Goal: Task Accomplishment & Management: Manage account settings

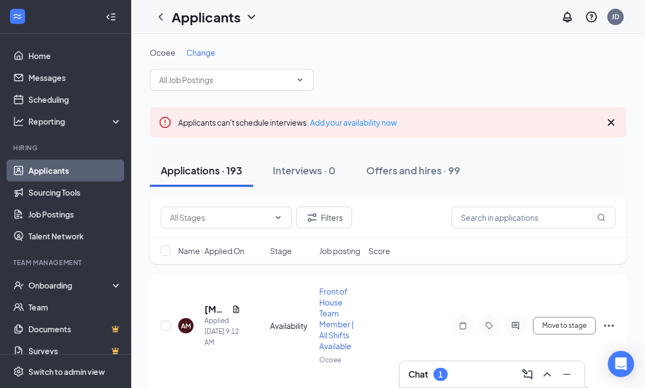
click at [501, 365] on div "Chat 1" at bounding box center [491, 373] width 167 height 17
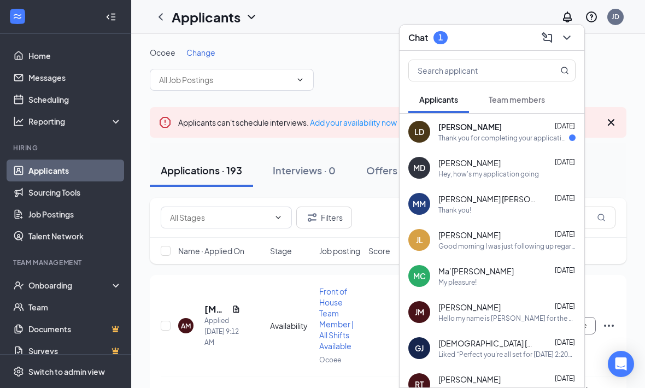
click at [566, 36] on icon "ChevronDown" at bounding box center [566, 37] width 13 height 13
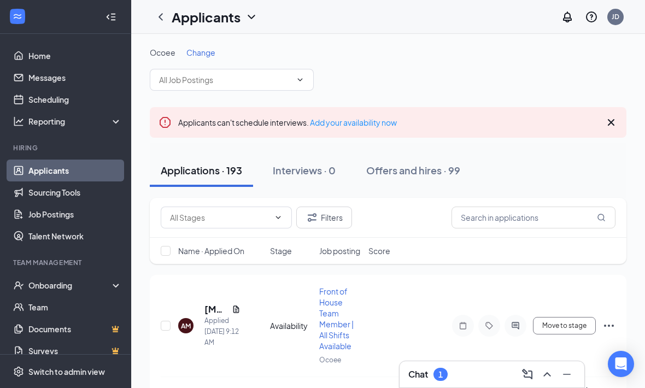
click at [610, 125] on icon "Cross" at bounding box center [610, 122] width 13 height 13
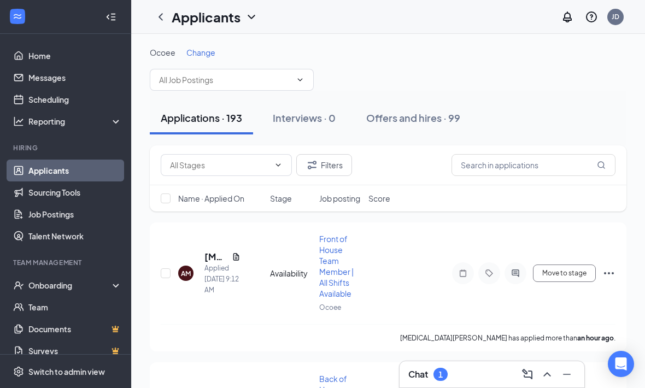
click at [463, 384] on div "Chat 1" at bounding box center [491, 374] width 185 height 26
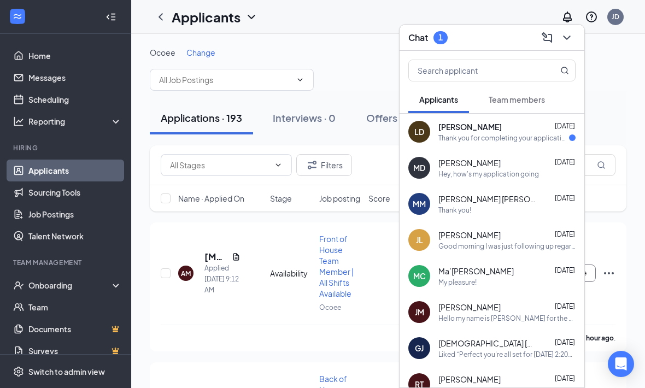
click at [543, 133] on div "Thank you for completing your application for the Back of House Team Member | A…" at bounding box center [503, 137] width 131 height 9
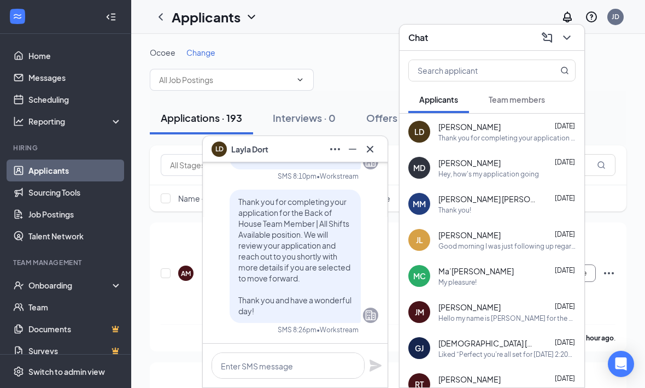
click at [369, 152] on icon "Cross" at bounding box center [369, 149] width 13 height 13
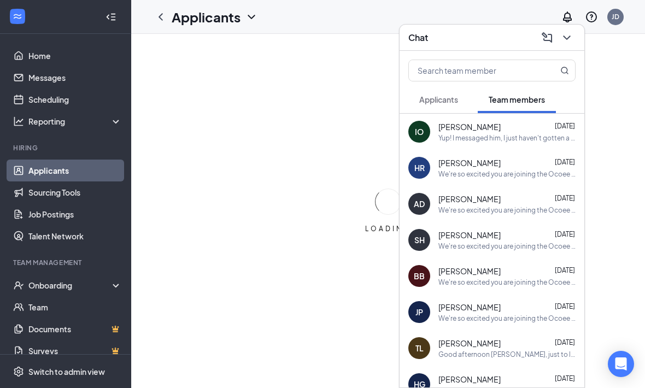
click at [525, 137] on div "Yup! I messaged him, I just haven't gotten a response so I got nervous 😭" at bounding box center [506, 137] width 137 height 9
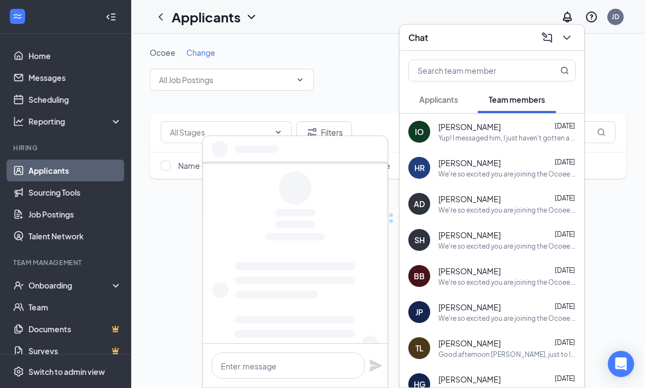
click at [460, 103] on button "Applicants" at bounding box center [438, 99] width 61 height 27
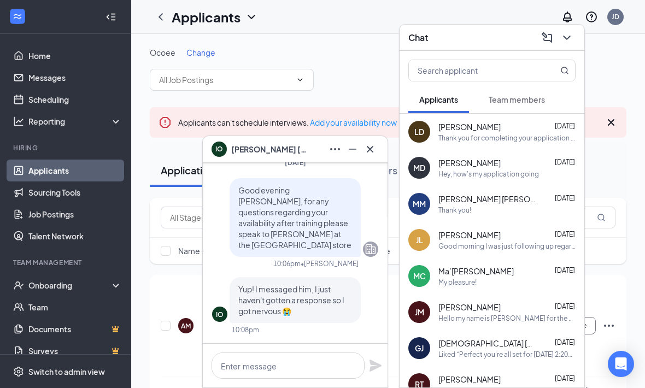
click at [364, 155] on icon "Cross" at bounding box center [369, 149] width 13 height 13
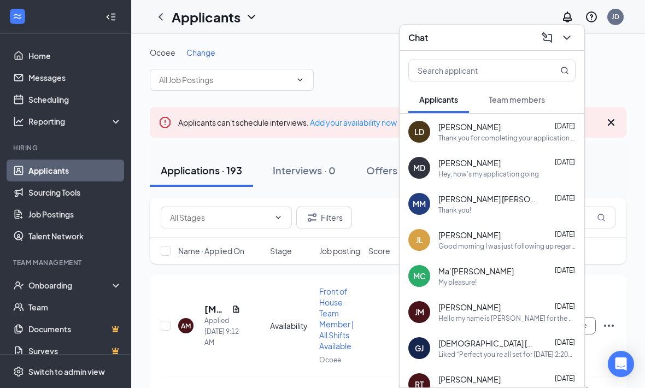
click at [572, 39] on icon "ChevronDown" at bounding box center [566, 37] width 13 height 13
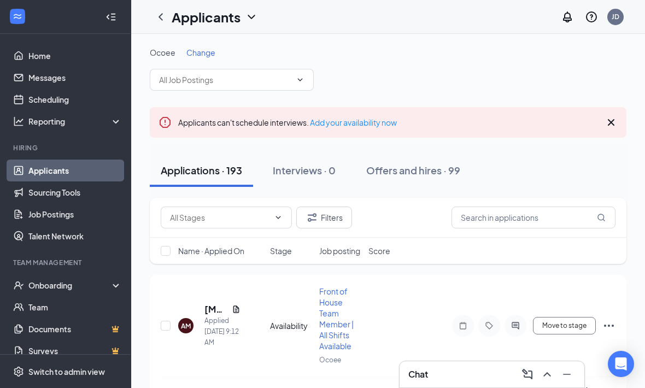
click at [616, 116] on icon "Cross" at bounding box center [610, 122] width 13 height 13
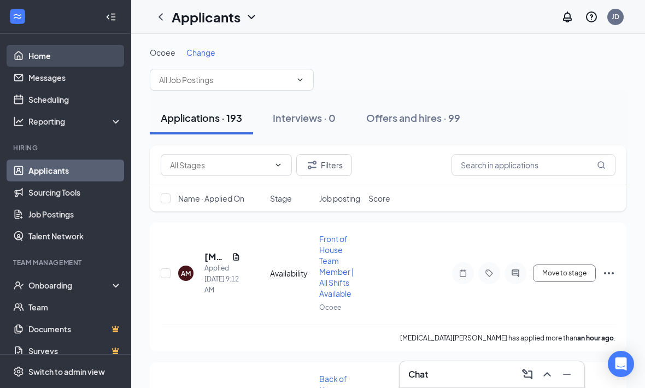
click at [67, 64] on link "Home" at bounding box center [74, 56] width 93 height 22
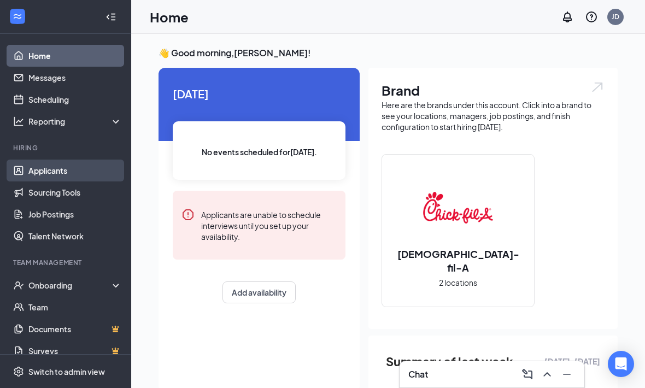
click at [88, 162] on link "Applicants" at bounding box center [74, 170] width 93 height 22
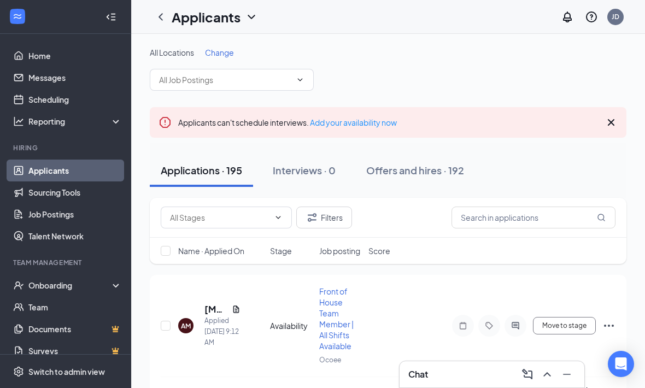
click at [480, 375] on div "Chat" at bounding box center [491, 373] width 167 height 17
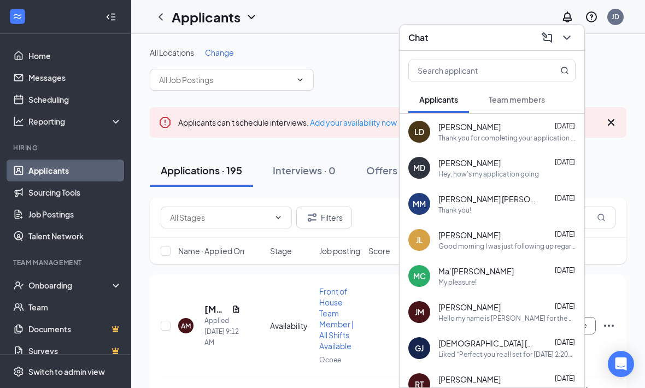
click at [573, 38] on button at bounding box center [566, 37] width 17 height 17
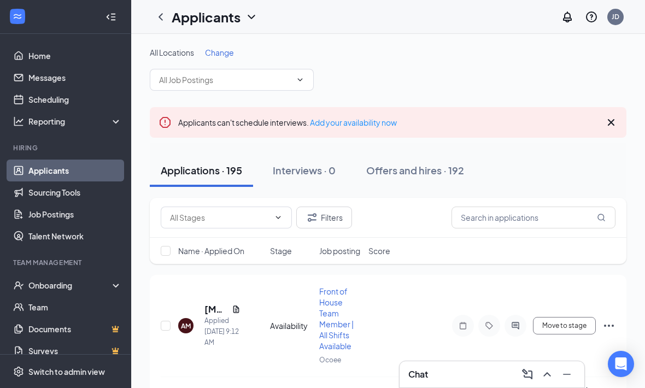
click at [605, 121] on icon "Cross" at bounding box center [610, 122] width 13 height 13
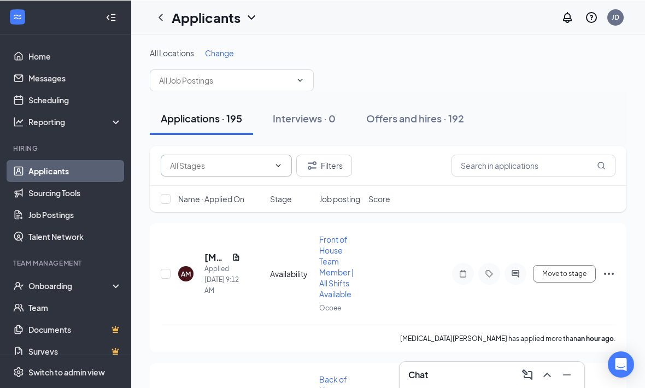
click at [252, 165] on input "text" at bounding box center [219, 165] width 99 height 12
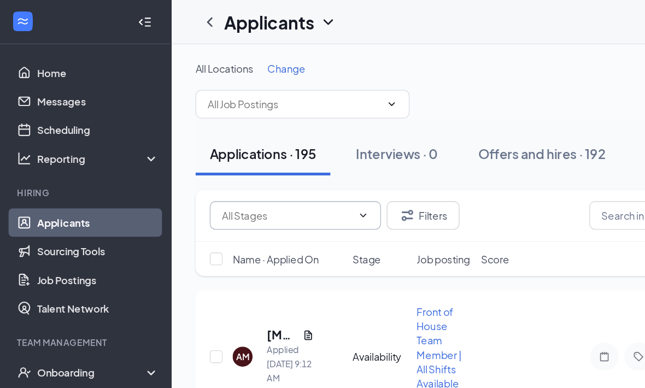
click at [263, 170] on input "text" at bounding box center [219, 165] width 99 height 12
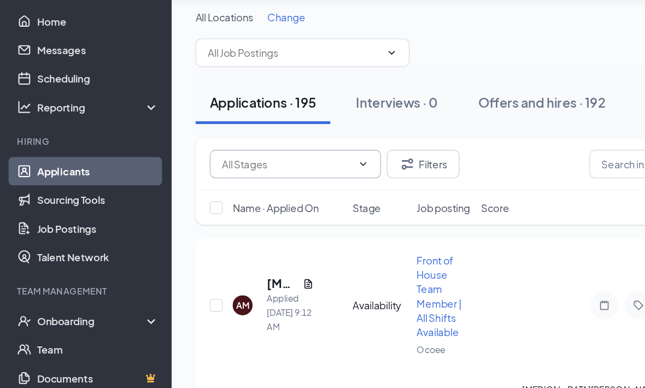
click at [288, 154] on span at bounding box center [226, 165] width 131 height 22
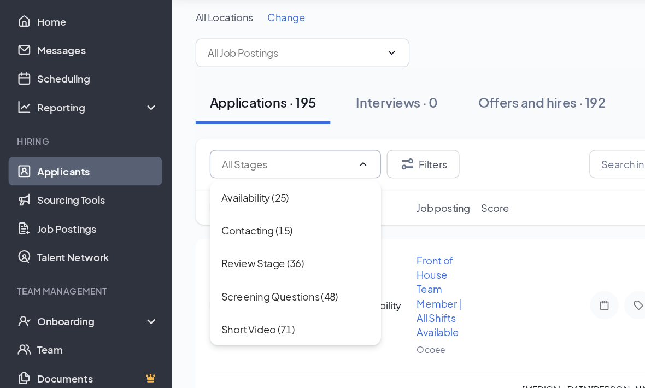
click at [266, 159] on input "text" at bounding box center [219, 165] width 99 height 12
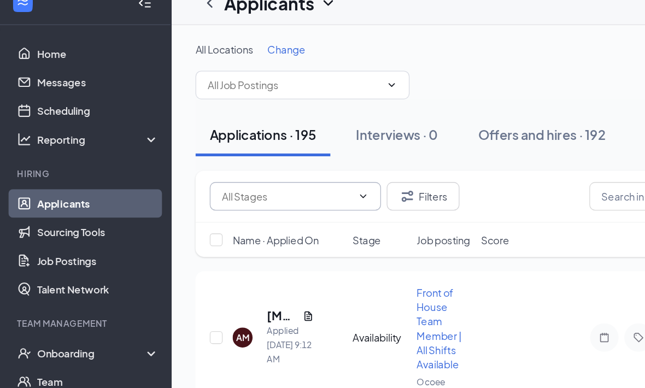
click at [221, 48] on span "Change" at bounding box center [219, 53] width 29 height 10
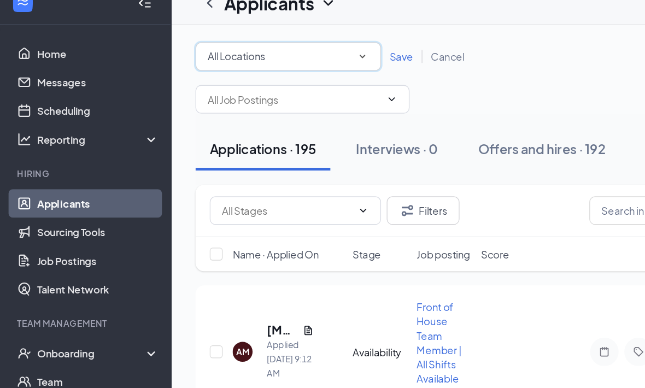
click at [234, 51] on div "All Locations" at bounding box center [220, 57] width 123 height 13
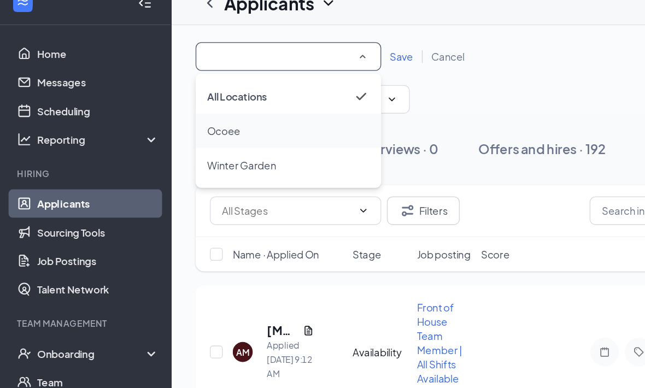
click at [215, 108] on div "Ocoee" at bounding box center [220, 114] width 125 height 13
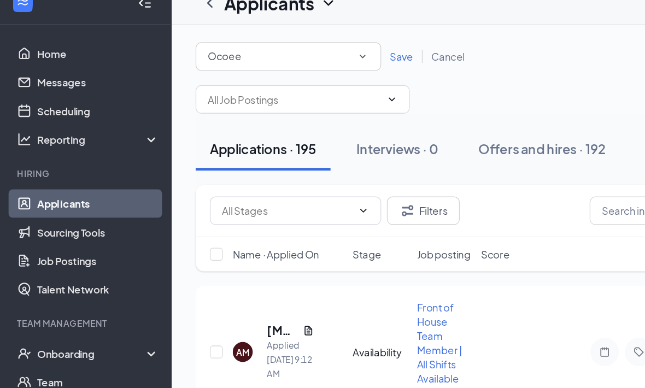
click at [311, 53] on span "Save" at bounding box center [307, 58] width 18 height 10
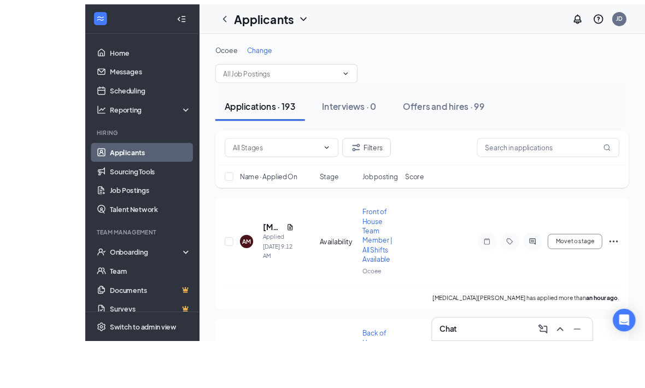
scroll to position [19, 0]
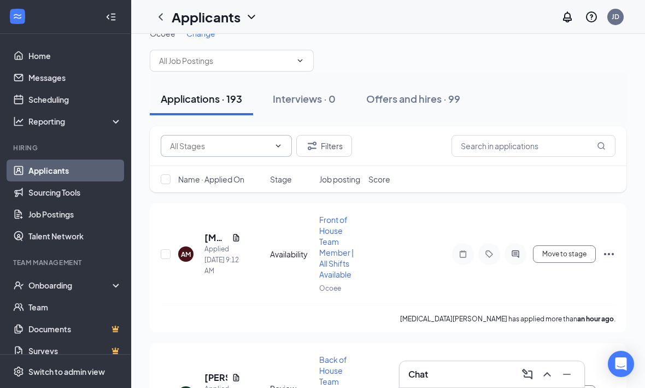
click at [279, 141] on icon "ChevronDown" at bounding box center [278, 145] width 9 height 9
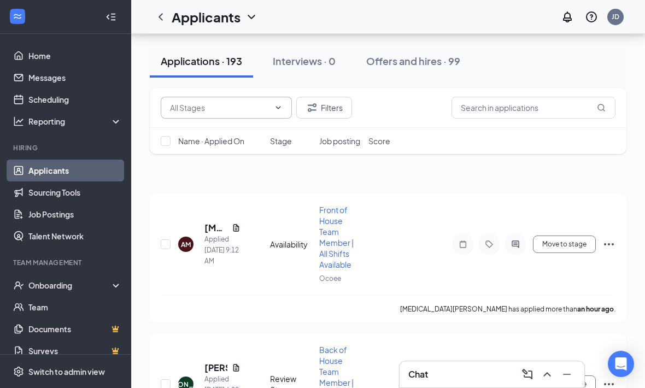
scroll to position [0, 0]
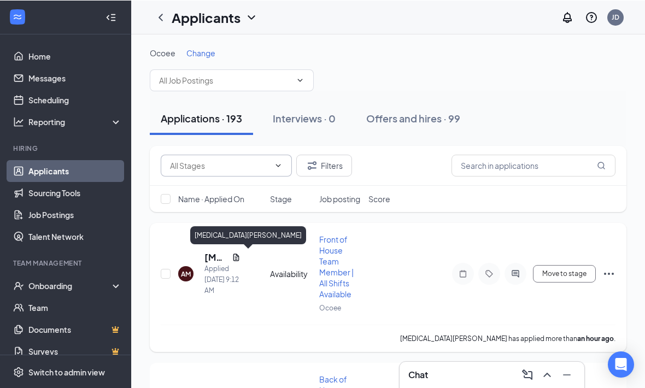
click at [218, 258] on h5 "[MEDICAL_DATA][PERSON_NAME]" at bounding box center [215, 257] width 23 height 12
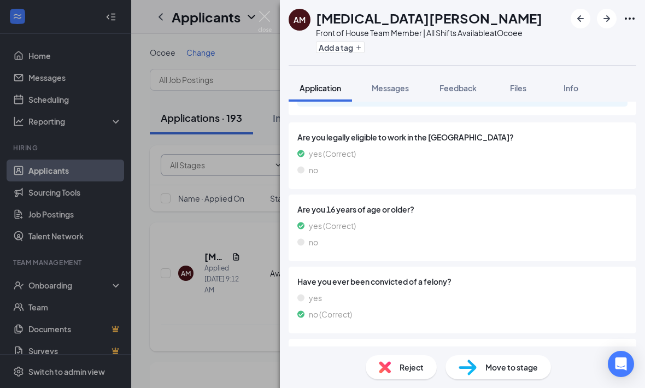
scroll to position [276, 0]
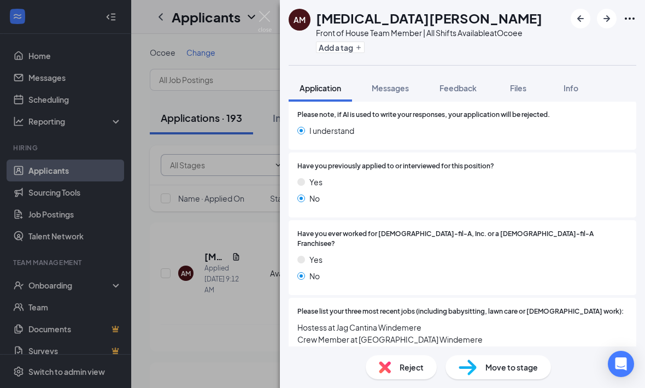
click at [261, 265] on div "AM Allegra Martell Front of House Team Member | All Shifts Available at Ocoee A…" at bounding box center [322, 194] width 645 height 388
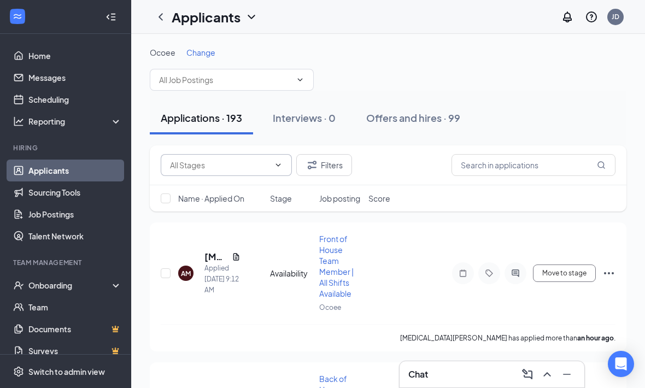
click at [261, 170] on input "text" at bounding box center [219, 165] width 99 height 12
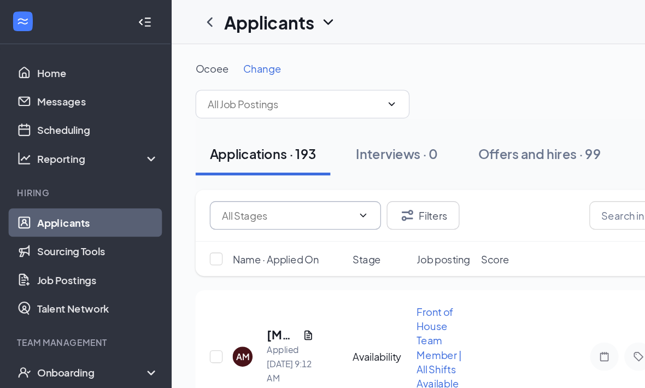
click at [258, 170] on input "text" at bounding box center [219, 165] width 99 height 12
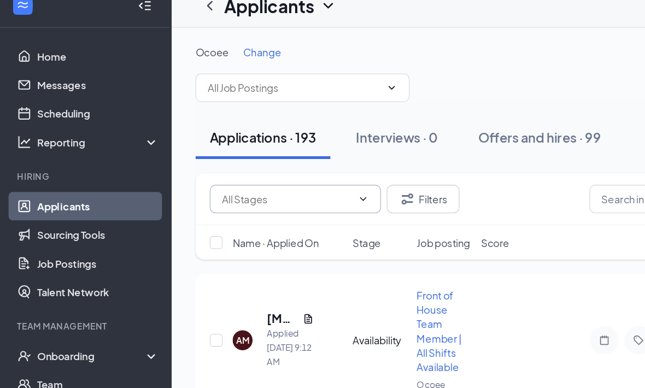
click at [291, 154] on div at bounding box center [226, 165] width 131 height 22
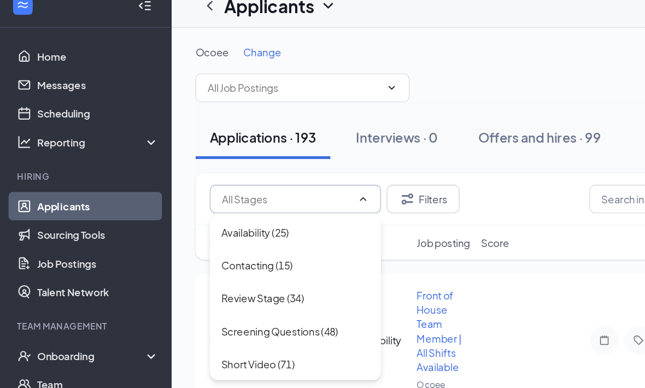
click at [289, 154] on span at bounding box center [226, 165] width 131 height 22
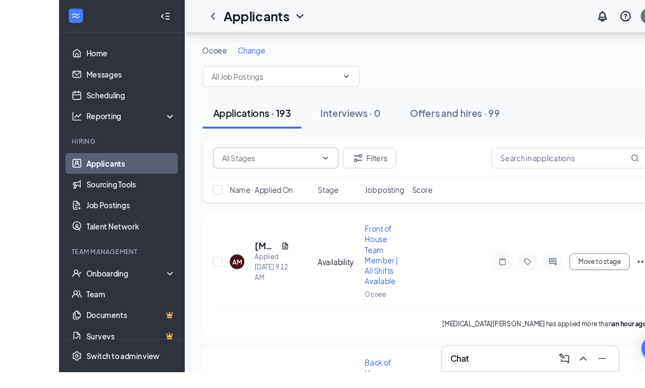
scroll to position [29, 0]
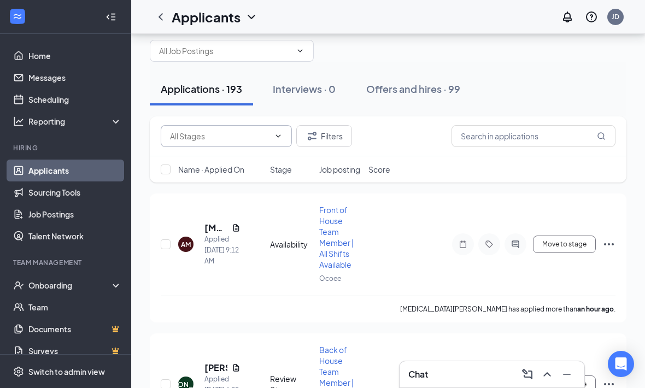
click at [277, 135] on icon "ChevronDown" at bounding box center [278, 136] width 9 height 9
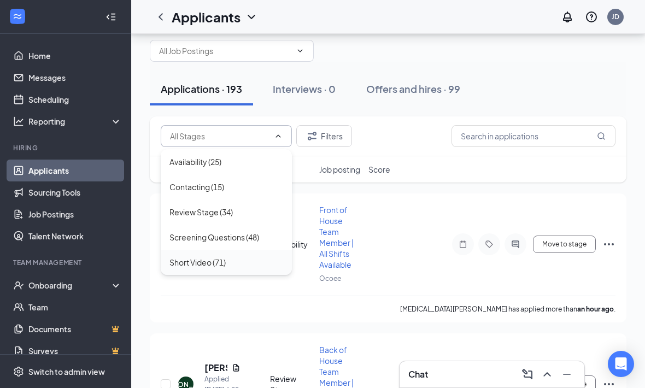
click at [257, 264] on div "Short Video (71)" at bounding box center [226, 262] width 114 height 12
type input "Short Video (71)"
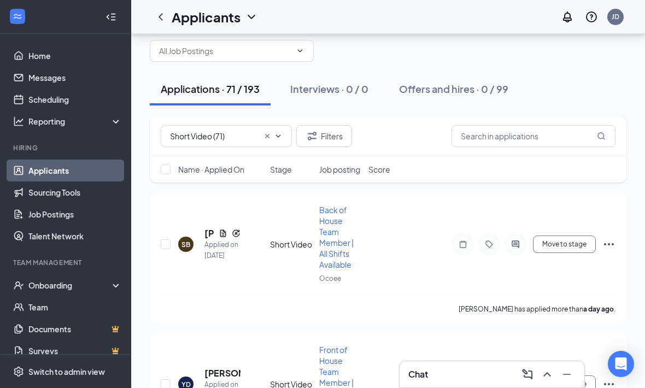
click at [224, 170] on span "Name · Applied On" at bounding box center [211, 169] width 66 height 11
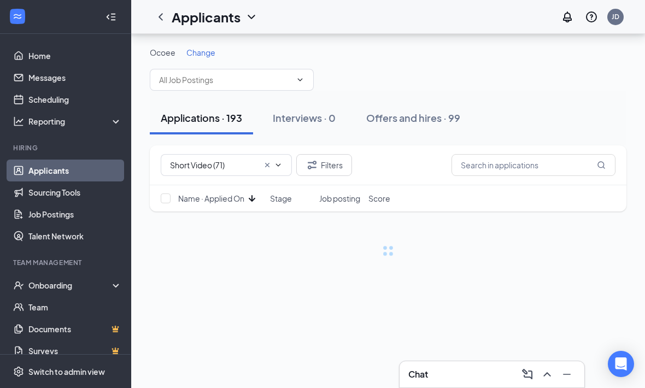
click at [230, 193] on span "Name · Applied On" at bounding box center [211, 198] width 66 height 11
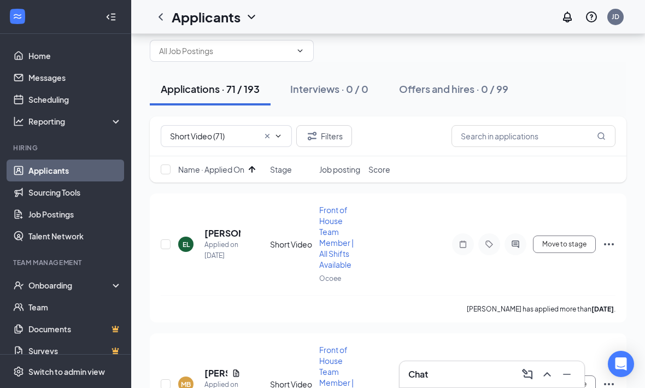
click at [565, 61] on div "Ocoee Change" at bounding box center [388, 40] width 476 height 44
click at [220, 234] on h5 "Emily Lapommeray" at bounding box center [222, 233] width 36 height 12
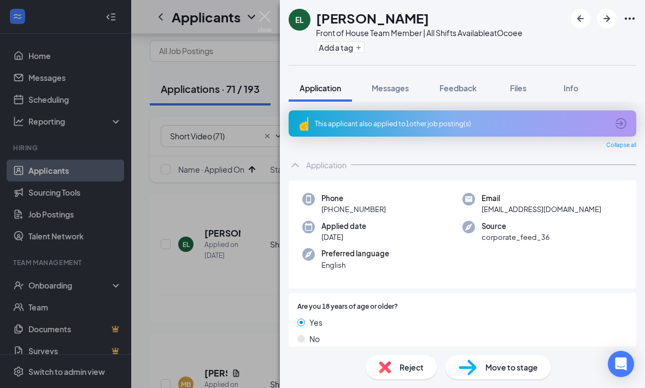
click at [315, 173] on div "Application" at bounding box center [461, 165] width 347 height 22
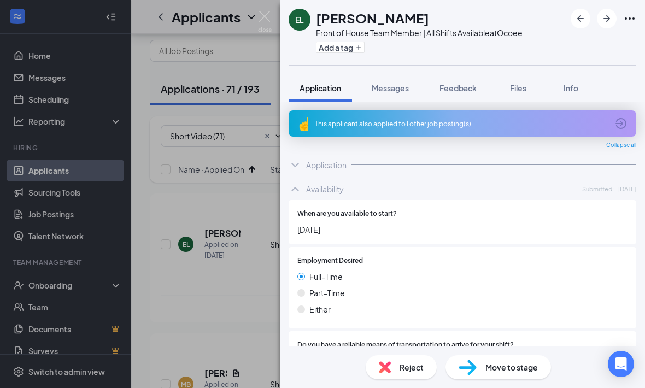
click at [333, 192] on div "Availability" at bounding box center [325, 189] width 38 height 11
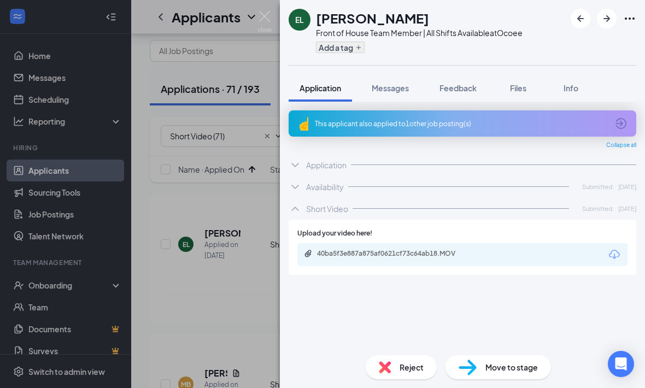
click at [335, 49] on button "Add a tag" at bounding box center [340, 47] width 49 height 11
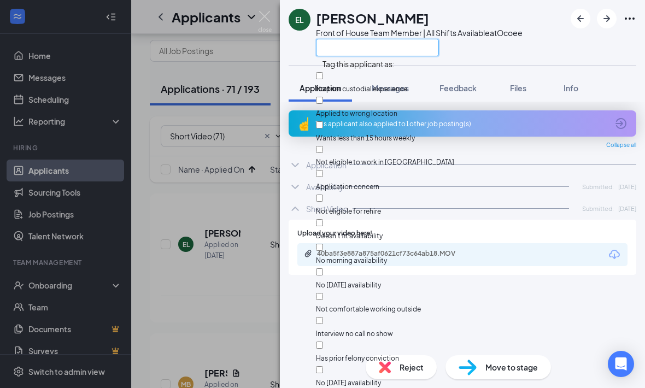
click at [369, 45] on input "text" at bounding box center [377, 47] width 123 height 17
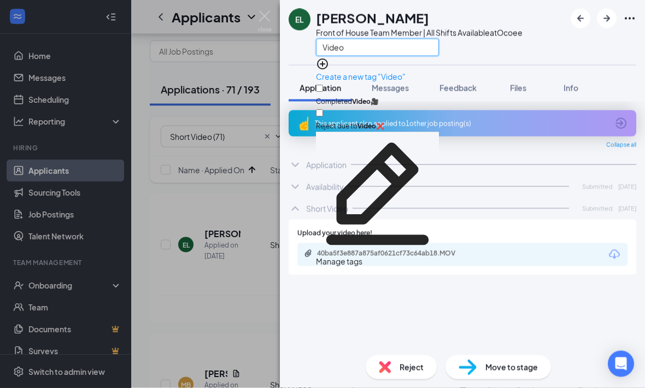
type input "Video"
click at [323, 87] on input "Completed Video 🎥" at bounding box center [319, 88] width 7 height 7
checkbox input "true"
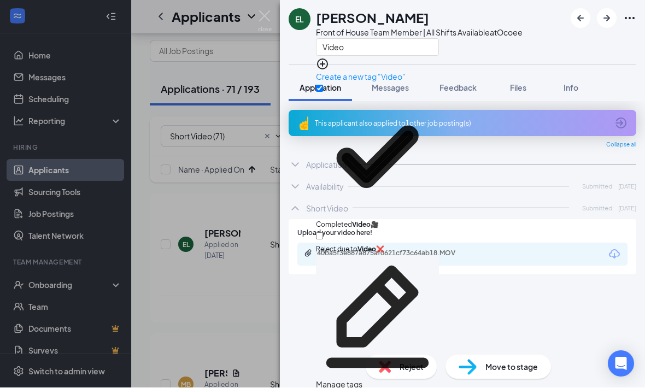
click at [243, 252] on div "EL Emily Lapommeray Front of House Team Member | All Shifts Available at Ocoee …" at bounding box center [322, 194] width 645 height 388
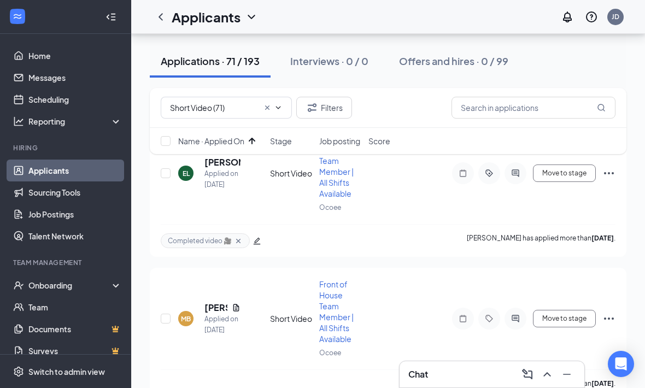
scroll to position [101, 0]
click at [219, 304] on h5 "Marleiyeah Beliard" at bounding box center [215, 306] width 23 height 12
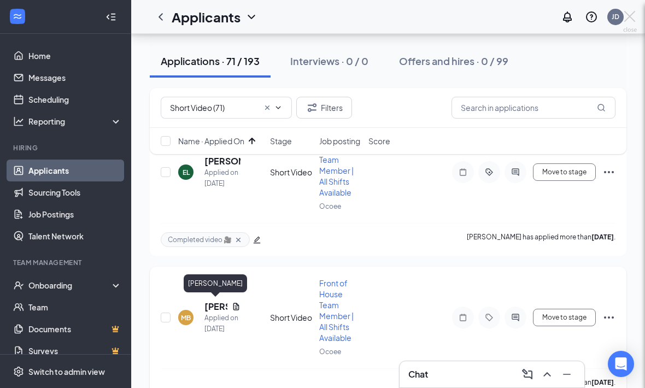
scroll to position [137, 0]
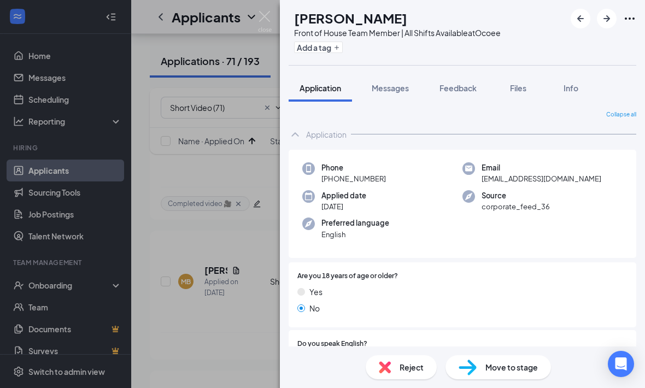
click at [323, 143] on div "Application" at bounding box center [461, 134] width 347 height 22
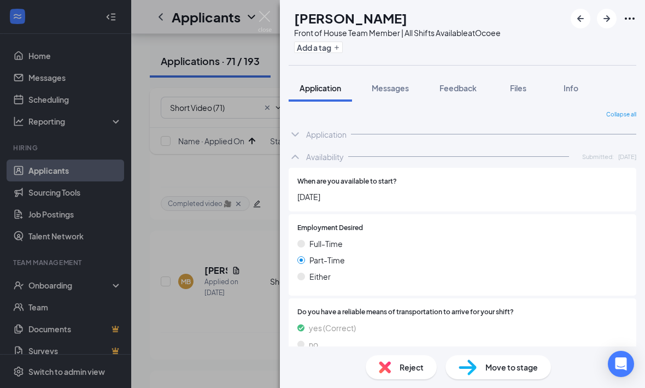
click at [322, 158] on div "Availability" at bounding box center [325, 156] width 38 height 11
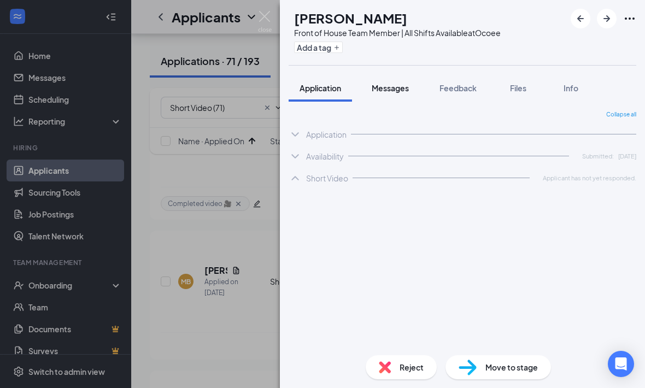
click at [410, 94] on button "Messages" at bounding box center [389, 87] width 59 height 27
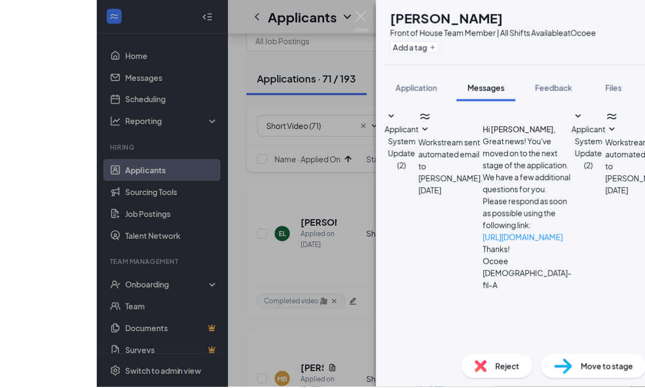
scroll to position [38, 0]
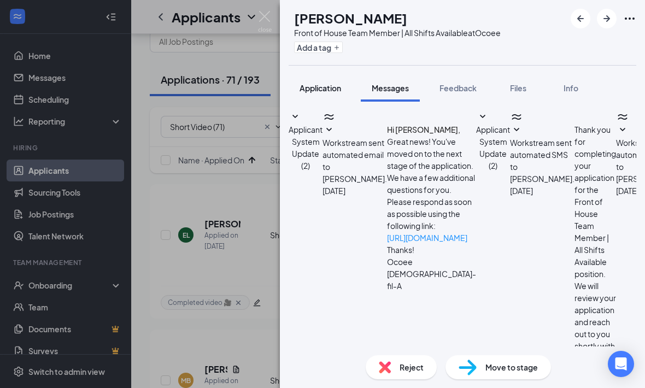
click at [326, 93] on div "Application" at bounding box center [320, 87] width 42 height 11
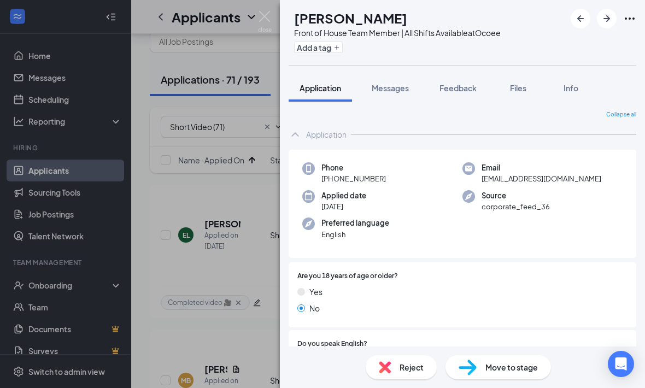
click at [335, 139] on div "Application" at bounding box center [326, 134] width 40 height 11
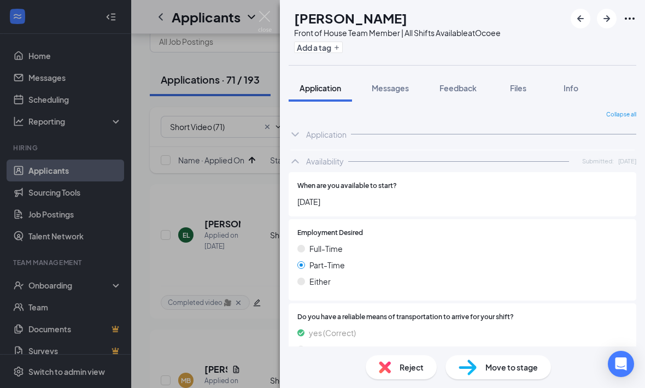
click at [321, 172] on div "When are you available to start? August 23, 2025" at bounding box center [461, 194] width 347 height 44
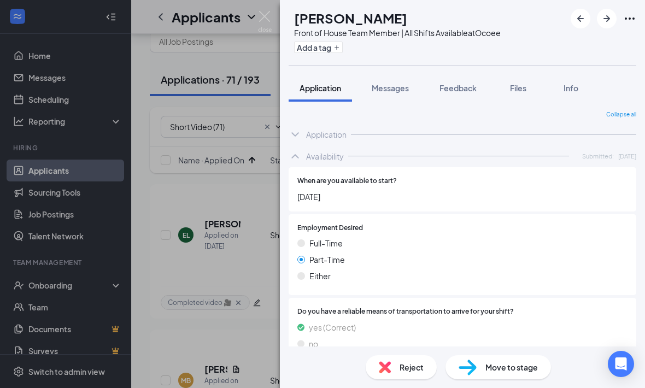
click at [320, 158] on div "Availability" at bounding box center [325, 156] width 38 height 11
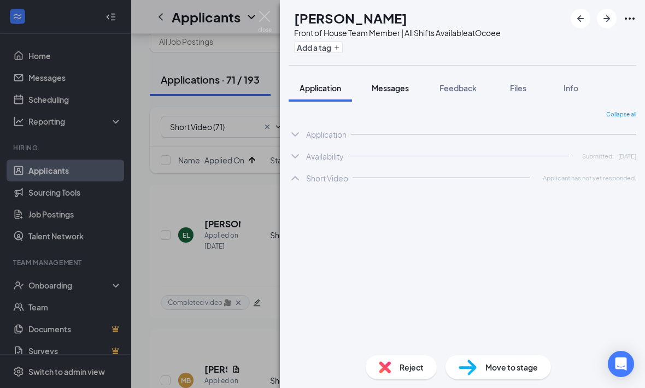
click at [400, 99] on button "Messages" at bounding box center [389, 87] width 59 height 27
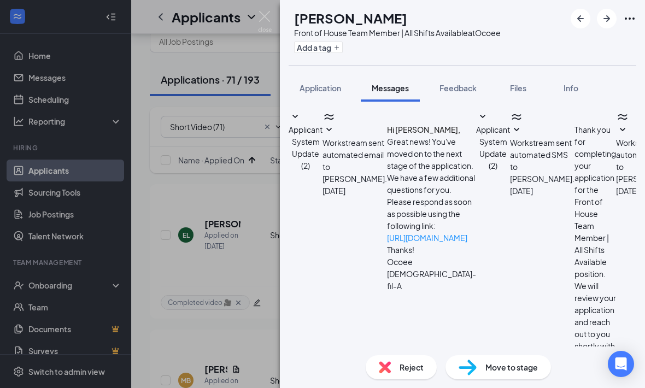
scroll to position [192, 0]
click at [248, 284] on div "MB Marleiyeah Beliard Front of House Team Member | All Shifts Available at Ocoe…" at bounding box center [322, 194] width 645 height 388
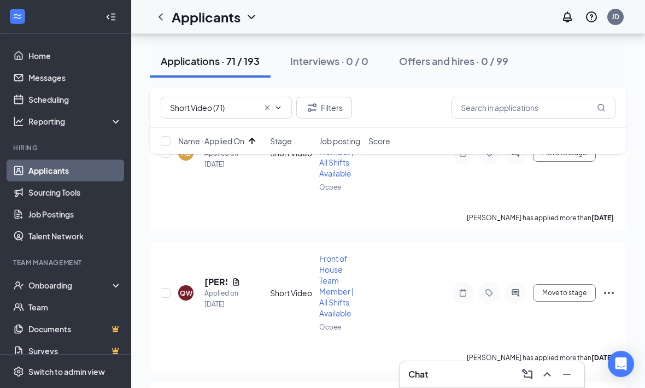
scroll to position [269, 0]
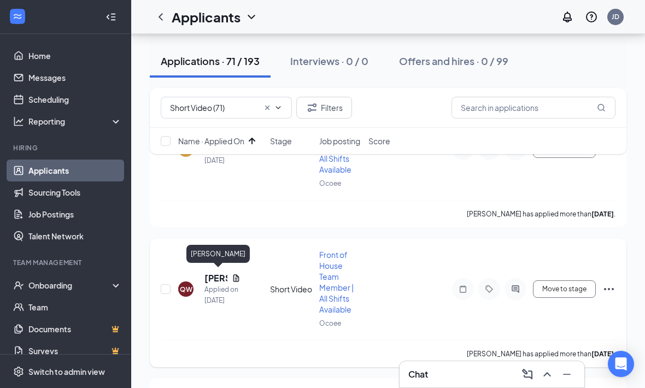
click at [214, 273] on h5 "Quintasia Wright" at bounding box center [215, 278] width 23 height 12
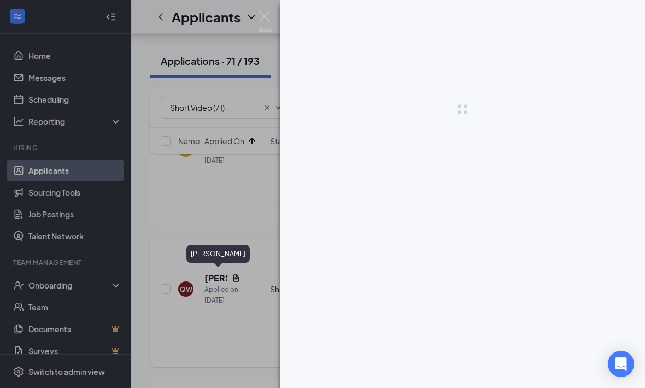
scroll to position [305, 0]
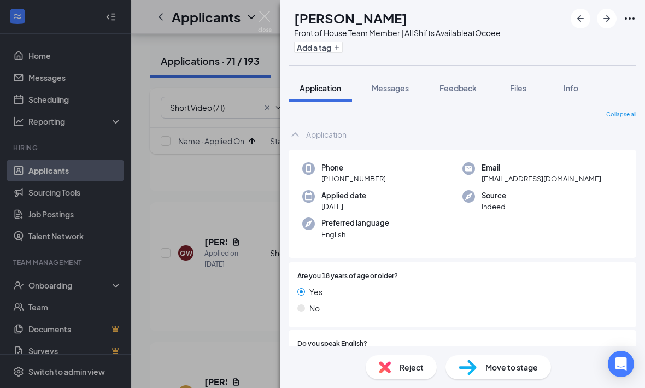
click at [298, 136] on icon "ChevronUp" at bounding box center [294, 134] width 13 height 13
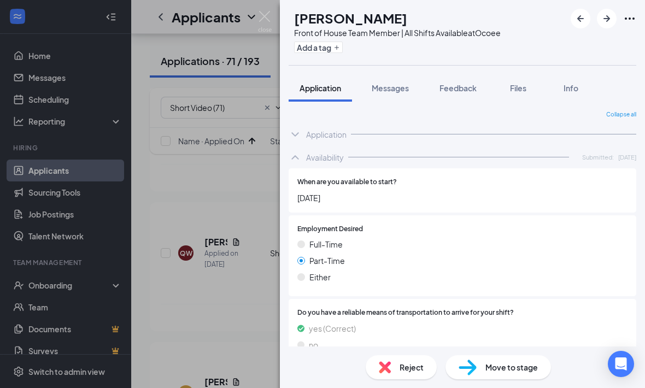
click at [294, 161] on icon "ChevronUp" at bounding box center [294, 157] width 13 height 13
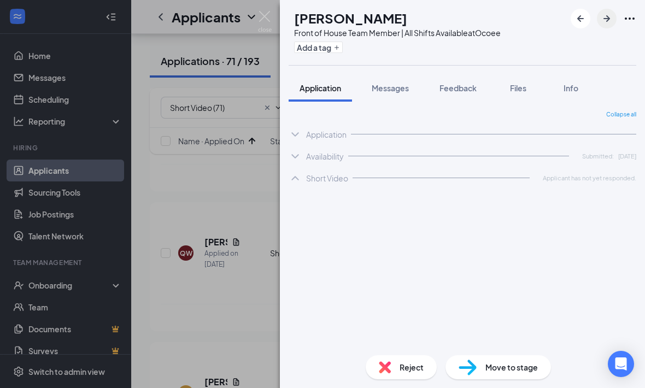
click at [608, 20] on icon "ArrowRight" at bounding box center [606, 18] width 7 height 7
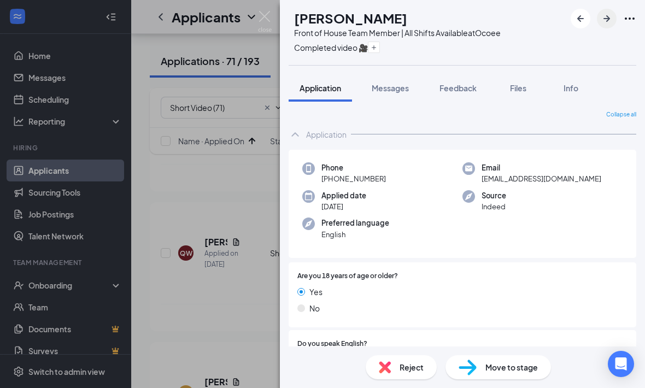
click at [601, 22] on icon "ArrowRight" at bounding box center [606, 18] width 13 height 13
click at [610, 27] on button "button" at bounding box center [606, 19] width 20 height 20
click at [296, 134] on icon "ChevronUp" at bounding box center [294, 134] width 13 height 13
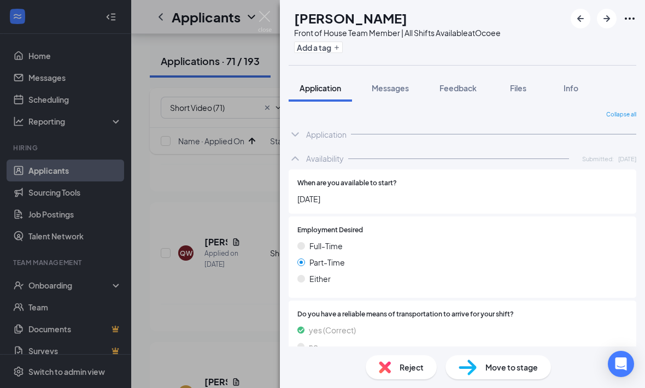
click at [300, 162] on icon "ChevronUp" at bounding box center [294, 158] width 13 height 13
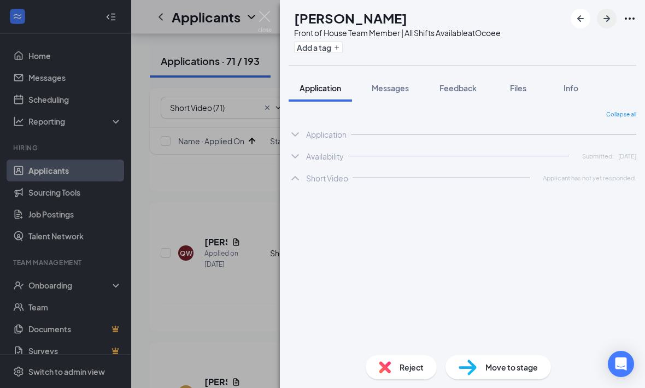
click at [604, 18] on icon "ArrowRight" at bounding box center [606, 18] width 7 height 7
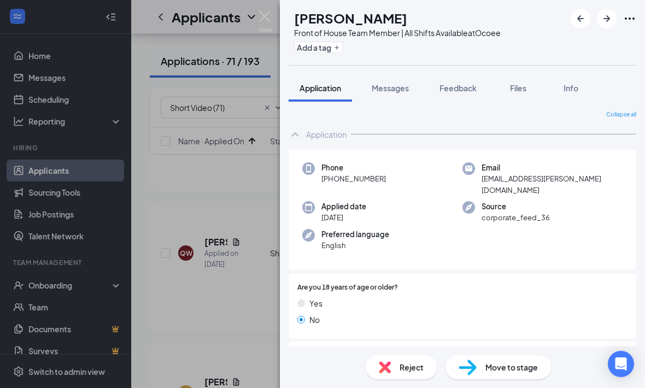
click at [304, 131] on div "Application" at bounding box center [461, 134] width 347 height 22
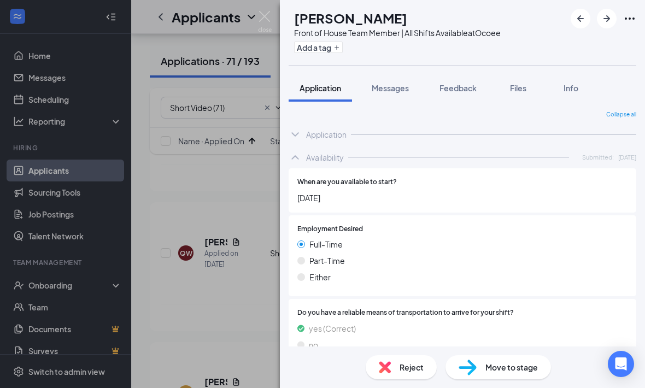
click at [298, 162] on icon "ChevronUp" at bounding box center [294, 157] width 13 height 13
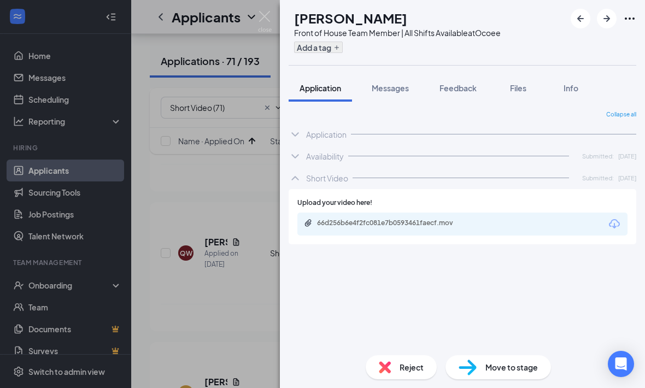
click at [328, 43] on button "Add a tag" at bounding box center [318, 47] width 49 height 11
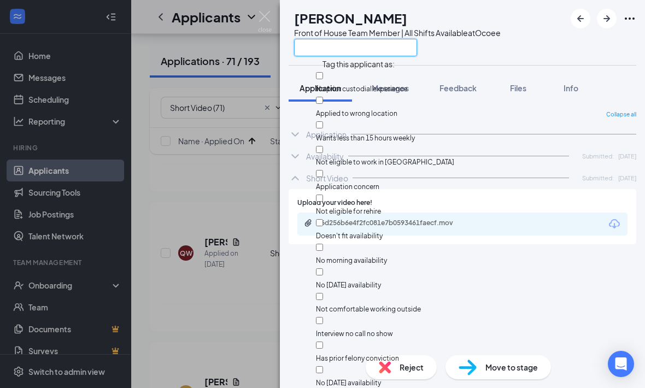
click at [329, 44] on input "text" at bounding box center [355, 47] width 123 height 17
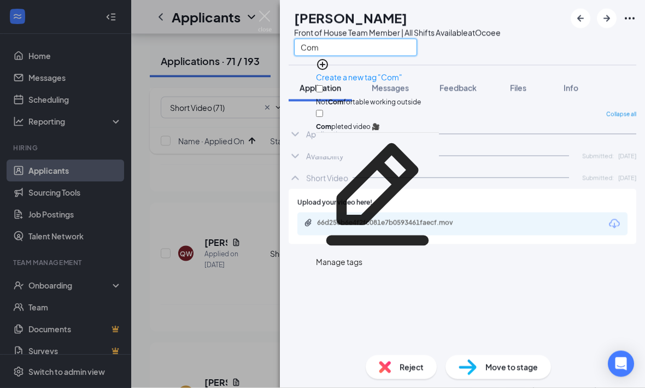
type input "Com"
click at [323, 110] on input "Com pleted video 🎥" at bounding box center [319, 113] width 7 height 7
checkbox input "true"
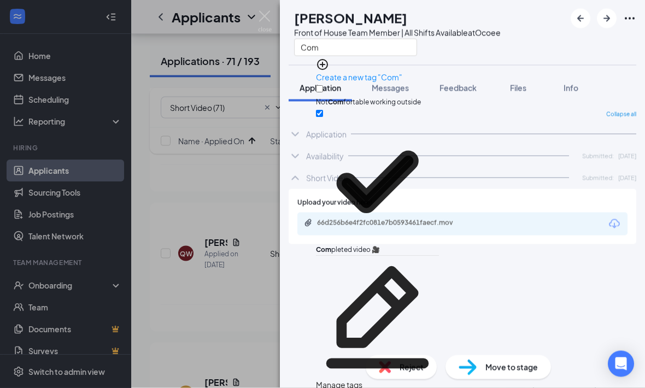
click at [348, 318] on div "Collapse all Application Phone +1 (407) 497-2236 Email faith.cebollero@gmail.co…" at bounding box center [461, 228] width 347 height 236
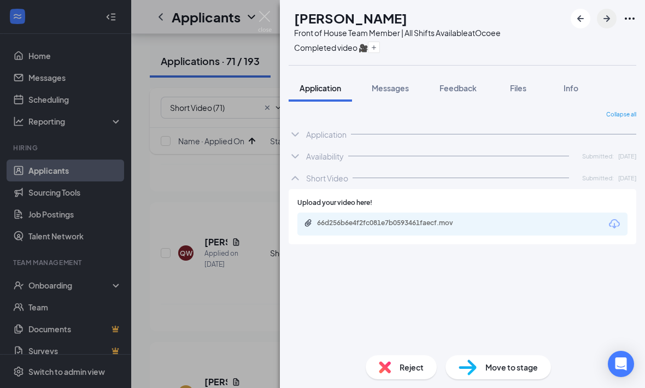
click at [602, 23] on icon "ArrowRight" at bounding box center [606, 18] width 13 height 13
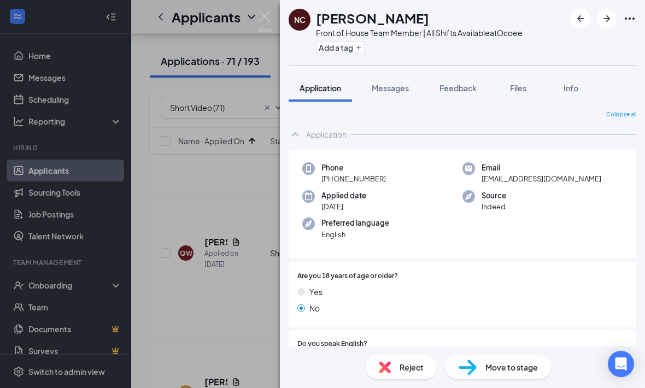
click at [306, 140] on div "Application" at bounding box center [461, 134] width 347 height 22
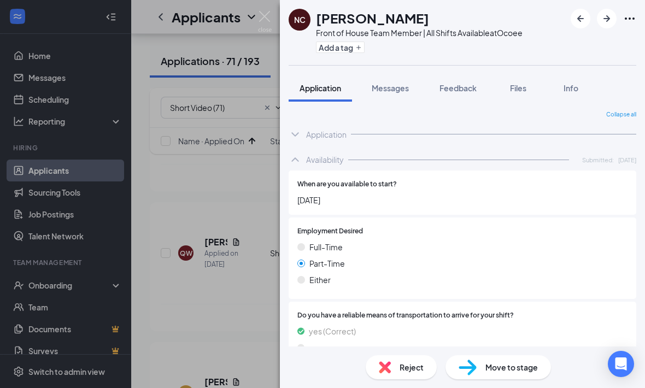
click at [300, 167] on div "Availability Submitted: Aug 18" at bounding box center [461, 160] width 347 height 22
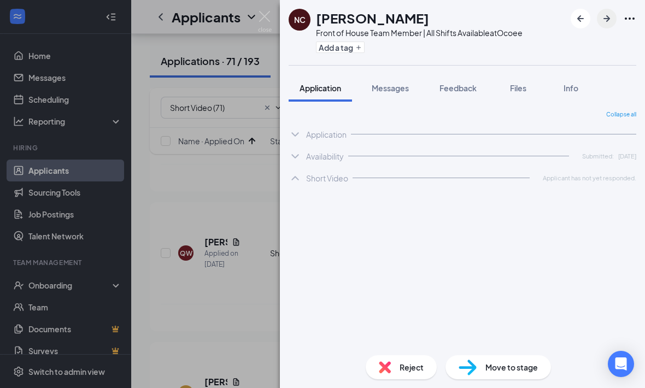
click at [605, 24] on icon "ArrowRight" at bounding box center [606, 18] width 13 height 13
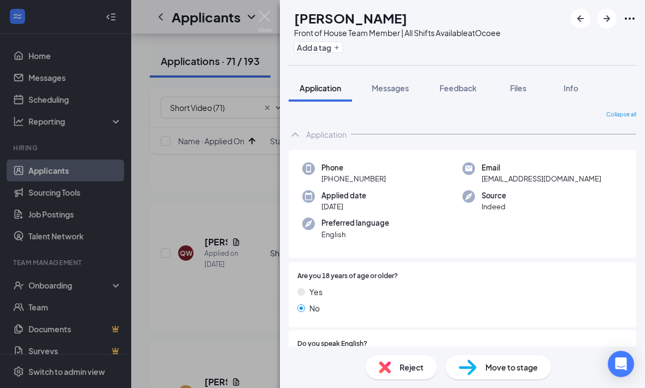
click at [295, 134] on icon "ChevronUp" at bounding box center [294, 134] width 13 height 13
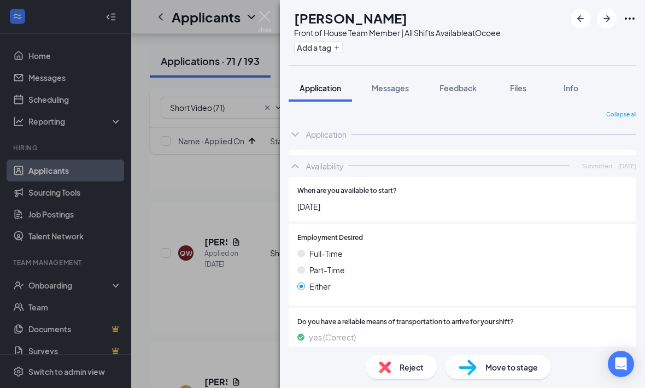
click at [301, 162] on icon "ChevronUp" at bounding box center [294, 165] width 13 height 13
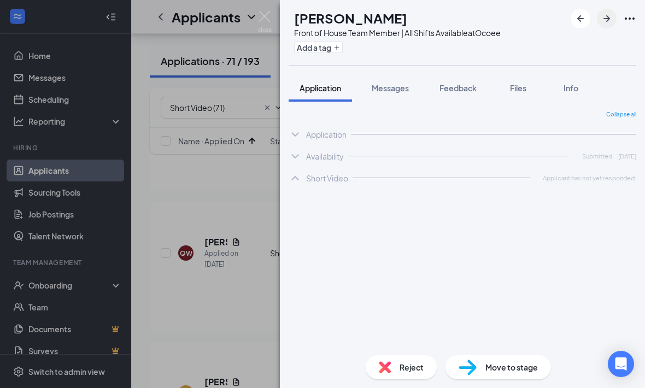
click at [601, 17] on icon "ArrowRight" at bounding box center [606, 18] width 13 height 13
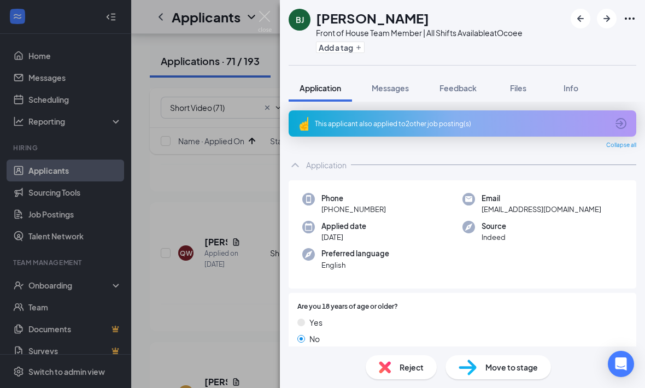
click at [292, 170] on icon "ChevronUp" at bounding box center [294, 164] width 13 height 13
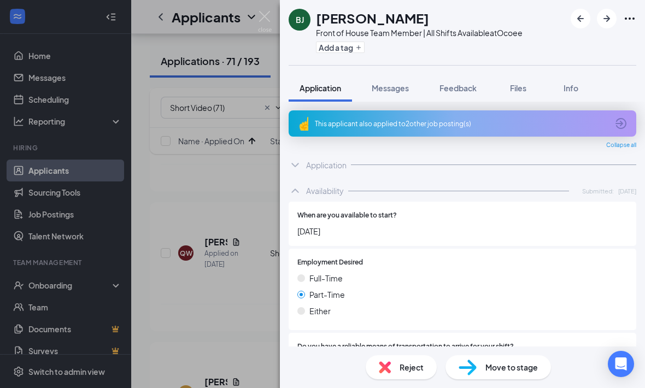
click at [297, 193] on icon "ChevronUp" at bounding box center [294, 190] width 13 height 13
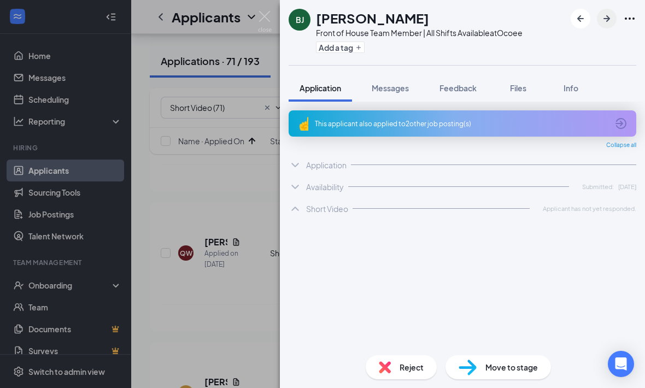
click at [607, 23] on icon "ArrowRight" at bounding box center [606, 18] width 13 height 13
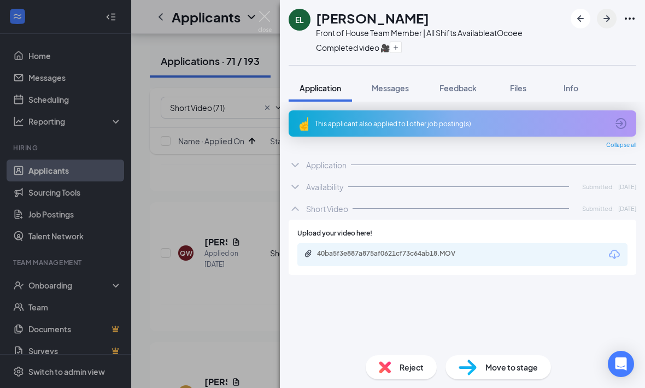
click at [611, 16] on icon "ArrowRight" at bounding box center [606, 18] width 13 height 13
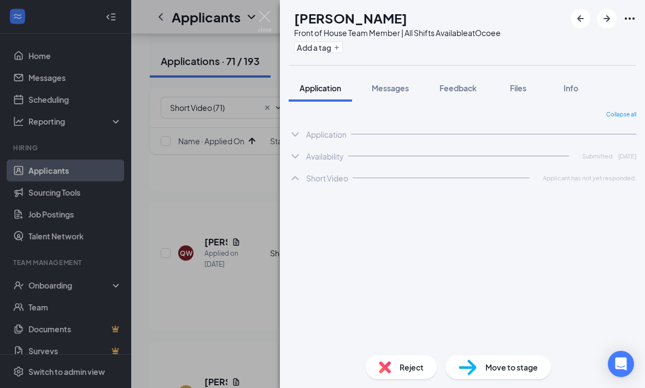
click at [145, 209] on div "MB Marleiyeah Beliard Front of House Team Member | All Shifts Available at Ocoe…" at bounding box center [322, 194] width 645 height 388
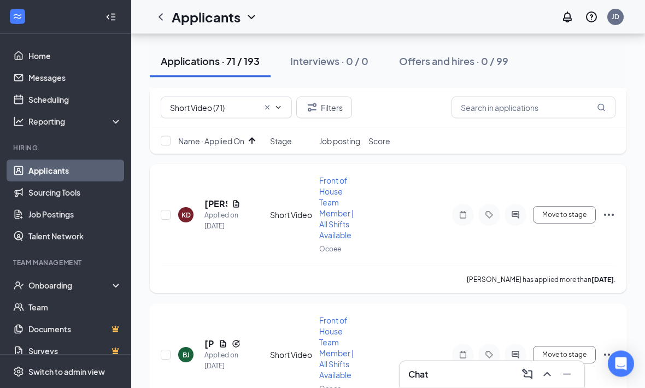
scroll to position [1199, 0]
click at [214, 198] on h5 "KAMRYN Davis" at bounding box center [215, 204] width 23 height 12
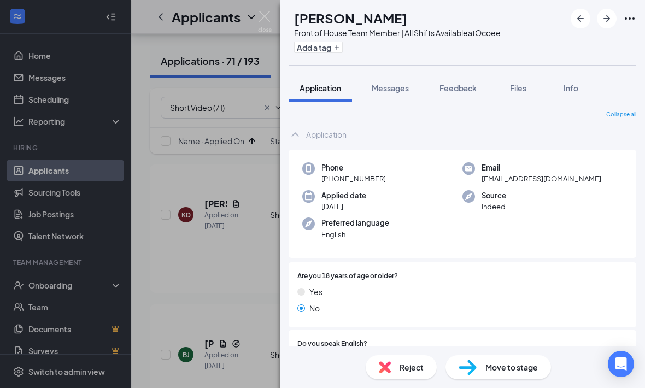
click at [291, 134] on icon "ChevronUp" at bounding box center [294, 134] width 13 height 13
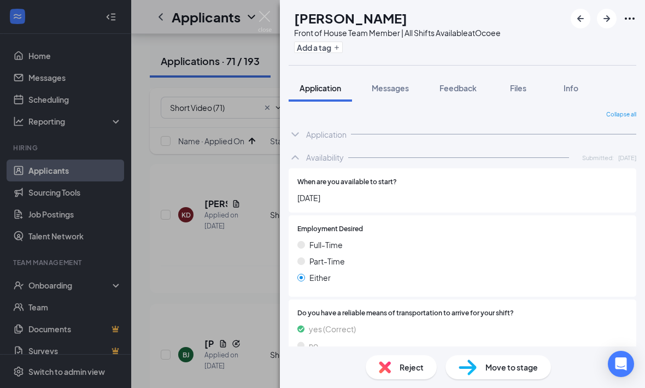
click at [303, 159] on div "Availability Submitted: Aug 19" at bounding box center [461, 157] width 347 height 22
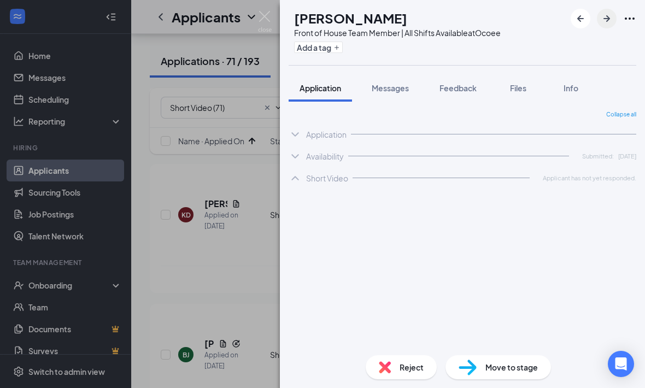
click at [606, 25] on icon "ArrowRight" at bounding box center [606, 18] width 13 height 13
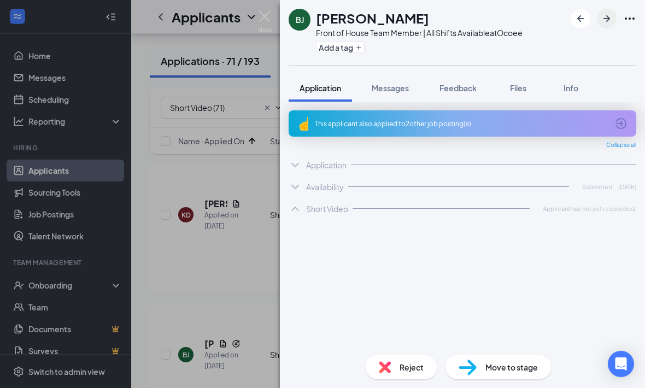
click at [602, 25] on button "button" at bounding box center [606, 19] width 20 height 20
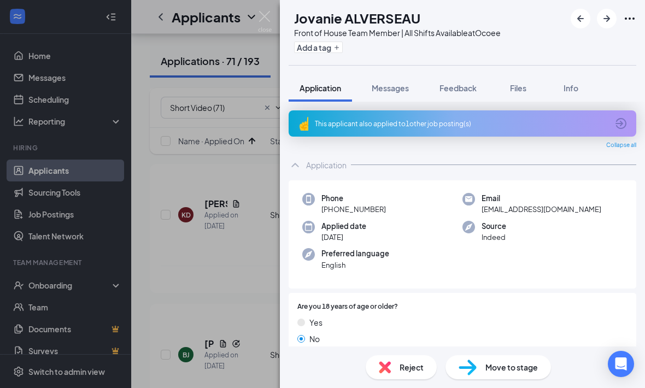
click at [304, 161] on div "Application" at bounding box center [461, 165] width 347 height 22
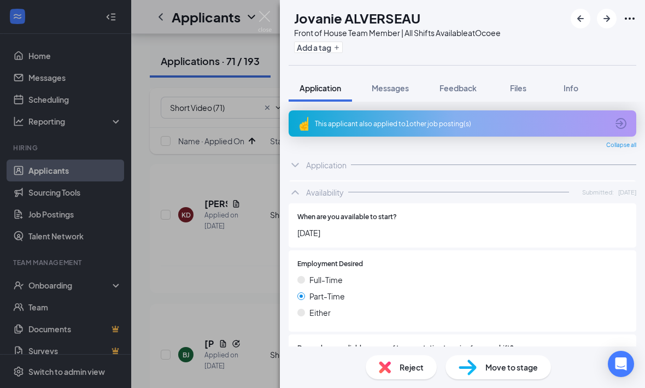
click at [297, 191] on icon "ChevronUp" at bounding box center [294, 192] width 13 height 13
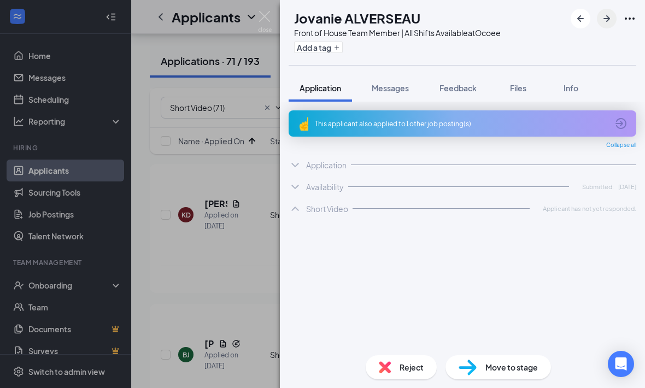
click at [607, 22] on icon "ArrowRight" at bounding box center [606, 18] width 13 height 13
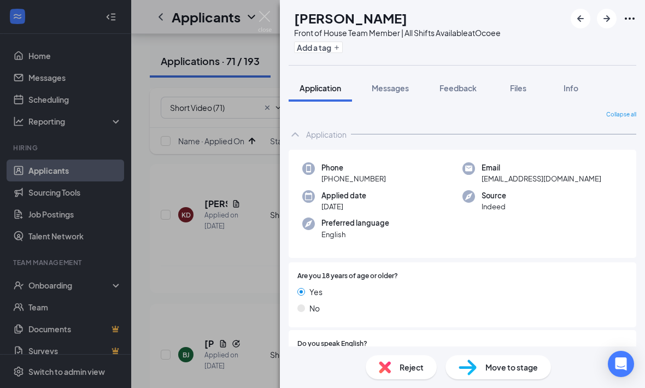
click at [300, 134] on icon "ChevronUp" at bounding box center [294, 134] width 13 height 13
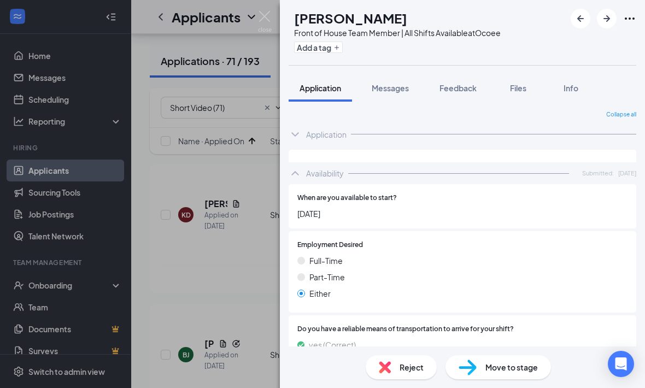
click at [293, 162] on div "Availability Submitted: Aug 19" at bounding box center [461, 173] width 347 height 22
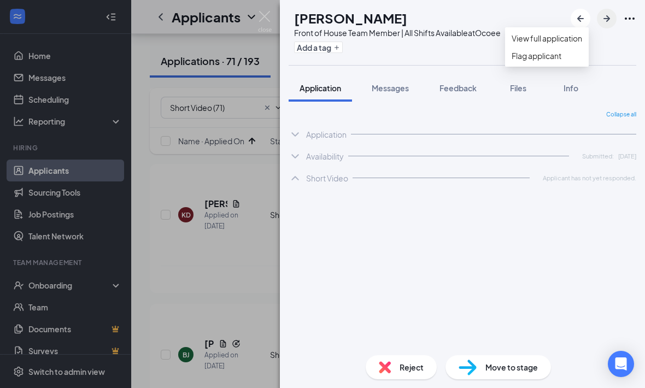
click at [605, 16] on icon "ArrowRight" at bounding box center [606, 18] width 13 height 13
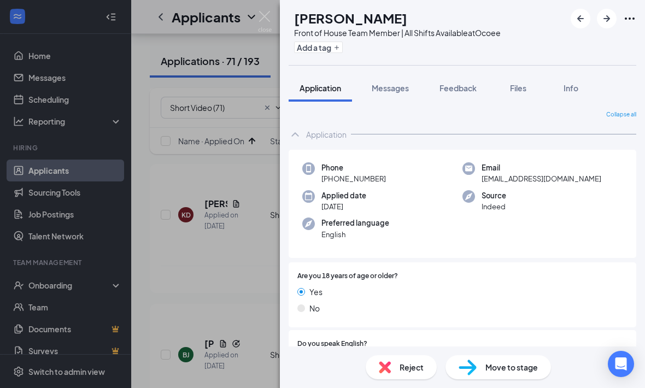
click at [299, 150] on div "Phone +1 (352) 557-2696 Email lexizayas0811@gmail.com Applied date Aug 19 Sourc…" at bounding box center [461, 204] width 347 height 109
click at [299, 143] on div "Application" at bounding box center [461, 134] width 347 height 22
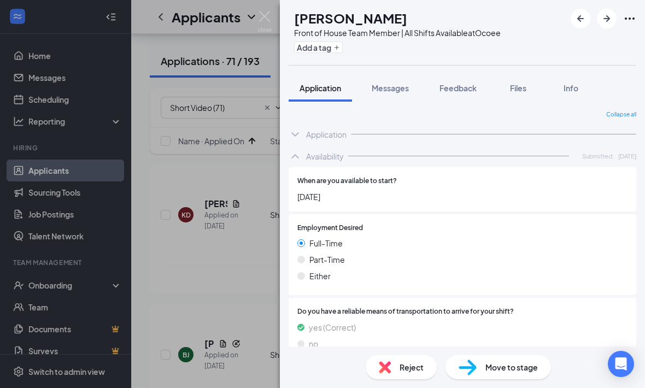
click at [294, 159] on icon "ChevronUp" at bounding box center [294, 156] width 13 height 13
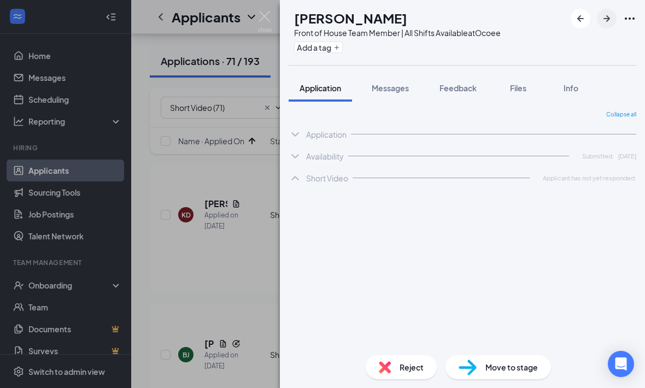
click at [608, 17] on icon "ArrowRight" at bounding box center [606, 18] width 13 height 13
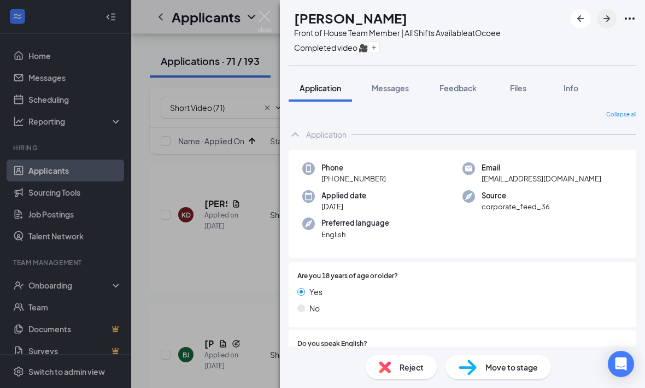
click at [601, 16] on icon "ArrowRight" at bounding box center [606, 18] width 13 height 13
click at [292, 137] on icon "ChevronUp" at bounding box center [294, 134] width 13 height 13
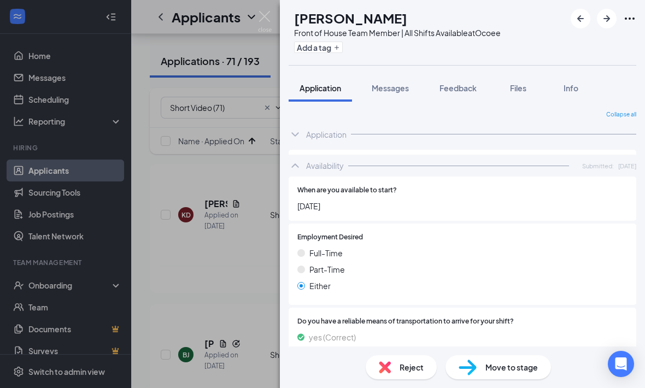
click at [298, 159] on icon "ChevronUp" at bounding box center [294, 165] width 13 height 13
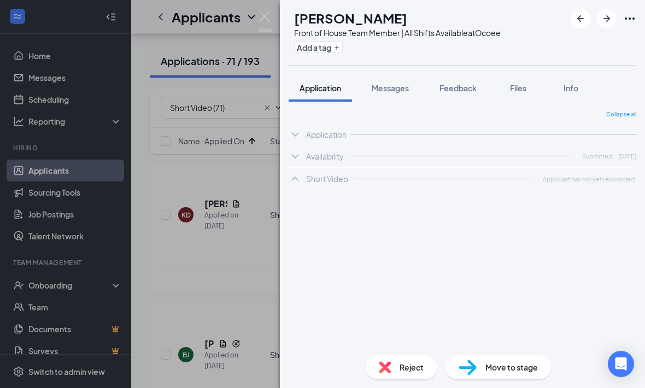
click at [189, 199] on div "TC Thomas Cryer Front of House Team Member | All Shifts Available at Ocoee Add …" at bounding box center [322, 194] width 645 height 388
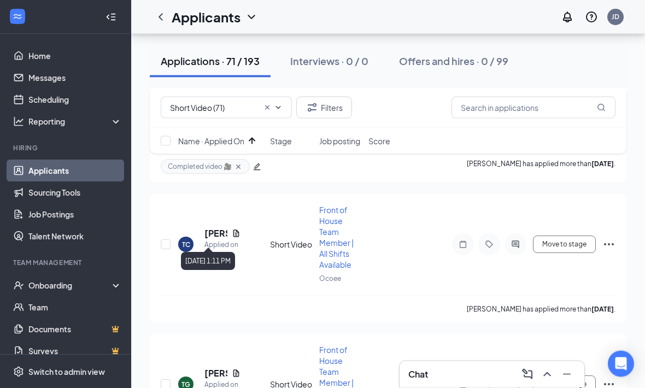
scroll to position [2030, 0]
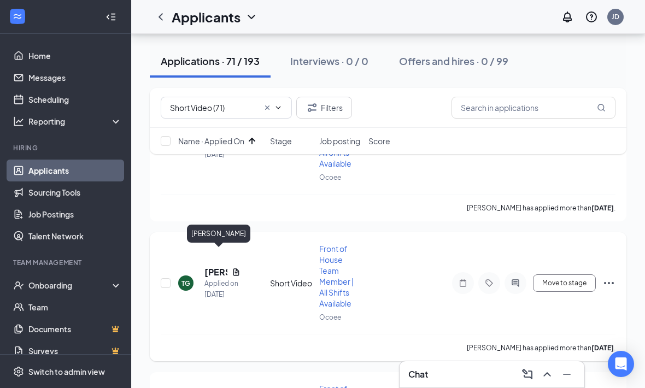
drag, startPoint x: 216, startPoint y: 251, endPoint x: 216, endPoint y: 228, distance: 22.9
click at [216, 266] on h5 "Tatyana Graham" at bounding box center [215, 272] width 23 height 12
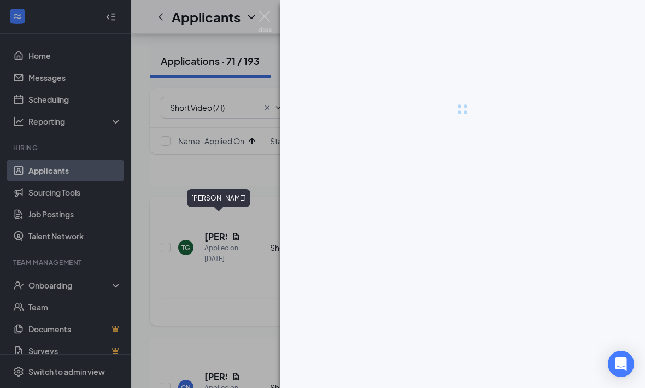
scroll to position [2151, 0]
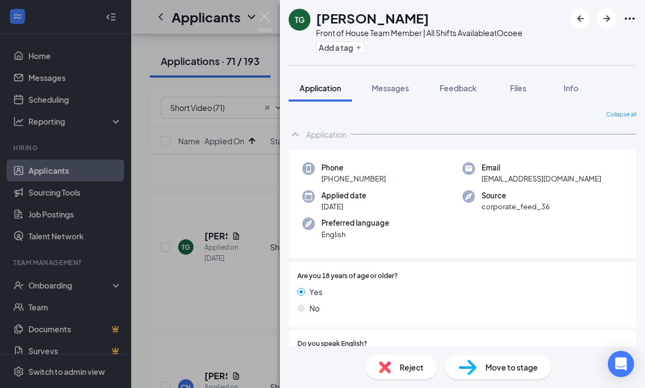
click at [300, 140] on div "Application" at bounding box center [461, 134] width 347 height 22
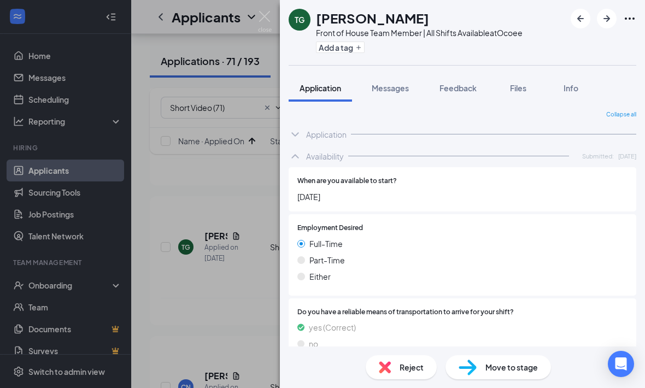
click at [295, 159] on icon "ChevronUp" at bounding box center [294, 156] width 13 height 13
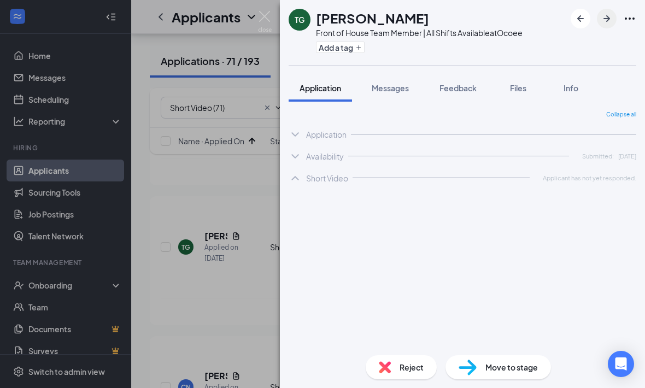
click at [606, 21] on icon "ArrowRight" at bounding box center [606, 18] width 7 height 7
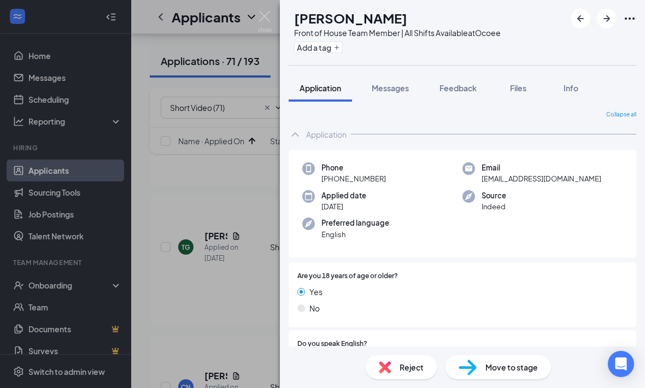
click at [303, 140] on div "Application" at bounding box center [461, 134] width 347 height 22
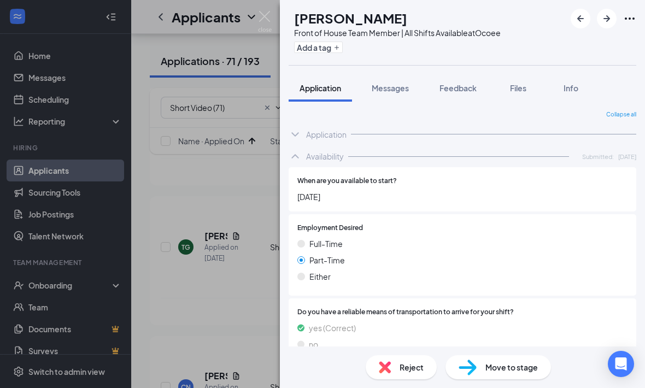
click at [293, 152] on icon "ChevronUp" at bounding box center [294, 156] width 13 height 13
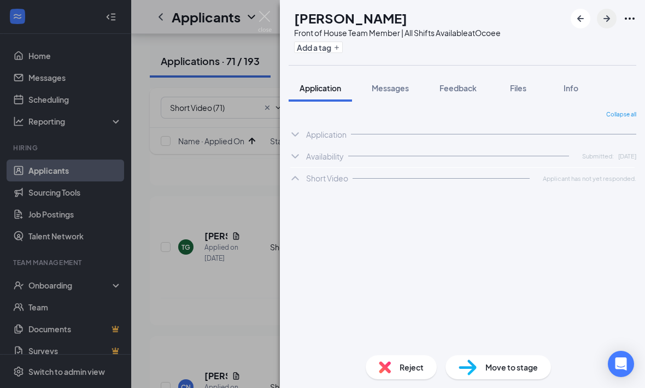
click at [604, 24] on icon "ArrowRight" at bounding box center [606, 18] width 13 height 13
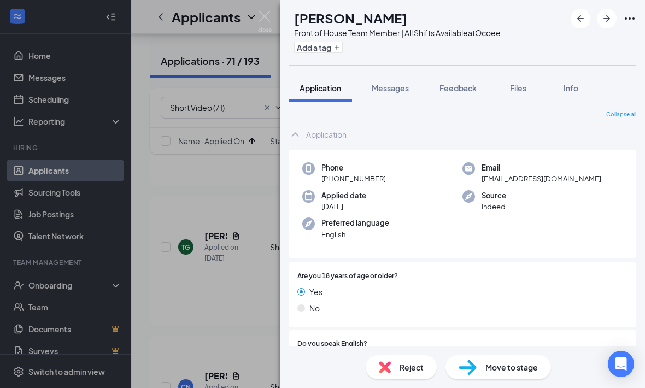
click at [297, 134] on icon "ChevronUp" at bounding box center [294, 134] width 7 height 4
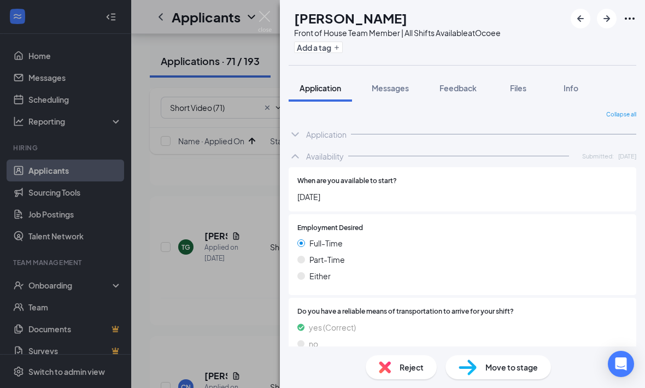
click at [298, 156] on icon "ChevronUp" at bounding box center [294, 156] width 7 height 4
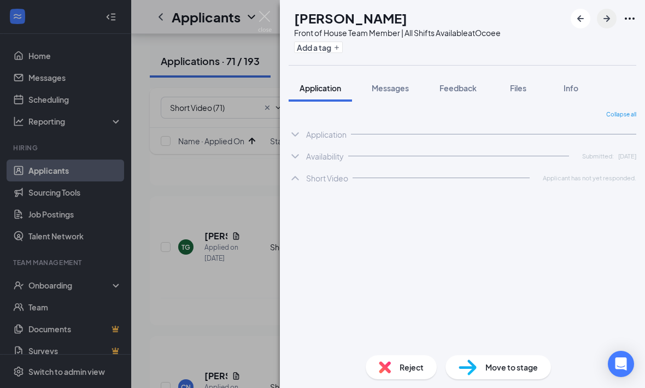
click at [612, 20] on icon "ArrowRight" at bounding box center [606, 18] width 13 height 13
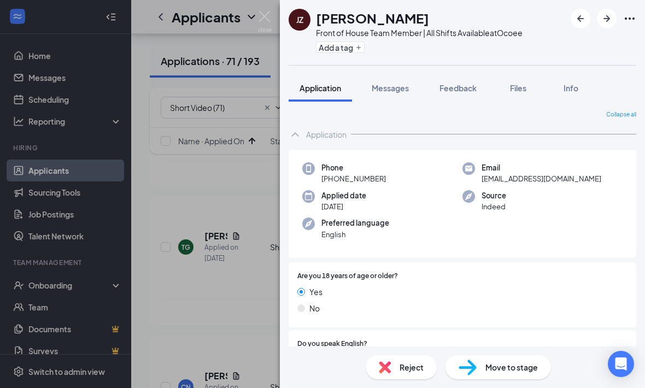
click at [300, 135] on icon "ChevronUp" at bounding box center [294, 134] width 13 height 13
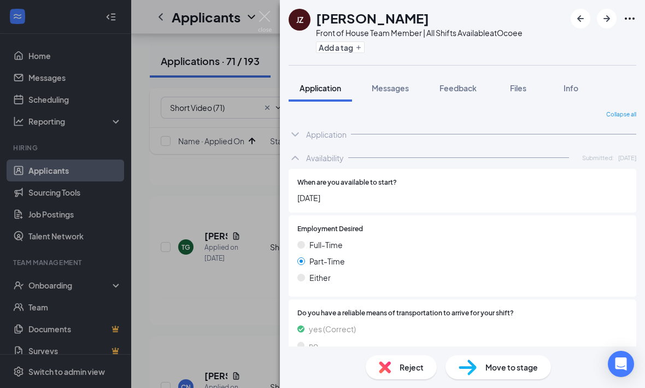
click at [293, 164] on div "Availability Submitted: Aug 19" at bounding box center [461, 158] width 347 height 22
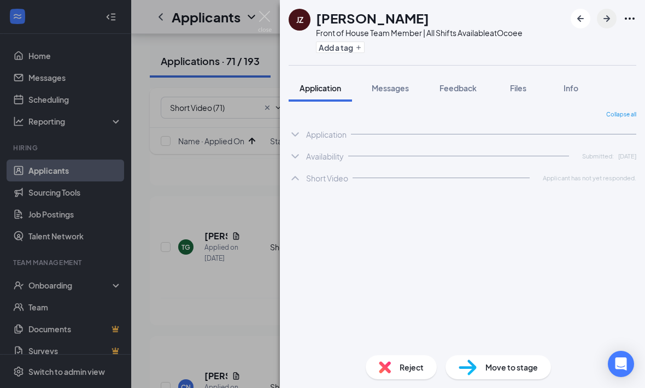
click at [608, 23] on icon "ArrowRight" at bounding box center [606, 18] width 13 height 13
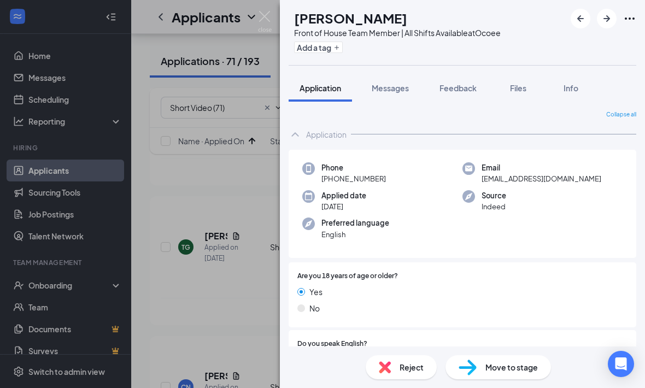
click at [291, 134] on icon "ChevronUp" at bounding box center [294, 134] width 13 height 13
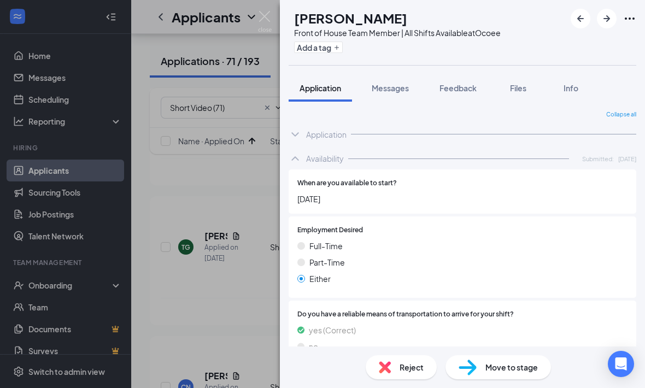
click at [297, 160] on icon "ChevronUp" at bounding box center [294, 158] width 13 height 13
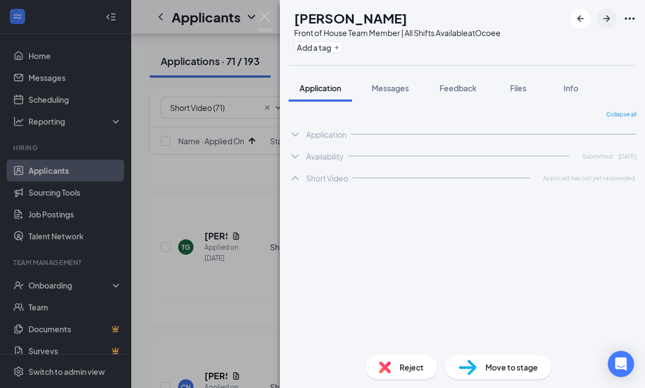
click at [607, 23] on icon "ArrowRight" at bounding box center [606, 18] width 13 height 13
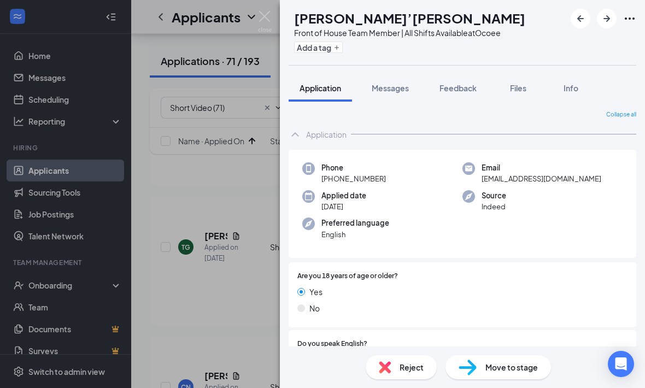
click at [300, 134] on icon "ChevronUp" at bounding box center [294, 134] width 13 height 13
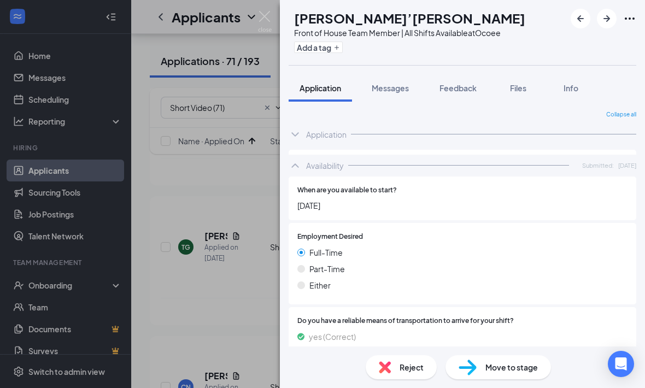
click at [295, 159] on icon "ChevronUp" at bounding box center [294, 165] width 13 height 13
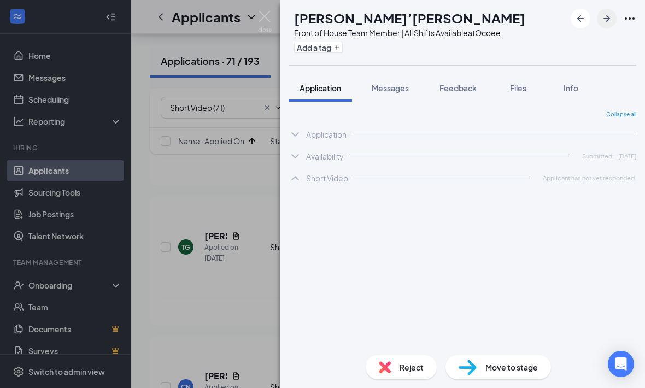
click at [606, 25] on icon "ArrowRight" at bounding box center [606, 18] width 13 height 13
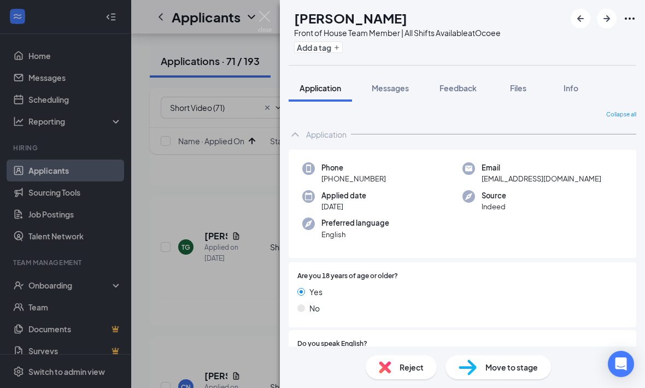
click at [292, 135] on icon "ChevronUp" at bounding box center [294, 134] width 7 height 4
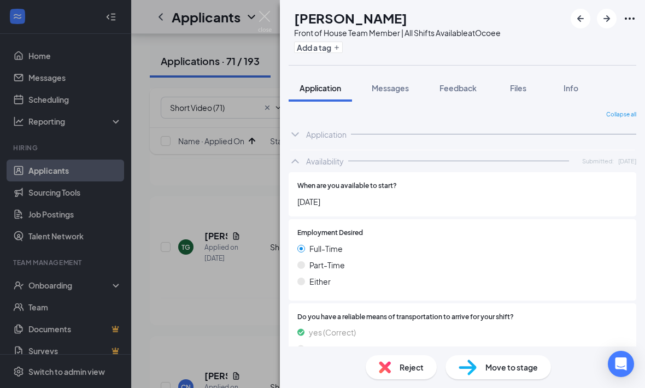
click at [295, 155] on icon "ChevronUp" at bounding box center [294, 161] width 13 height 13
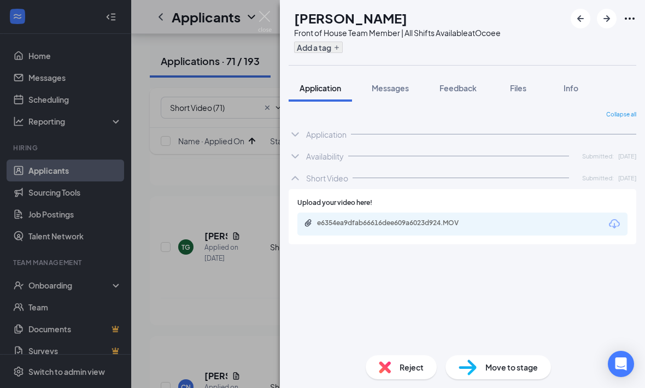
click at [342, 51] on button "Add a tag" at bounding box center [318, 47] width 49 height 11
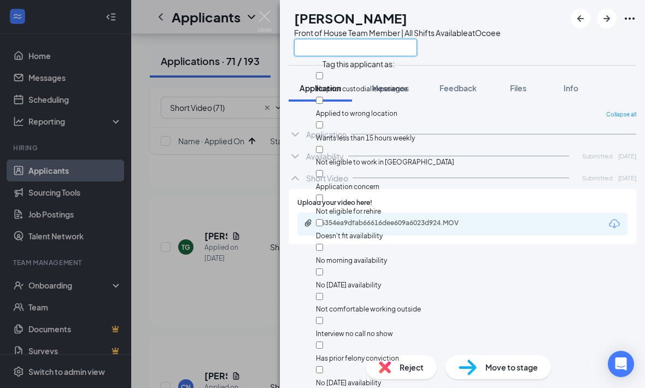
click at [335, 49] on input "text" at bounding box center [355, 47] width 123 height 17
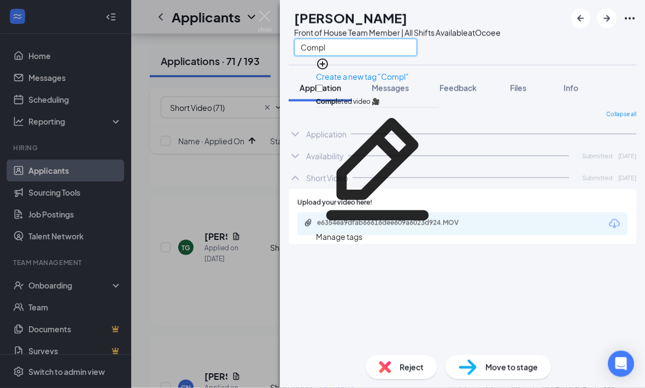
type input "Compl"
click at [331, 96] on div at bounding box center [377, 96] width 123 height 0
click at [323, 87] on input "Compl eted video 🎥" at bounding box center [319, 88] width 7 height 7
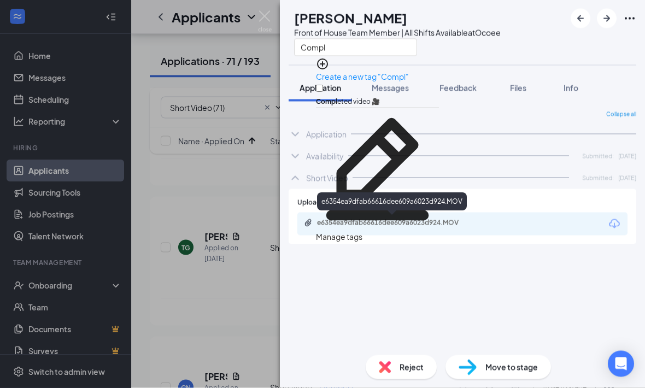
scroll to position [2151, 0]
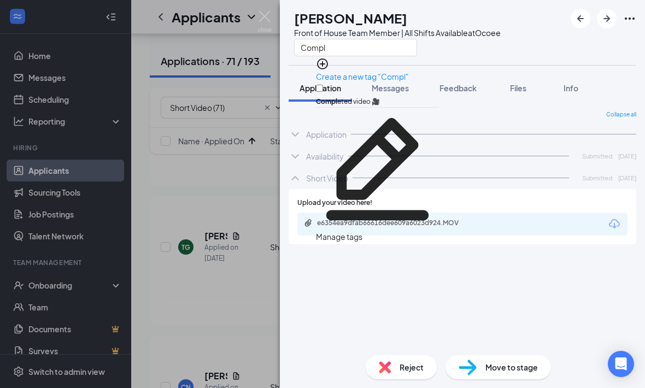
click at [323, 87] on input "Compl eted video 🎥" at bounding box center [319, 88] width 7 height 7
checkbox input "true"
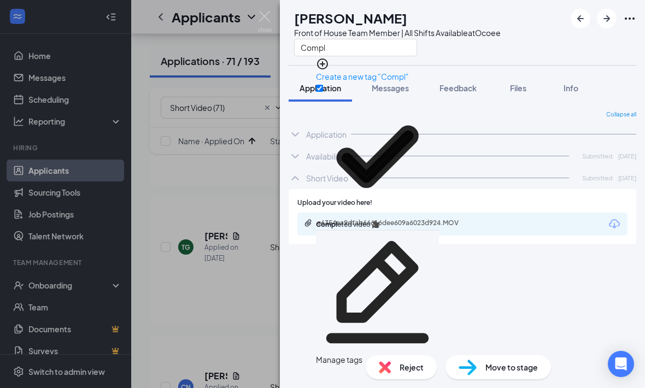
click at [323, 260] on div "Collapse all Application Phone +1 (689) 307-6411 Email gradsicdarius15@gmail.co…" at bounding box center [461, 228] width 347 height 236
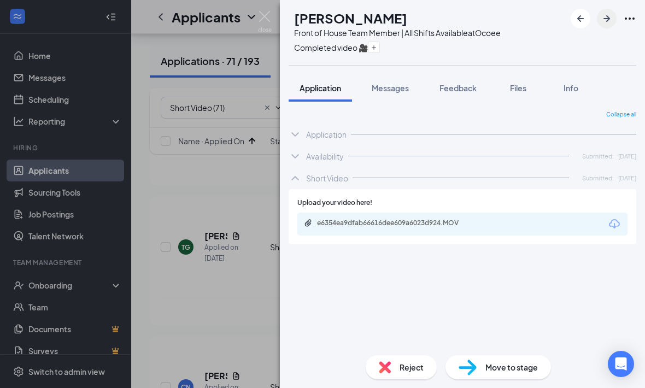
click at [604, 25] on button "button" at bounding box center [606, 19] width 20 height 20
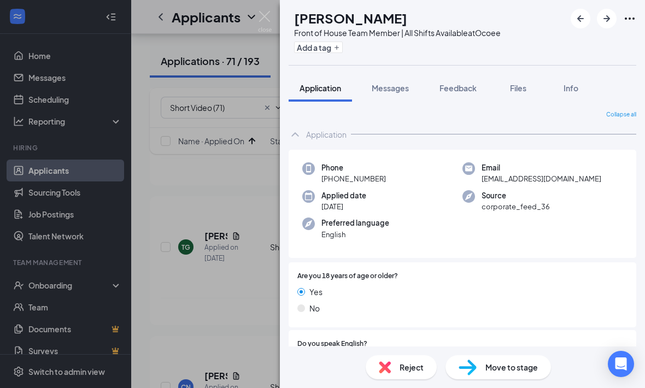
click at [298, 143] on div "Application" at bounding box center [461, 134] width 347 height 22
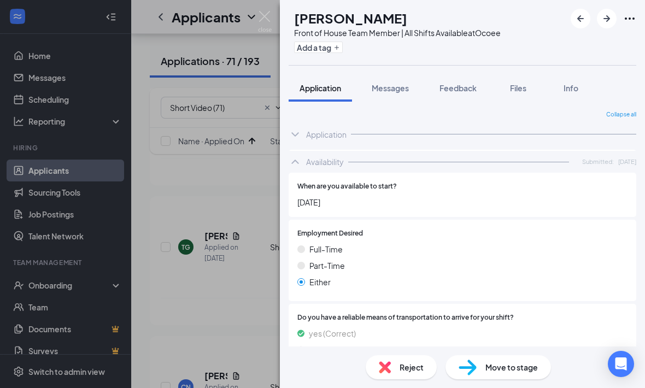
click at [301, 164] on icon "ChevronUp" at bounding box center [294, 161] width 13 height 13
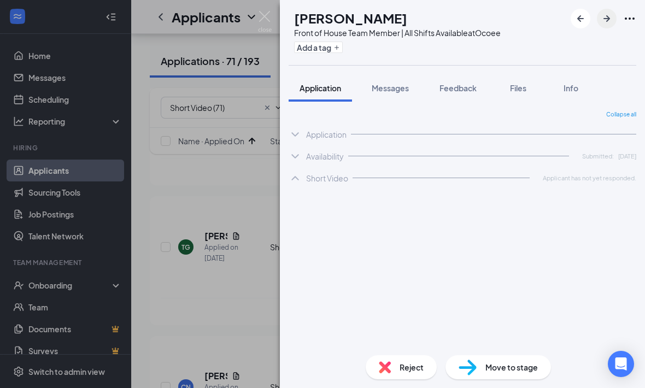
click at [610, 20] on icon "ArrowRight" at bounding box center [606, 18] width 13 height 13
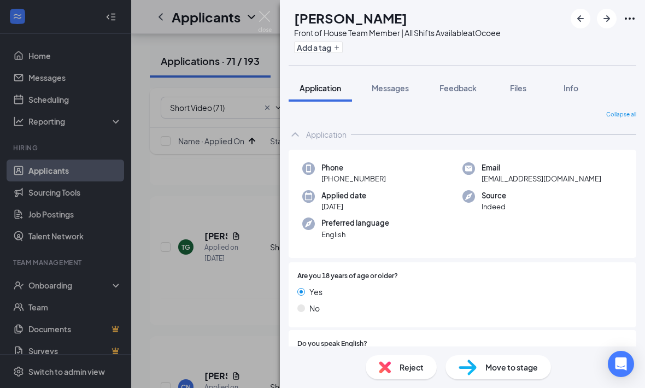
click at [297, 135] on icon "ChevronUp" at bounding box center [294, 134] width 13 height 13
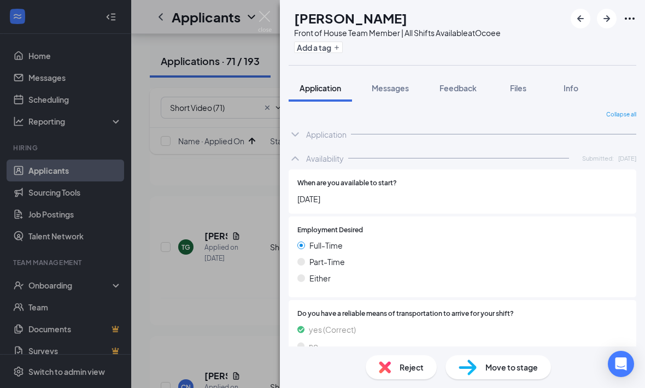
click at [300, 159] on icon "ChevronUp" at bounding box center [294, 158] width 13 height 13
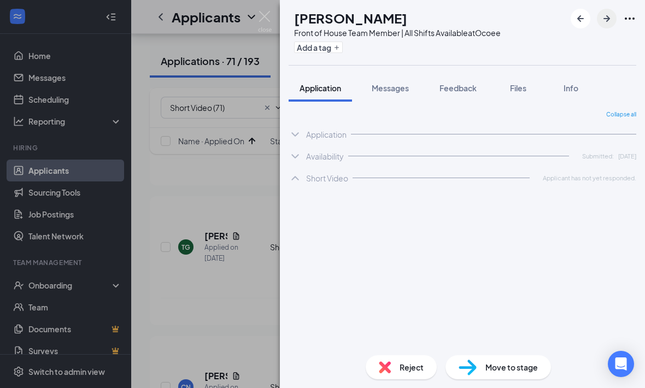
click at [601, 21] on icon "ArrowRight" at bounding box center [606, 18] width 13 height 13
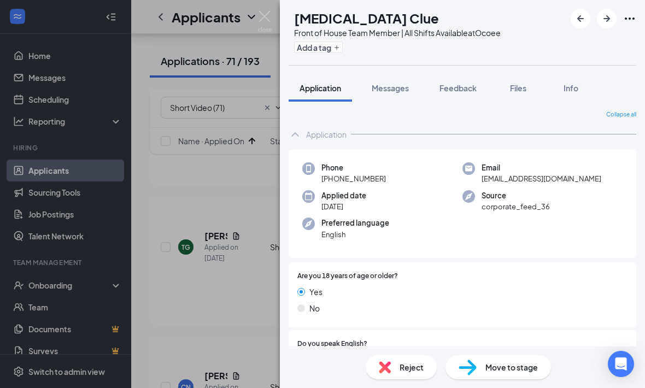
click at [303, 138] on div "Application" at bounding box center [461, 134] width 347 height 22
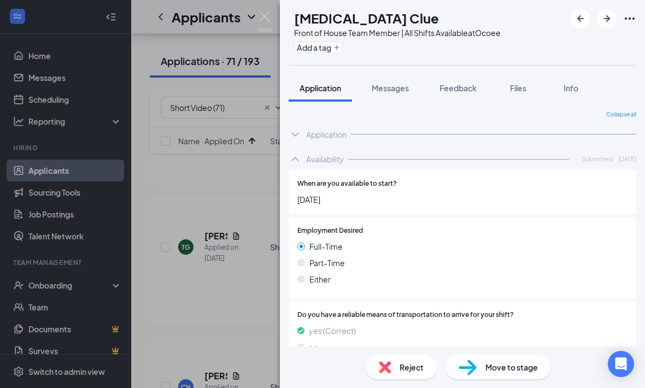
click at [297, 161] on icon "ChevronUp" at bounding box center [294, 158] width 13 height 13
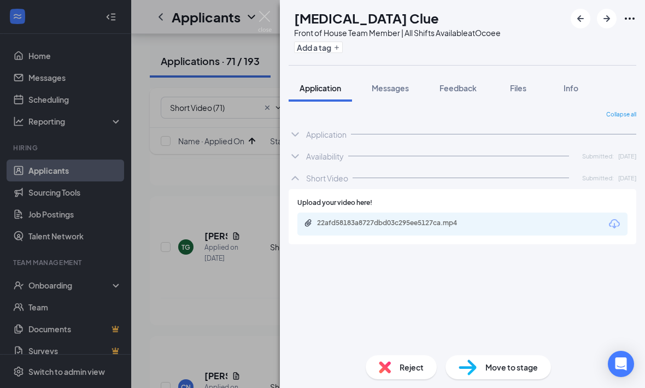
click at [332, 37] on div "Front of House Team Member | All Shifts Available at Ocoee" at bounding box center [397, 32] width 206 height 11
click at [332, 42] on button "Add a tag" at bounding box center [318, 47] width 49 height 11
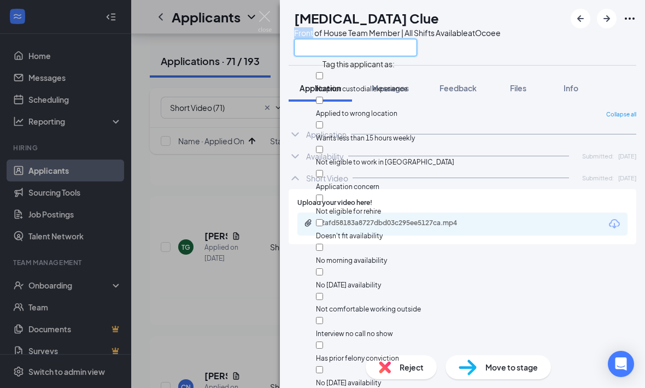
click at [326, 51] on input "text" at bounding box center [355, 47] width 123 height 17
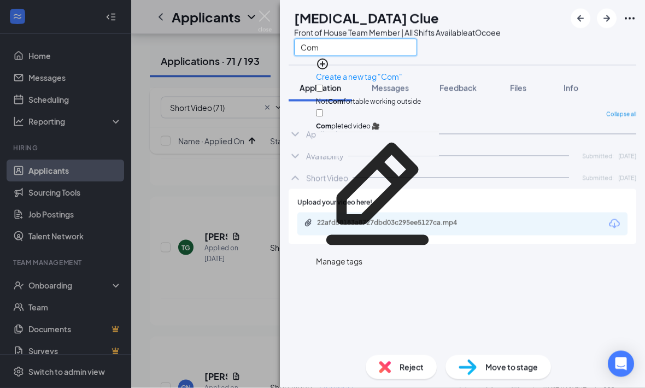
type input "Com"
click at [323, 110] on input "Com pleted video 🎥" at bounding box center [319, 113] width 7 height 7
checkbox input "true"
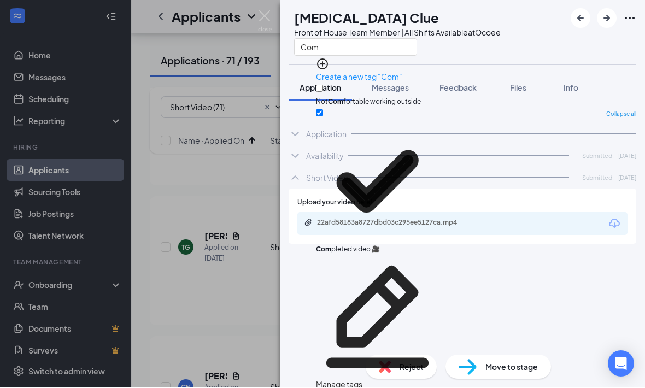
click at [333, 263] on div "Collapse all Application Phone +1 (689) 268-5067 Email kyramclue@gmail.com Appl…" at bounding box center [461, 228] width 347 height 236
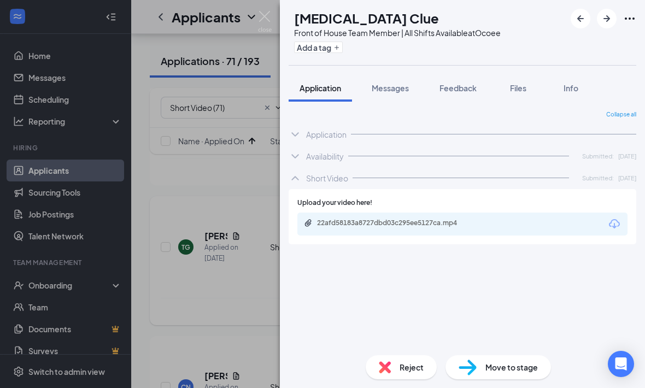
click at [226, 258] on div "KC Kyra Clue Front of House Team Member | All Shifts Available at Ocoee Add a t…" at bounding box center [322, 194] width 645 height 388
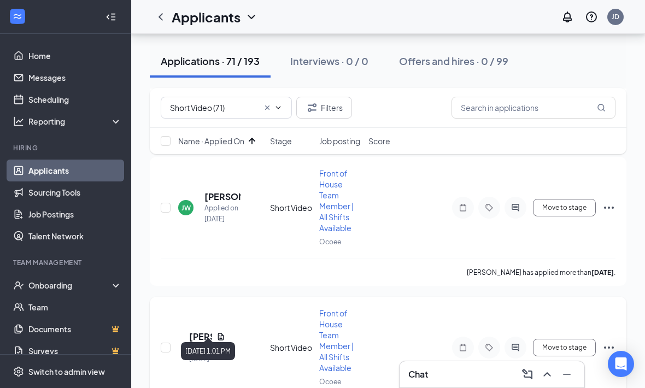
scroll to position [3597, 0]
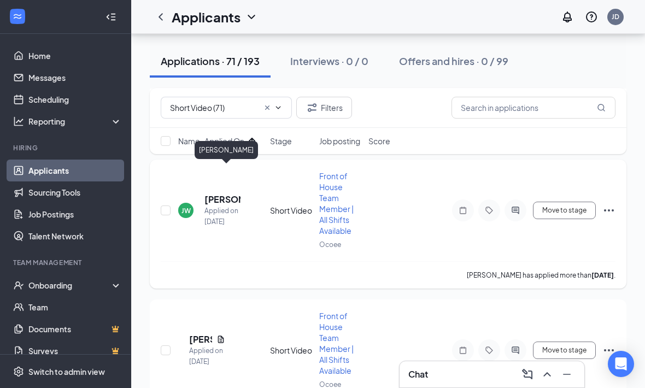
click at [216, 193] on h5 "Jasmine Walker" at bounding box center [222, 199] width 36 height 12
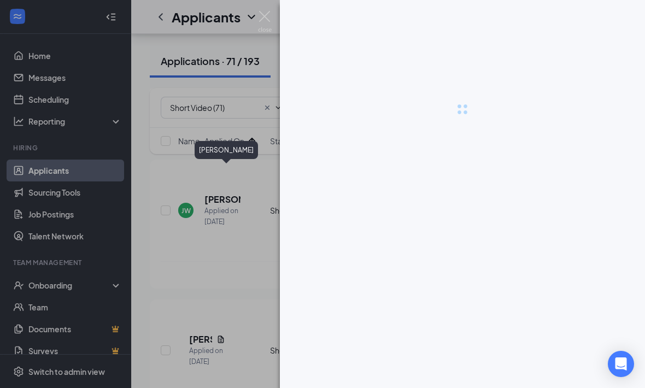
scroll to position [3633, 0]
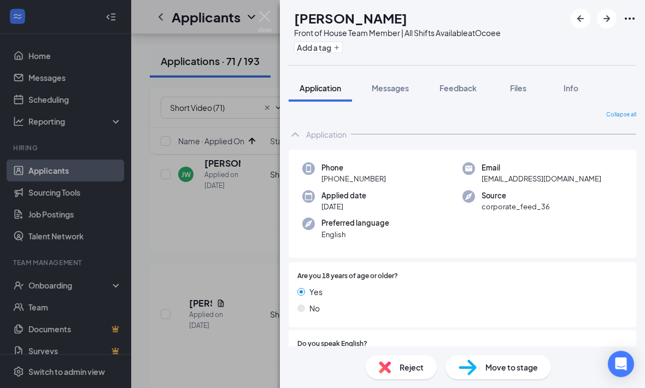
click at [314, 140] on div "Application" at bounding box center [461, 134] width 347 height 22
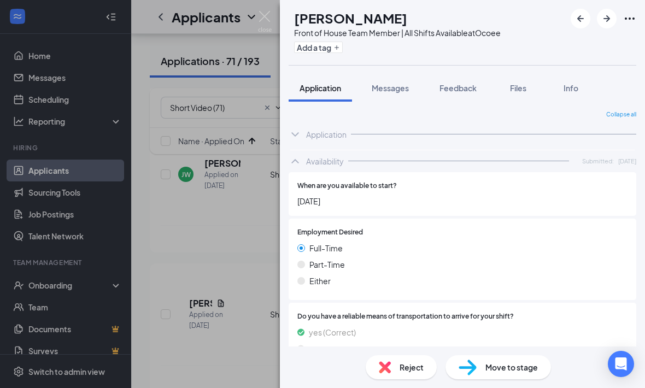
click at [291, 161] on icon "ChevronUp" at bounding box center [294, 161] width 13 height 13
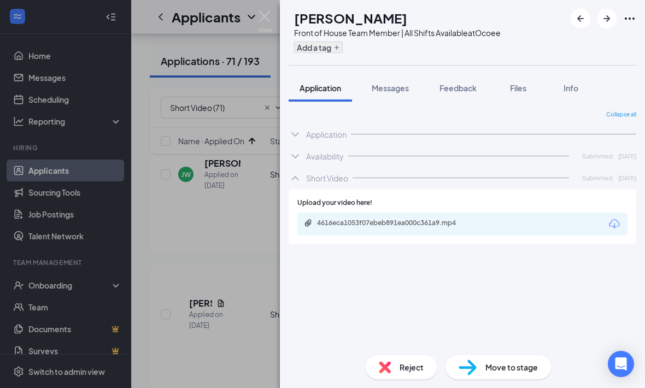
click at [324, 45] on button "Add a tag" at bounding box center [318, 47] width 49 height 11
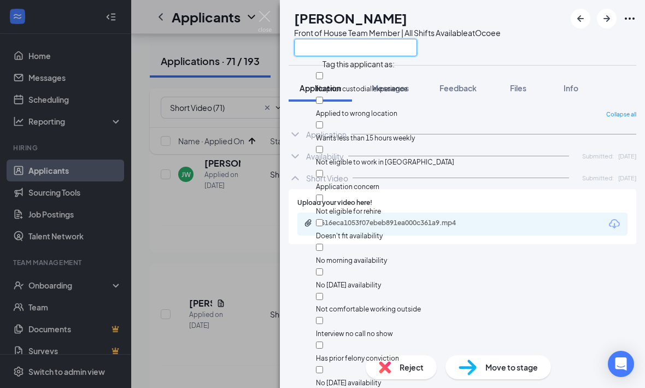
click at [332, 48] on input "text" at bounding box center [355, 47] width 123 height 17
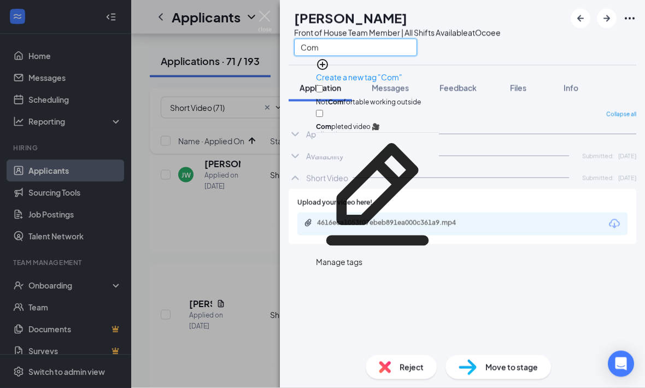
type input "Com"
click at [323, 110] on input "Com pleted video 🎥" at bounding box center [319, 113] width 7 height 7
checkbox input "true"
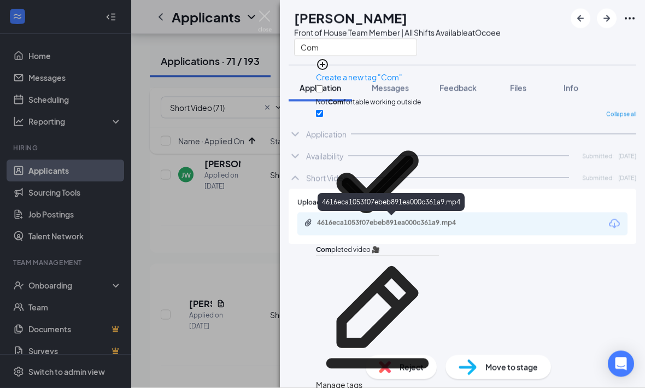
click at [328, 262] on div "Collapse all Application Phone +1 (407) 613-4510 Email bossladywomen39@gmail.co…" at bounding box center [461, 228] width 347 height 236
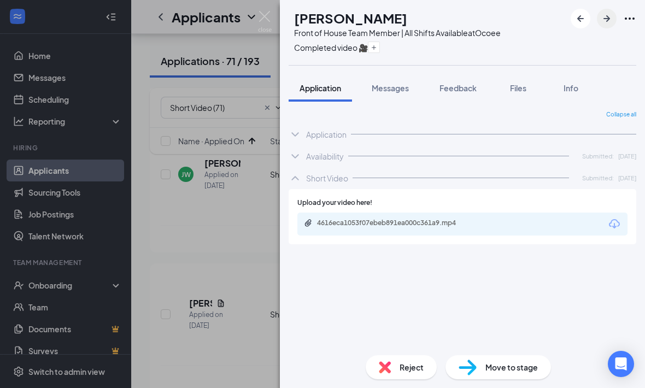
click at [606, 22] on icon "ArrowRight" at bounding box center [606, 18] width 13 height 13
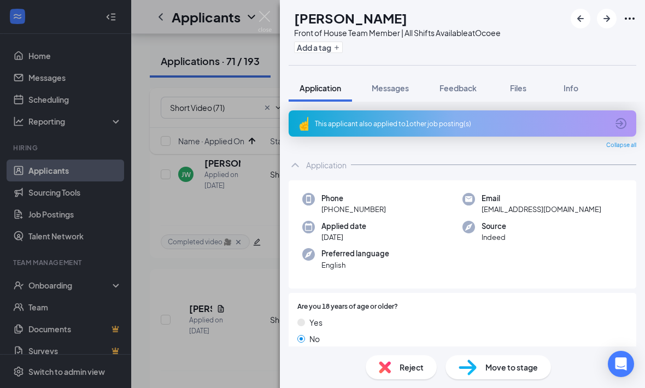
click at [298, 169] on icon "ChevronUp" at bounding box center [294, 164] width 13 height 13
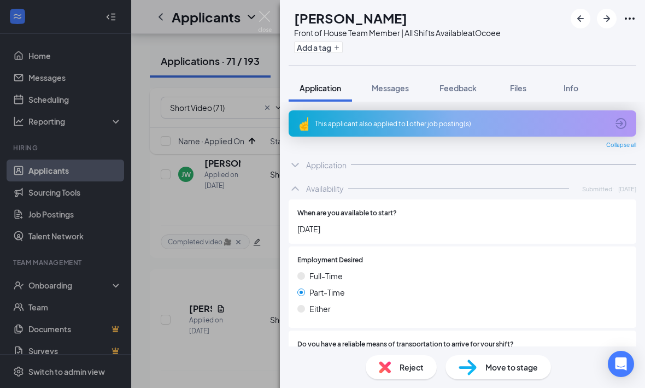
click at [298, 186] on icon "ChevronUp" at bounding box center [294, 188] width 13 height 13
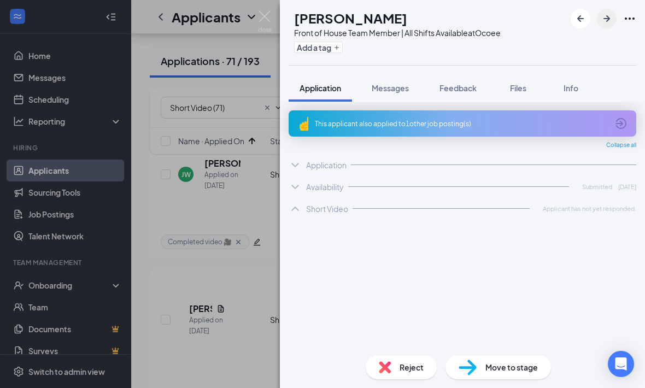
click at [607, 22] on icon "ArrowRight" at bounding box center [606, 18] width 13 height 13
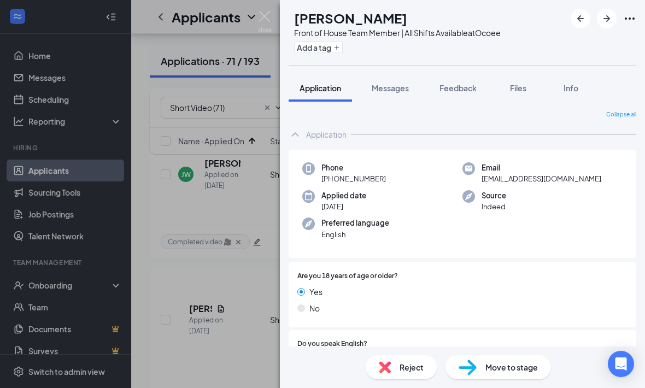
click at [294, 136] on icon "ChevronUp" at bounding box center [294, 134] width 13 height 13
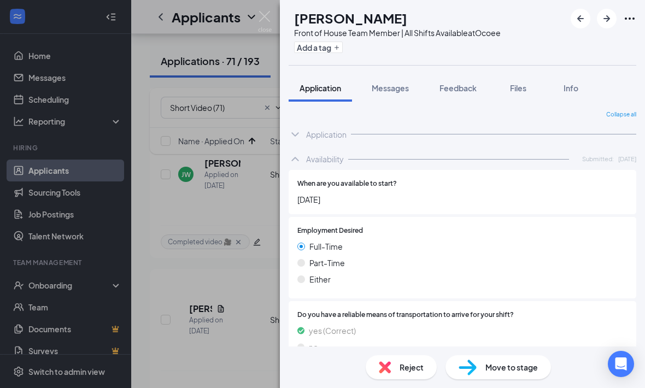
click at [300, 162] on icon "ChevronUp" at bounding box center [294, 158] width 13 height 13
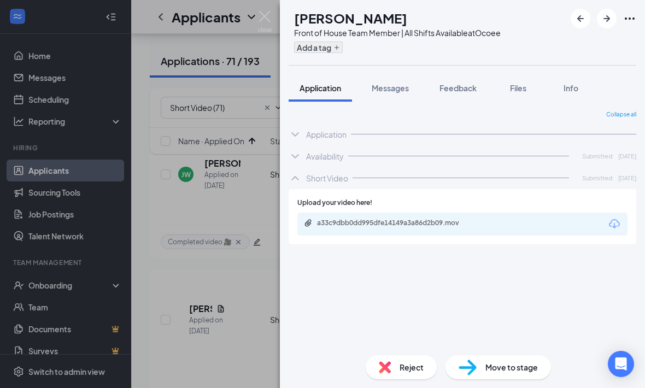
click at [333, 50] on button "Add a tag" at bounding box center [318, 47] width 49 height 11
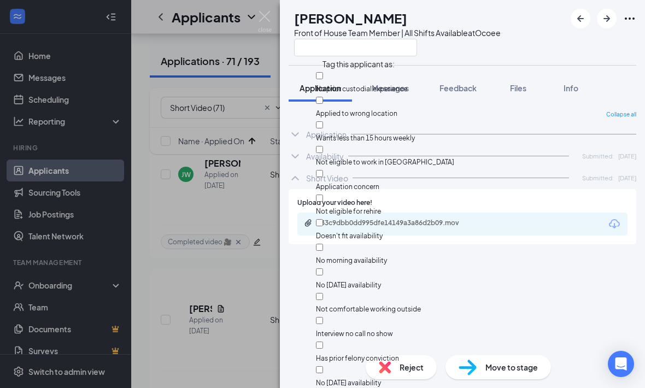
click at [333, 50] on input "text" at bounding box center [355, 47] width 123 height 17
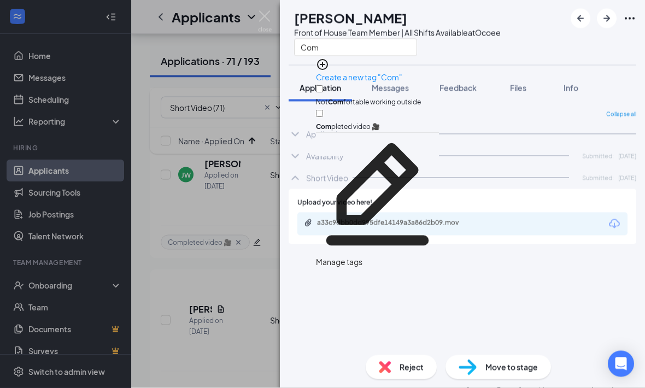
type input "Com"
click at [323, 110] on input "Com pleted video 🎥" at bounding box center [319, 113] width 7 height 7
checkbox input "true"
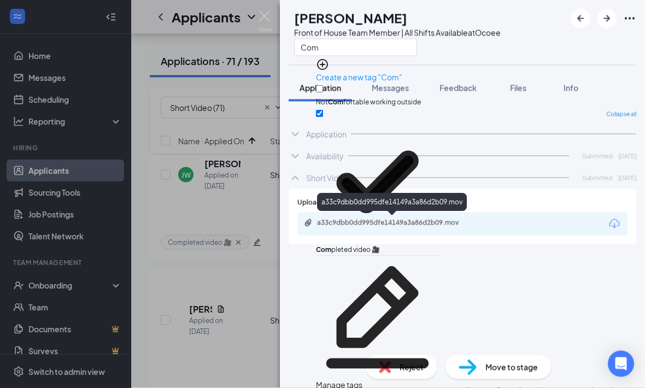
click at [322, 294] on div "Collapse all Application Phone +1 (407) 955-7016 Email onehandinto@gmail.com Ap…" at bounding box center [461, 228] width 347 height 236
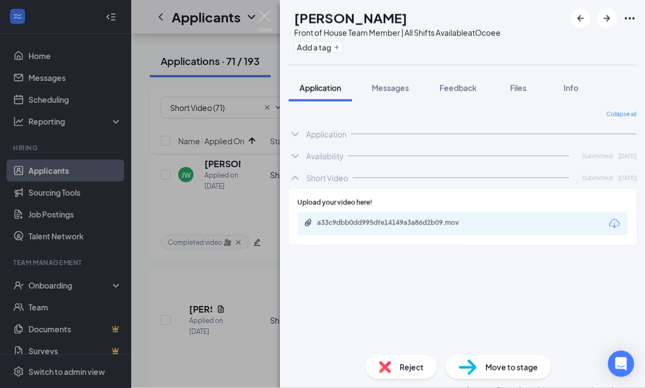
scroll to position [3633, 0]
click at [608, 22] on icon "ArrowRight" at bounding box center [606, 18] width 13 height 13
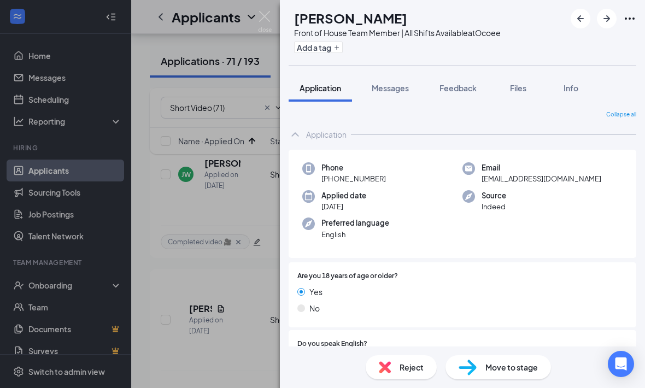
click at [306, 140] on div "Application" at bounding box center [461, 134] width 347 height 22
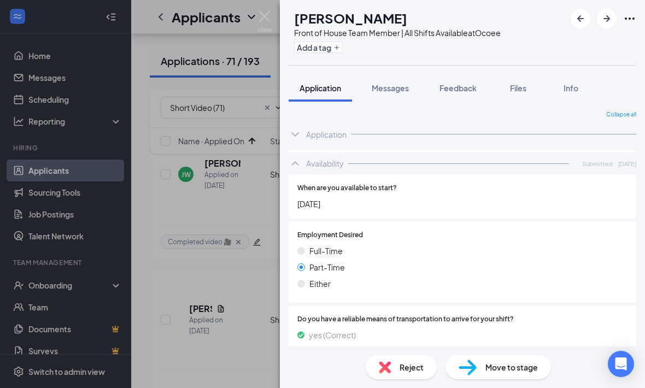
click at [303, 152] on div "Availability Submitted: Aug 21" at bounding box center [461, 163] width 347 height 22
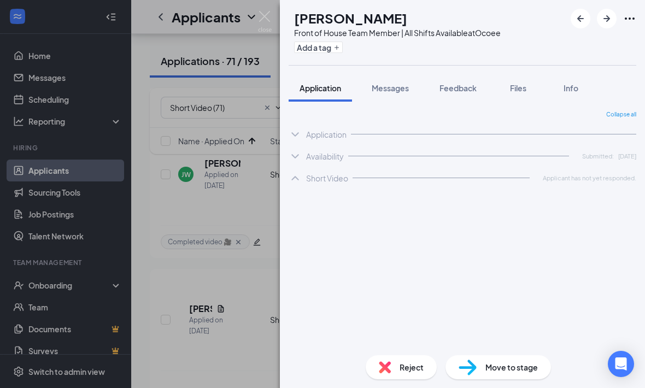
click at [598, 27] on div at bounding box center [603, 19] width 66 height 20
click at [602, 22] on icon "ArrowRight" at bounding box center [606, 18] width 13 height 13
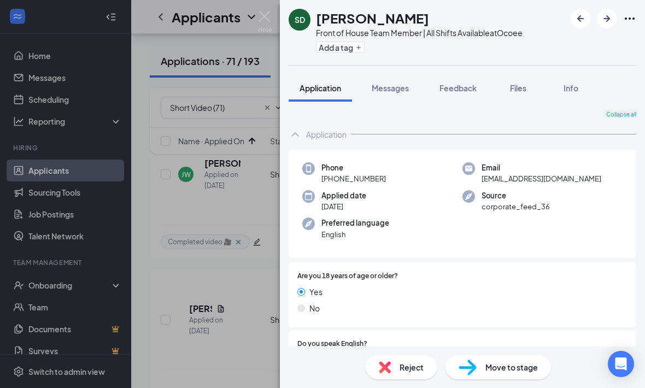
click at [298, 128] on icon "ChevronUp" at bounding box center [294, 134] width 13 height 13
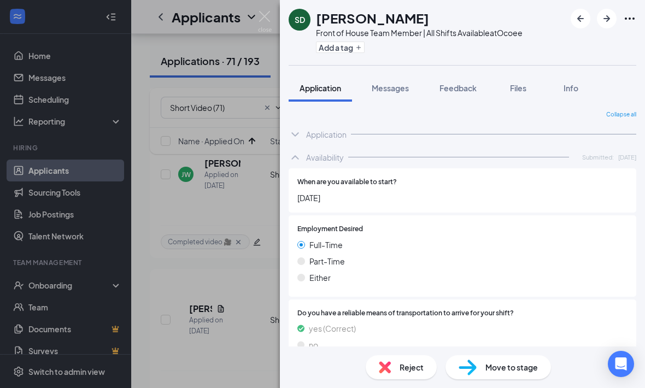
click at [301, 159] on icon "ChevronUp" at bounding box center [294, 156] width 13 height 13
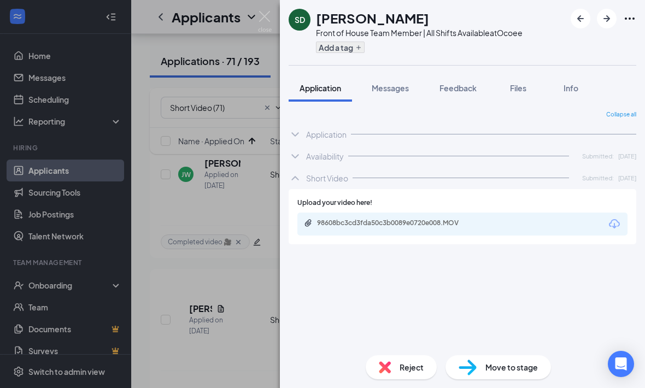
click at [345, 52] on button "Add a tag" at bounding box center [340, 47] width 49 height 11
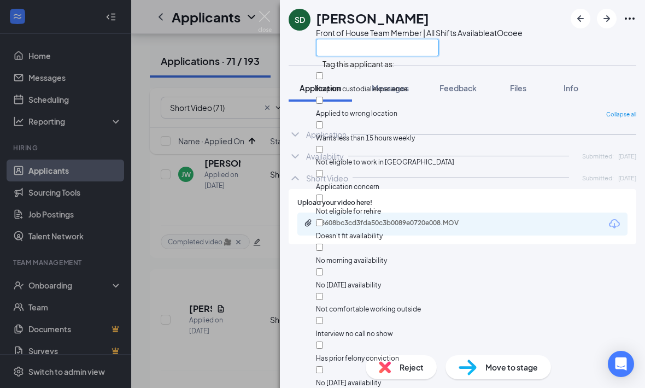
click at [335, 52] on input "text" at bounding box center [377, 47] width 123 height 17
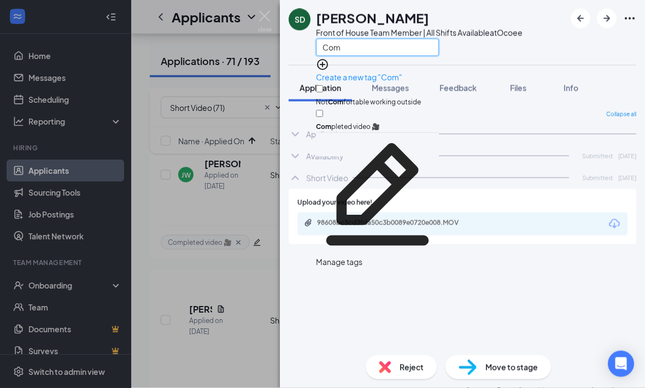
type input "Com"
click at [323, 110] on input "Com pleted video 🎥" at bounding box center [319, 113] width 7 height 7
checkbox input "true"
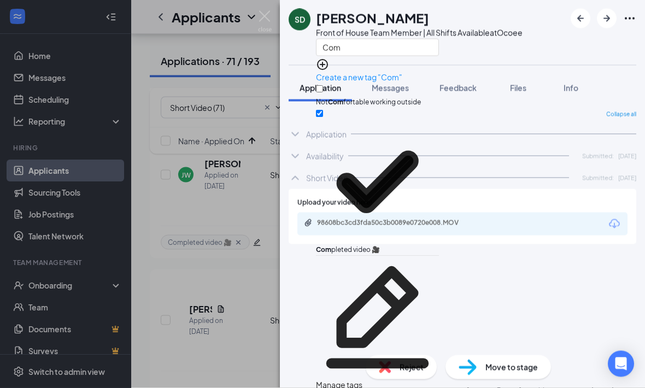
click at [345, 275] on div "Collapse all Application Phone +1 (689) 444-0116 Email 1stevend3@gmail.com Appl…" at bounding box center [461, 228] width 347 height 236
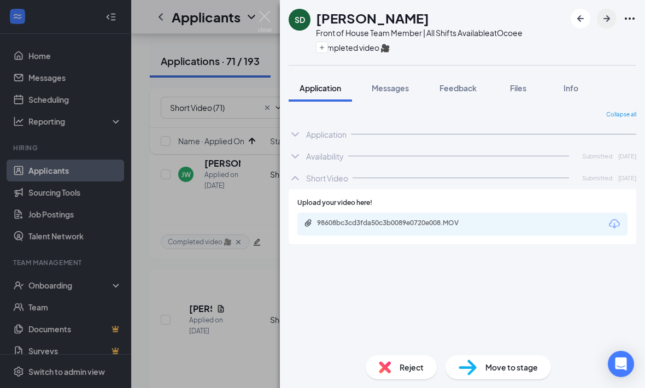
click at [607, 23] on icon "ArrowRight" at bounding box center [606, 18] width 13 height 13
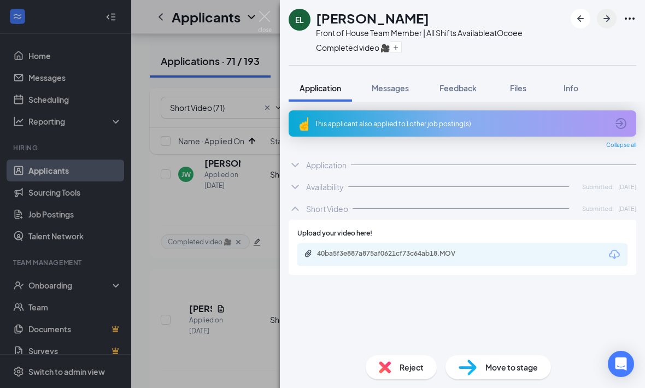
click at [599, 21] on button "button" at bounding box center [606, 19] width 20 height 20
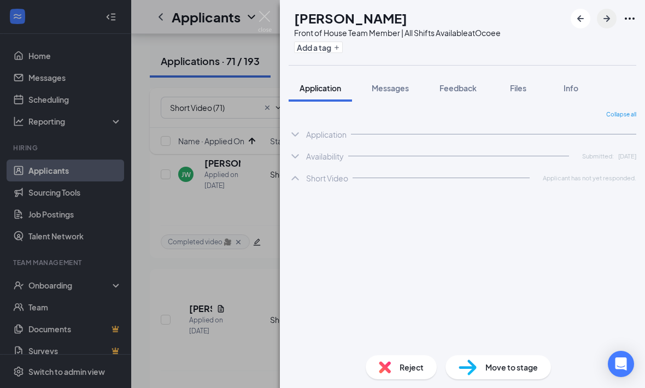
click at [608, 24] on icon "ArrowRight" at bounding box center [606, 18] width 13 height 13
click at [608, 26] on button "button" at bounding box center [606, 19] width 20 height 20
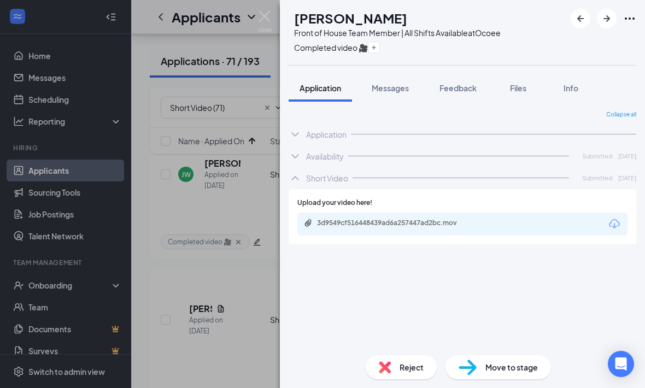
click at [208, 212] on div "KS Kefer Smith Front of House Team Member | All Shifts Available at Ocoee Compl…" at bounding box center [322, 194] width 645 height 388
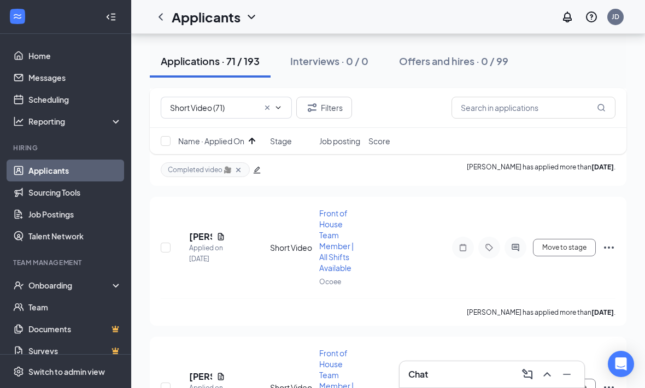
scroll to position [3294, 0]
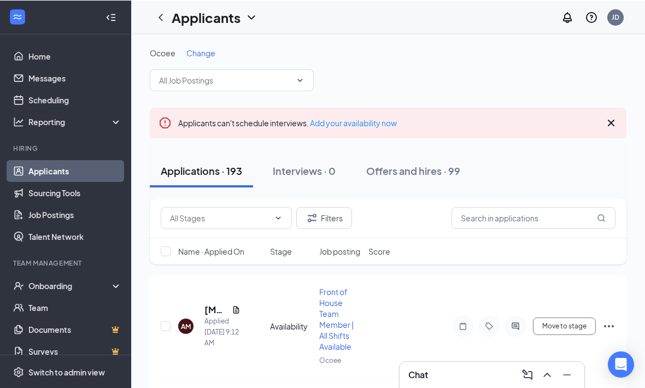
click at [612, 126] on icon "Cross" at bounding box center [610, 122] width 13 height 13
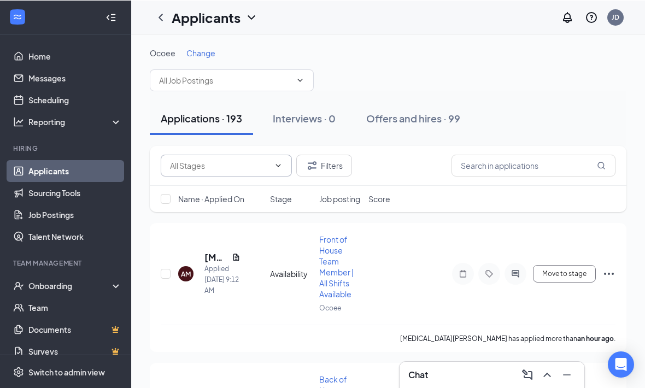
click at [216, 172] on span at bounding box center [226, 165] width 131 height 22
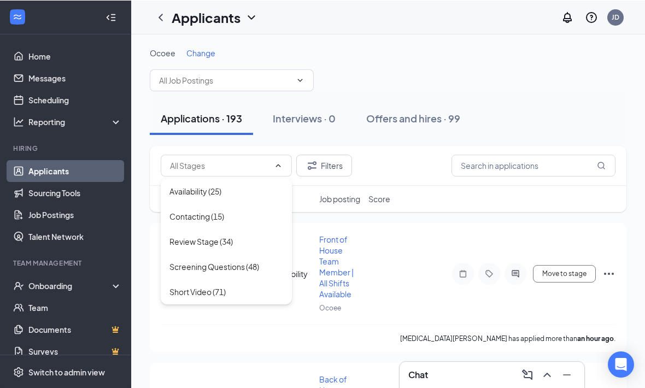
click at [220, 295] on div "Short Video (71)" at bounding box center [197, 291] width 56 height 12
type input "Short Video (71)"
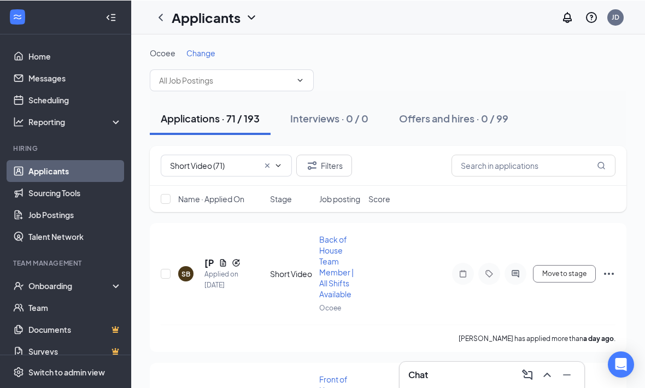
click at [219, 206] on div "Name · Applied On Stage Job posting Score" at bounding box center [388, 198] width 476 height 26
click at [232, 198] on span "Name · Applied On" at bounding box center [211, 198] width 66 height 11
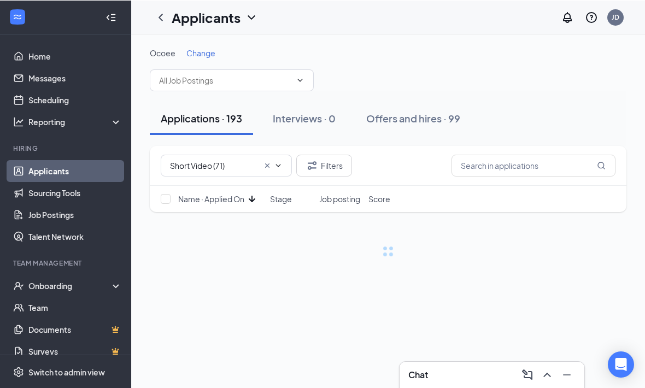
click at [232, 198] on span "Name · Applied On" at bounding box center [211, 198] width 66 height 11
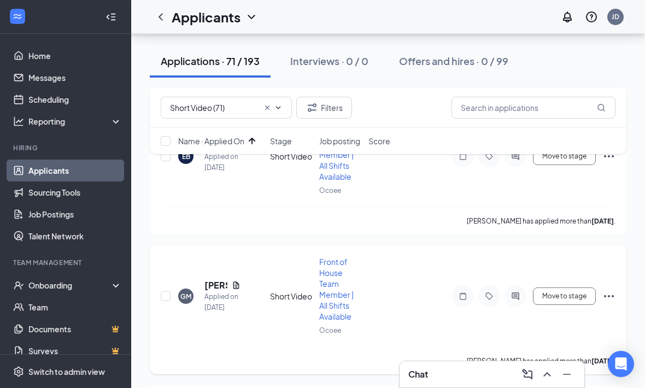
scroll to position [9544, 0]
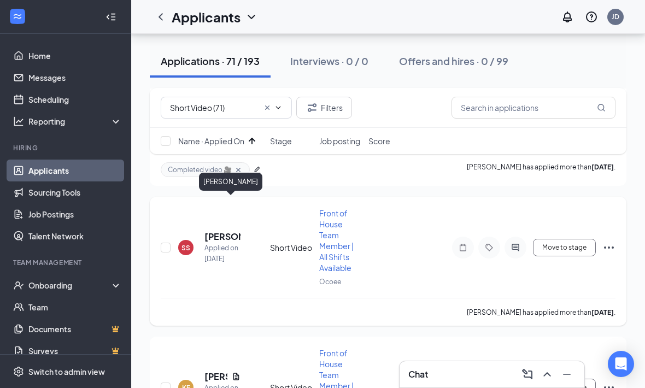
click at [215, 230] on h5 "Sasahi Singh" at bounding box center [222, 236] width 36 height 12
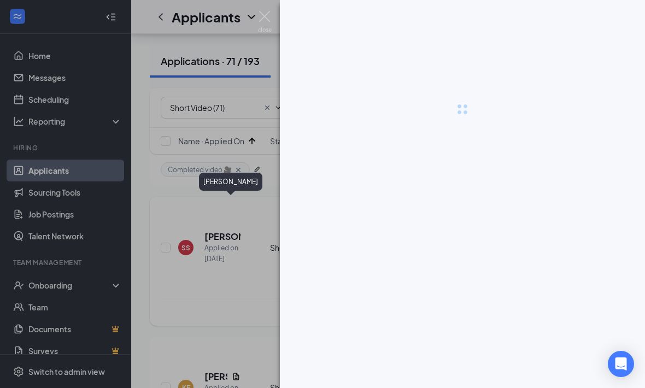
scroll to position [4311, 0]
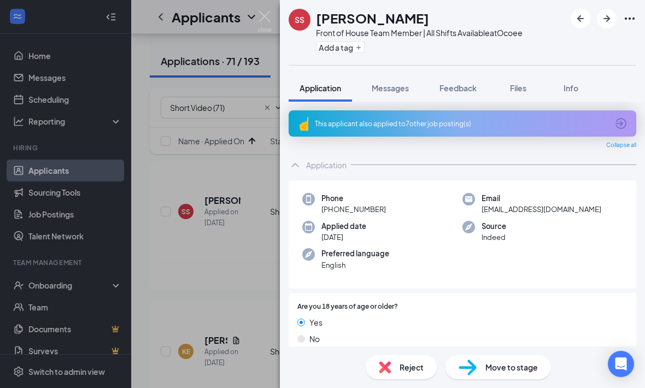
click at [297, 164] on icon "ChevronUp" at bounding box center [294, 164] width 13 height 13
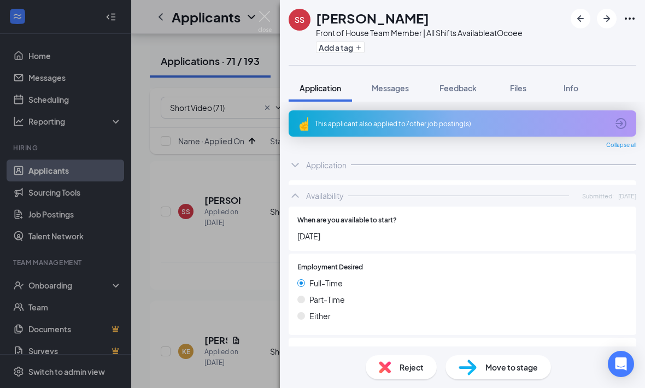
click at [301, 191] on icon "ChevronUp" at bounding box center [294, 195] width 13 height 13
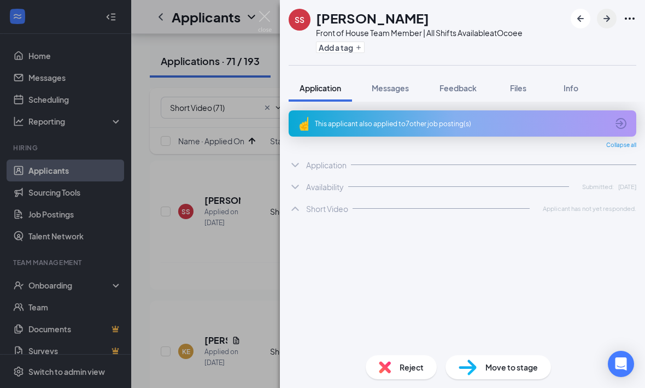
click at [604, 15] on icon "ArrowRight" at bounding box center [606, 18] width 13 height 13
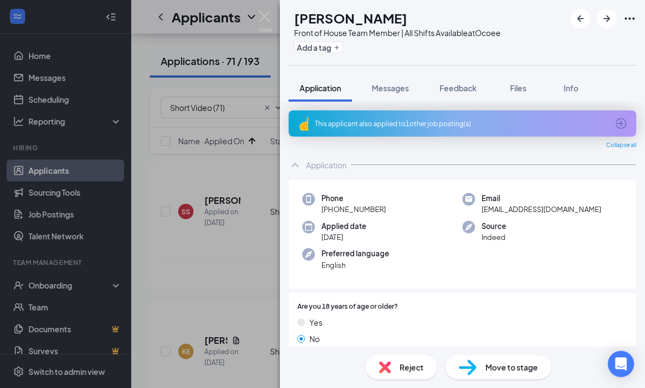
click at [301, 167] on icon "ChevronUp" at bounding box center [294, 164] width 13 height 13
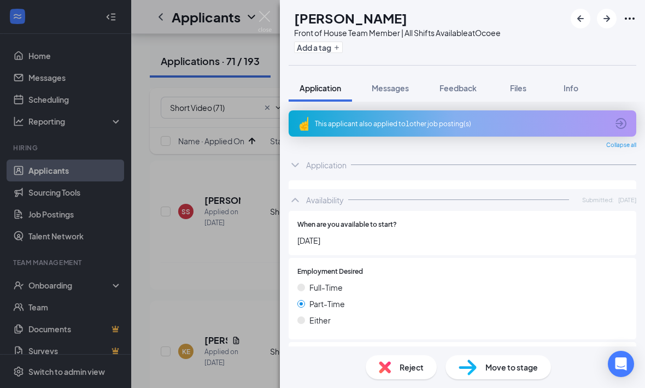
click at [297, 194] on icon "ChevronUp" at bounding box center [294, 199] width 13 height 13
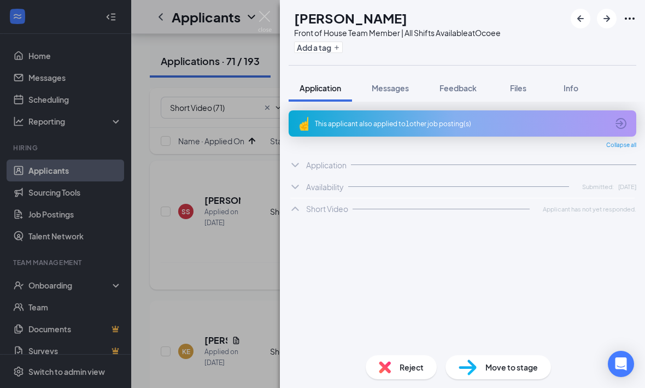
click at [246, 193] on div "KE Keshawn Edwards Front of House Team Member | All Shifts Available at Ocoee A…" at bounding box center [322, 194] width 645 height 388
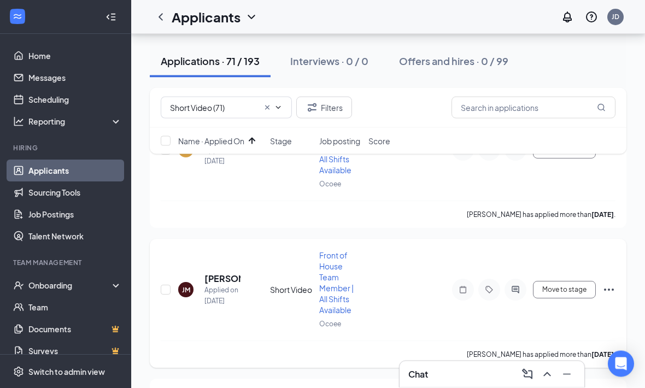
scroll to position [4564, 0]
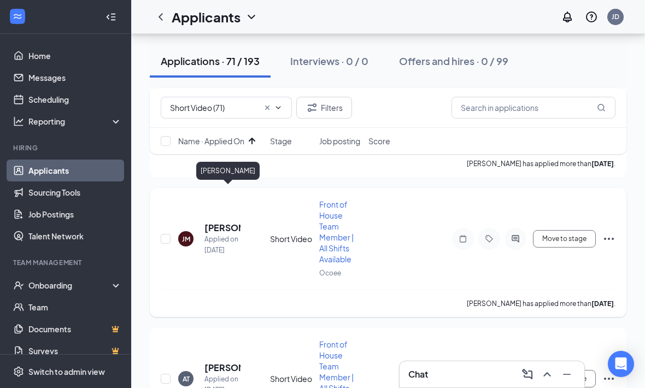
click at [220, 222] on h5 "Joselyn Mateo" at bounding box center [222, 228] width 36 height 12
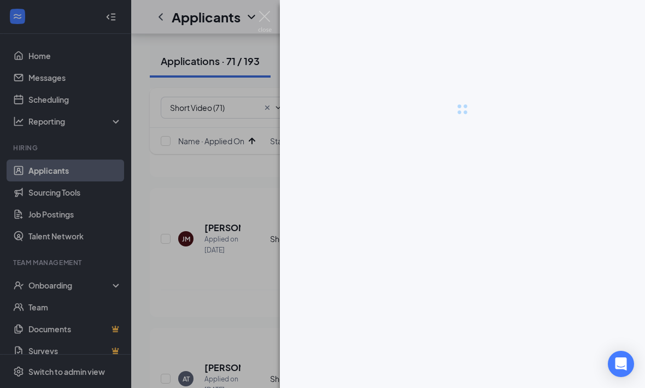
scroll to position [4600, 0]
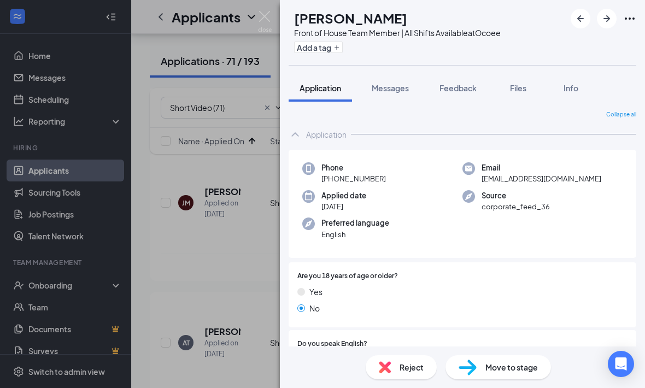
click at [298, 135] on icon "ChevronUp" at bounding box center [294, 134] width 7 height 4
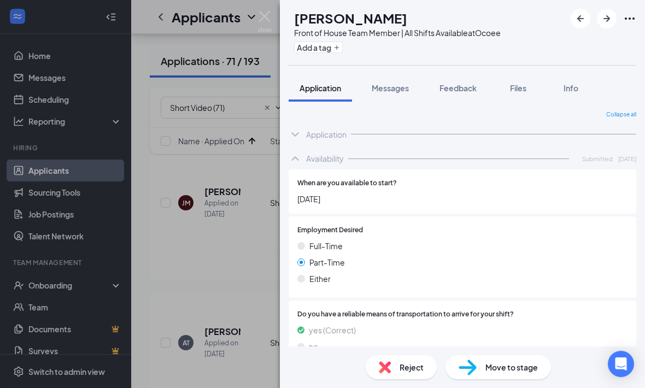
click at [297, 155] on icon "ChevronUp" at bounding box center [294, 158] width 13 height 13
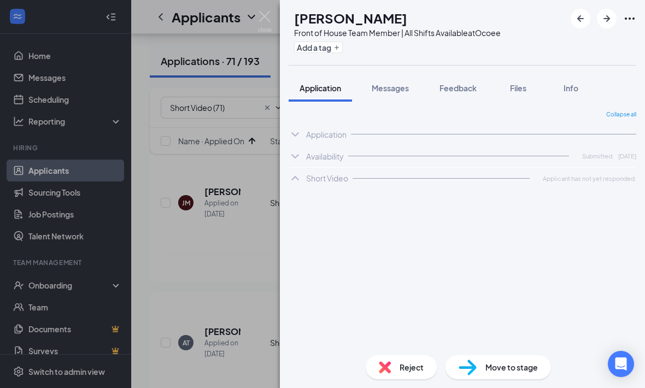
click at [251, 159] on div "JM Joselyn Mateo Front of House Team Member | All Shifts Available at Ocoee Add…" at bounding box center [322, 194] width 645 height 388
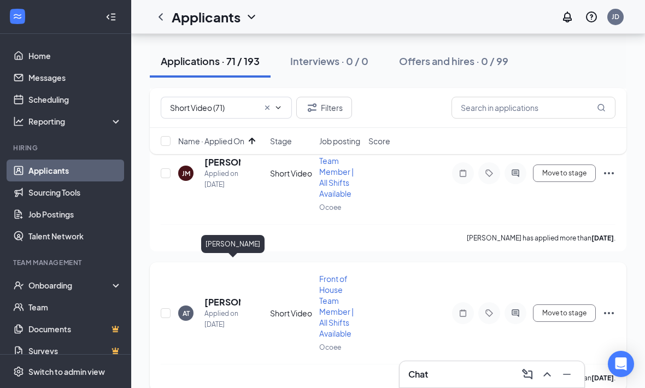
click at [222, 296] on h5 "Ayan Tayeh" at bounding box center [222, 302] width 36 height 12
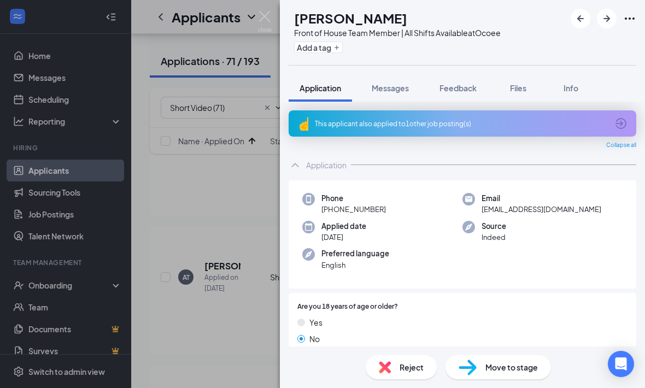
click at [302, 161] on div "Application" at bounding box center [461, 165] width 347 height 22
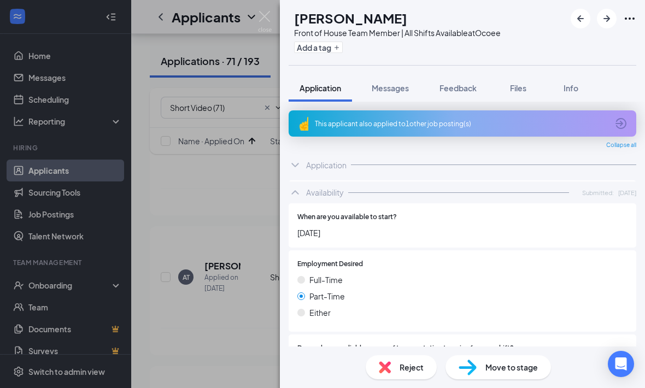
click at [296, 199] on div "Availability Submitted: Aug 21" at bounding box center [461, 192] width 347 height 22
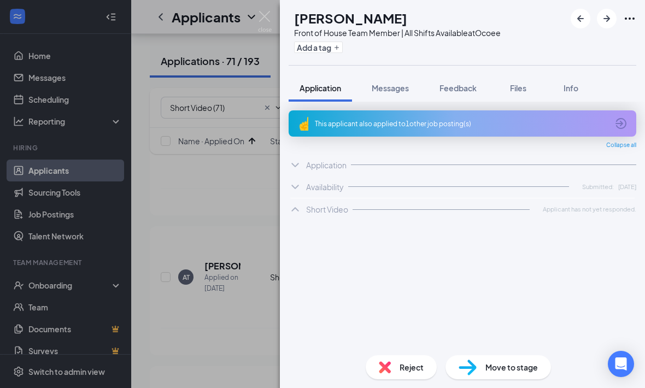
click at [238, 230] on div "AT Ayan Tayeh Front of House Team Member | All Shifts Available at Ocoee Add a …" at bounding box center [322, 194] width 645 height 388
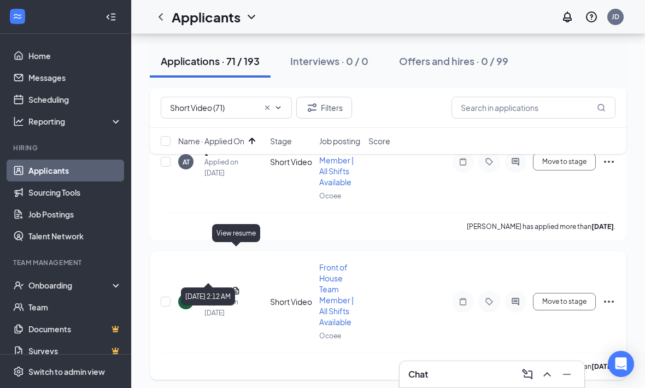
scroll to position [4781, 0]
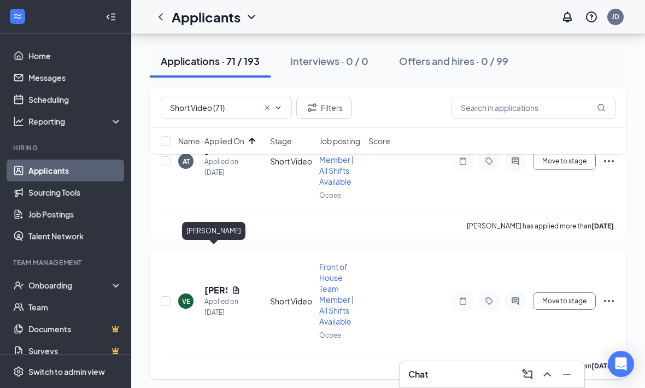
click at [212, 284] on h5 "Vanessa Echevarria" at bounding box center [215, 290] width 23 height 12
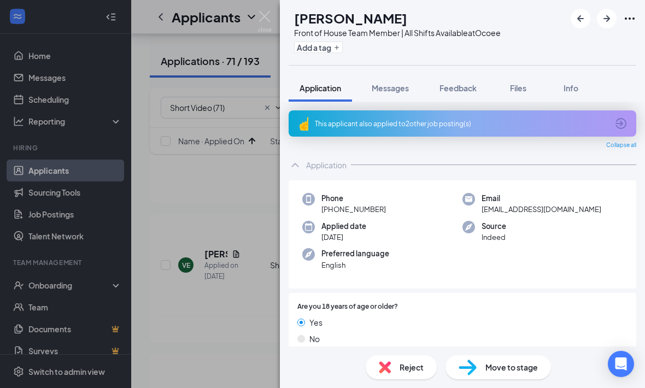
click at [278, 170] on div "VE Vanessa Echevarria Front of House Team Member | All Shifts Available at Ocoe…" at bounding box center [322, 194] width 645 height 388
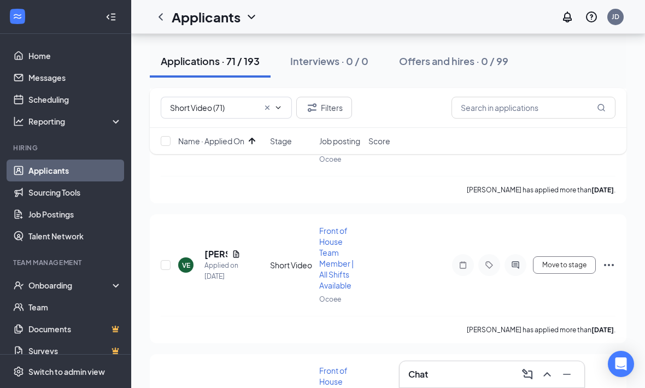
click at [290, 170] on div "EL Emily Lapommeray Applied on Aug 16 Short Video Front of House Team Member | …" at bounding box center [388, 390] width 476 height 9971
click at [206, 260] on div "Applied on [DATE]" at bounding box center [222, 271] width 36 height 22
click at [210, 248] on h5 "Vanessa Echevarria" at bounding box center [215, 254] width 23 height 12
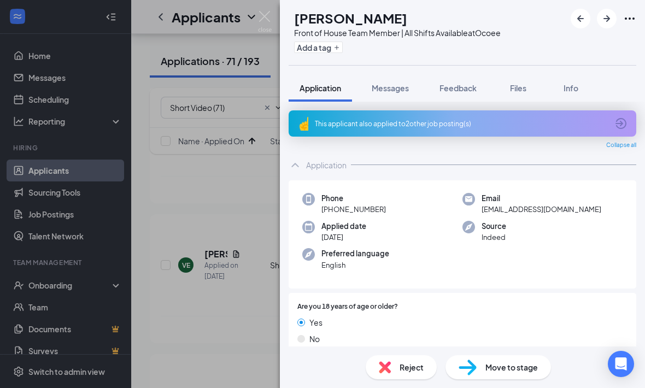
click at [308, 169] on div "Application" at bounding box center [326, 164] width 40 height 11
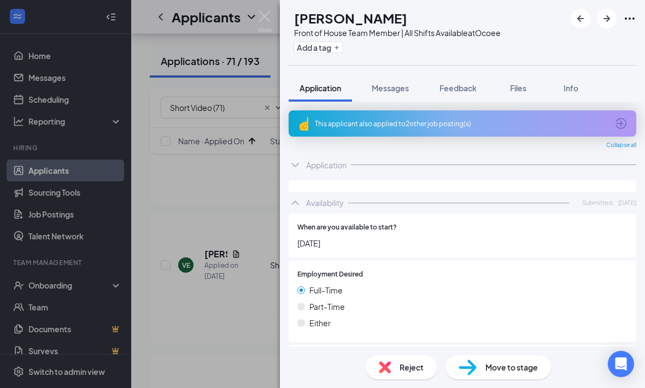
click at [304, 201] on div "Availability Submitted: Aug 21" at bounding box center [461, 203] width 347 height 22
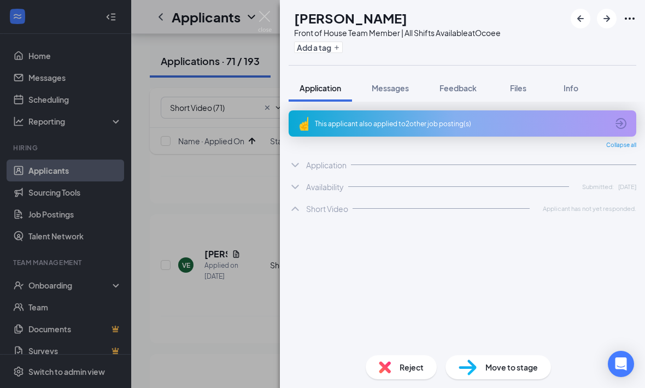
click at [194, 224] on div "VE Vanessa Echevarria Front of House Team Member | All Shifts Available at Ocoe…" at bounding box center [322, 194] width 645 height 388
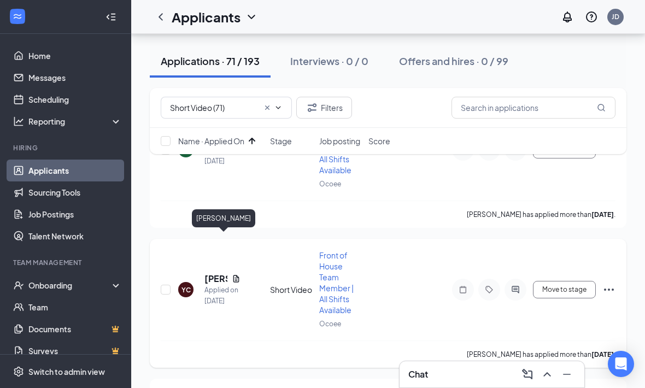
drag, startPoint x: 211, startPoint y: 238, endPoint x: 211, endPoint y: 204, distance: 33.3
click at [211, 273] on h5 "Yamato Carti" at bounding box center [215, 279] width 23 height 12
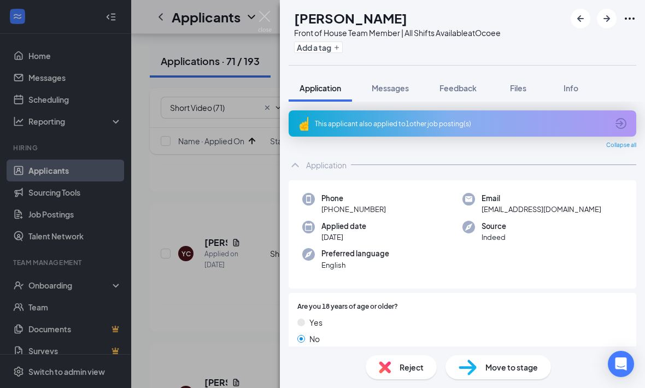
click at [300, 167] on icon "ChevronUp" at bounding box center [294, 164] width 13 height 13
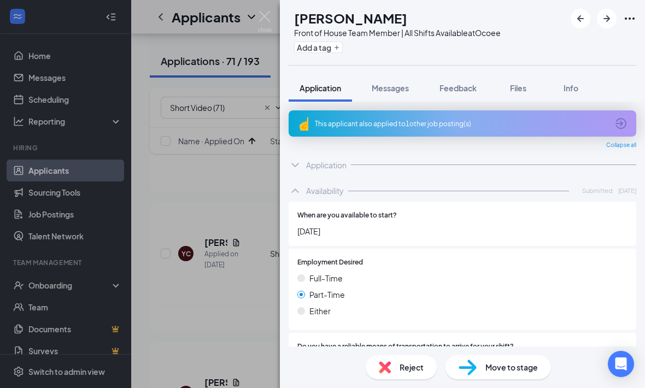
click at [292, 198] on div "Availability Submitted: Aug 21" at bounding box center [461, 191] width 347 height 22
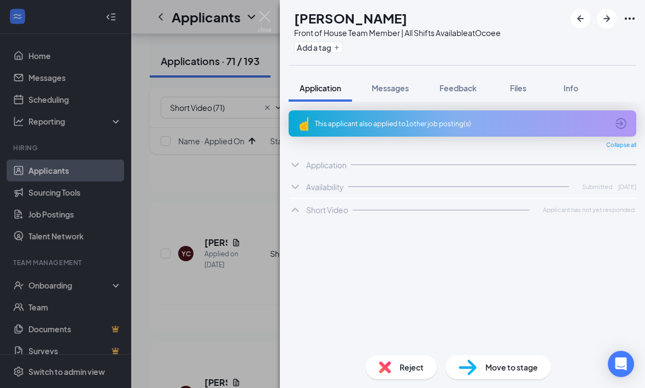
click at [258, 206] on div "YC Yamato Carti Front of House Team Member | All Shifts Available at Ocoee Add …" at bounding box center [322, 194] width 645 height 388
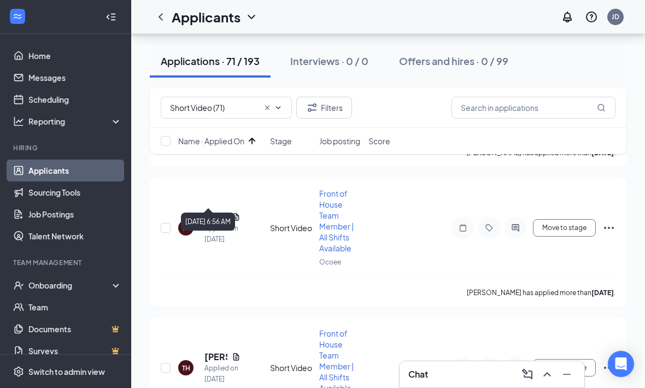
scroll to position [4997, 0]
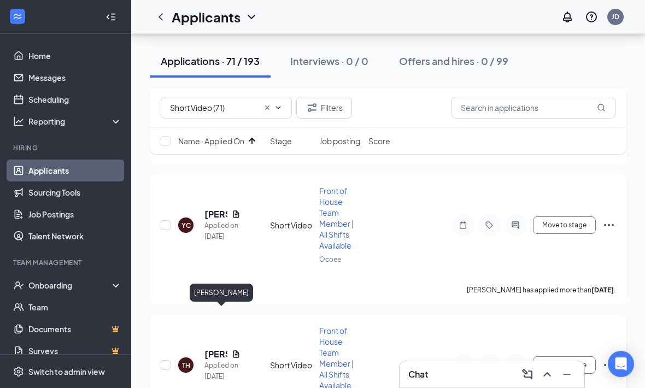
click at [214, 348] on h5 "Tia Henderson" at bounding box center [215, 354] width 23 height 12
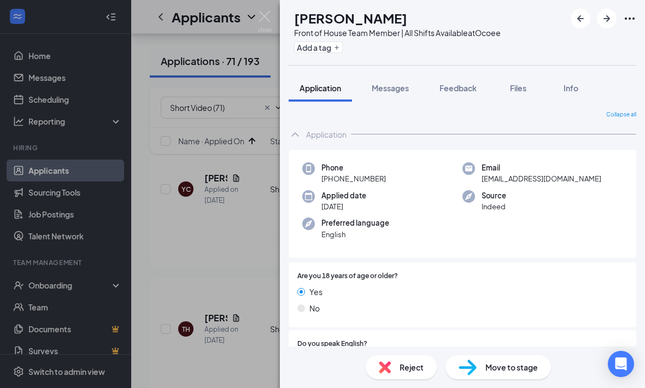
click at [305, 140] on div "Application" at bounding box center [461, 134] width 347 height 22
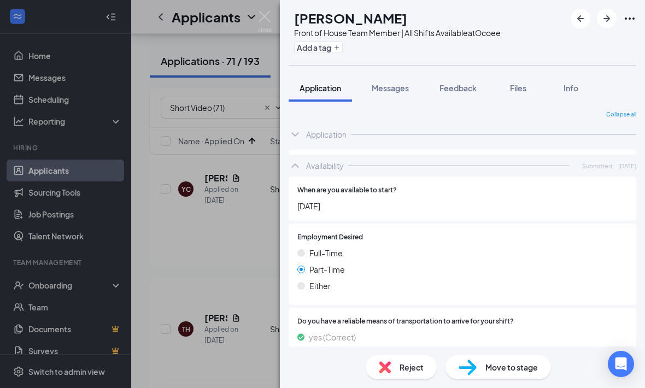
click at [297, 162] on icon "ChevronUp" at bounding box center [294, 165] width 13 height 13
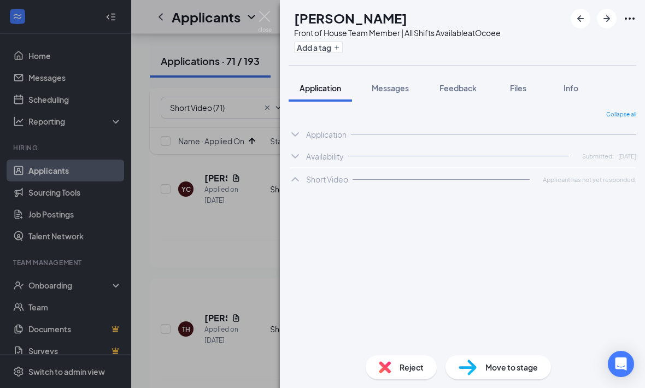
click at [246, 199] on div "TH Tia Henderson Front of House Team Member | All Shifts Available at Ocoee Add…" at bounding box center [322, 194] width 645 height 388
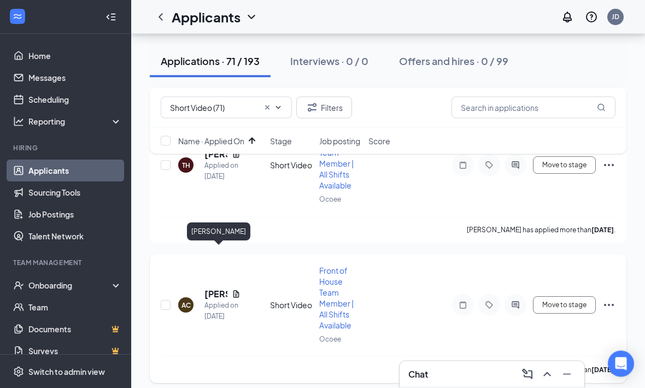
scroll to position [5197, 0]
click at [209, 300] on div "Applied on [DATE]" at bounding box center [222, 311] width 36 height 22
click at [212, 288] on h5 "alaya Covington" at bounding box center [215, 294] width 23 height 12
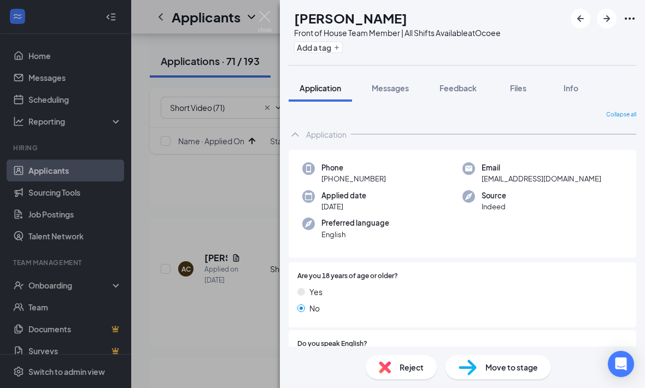
click at [310, 132] on div "Application" at bounding box center [326, 134] width 40 height 11
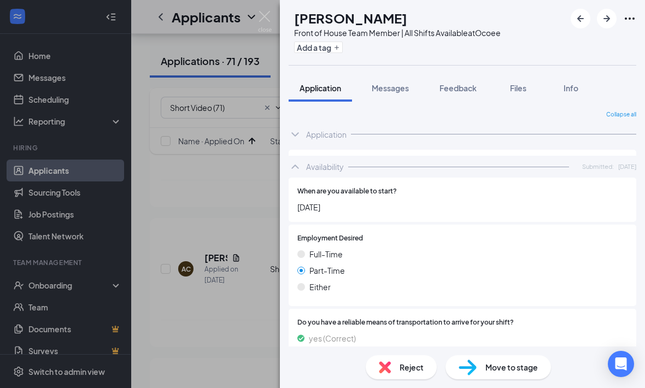
click at [302, 156] on div "Availability Submitted: Aug 21" at bounding box center [461, 167] width 347 height 22
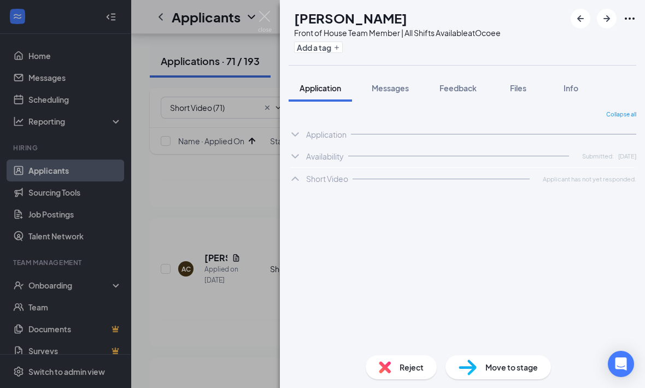
click at [246, 180] on div "AC alaya Covington Front of House Team Member | All Shifts Available at Ocoee A…" at bounding box center [322, 194] width 645 height 388
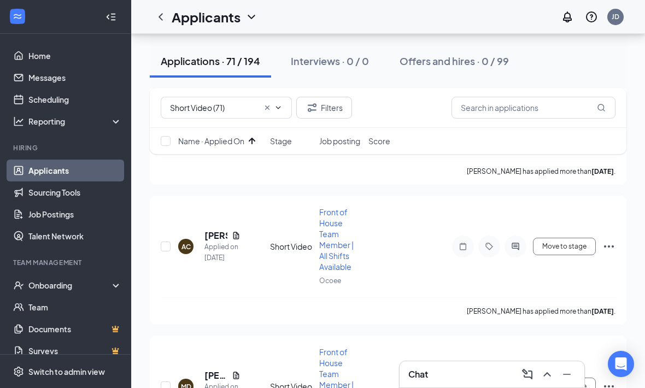
scroll to position [5256, 0]
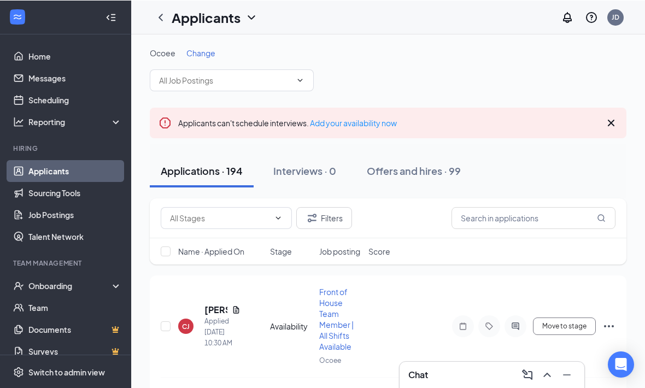
click at [611, 123] on icon "Cross" at bounding box center [610, 122] width 7 height 7
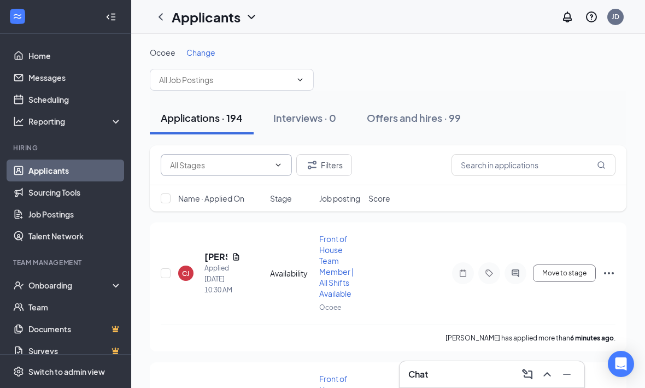
click at [244, 165] on input "text" at bounding box center [219, 165] width 99 height 12
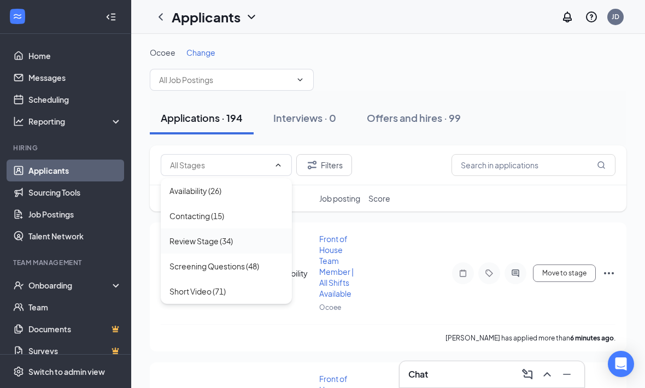
click at [238, 240] on div "Review Stage (34)" at bounding box center [226, 241] width 114 height 12
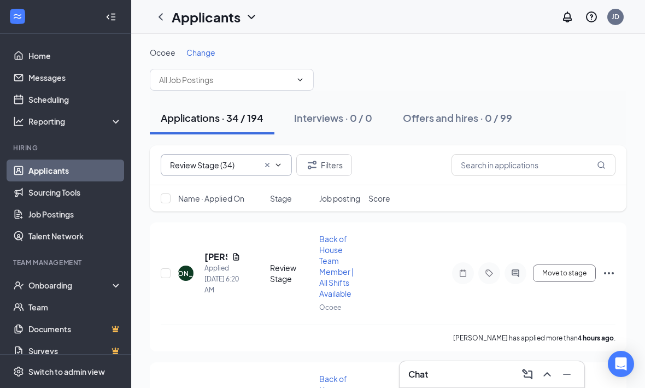
click at [261, 162] on span at bounding box center [272, 165] width 22 height 9
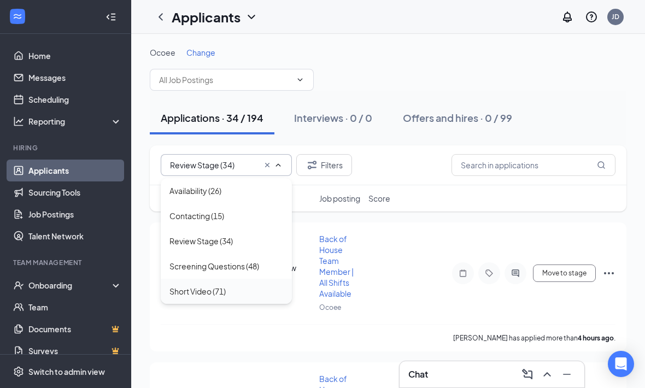
click at [235, 298] on div "Short Video (71)" at bounding box center [226, 291] width 131 height 25
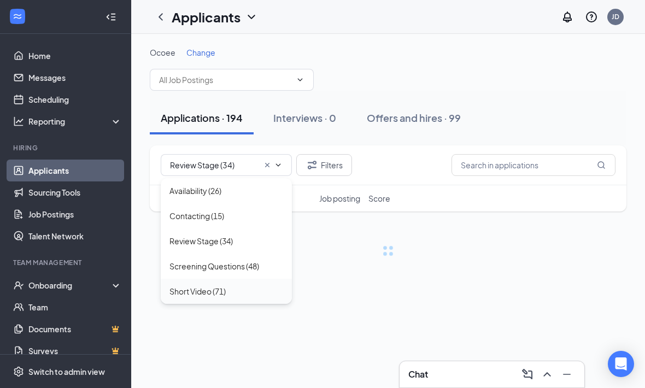
type input "Short Video (71)"
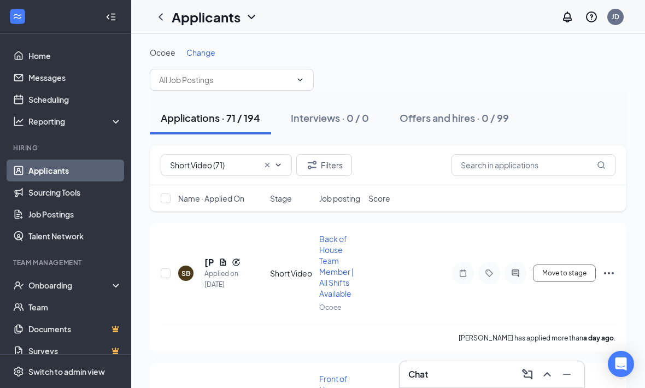
click at [215, 203] on span "Name · Applied On" at bounding box center [211, 198] width 66 height 11
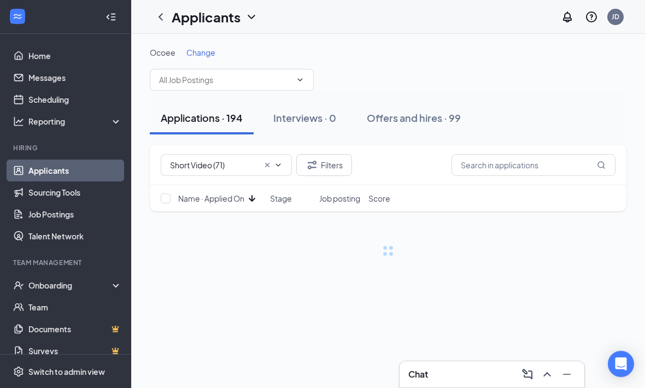
click at [223, 201] on span "Name · Applied On" at bounding box center [211, 198] width 66 height 11
click at [379, 81] on div "Ocoee Change" at bounding box center [388, 69] width 476 height 44
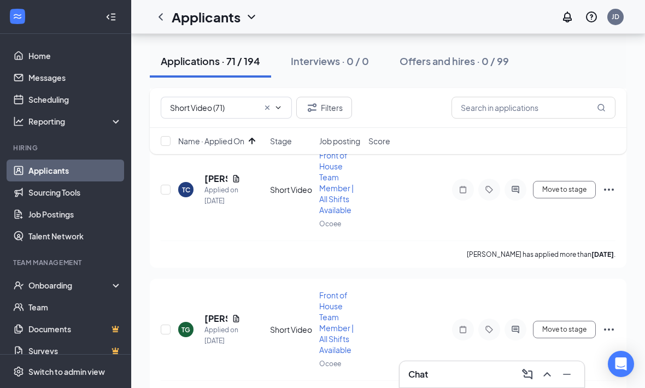
scroll to position [2141, 0]
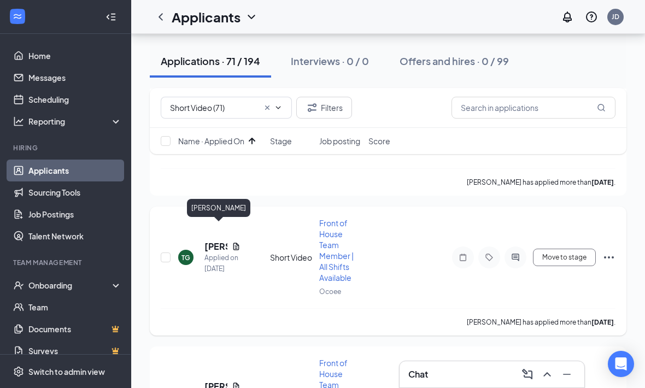
click at [212, 240] on h5 "Tatyana Graham" at bounding box center [215, 246] width 23 height 12
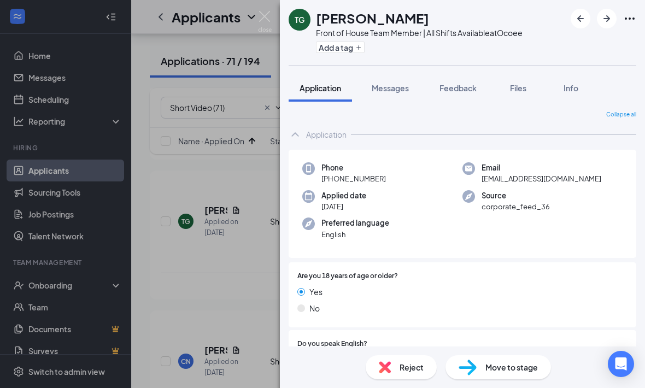
click at [298, 139] on icon "ChevronUp" at bounding box center [294, 134] width 13 height 13
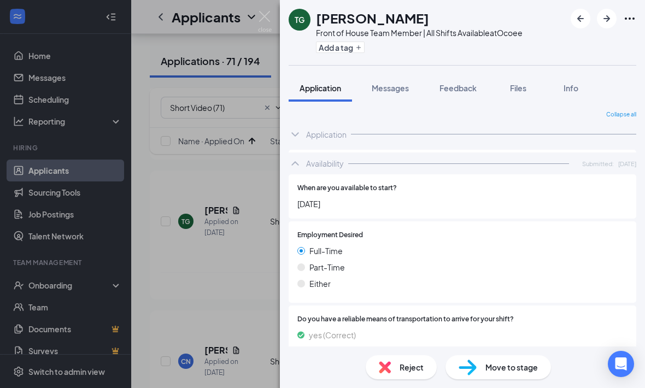
click at [297, 167] on div "Availability Submitted: Aug 19" at bounding box center [461, 163] width 347 height 22
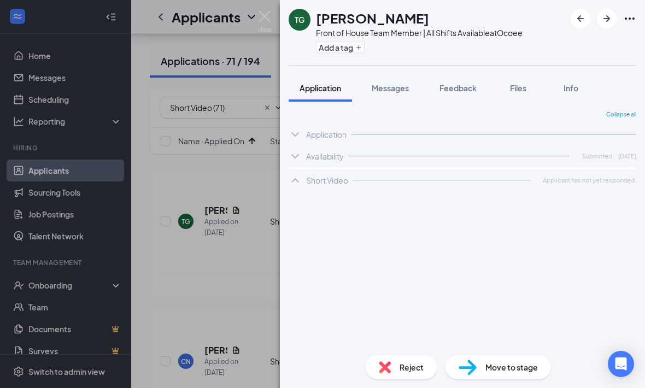
click at [259, 178] on div "TG Tatyana Graham Front of House Team Member | All Shifts Available at Ocoee Ad…" at bounding box center [322, 194] width 645 height 388
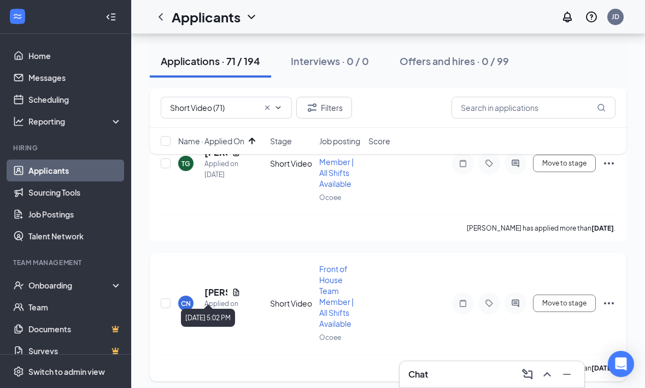
scroll to position [2237, 0]
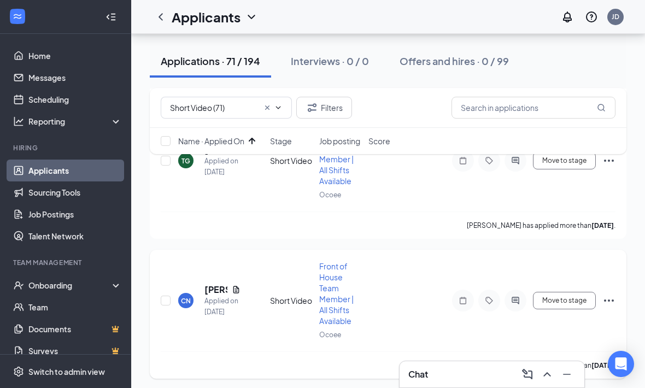
drag, startPoint x: 213, startPoint y: 268, endPoint x: 213, endPoint y: 236, distance: 32.2
click at [213, 283] on h5 "Carmen Nichols" at bounding box center [215, 289] width 23 height 12
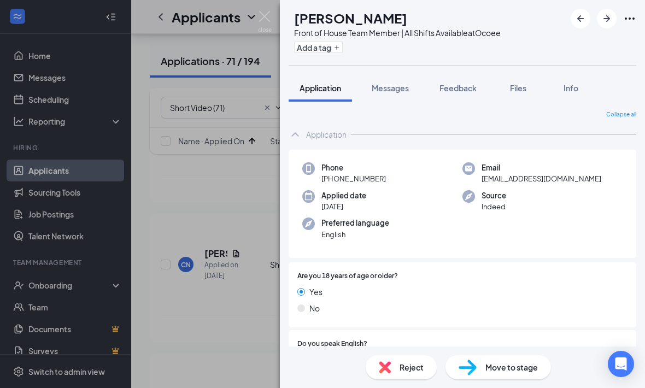
click at [296, 133] on icon "ChevronUp" at bounding box center [294, 134] width 7 height 4
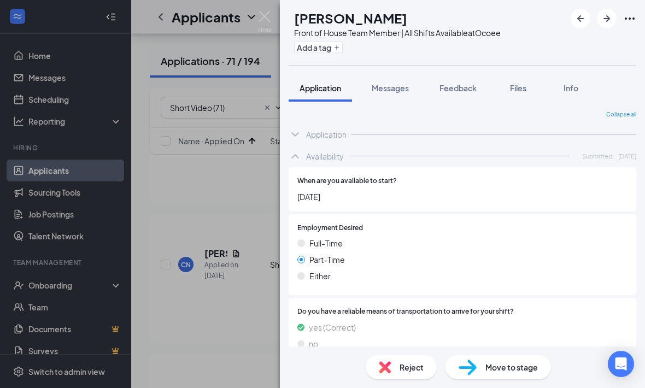
click at [294, 155] on icon "ChevronUp" at bounding box center [294, 156] width 7 height 4
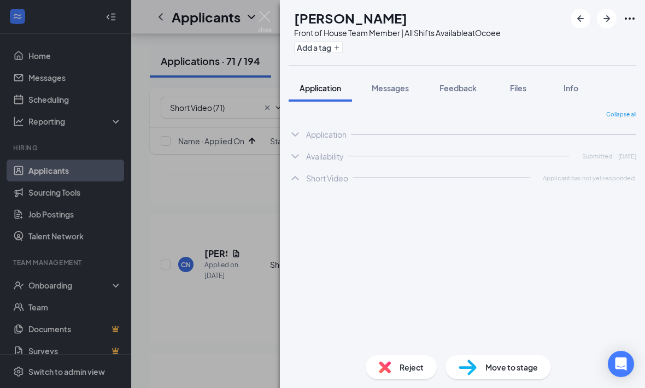
click at [251, 191] on div "CN Carmen Nichols Front of House Team Member | All Shifts Available at Ocoee Ad…" at bounding box center [322, 194] width 645 height 388
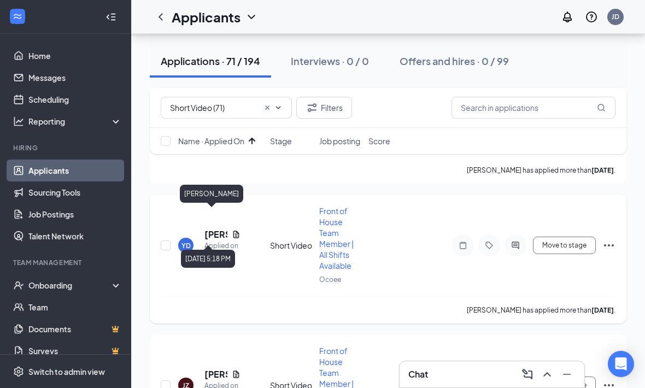
click at [210, 228] on h5 "Yasmine Dessources" at bounding box center [215, 234] width 23 height 12
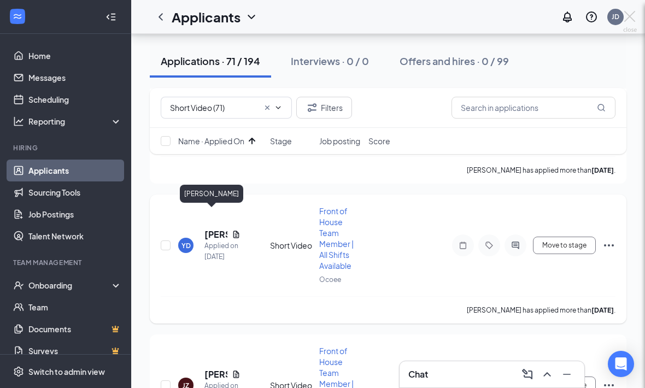
scroll to position [2468, 0]
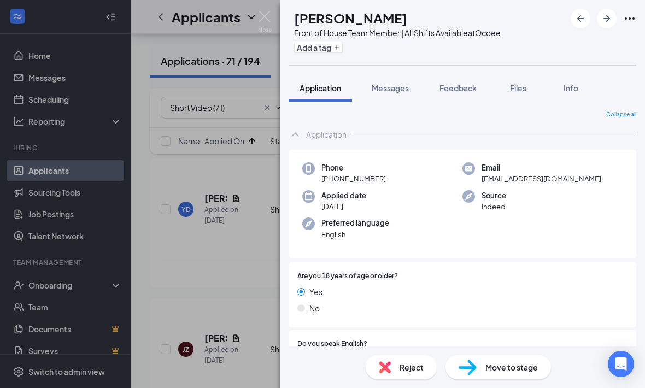
click at [307, 133] on div "Application" at bounding box center [326, 134] width 40 height 11
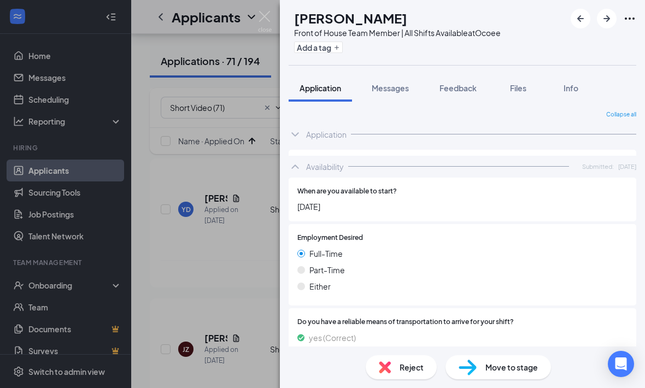
click at [295, 160] on icon "ChevronUp" at bounding box center [294, 166] width 13 height 13
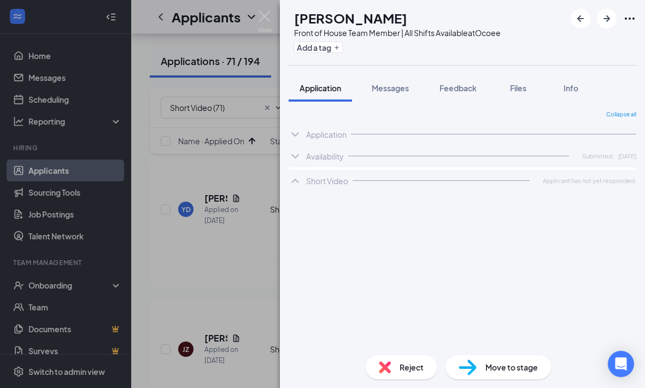
click at [233, 196] on div "YD Yasmine Dessources Front of House Team Member | All Shifts Available at Ocoe…" at bounding box center [322, 194] width 645 height 388
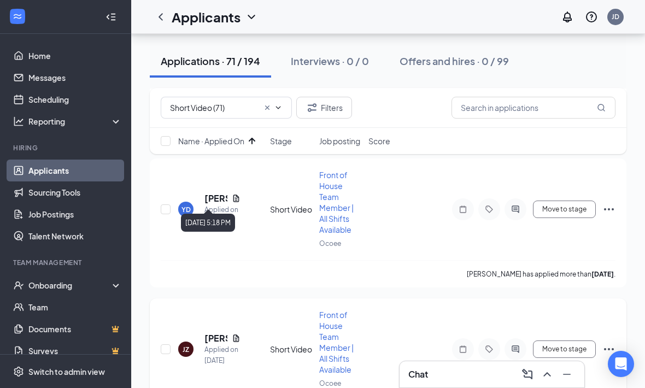
scroll to position [2521, 0]
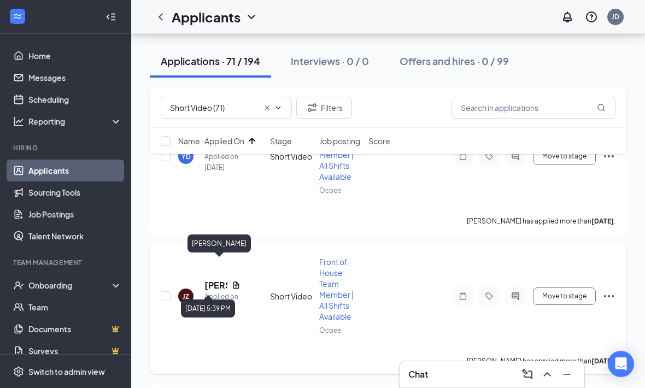
click at [211, 291] on div "Applied on Aug 19" at bounding box center [222, 302] width 36 height 22
click at [214, 291] on div "Applied on Aug 19" at bounding box center [222, 302] width 36 height 22
click at [215, 279] on h5 "Jayzaiah Zapata" at bounding box center [215, 285] width 23 height 12
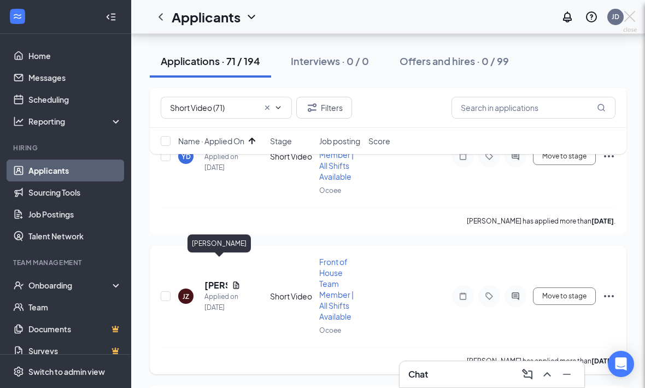
scroll to position [2557, 0]
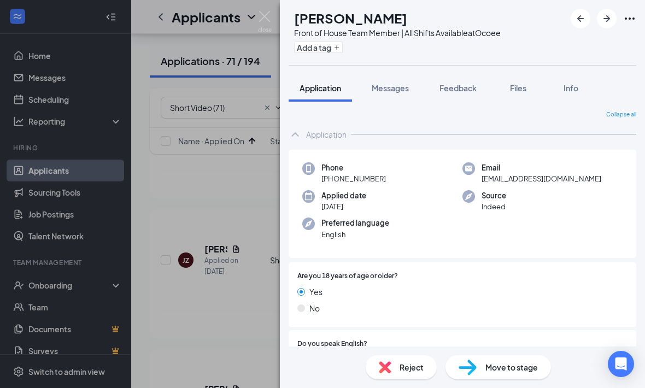
click at [294, 132] on icon "ChevronUp" at bounding box center [294, 134] width 13 height 13
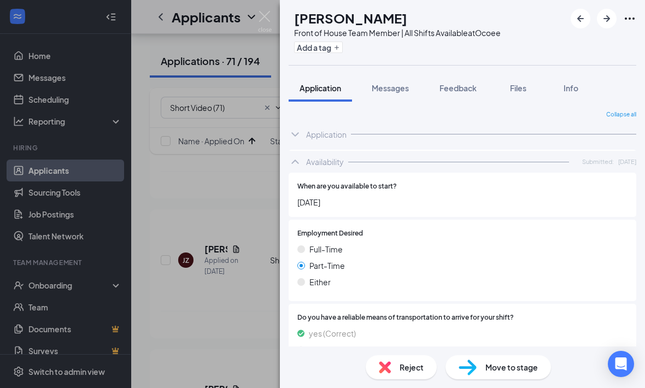
click at [300, 155] on icon "ChevronUp" at bounding box center [294, 161] width 13 height 13
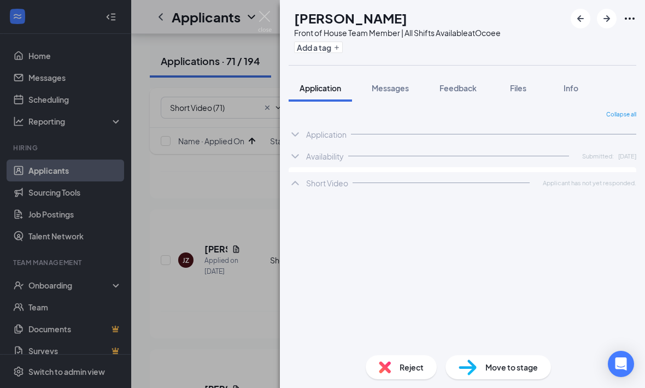
click at [250, 193] on div "JZ Jayzaiah Zapata Front of House Team Member | All Shifts Available at Ocoee A…" at bounding box center [322, 194] width 645 height 388
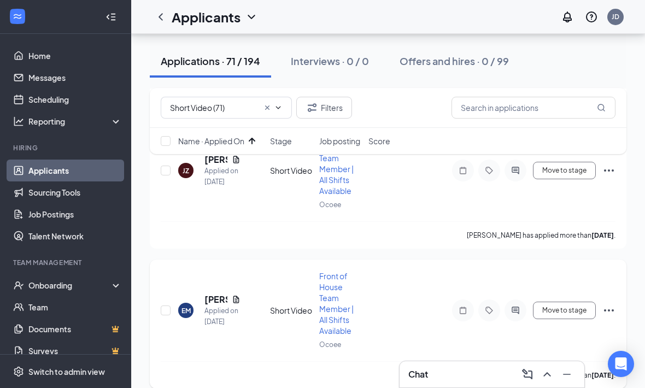
scroll to position [2695, 0]
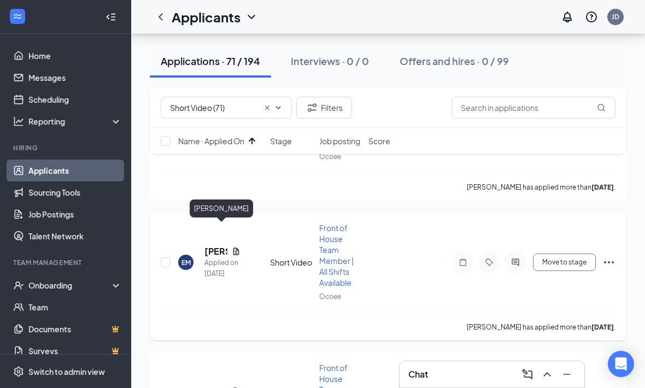
click at [212, 245] on h5 "Evin Mckinnon" at bounding box center [215, 251] width 23 height 12
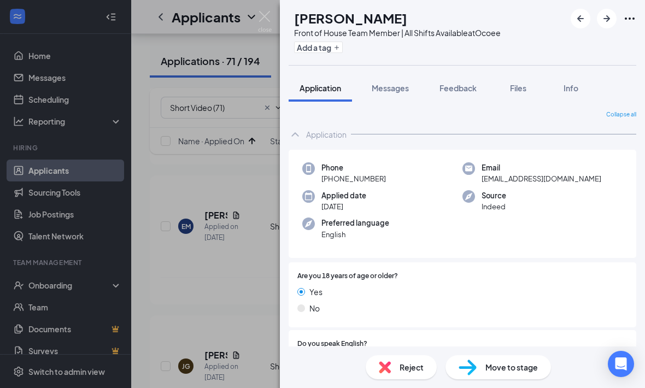
click at [302, 134] on div "Application" at bounding box center [461, 134] width 347 height 22
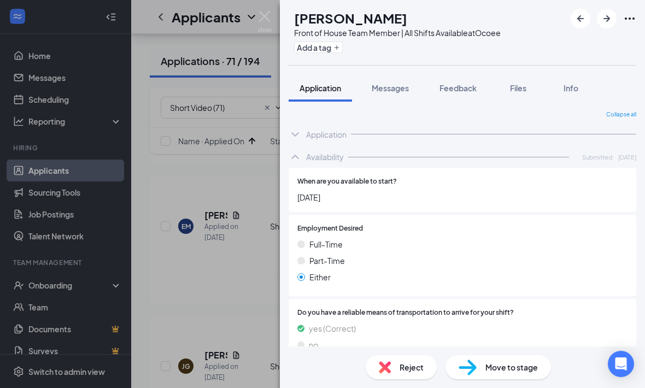
click at [298, 152] on icon "ChevronUp" at bounding box center [294, 156] width 13 height 13
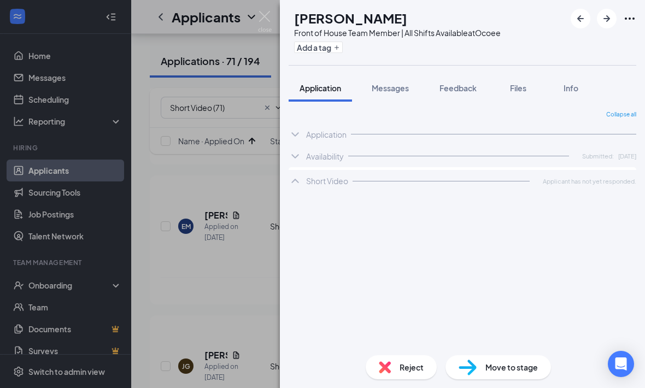
click at [255, 169] on div "EM Evin Mckinnon Front of House Team Member | All Shifts Available at Ocoee Add…" at bounding box center [322, 194] width 645 height 388
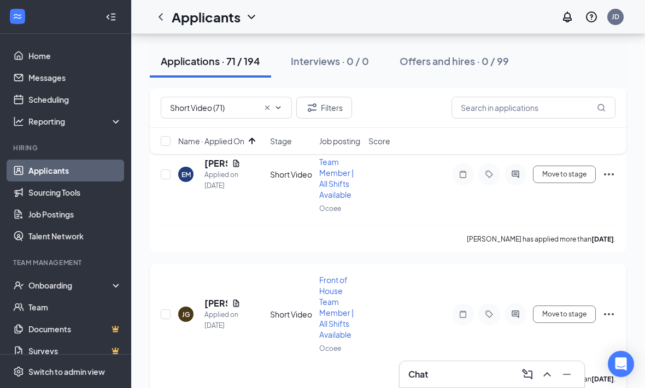
scroll to position [2846, 0]
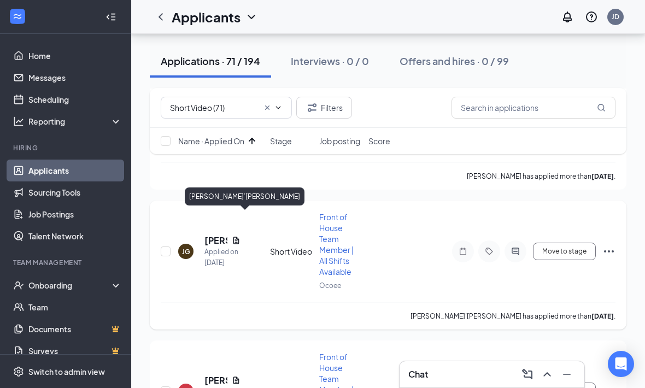
click at [214, 234] on h5 "Ja’Darius Graddic" at bounding box center [215, 240] width 23 height 12
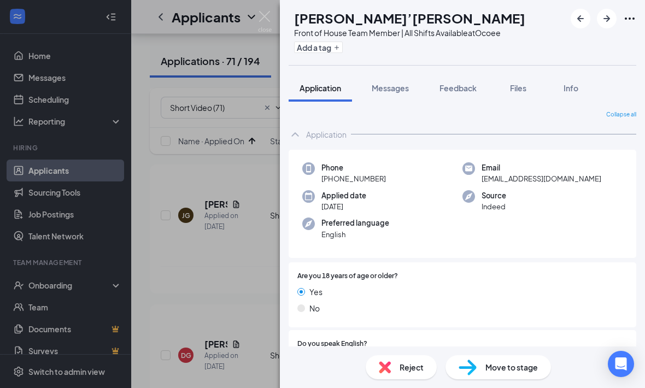
click at [304, 135] on div "Application" at bounding box center [461, 134] width 347 height 22
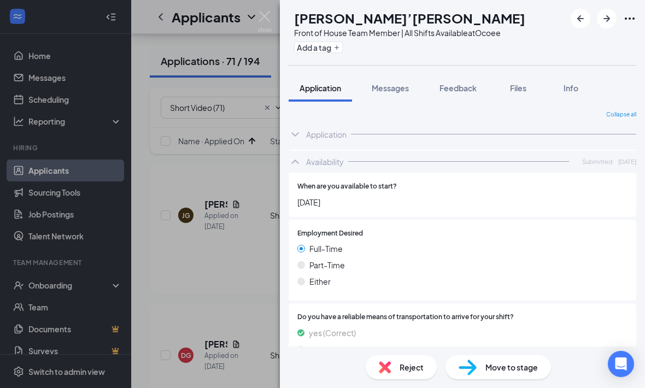
click at [298, 155] on icon "ChevronUp" at bounding box center [294, 161] width 13 height 13
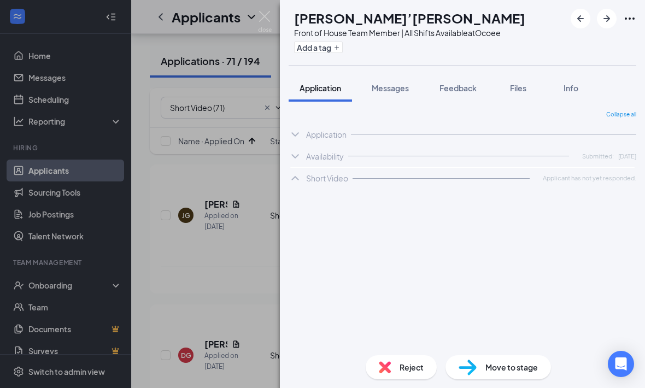
click at [215, 191] on div "JG Ja’Darius Graddic Front of House Team Member | All Shifts Available at Ocoee…" at bounding box center [322, 194] width 645 height 388
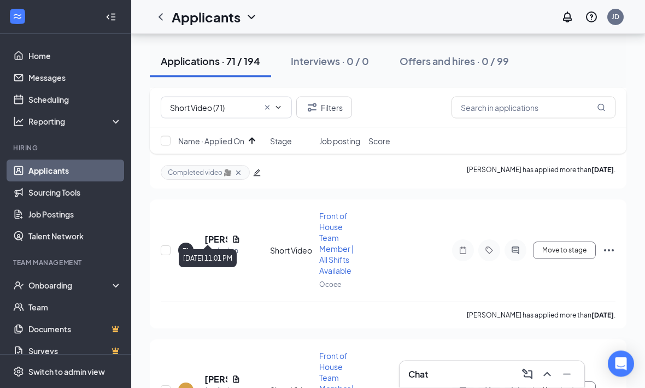
scroll to position [3140, 0]
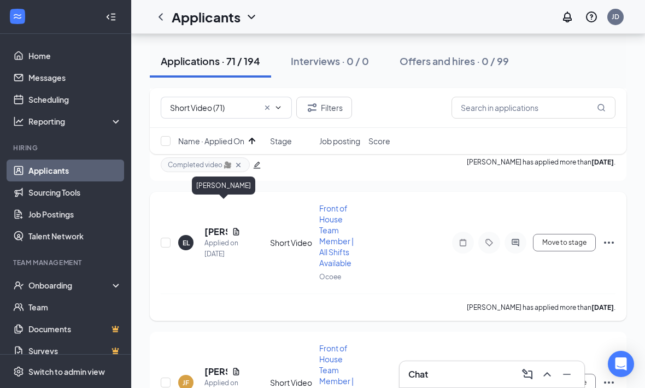
click at [217, 226] on h5 "Ethan Leckie" at bounding box center [215, 232] width 23 height 12
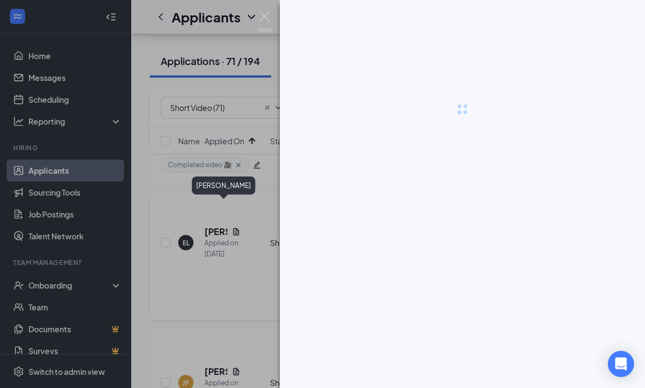
scroll to position [3176, 0]
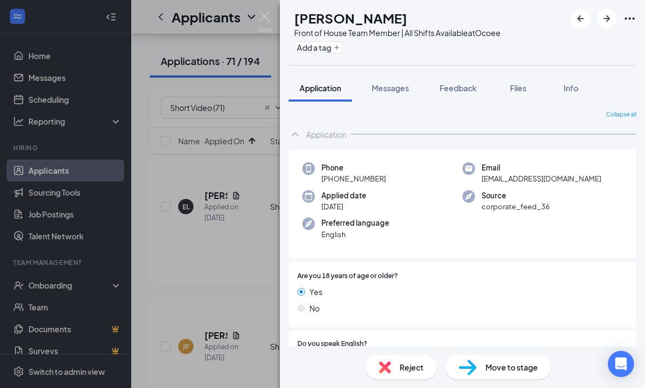
click at [298, 130] on icon "ChevronUp" at bounding box center [294, 134] width 13 height 13
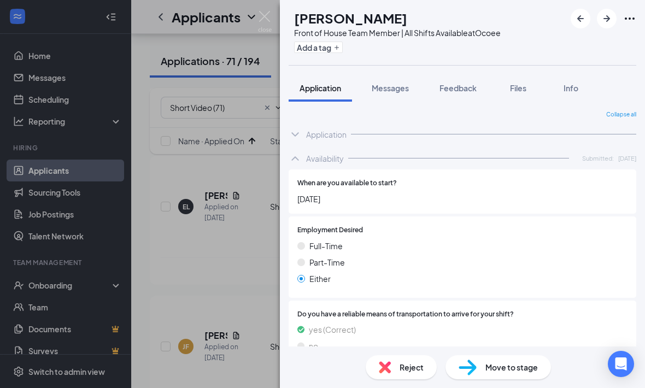
click at [294, 159] on icon "ChevronUp" at bounding box center [294, 158] width 13 height 13
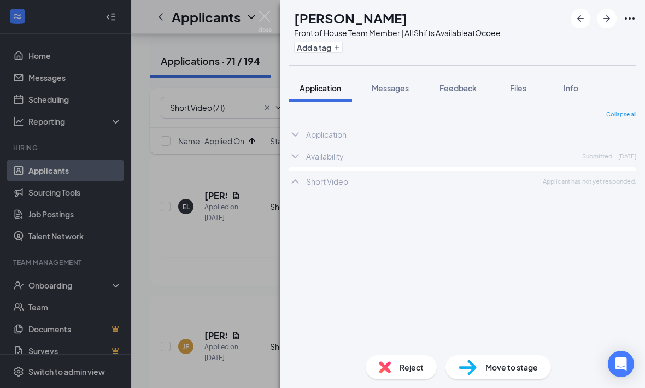
click at [252, 174] on div "EL Ethan Leckie Front of House Team Member | All Shifts Available at Ocoee Add …" at bounding box center [322, 194] width 645 height 388
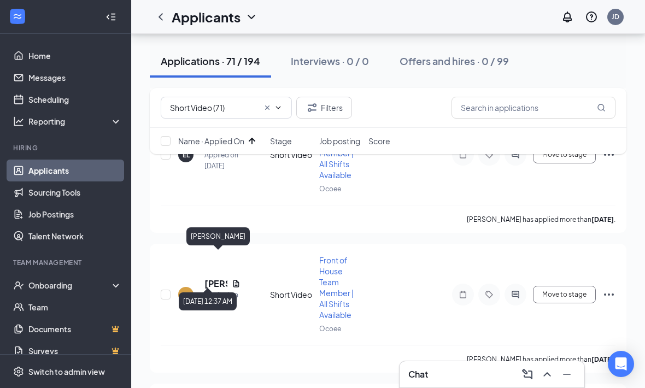
scroll to position [3228, 0]
click at [210, 254] on div "JF Jayden Figueroa Applied on Aug 20 Short Video Front of House Team Member | A…" at bounding box center [388, 299] width 454 height 91
click at [210, 277] on h5 "Jayden Figueroa" at bounding box center [215, 283] width 23 height 12
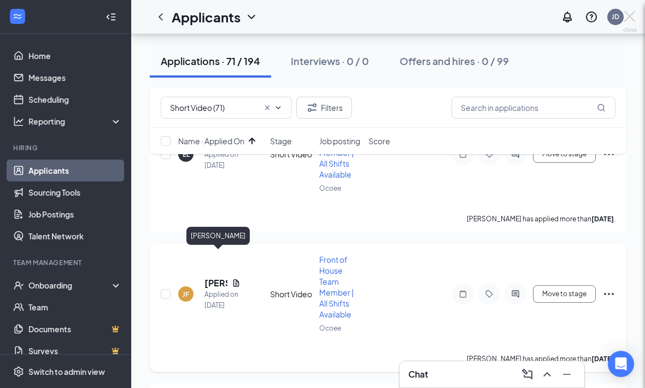
scroll to position [3264, 0]
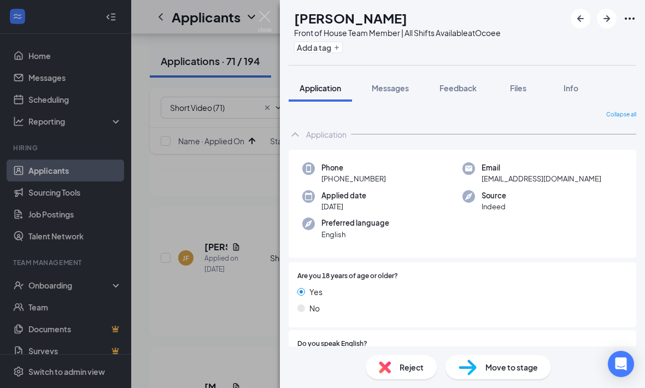
click at [302, 141] on div "Application" at bounding box center [461, 134] width 347 height 22
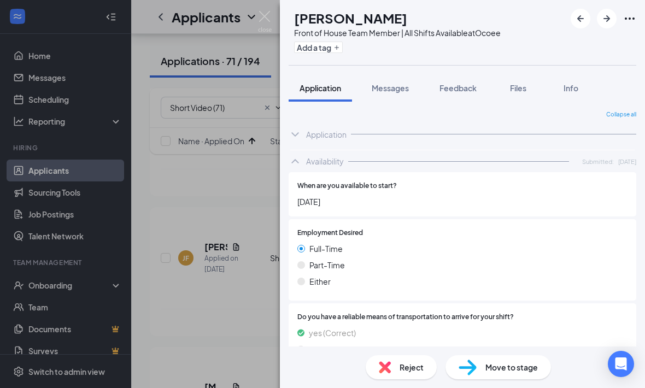
click at [295, 159] on icon "ChevronUp" at bounding box center [294, 161] width 13 height 13
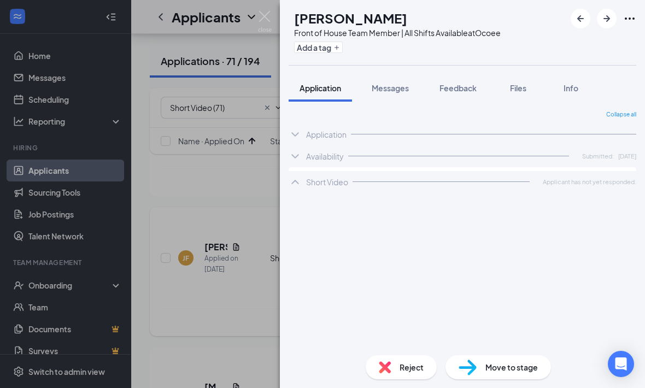
click at [253, 193] on div "JF Jayden Figueroa Front of House Team Member | All Shifts Available at Ocoee A…" at bounding box center [322, 194] width 645 height 388
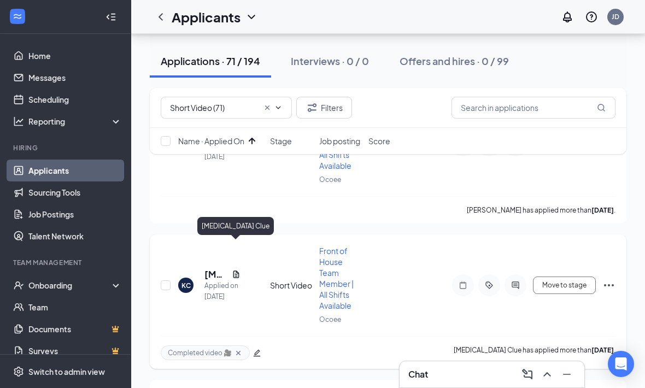
click at [216, 268] on h5 "Kyra Clue" at bounding box center [215, 274] width 23 height 12
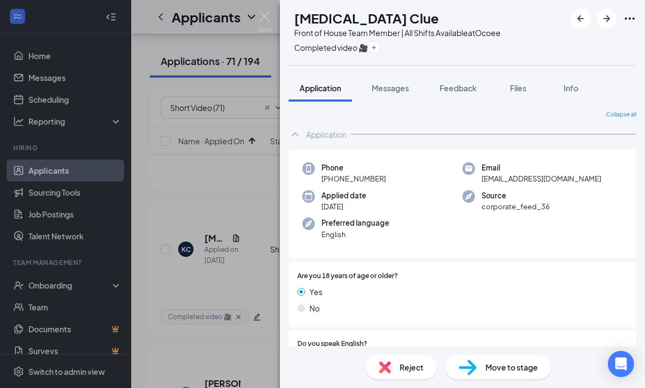
click at [304, 135] on div "Application" at bounding box center [461, 134] width 347 height 22
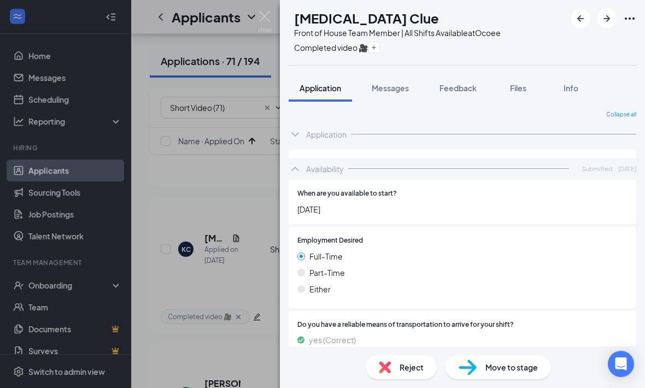
click at [303, 158] on div "Availability Submitted: Aug 20" at bounding box center [461, 169] width 347 height 22
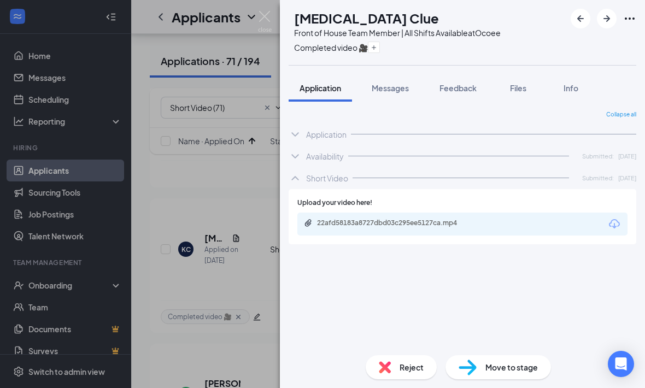
click at [245, 195] on div "KC Kyra Clue Front of House Team Member | All Shifts Available at Ocoee Complet…" at bounding box center [322, 194] width 645 height 388
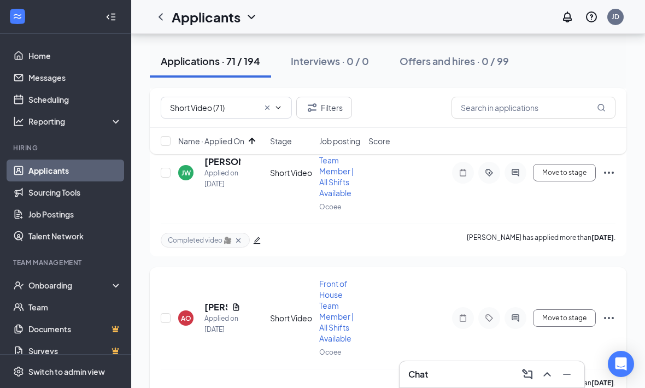
scroll to position [3655, 0]
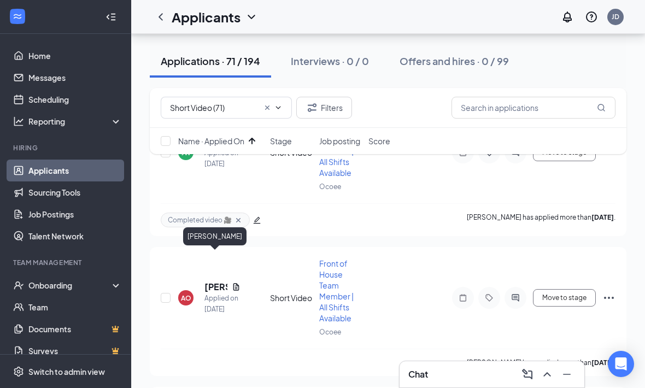
click at [216, 249] on div "ANGELY OROZCO" at bounding box center [214, 238] width 63 height 22
click at [213, 281] on h5 "ANGELY OROZCO" at bounding box center [215, 287] width 23 height 12
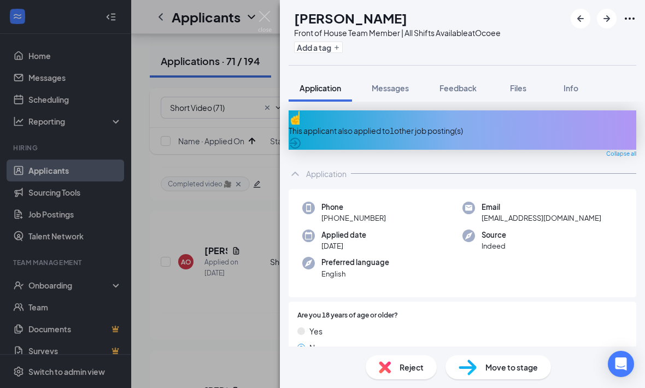
click at [305, 163] on div "Application" at bounding box center [461, 174] width 347 height 22
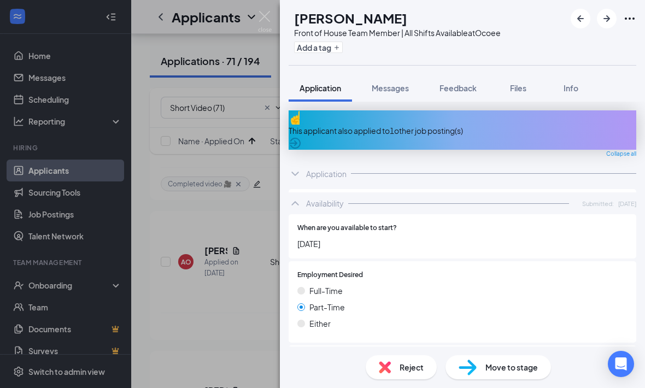
click at [296, 197] on icon "ChevronUp" at bounding box center [294, 203] width 13 height 13
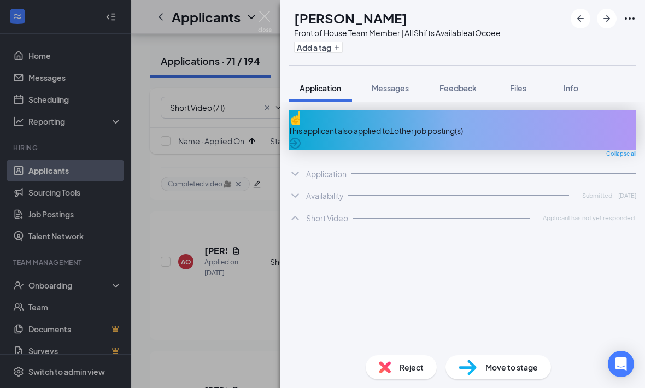
click at [247, 224] on div "AO ANGELY OROZCO Front of House Team Member | All Shifts Available at Ocoee Add…" at bounding box center [322, 194] width 645 height 388
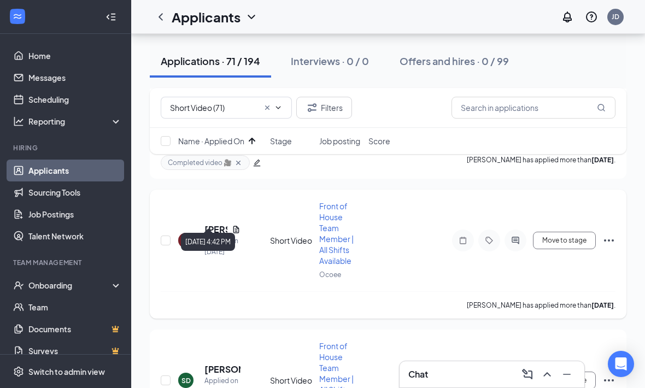
scroll to position [3999, 0]
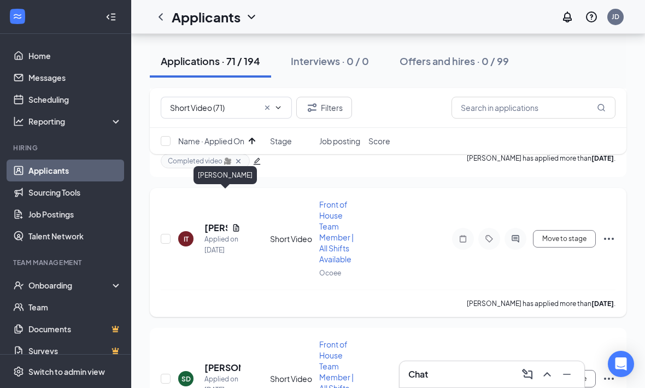
click at [214, 199] on div "IT Ishea Turner Applied on Aug 20 Short Video Front of House Team Member | All …" at bounding box center [388, 244] width 454 height 91
click at [209, 222] on h5 "Ishea Turner" at bounding box center [215, 228] width 23 height 12
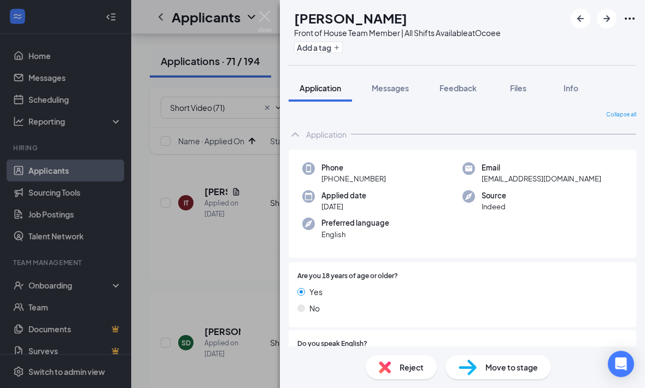
click at [302, 137] on div "Application" at bounding box center [461, 134] width 347 height 22
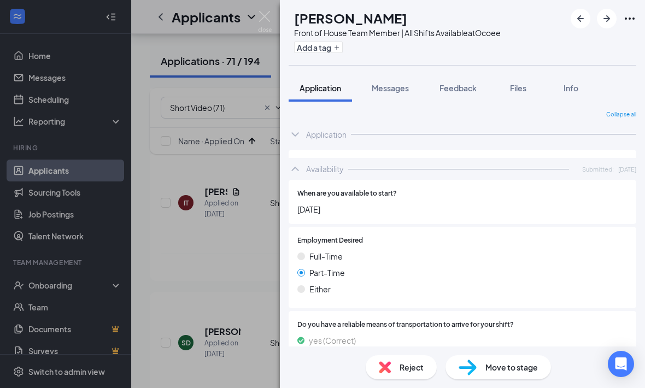
click at [295, 162] on icon "ChevronUp" at bounding box center [294, 168] width 13 height 13
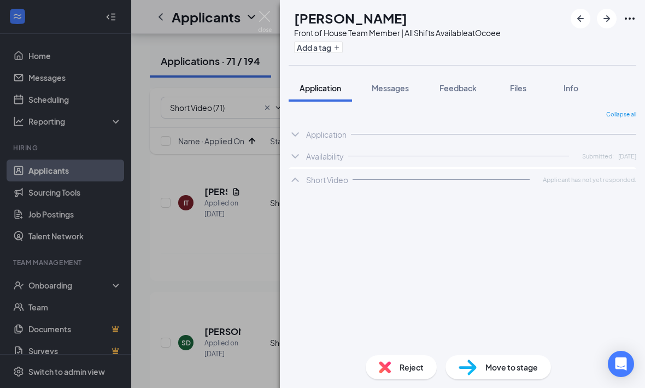
click at [272, 198] on div "IT Ishea Turner Front of House Team Member | All Shifts Available at Ocoee Add …" at bounding box center [322, 194] width 645 height 388
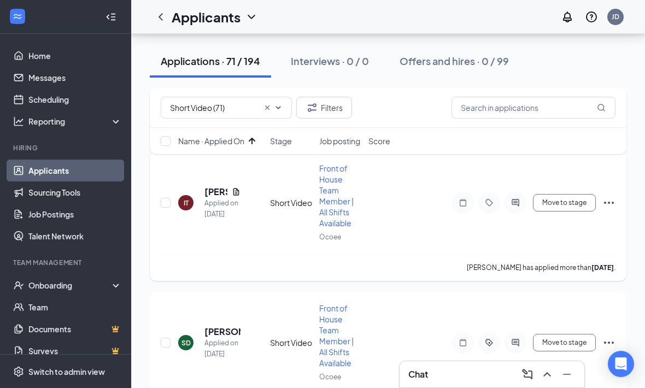
click at [243, 210] on div "IT Ishea Turner Applied on Aug 20 Short Video Front of House Team Member | All …" at bounding box center [388, 208] width 454 height 91
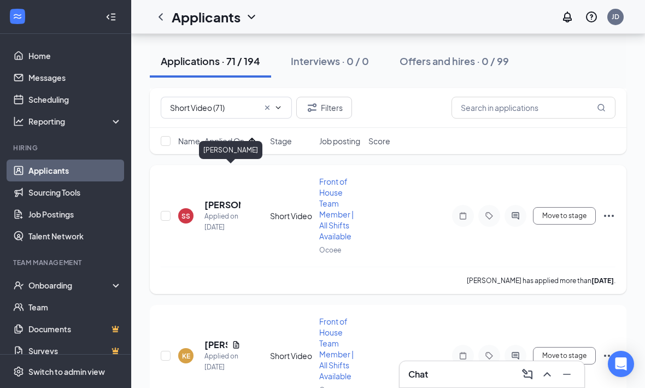
click at [221, 199] on h5 "Sasahi Singh" at bounding box center [222, 205] width 36 height 12
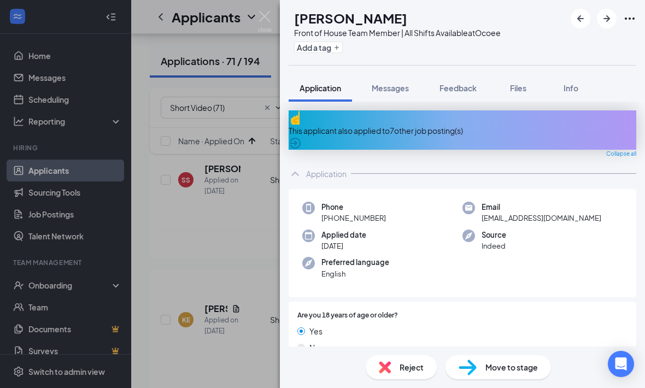
click at [292, 167] on icon "ChevronUp" at bounding box center [294, 173] width 13 height 13
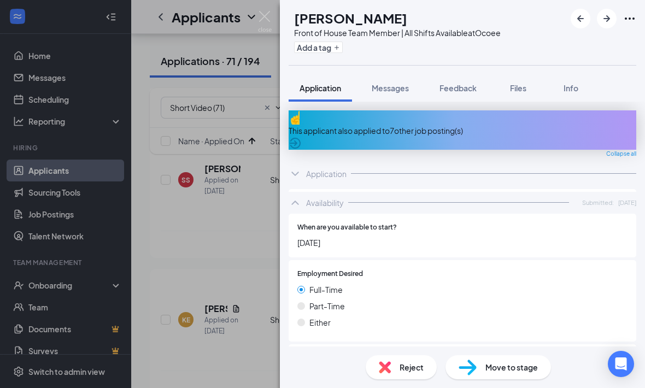
click at [295, 196] on icon "ChevronUp" at bounding box center [294, 202] width 13 height 13
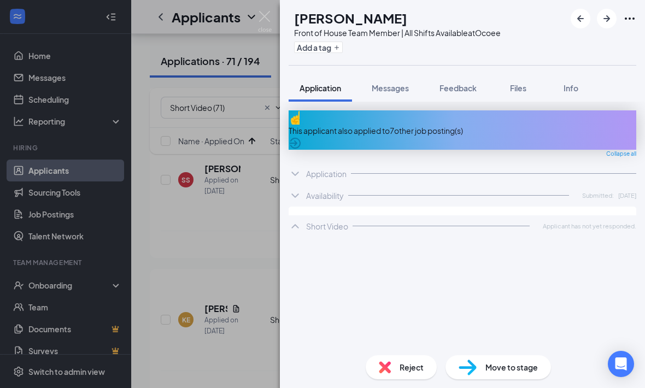
click at [261, 211] on div "SS Sasahi Singh Front of House Team Member | All Shifts Available at Ocoee Add …" at bounding box center [322, 194] width 645 height 388
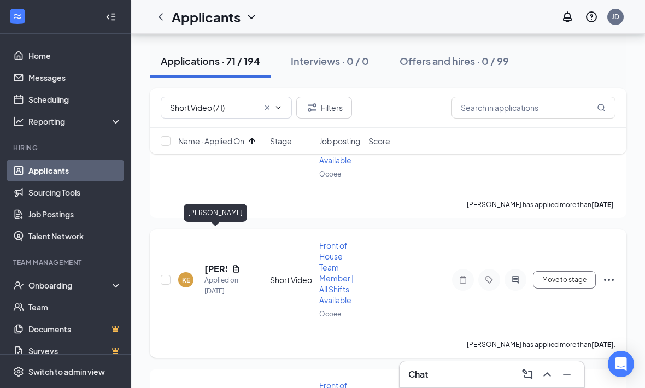
click at [215, 263] on h5 "Keshawn Edwards" at bounding box center [215, 269] width 23 height 12
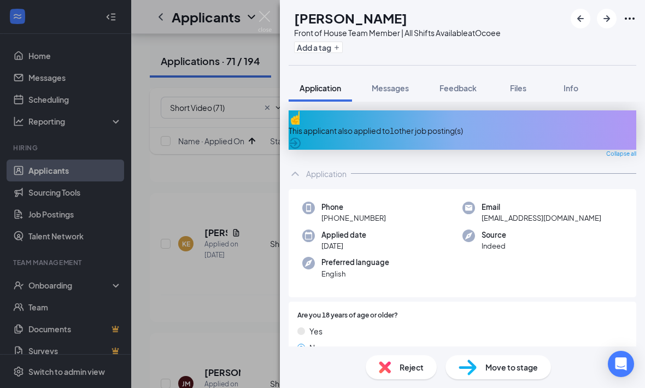
click at [311, 168] on div "Application" at bounding box center [326, 173] width 40 height 11
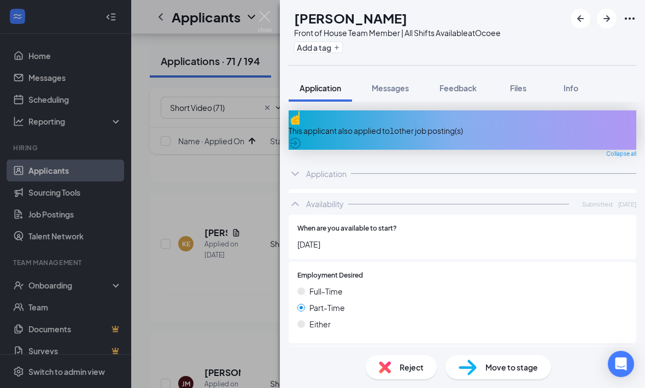
click at [299, 197] on icon "ChevronUp" at bounding box center [294, 203] width 13 height 13
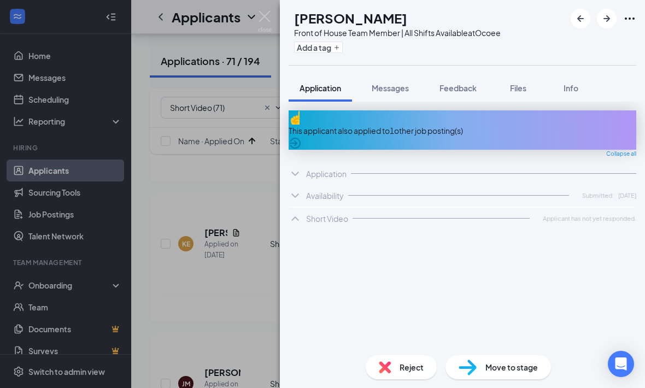
click at [245, 223] on div "KE Keshawn Edwards Front of House Team Member | All Shifts Available at Ocoee A…" at bounding box center [322, 194] width 645 height 388
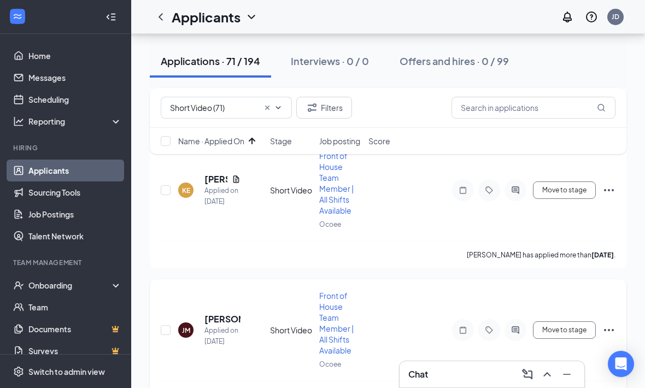
scroll to position [4478, 0]
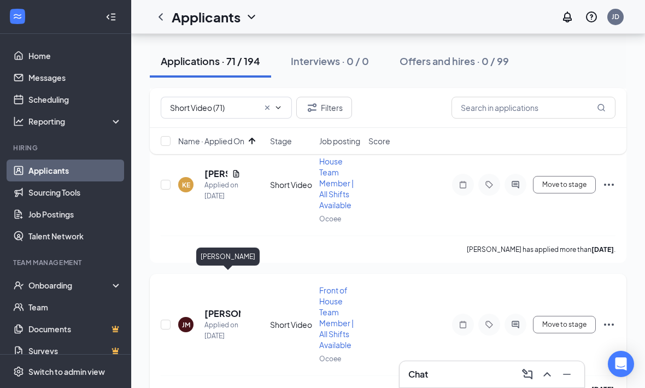
drag, startPoint x: 216, startPoint y: 277, endPoint x: 216, endPoint y: 245, distance: 32.2
click at [216, 308] on h5 "Joselyn Mateo" at bounding box center [222, 314] width 36 height 12
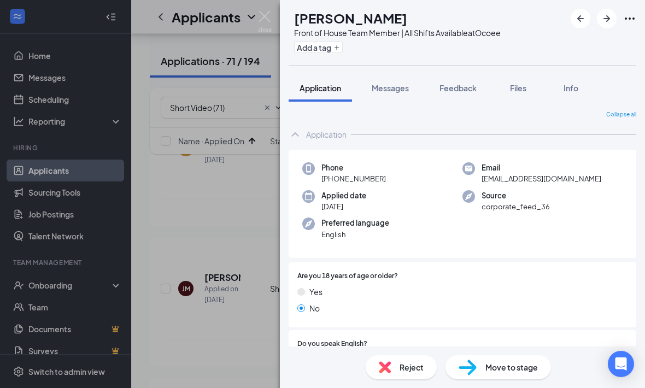
click at [297, 135] on icon "ChevronUp" at bounding box center [294, 134] width 13 height 13
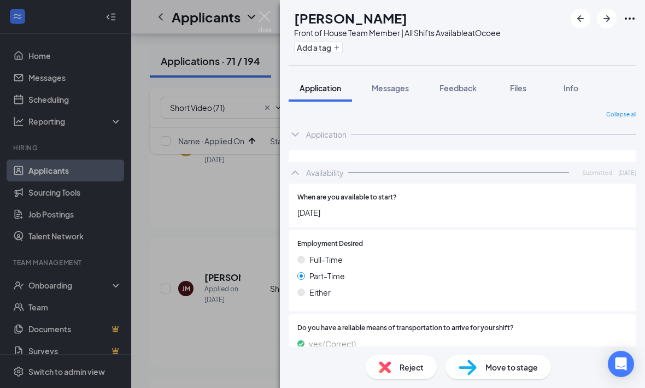
click at [296, 166] on icon "ChevronUp" at bounding box center [294, 172] width 13 height 13
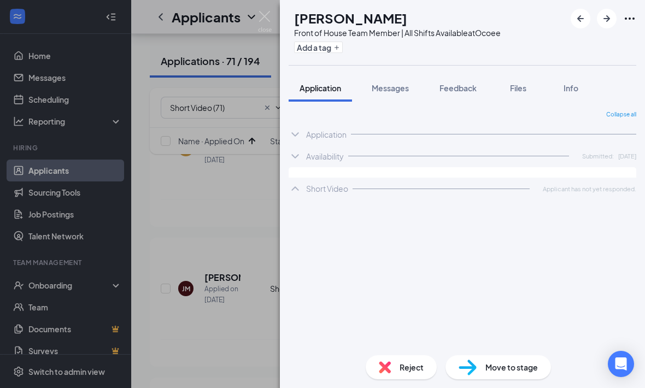
click at [233, 202] on div "JM Joselyn Mateo Front of House Team Member | All Shifts Available at Ocoee Add…" at bounding box center [322, 194] width 645 height 388
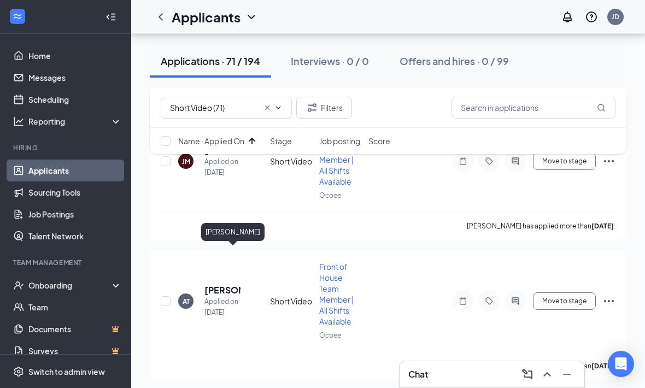
scroll to position [4699, 0]
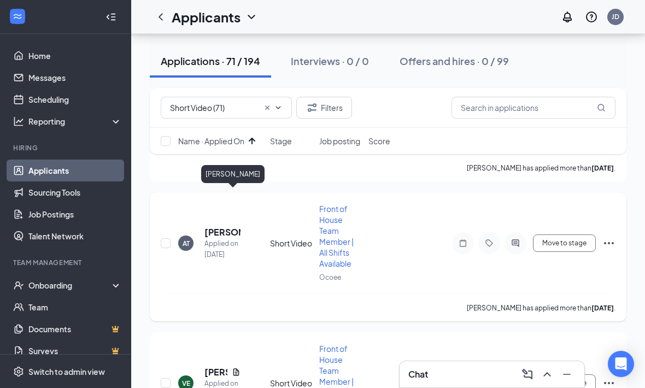
drag, startPoint x: 214, startPoint y: 197, endPoint x: 214, endPoint y: 167, distance: 30.0
click at [214, 226] on h5 "Ayan Tayeh" at bounding box center [222, 232] width 36 height 12
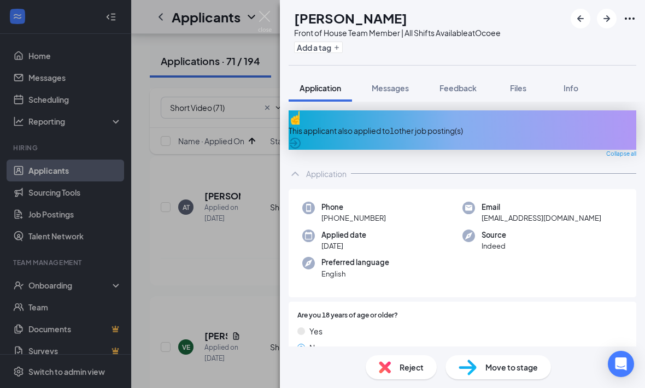
click at [298, 167] on icon "ChevronUp" at bounding box center [294, 173] width 13 height 13
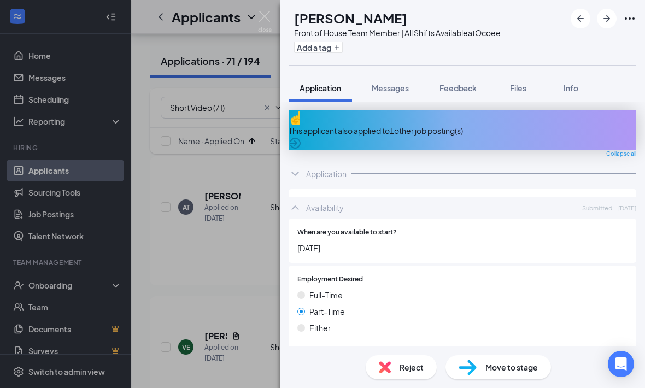
click at [294, 201] on icon "ChevronUp" at bounding box center [294, 207] width 13 height 13
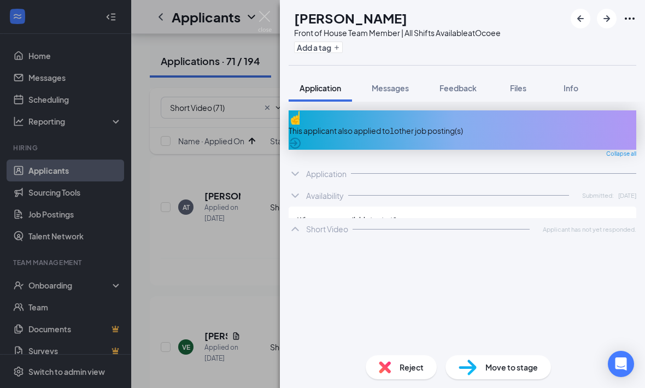
click at [247, 223] on div "AT Ayan Tayeh Front of House Team Member | All Shifts Available at Ocoee Add a …" at bounding box center [322, 194] width 645 height 388
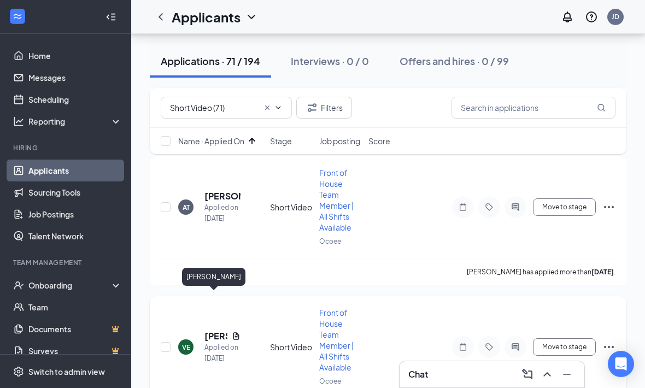
click at [213, 330] on h5 "Vanessa Echevarria" at bounding box center [215, 336] width 23 height 12
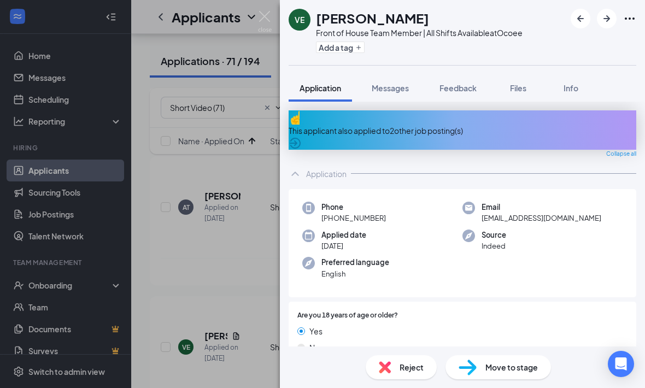
click at [305, 163] on div "Application" at bounding box center [461, 174] width 347 height 22
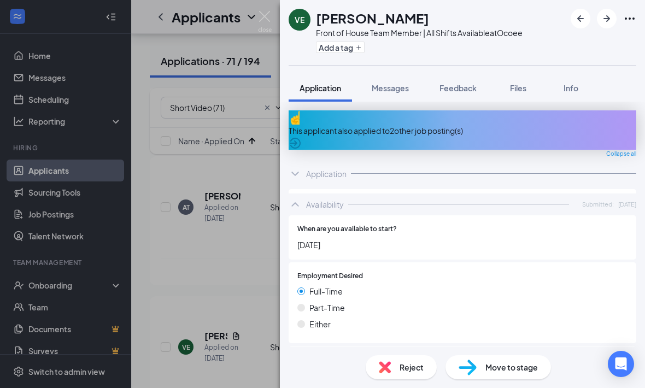
click at [304, 193] on div "Availability Submitted: Aug 21" at bounding box center [461, 204] width 347 height 22
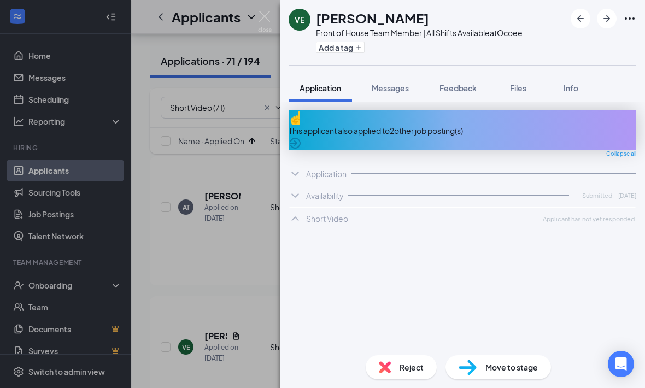
click at [256, 216] on div "VE Vanessa Echevarria Front of House Team Member | All Shifts Available at Ocoe…" at bounding box center [322, 194] width 645 height 388
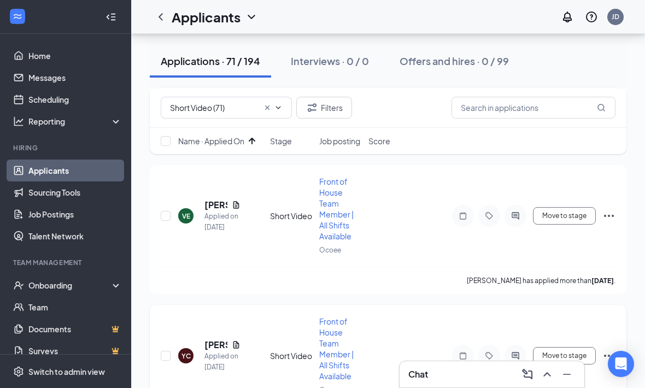
scroll to position [4888, 0]
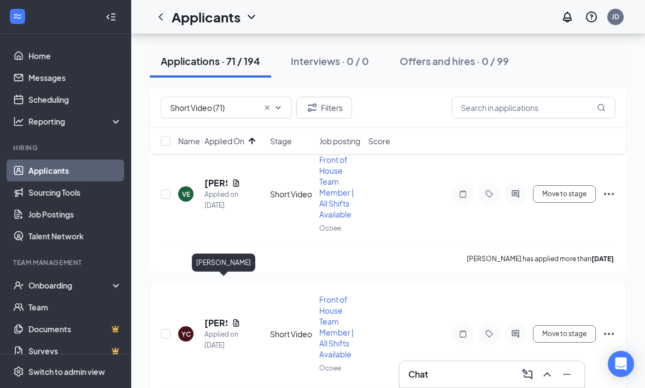
click at [211, 317] on h5 "Yamato Carti" at bounding box center [215, 323] width 23 height 12
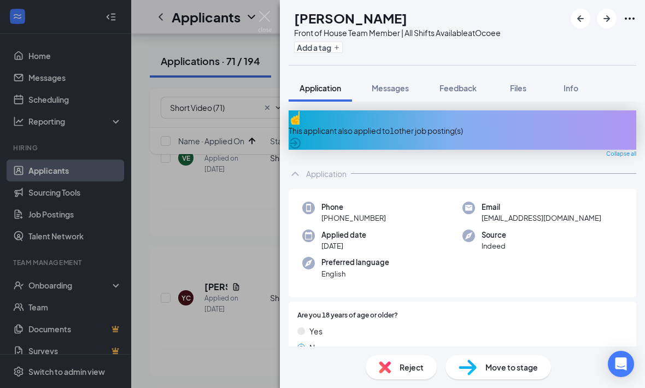
click at [304, 167] on div "Application" at bounding box center [461, 174] width 347 height 22
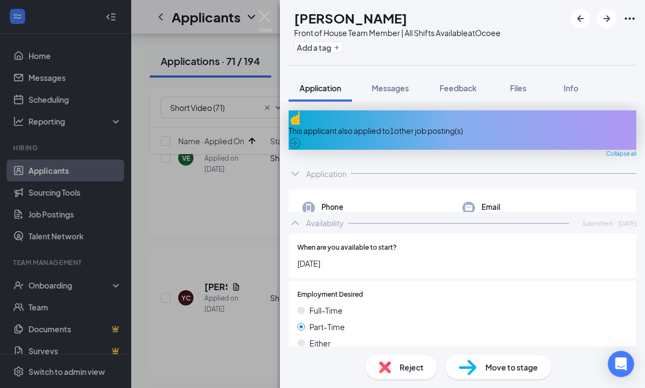
click at [295, 212] on div "Availability Submitted: Aug 21" at bounding box center [461, 223] width 347 height 22
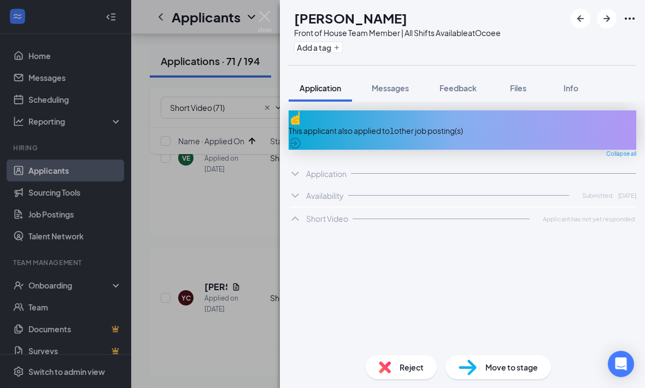
click at [210, 217] on div "YC Yamato Carti Front of House Team Member | All Shifts Available at Ocoee Add …" at bounding box center [322, 194] width 645 height 388
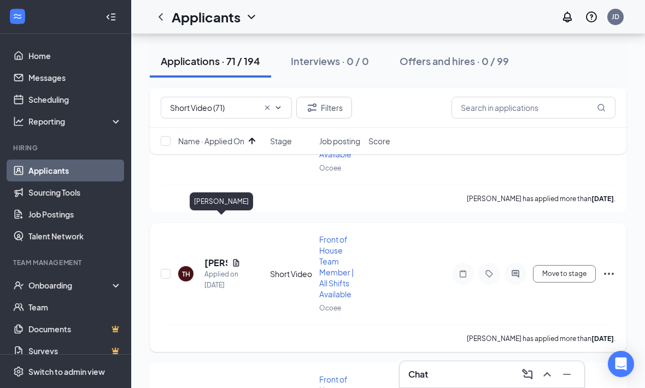
click at [215, 257] on h5 "Tia Henderson" at bounding box center [215, 263] width 23 height 12
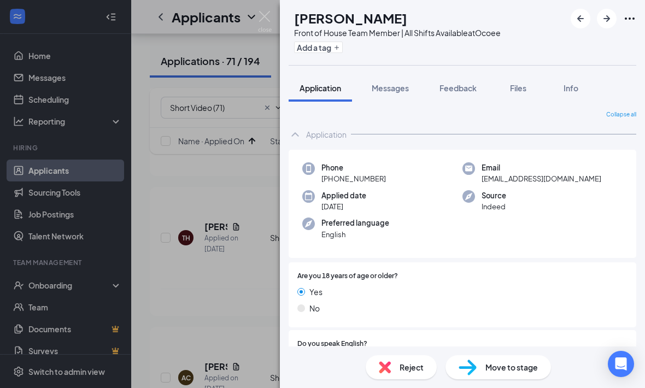
click at [303, 142] on div "Application" at bounding box center [461, 134] width 347 height 22
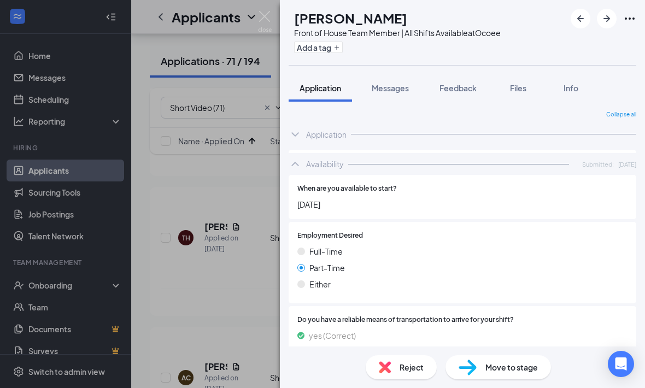
click at [298, 166] on div "Availability Submitted: Aug 21" at bounding box center [461, 164] width 347 height 22
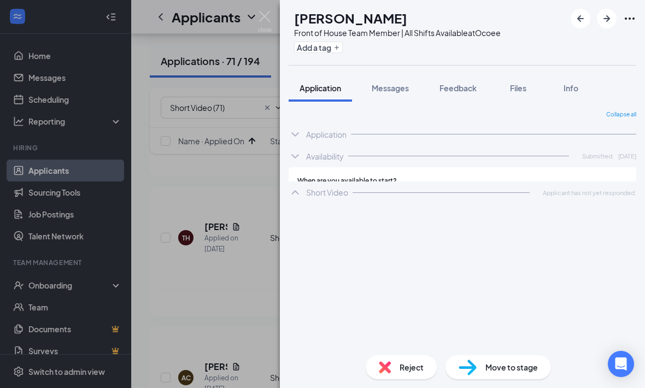
click at [247, 187] on div "TH Tia Henderson Front of House Team Member | All Shifts Available at Ocoee Add…" at bounding box center [322, 194] width 645 height 388
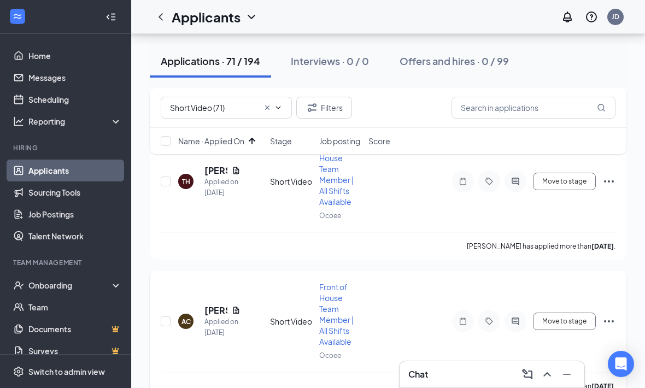
scroll to position [5181, 0]
click at [211, 303] on h5 "alaya Covington" at bounding box center [215, 309] width 23 height 12
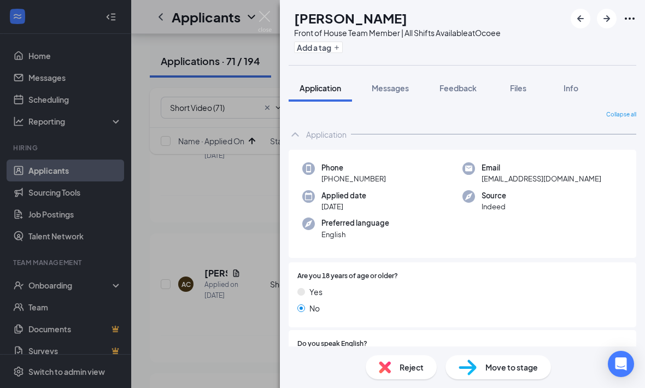
click at [288, 139] on icon "ChevronUp" at bounding box center [294, 134] width 13 height 13
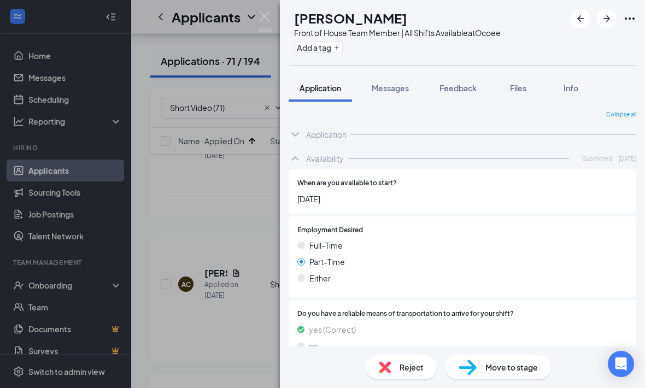
click at [296, 152] on icon "ChevronUp" at bounding box center [294, 158] width 13 height 13
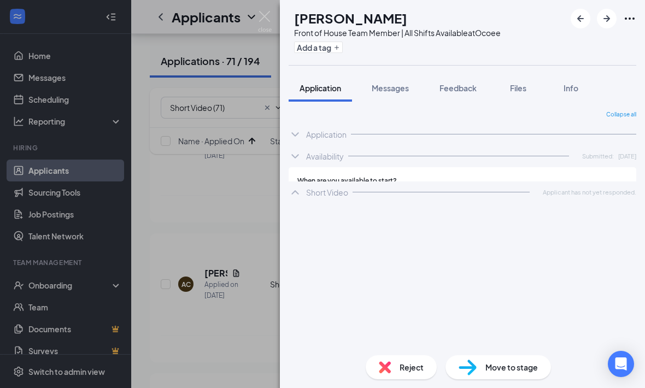
click at [245, 209] on div "AC alaya Covington Front of House Team Member | All Shifts Available at Ocoee A…" at bounding box center [322, 194] width 645 height 388
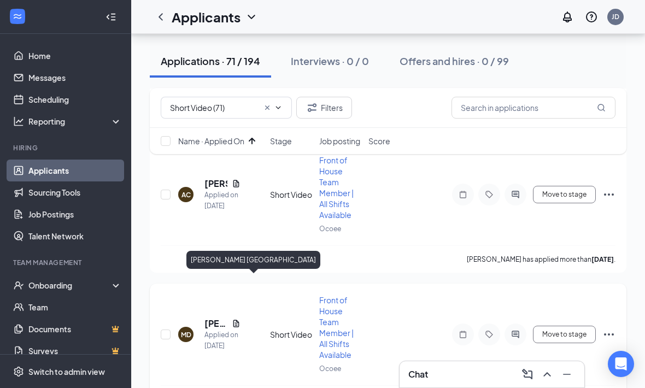
click at [216, 317] on h5 "Marion Denmark" at bounding box center [215, 323] width 23 height 12
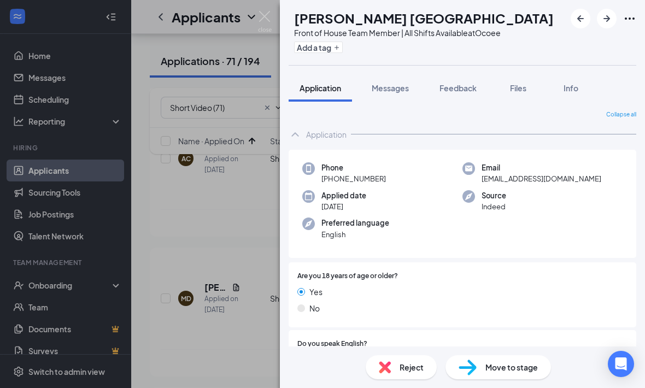
click at [302, 135] on div "Application" at bounding box center [461, 134] width 347 height 22
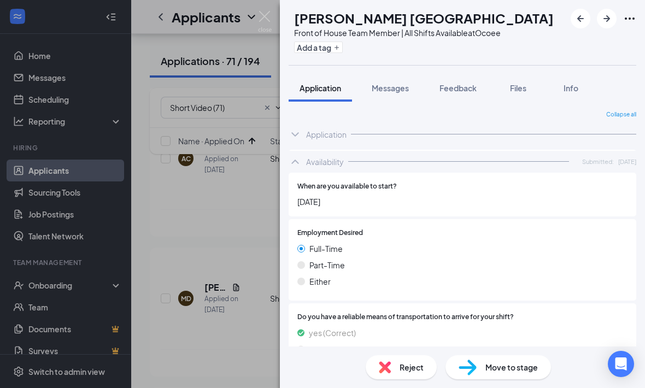
click at [295, 156] on icon "ChevronUp" at bounding box center [294, 161] width 13 height 13
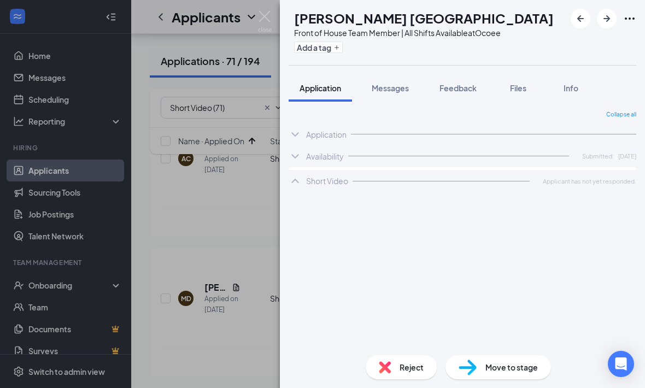
click at [248, 191] on div "MD Marion Denmark Front of House Team Member | All Shifts Available at Ocoee Ad…" at bounding box center [322, 194] width 645 height 388
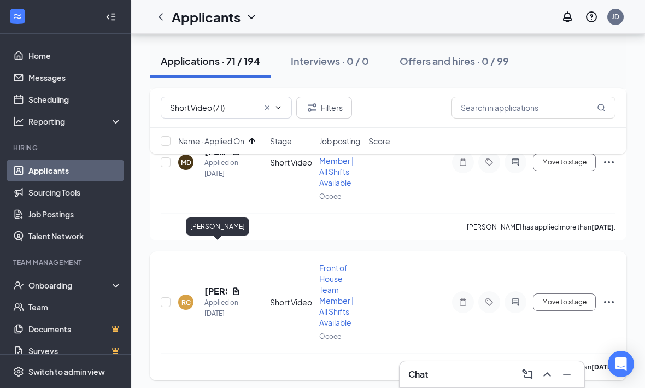
click at [210, 285] on h5 "Richmon Cajuste" at bounding box center [215, 291] width 23 height 12
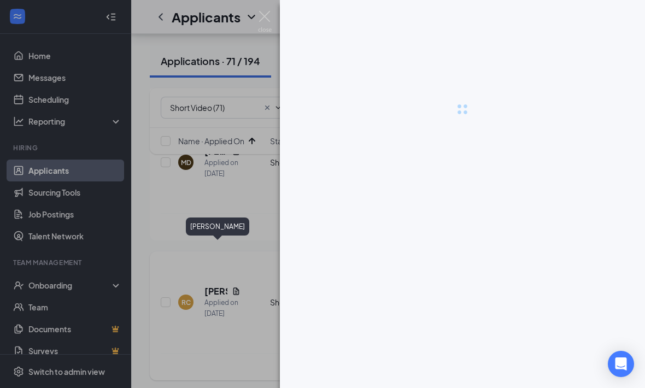
scroll to position [5515, 0]
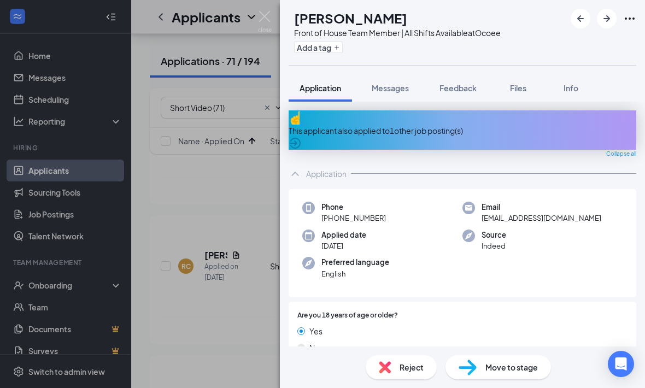
click at [292, 167] on icon "ChevronUp" at bounding box center [294, 173] width 13 height 13
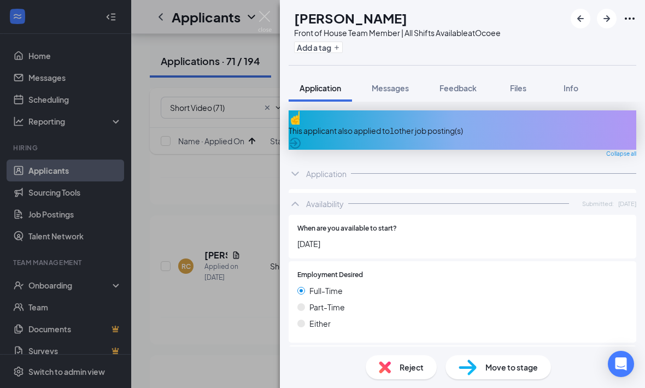
click at [295, 197] on icon "ChevronUp" at bounding box center [294, 203] width 13 height 13
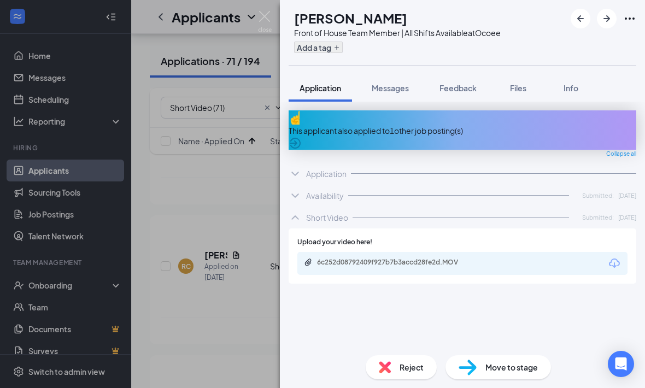
click at [336, 51] on button "Add a tag" at bounding box center [318, 47] width 49 height 11
click at [328, 50] on input "text" at bounding box center [355, 47] width 123 height 17
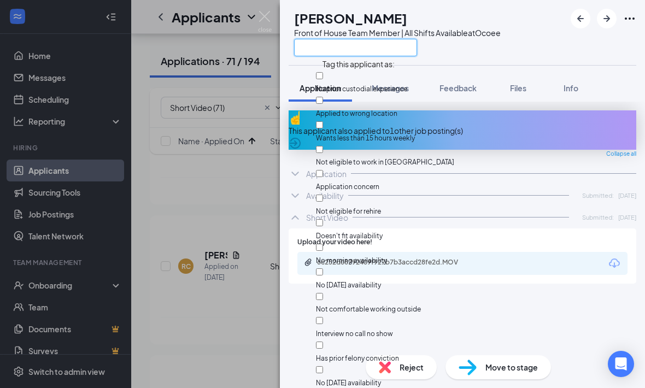
scroll to position [5514, 0]
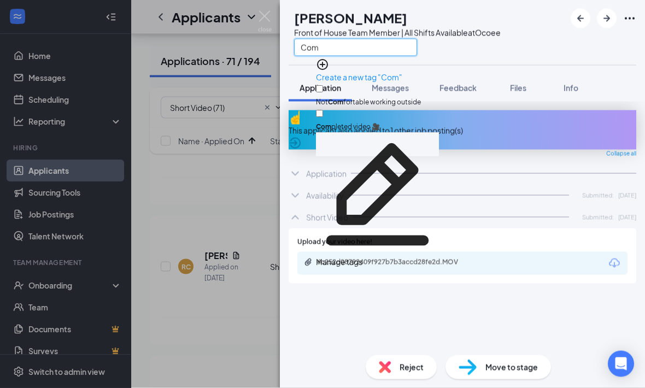
type input "Com"
click at [323, 110] on input "Com pleted video 🎥" at bounding box center [319, 113] width 7 height 7
checkbox input "true"
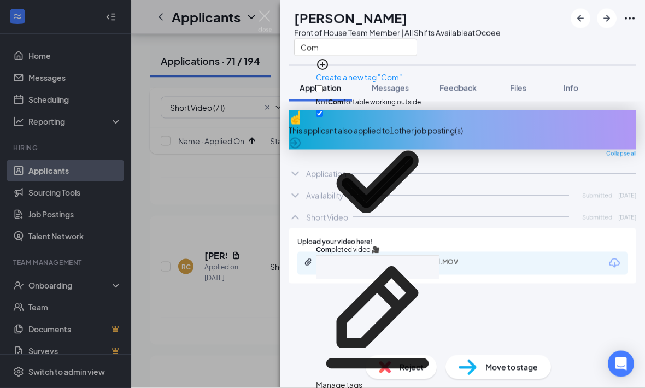
click at [316, 308] on div "This applicant also applied to 1 other job posting(s) Collapse all Application …" at bounding box center [461, 228] width 347 height 236
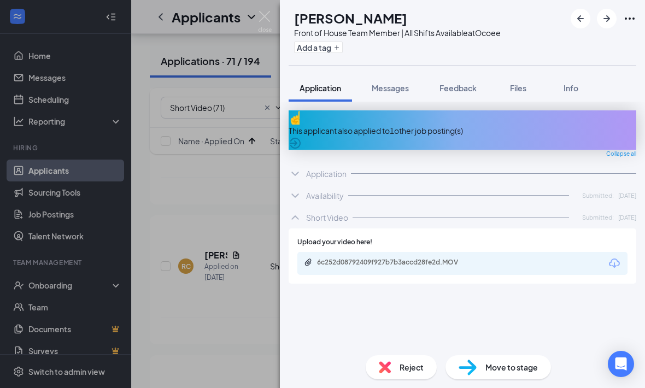
click at [218, 279] on div "RC Richmon Cajuste Front of House Team Member | All Shifts Available at Ocoee A…" at bounding box center [322, 194] width 645 height 388
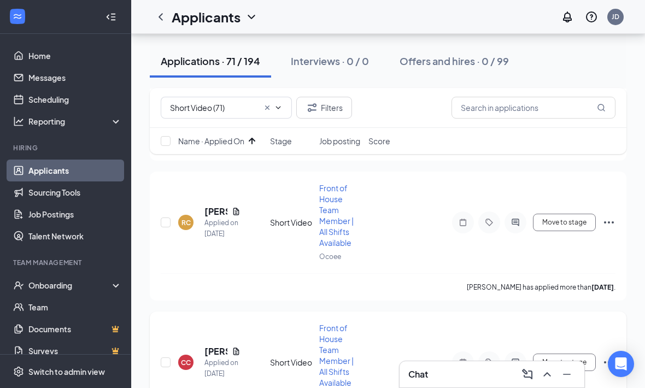
scroll to position [5559, 0]
click at [214, 345] on h5 "Christopher Crespo" at bounding box center [215, 351] width 23 height 12
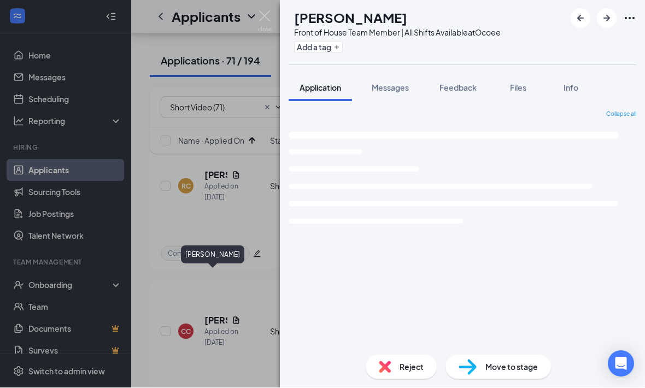
scroll to position [5595, 0]
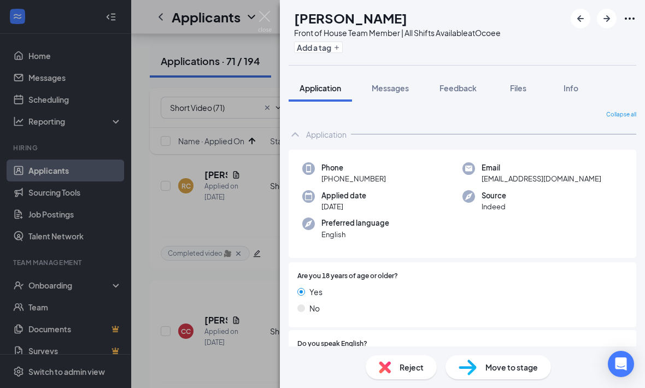
click at [305, 138] on div "Application" at bounding box center [461, 134] width 347 height 22
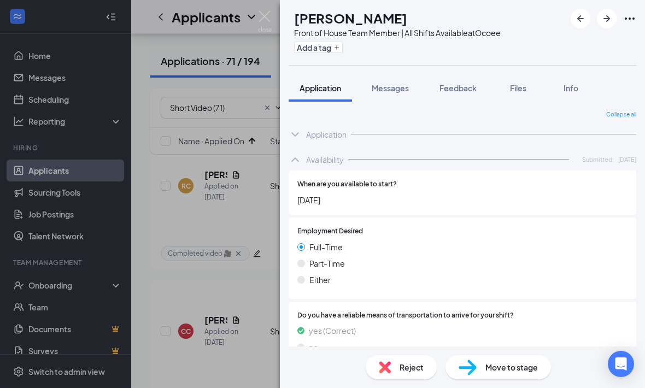
click at [294, 159] on icon "ChevronUp" at bounding box center [294, 159] width 13 height 13
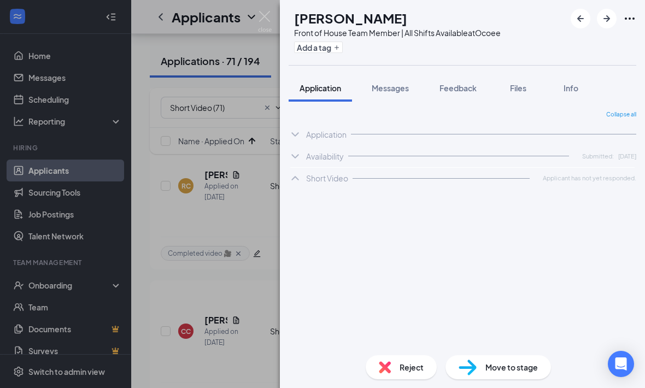
click at [202, 191] on div "CC Christopher Crespo Front of House Team Member | All Shifts Available at Ocoe…" at bounding box center [322, 194] width 645 height 388
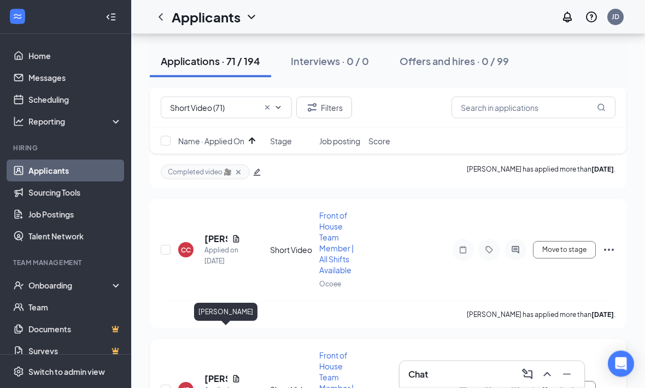
scroll to position [5677, 0]
click at [215, 385] on div "Applied on [DATE]" at bounding box center [222, 396] width 36 height 22
drag, startPoint x: 216, startPoint y: 338, endPoint x: 216, endPoint y: 305, distance: 32.2
click at [216, 373] on h5 "[PERSON_NAME]" at bounding box center [215, 379] width 23 height 12
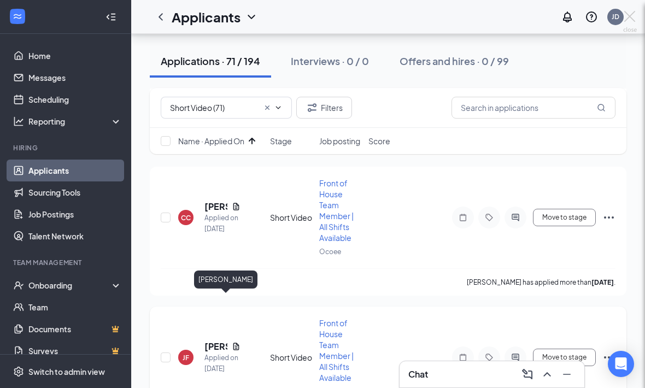
scroll to position [5713, 0]
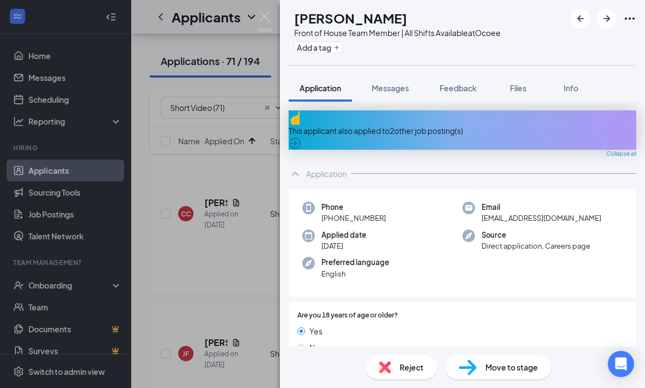
click at [307, 168] on div "Application" at bounding box center [326, 173] width 40 height 11
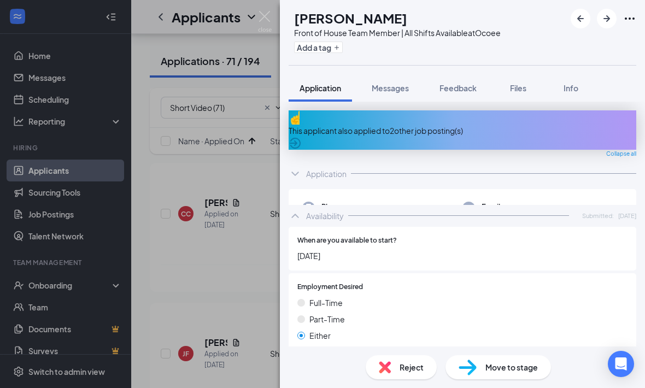
click at [302, 205] on div "Availability Submitted: Aug 21" at bounding box center [461, 216] width 347 height 22
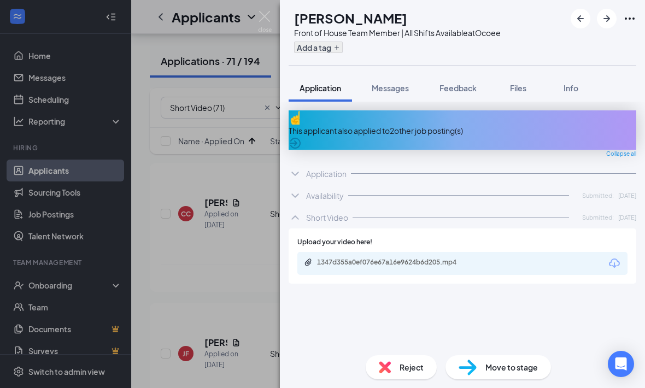
click at [342, 51] on button "Add a tag" at bounding box center [318, 47] width 49 height 11
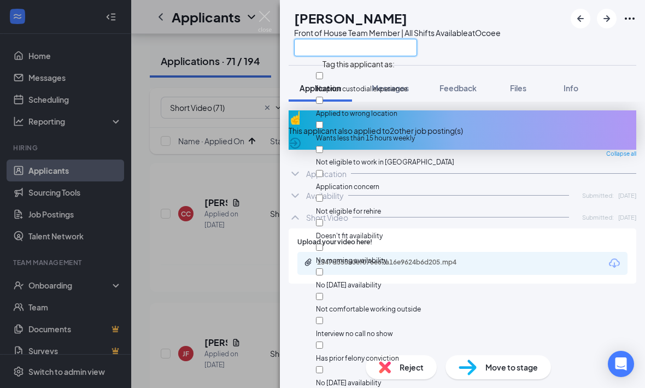
click at [346, 51] on input "text" at bounding box center [355, 47] width 123 height 17
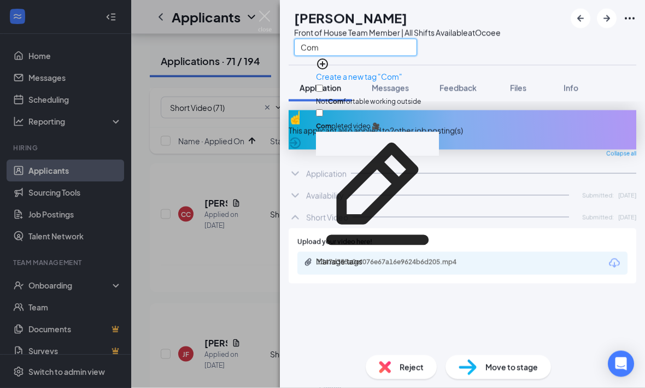
type input "Com"
click at [329, 120] on div at bounding box center [377, 120] width 123 height 0
click at [323, 110] on input "Com pleted video 🎥" at bounding box center [319, 113] width 7 height 7
checkbox input "true"
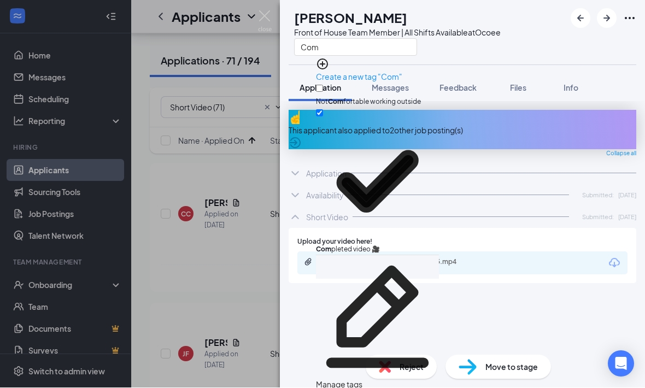
scroll to position [5713, 0]
click at [312, 311] on div "This applicant also applied to 2 other job posting(s) Collapse all Application …" at bounding box center [461, 228] width 347 height 236
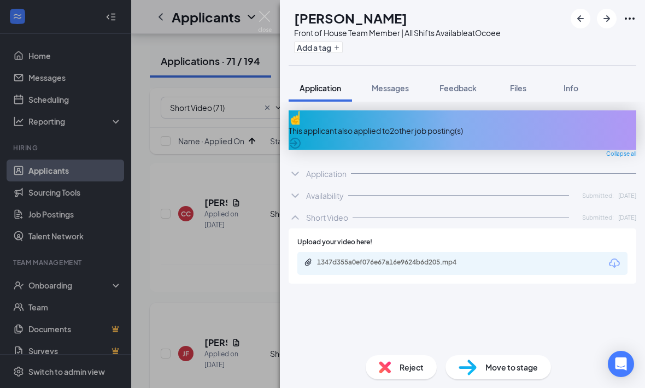
click at [234, 299] on div "JF Jerrin Florial Front of House Team Member | All Shifts Available at Ocoee Ad…" at bounding box center [322, 194] width 645 height 388
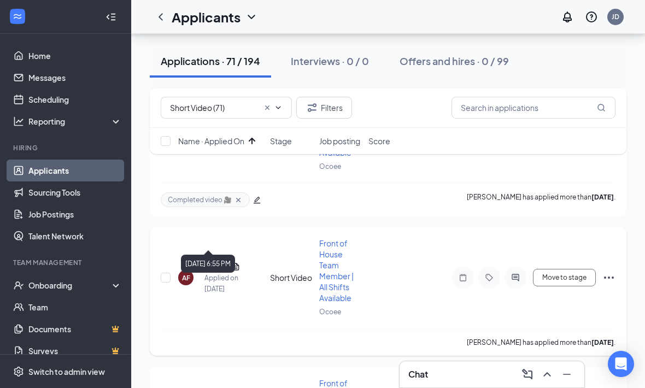
click at [212, 261] on h5 "Amaya Floyd" at bounding box center [215, 267] width 23 height 12
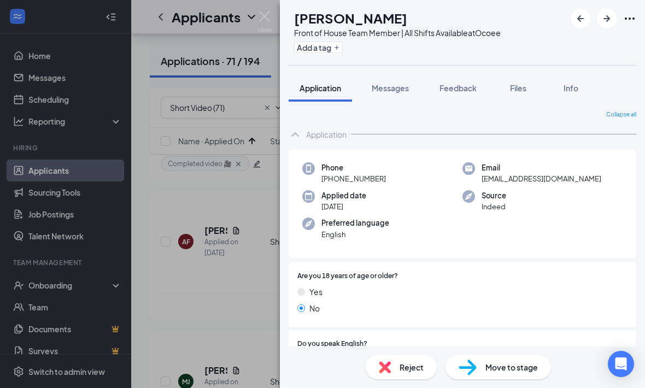
click at [298, 139] on icon "ChevronUp" at bounding box center [294, 134] width 13 height 13
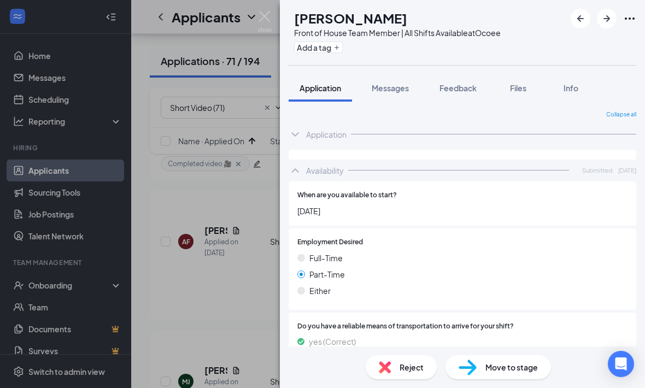
click at [298, 164] on icon "ChevronUp" at bounding box center [294, 170] width 13 height 13
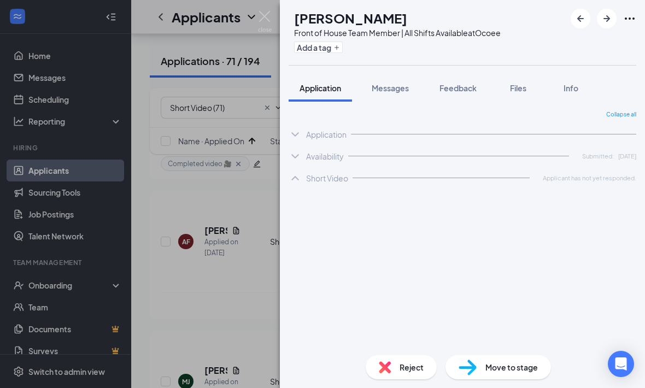
click at [241, 162] on div "AF Amaya Floyd Front of House Team Member | All Shifts Available at Ocoee Add a…" at bounding box center [322, 194] width 645 height 388
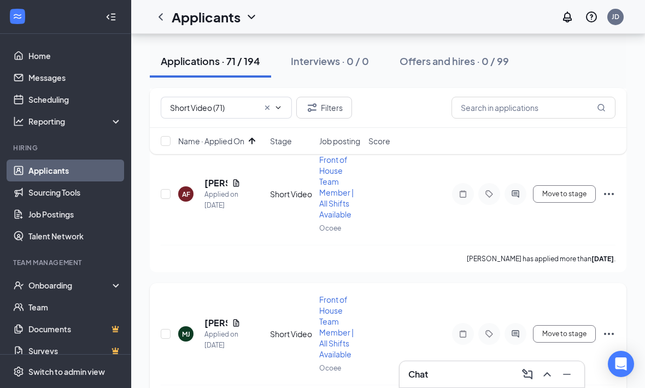
scroll to position [6018, 0]
click at [211, 316] on h5 "[PERSON_NAME]" at bounding box center [215, 322] width 23 height 12
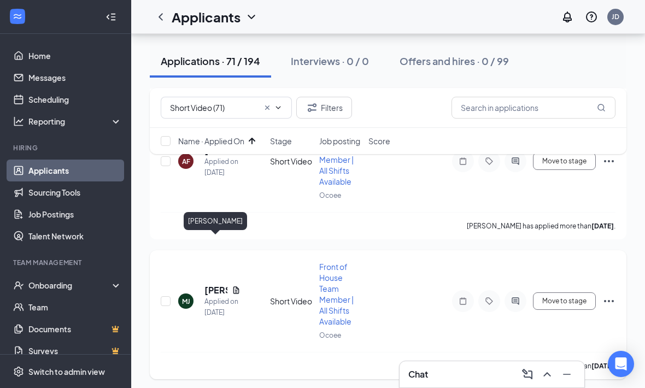
scroll to position [6054, 0]
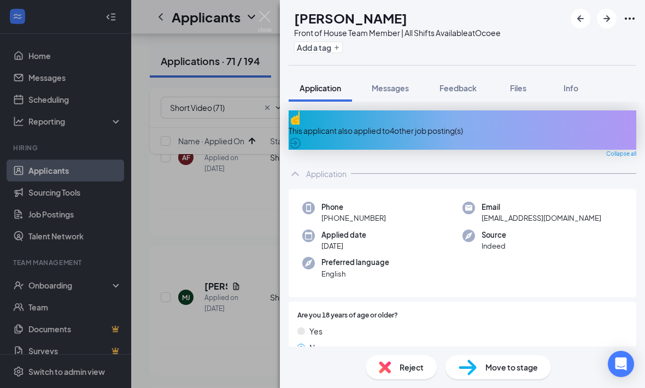
click at [303, 170] on div "Application" at bounding box center [461, 174] width 347 height 22
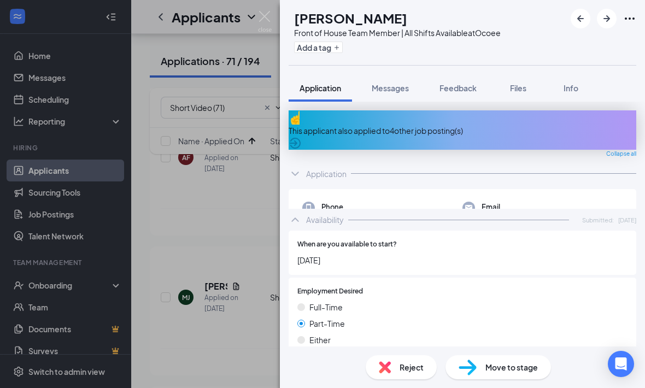
click at [300, 213] on icon "ChevronUp" at bounding box center [294, 219] width 13 height 13
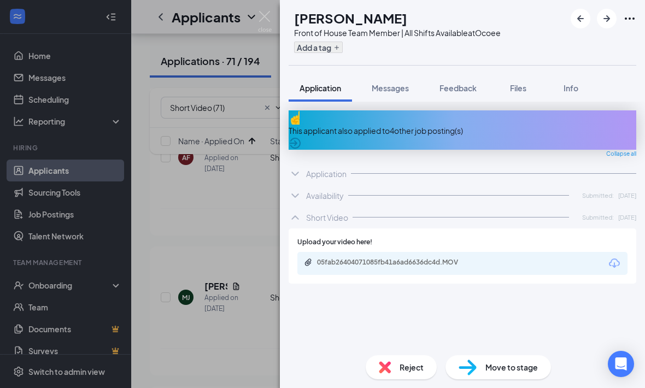
click at [342, 47] on button "Add a tag" at bounding box center [318, 47] width 49 height 11
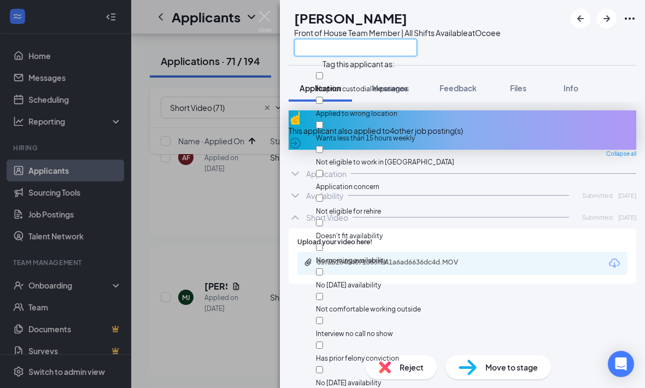
click at [341, 48] on input "text" at bounding box center [355, 47] width 123 height 17
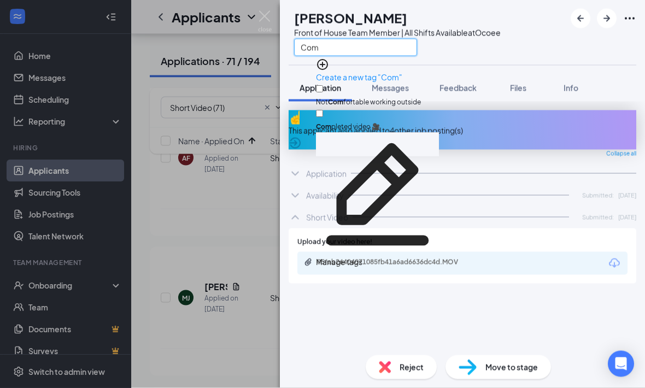
type input "Com"
click at [325, 108] on div "Com pleted video 🎥" at bounding box center [377, 120] width 123 height 25
checkbox input "true"
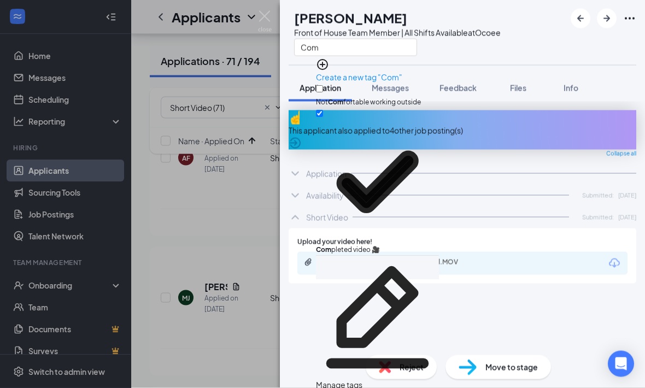
click at [317, 291] on div "This applicant also applied to 4 other job posting(s) Collapse all Application …" at bounding box center [461, 228] width 347 height 236
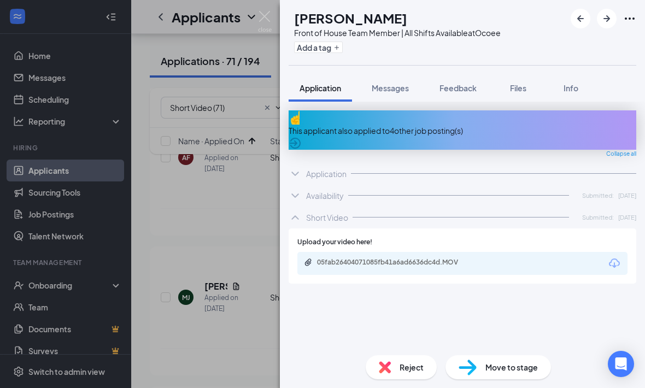
click at [237, 289] on div "MJ My’Kailah Johnson Front of House Team Member | All Shifts Available at Ocoee…" at bounding box center [322, 194] width 645 height 388
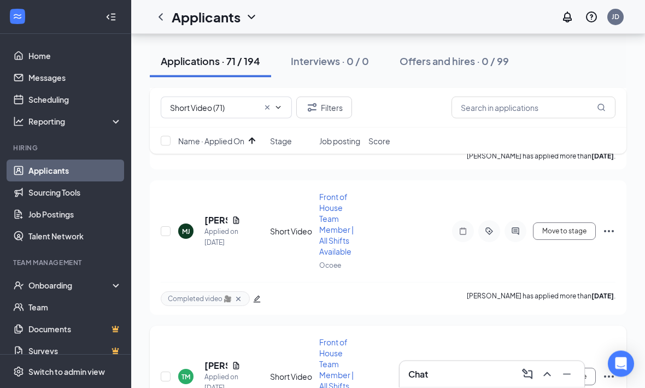
scroll to position [6120, 0]
click at [218, 359] on h5 "Teairra Mari" at bounding box center [215, 365] width 23 height 12
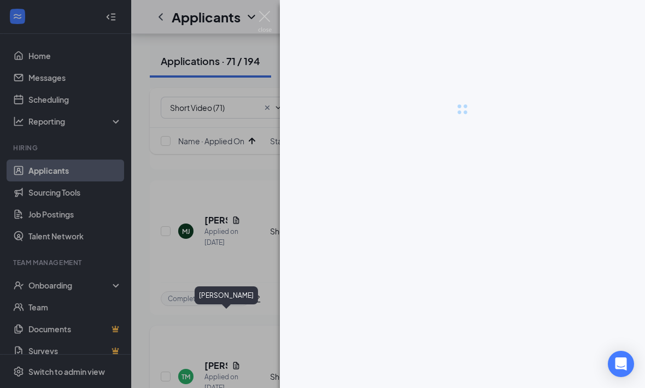
scroll to position [6156, 0]
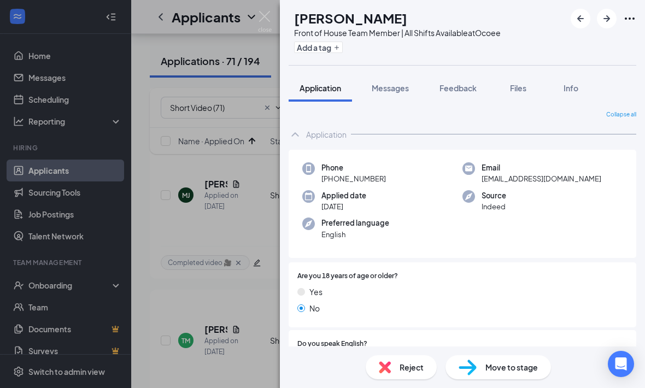
click at [323, 137] on div "Application" at bounding box center [326, 134] width 40 height 11
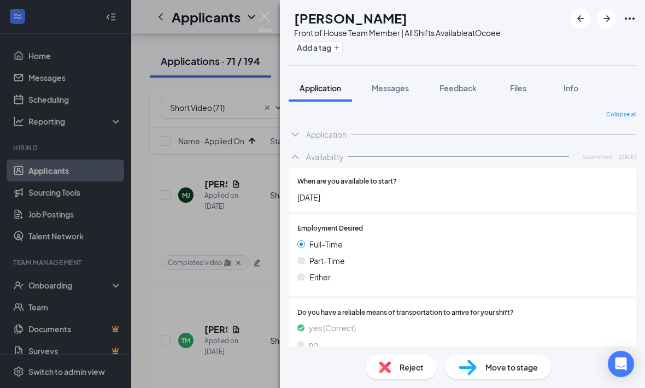
click at [310, 153] on div "Availability" at bounding box center [325, 156] width 38 height 11
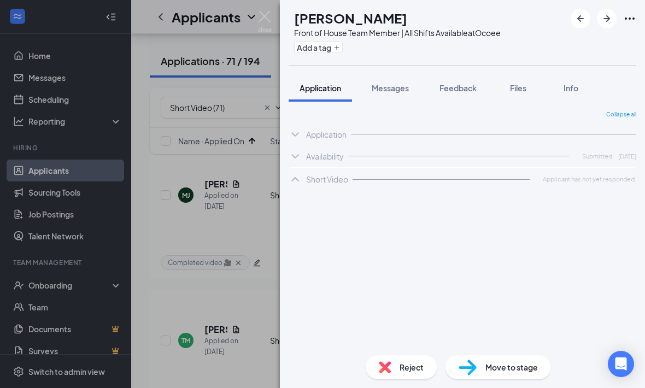
click at [218, 217] on div "TM Teairra Mari Front of House Team Member | All Shifts Available at Ocoee Add …" at bounding box center [322, 194] width 645 height 388
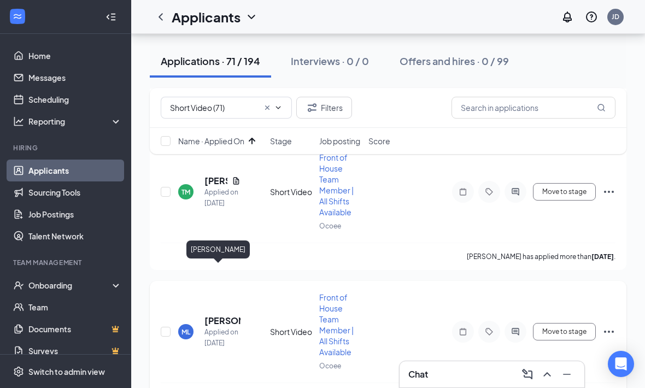
click at [221, 315] on h5 "Myrline Arthur Lareus" at bounding box center [222, 321] width 36 height 12
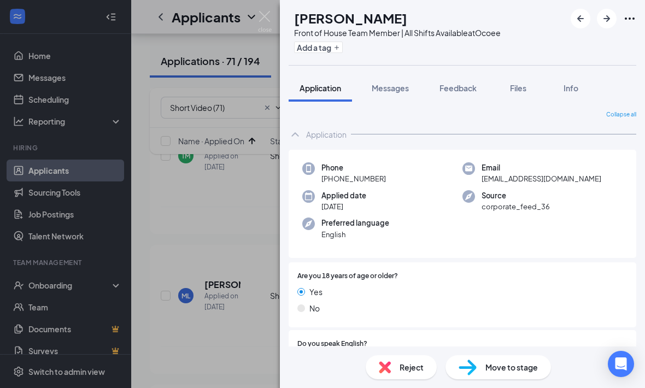
click at [305, 137] on div "Application" at bounding box center [461, 134] width 347 height 22
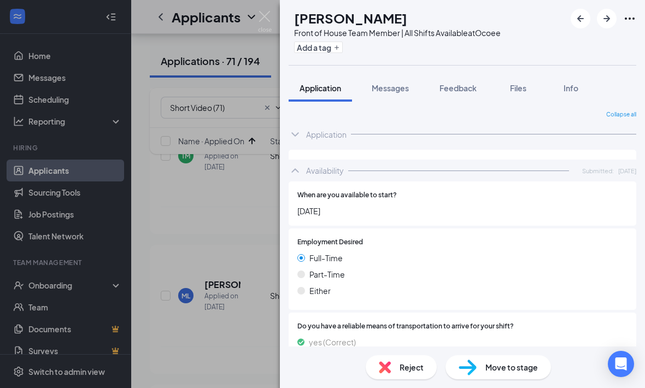
click at [300, 164] on icon "ChevronUp" at bounding box center [294, 170] width 13 height 13
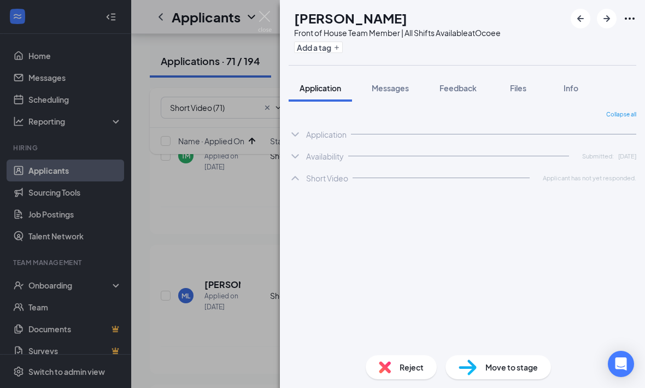
click at [178, 186] on div "ML Myrline Arthur Lareus Front of House Team Member | All Shifts Available at O…" at bounding box center [322, 194] width 645 height 388
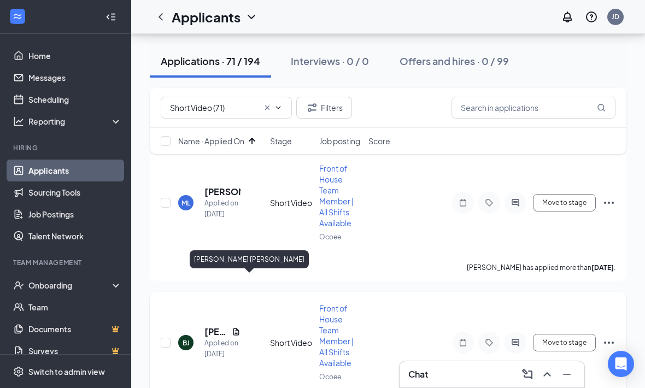
drag, startPoint x: 212, startPoint y: 277, endPoint x: 212, endPoint y: 245, distance: 32.2
click at [212, 326] on h5 "Breza Johnson" at bounding box center [215, 332] width 23 height 12
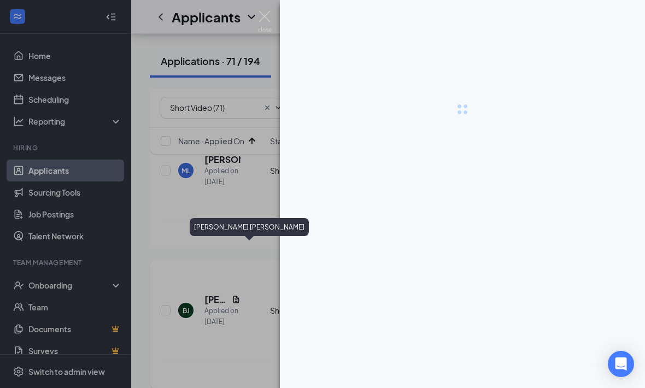
scroll to position [6470, 0]
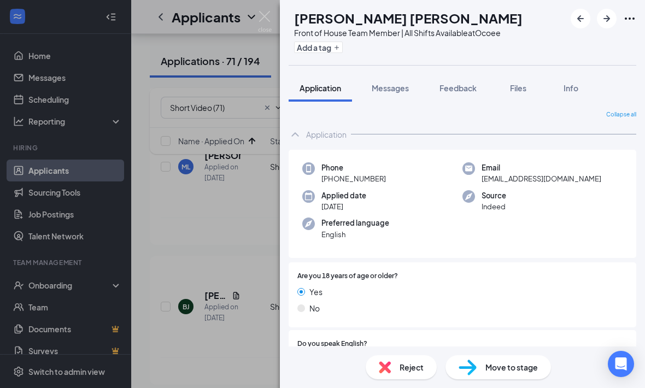
click at [294, 137] on icon "ChevronUp" at bounding box center [294, 134] width 13 height 13
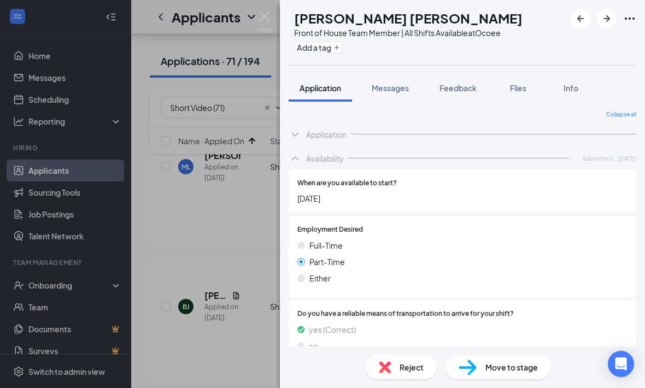
click at [291, 156] on icon "ChevronUp" at bounding box center [294, 158] width 13 height 13
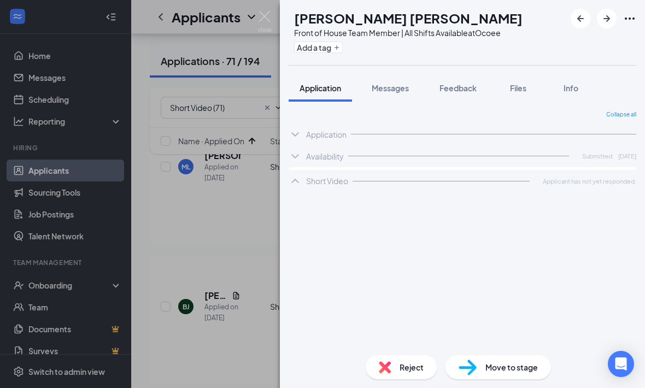
click at [233, 200] on div "BJ Breza Johnson Front of House Team Member | All Shifts Available at Ocoee Add…" at bounding box center [322, 194] width 645 height 388
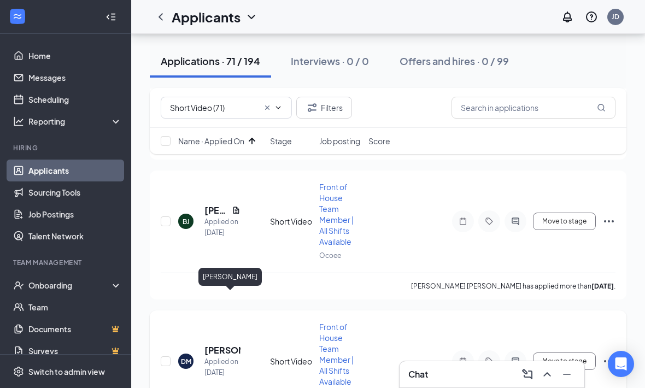
click at [212, 344] on h5 "Derek Matias" at bounding box center [222, 350] width 36 height 12
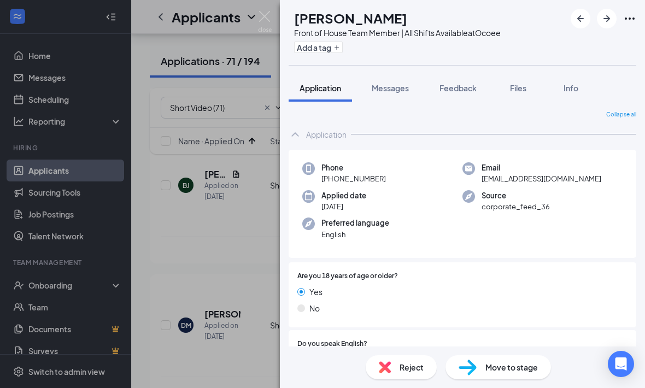
click at [308, 140] on div "Application" at bounding box center [461, 134] width 347 height 22
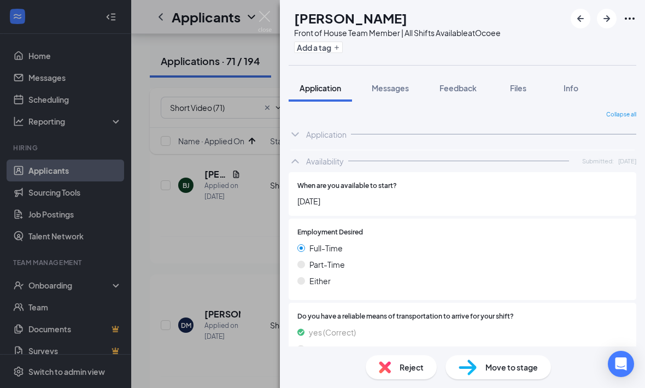
click at [293, 158] on icon "ChevronUp" at bounding box center [294, 161] width 13 height 13
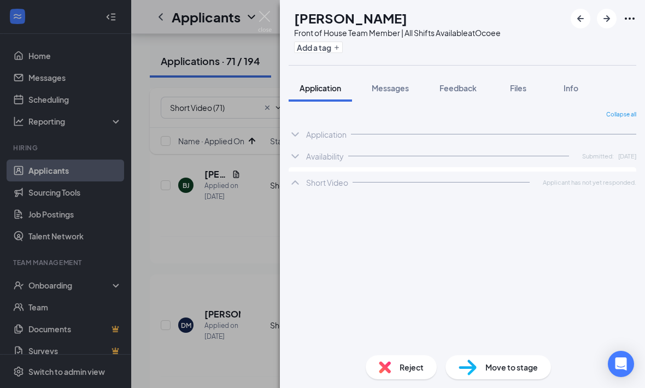
click at [249, 182] on div "DM Derek Matias Front of House Team Member | All Shifts Available at Ocoee Add …" at bounding box center [322, 194] width 645 height 388
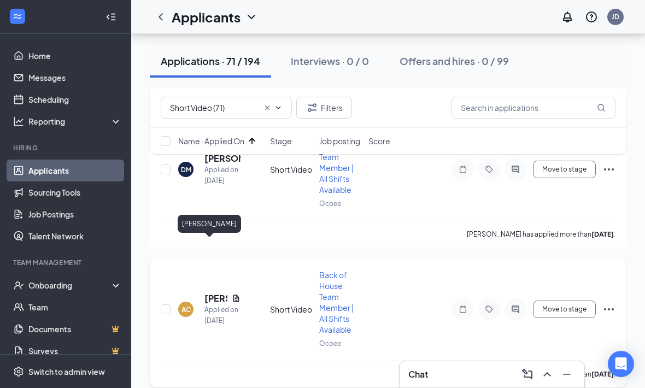
click at [216, 292] on h5 "Alexander Cruz-Nunez" at bounding box center [215, 298] width 23 height 12
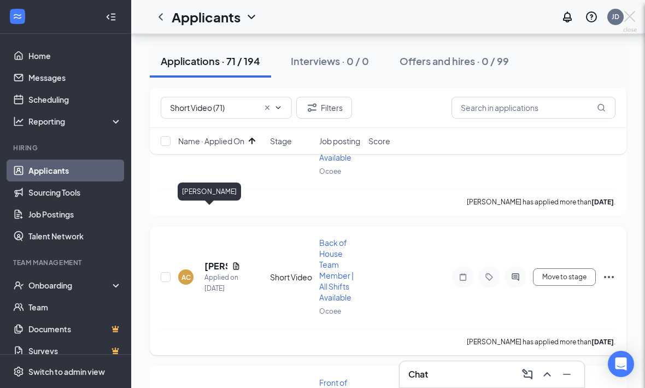
scroll to position [6783, 0]
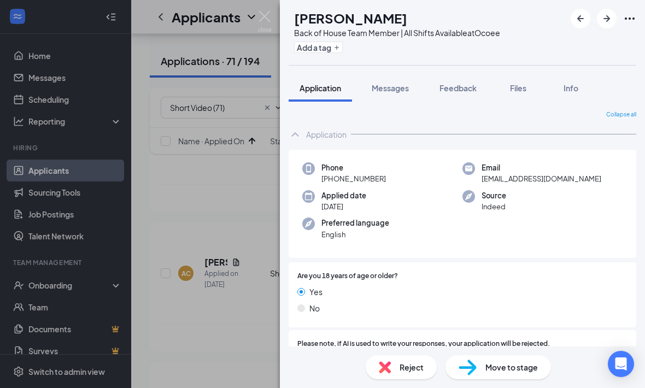
click at [309, 152] on div "Phone +1 (561) 352-4990 Email cruznunez.2134@gmail.com Applied date Aug 22 Sour…" at bounding box center [461, 204] width 347 height 109
click at [309, 138] on div "Application" at bounding box center [326, 134] width 40 height 11
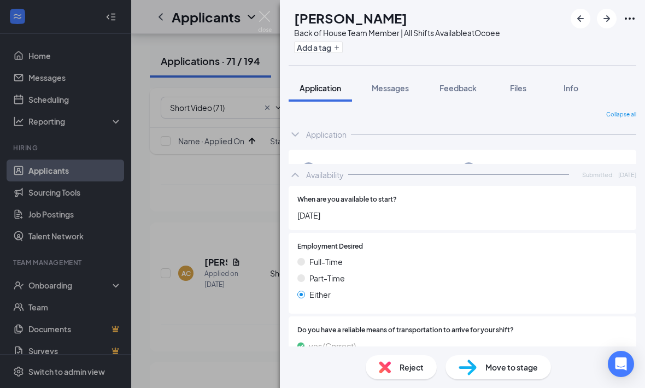
click at [309, 168] on div "Availability Submitted: Aug 22" at bounding box center [461, 175] width 347 height 22
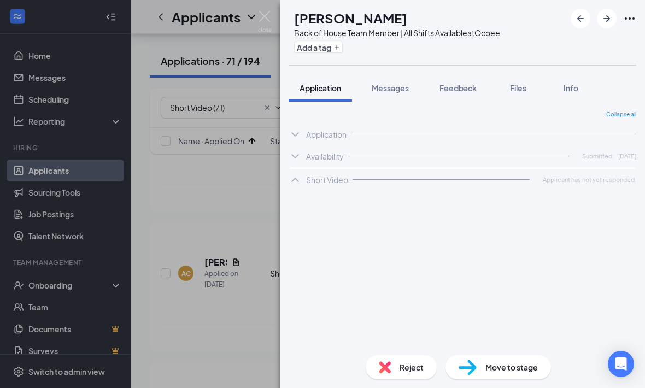
click at [215, 197] on div "AC Alexander Cruz-Nunez Back of House Team Member | All Shifts Available at Oco…" at bounding box center [322, 194] width 645 height 388
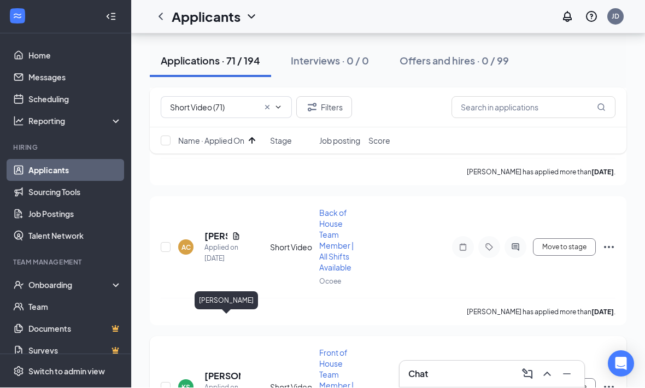
click at [217, 370] on h5 "[PERSON_NAME]" at bounding box center [222, 376] width 36 height 12
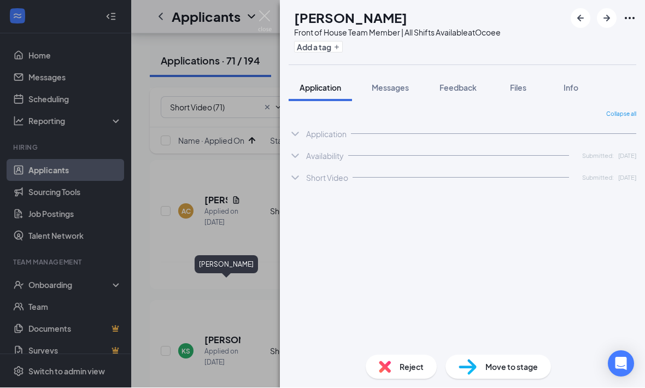
scroll to position [6845, 0]
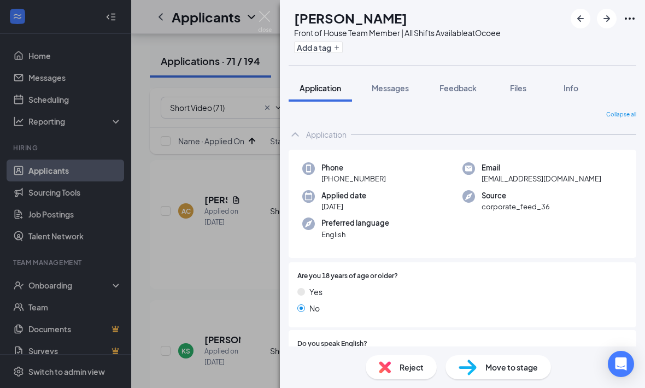
click at [298, 140] on div "Application" at bounding box center [461, 134] width 347 height 22
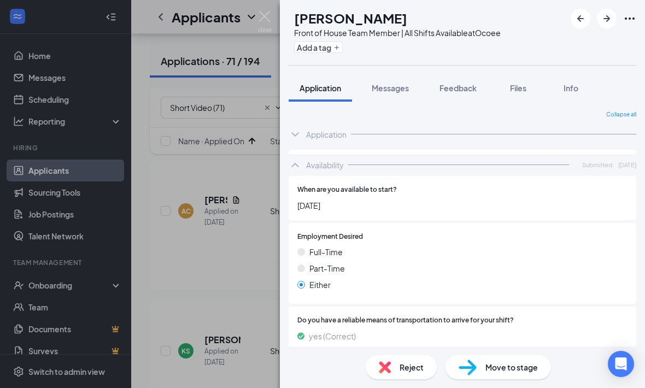
click at [295, 154] on div "Availability Submitted: Aug 22" at bounding box center [461, 165] width 347 height 22
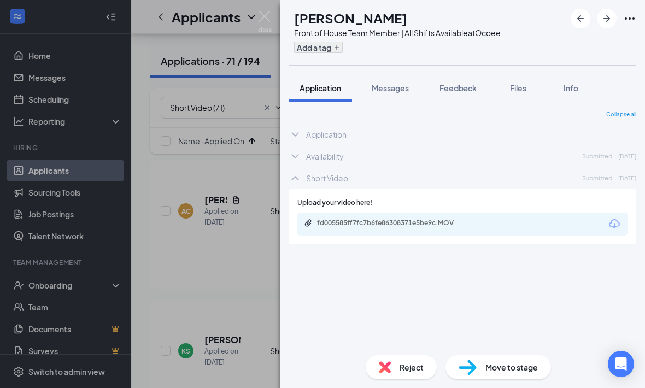
click at [342, 50] on button "Add a tag" at bounding box center [318, 47] width 49 height 11
click at [343, 50] on input "text" at bounding box center [355, 47] width 123 height 17
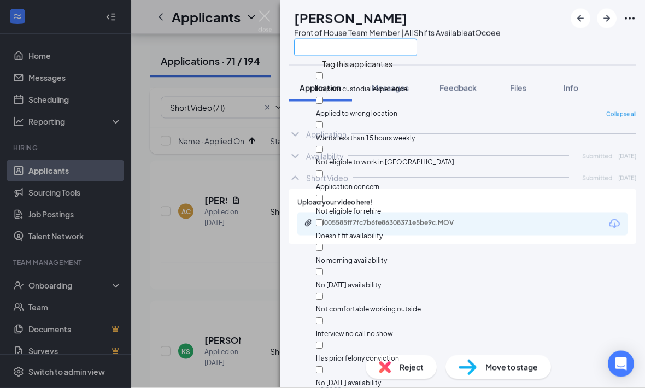
click at [342, 50] on input "text" at bounding box center [355, 47] width 123 height 17
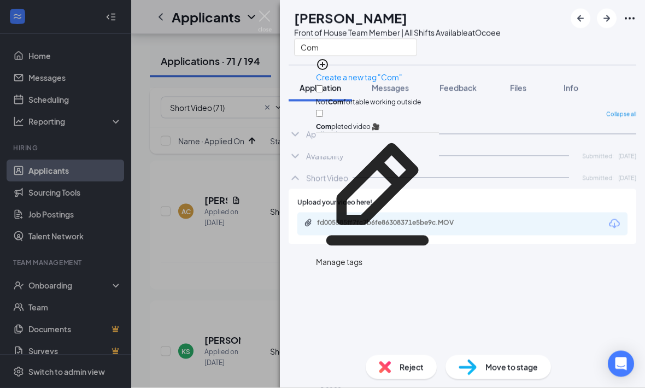
type input "Com"
click at [323, 110] on input "Com pleted video 🎥" at bounding box center [319, 113] width 7 height 7
checkbox input "true"
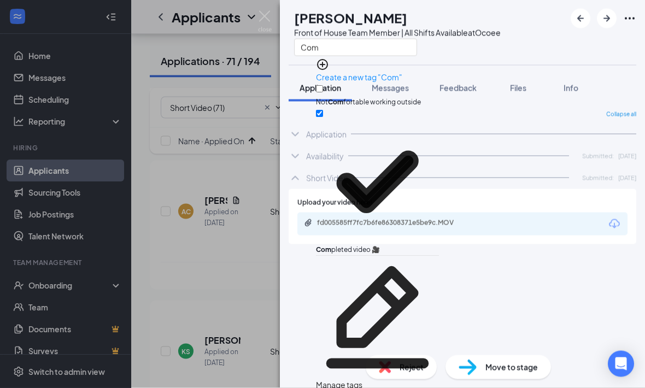
click at [250, 163] on div "KS Khalesha Smith Front of House Team Member | All Shifts Available at Ocoee Co…" at bounding box center [322, 194] width 645 height 388
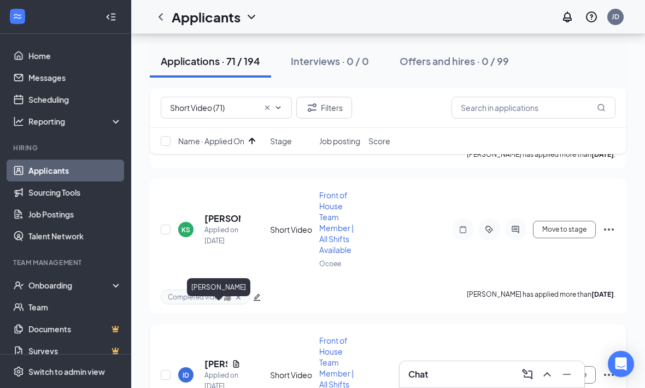
drag, startPoint x: 206, startPoint y: 305, endPoint x: 206, endPoint y: 273, distance: 32.2
click at [206, 358] on h5 "[PERSON_NAME]" at bounding box center [215, 364] width 23 height 12
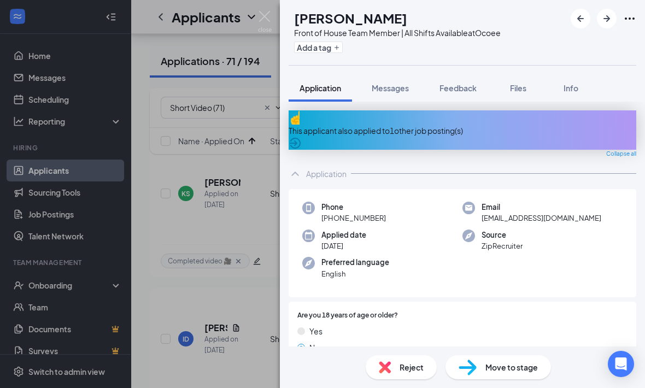
click at [289, 167] on icon "ChevronUp" at bounding box center [294, 173] width 13 height 13
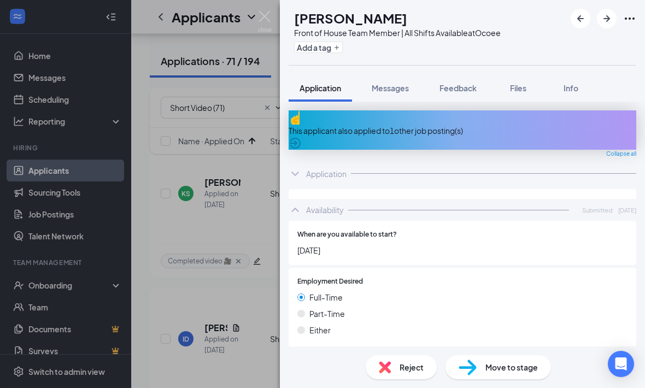
click at [297, 203] on icon "ChevronUp" at bounding box center [294, 209] width 13 height 13
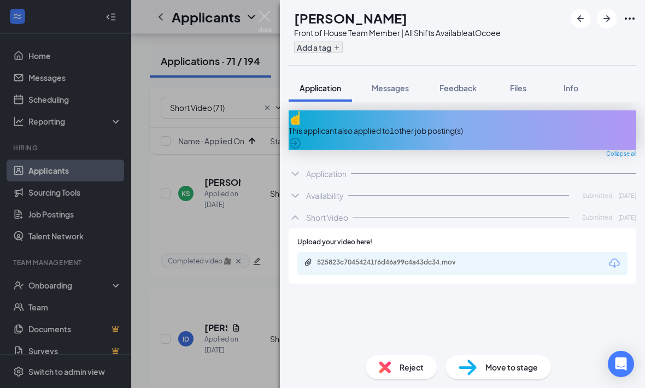
click at [342, 50] on button "Add a tag" at bounding box center [318, 47] width 49 height 11
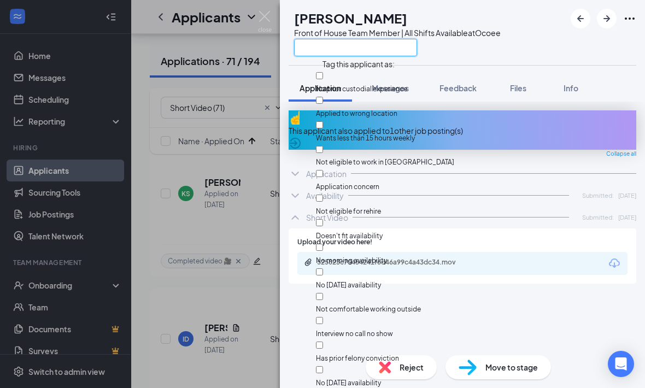
click at [327, 51] on input "text" at bounding box center [355, 47] width 123 height 17
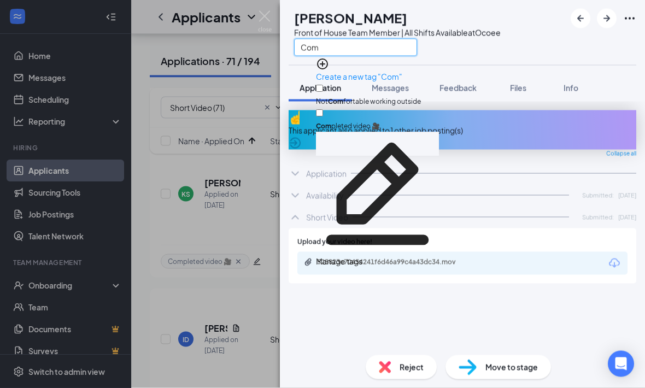
type input "Com"
click at [323, 110] on input "Com pleted video 🎥" at bounding box center [319, 113] width 7 height 7
checkbox input "true"
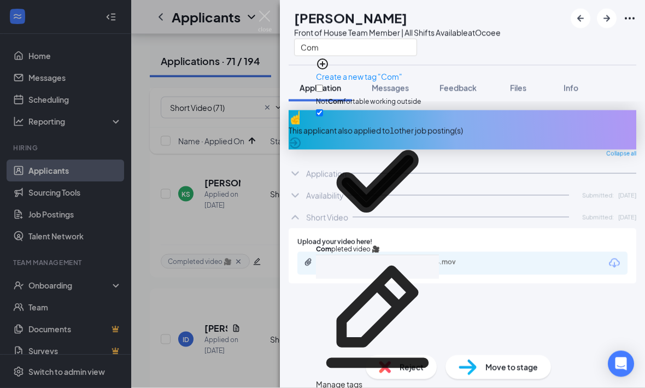
scroll to position [7002, 0]
click at [321, 300] on div "This applicant also applied to 1 other job posting(s) Collapse all Application …" at bounding box center [461, 228] width 347 height 236
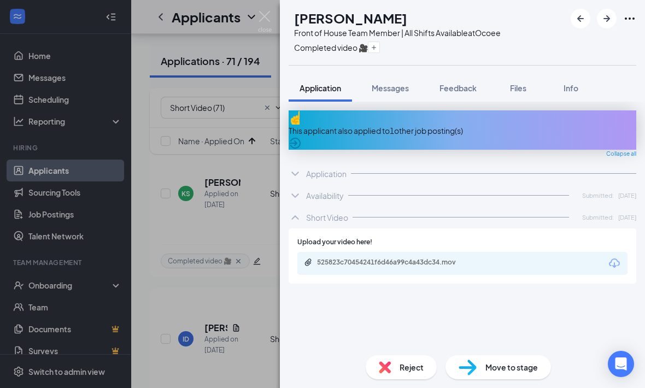
click at [196, 221] on div "ID Isaiah Dorestant Front of House Team Member | All Shifts Available at Ocoee …" at bounding box center [322, 194] width 645 height 388
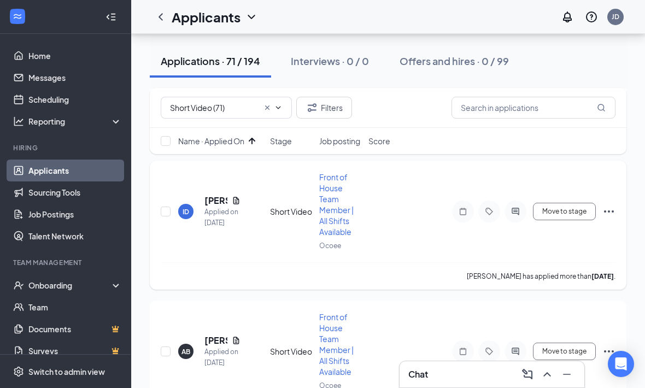
scroll to position [7131, 0]
drag, startPoint x: 218, startPoint y: 281, endPoint x: 218, endPoint y: 249, distance: 32.2
click at [218, 333] on h5 "Amia Brown" at bounding box center [215, 339] width 23 height 12
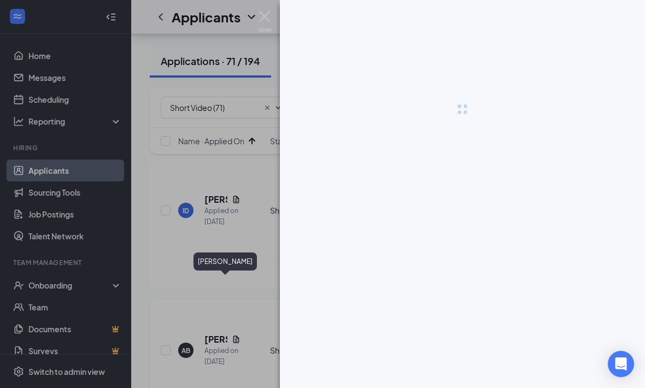
scroll to position [7167, 0]
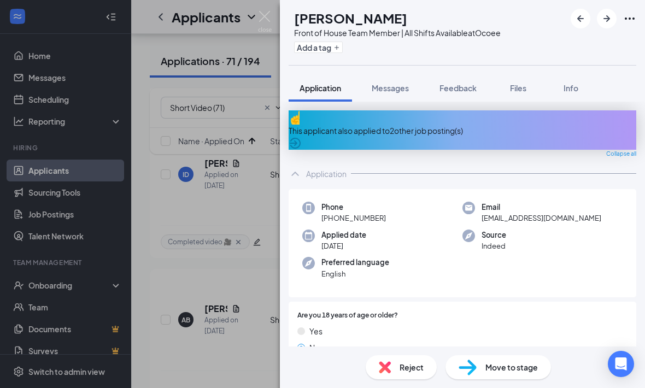
click at [298, 170] on icon "ChevronUp" at bounding box center [294, 173] width 13 height 13
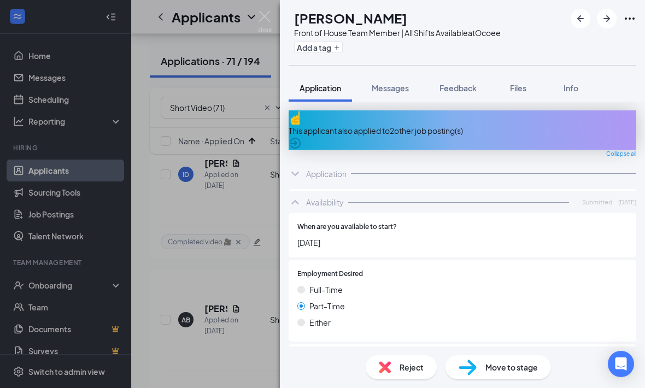
click at [300, 196] on icon "ChevronUp" at bounding box center [294, 202] width 13 height 13
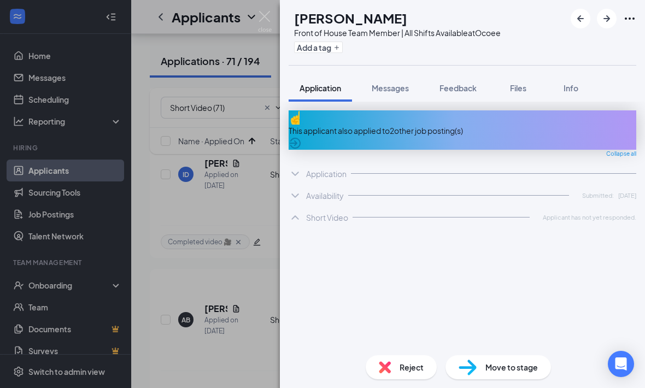
click at [200, 239] on div "AB Amia Brown Front of House Team Member | All Shifts Available at Ocoee Add a …" at bounding box center [322, 194] width 645 height 388
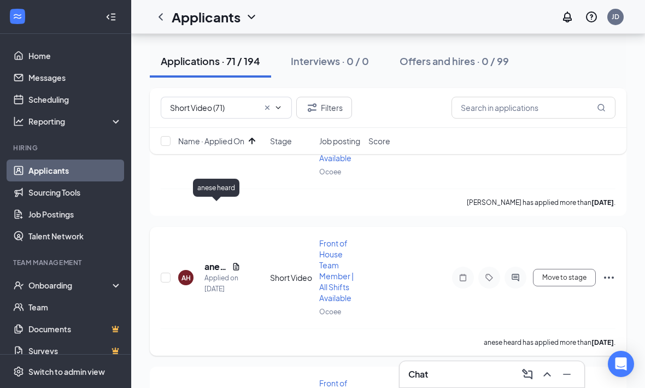
click at [215, 261] on h5 "anese heard" at bounding box center [215, 267] width 23 height 12
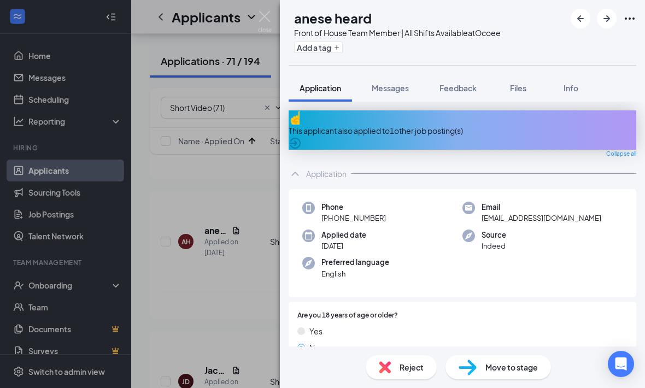
click at [298, 168] on icon "ChevronUp" at bounding box center [294, 173] width 13 height 13
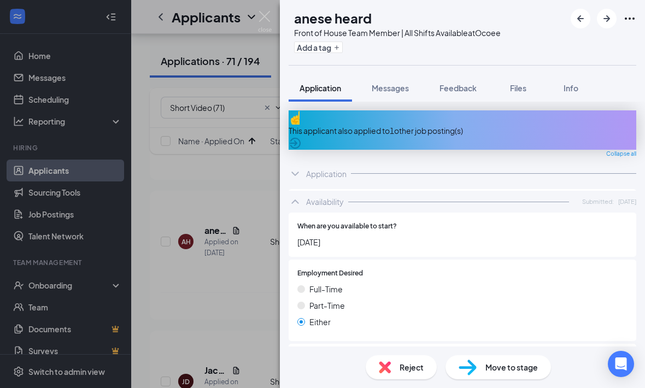
click at [298, 196] on div "Availability Submitted: Aug 23" at bounding box center [461, 202] width 347 height 22
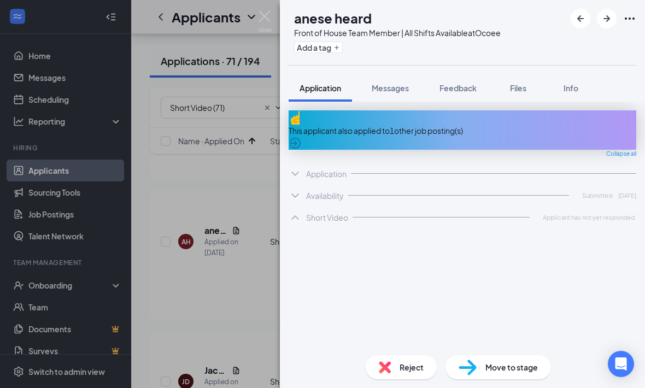
click at [222, 246] on div "AH anese heard Front of House Team Member | All Shifts Available at Ocoee Add a…" at bounding box center [322, 194] width 645 height 388
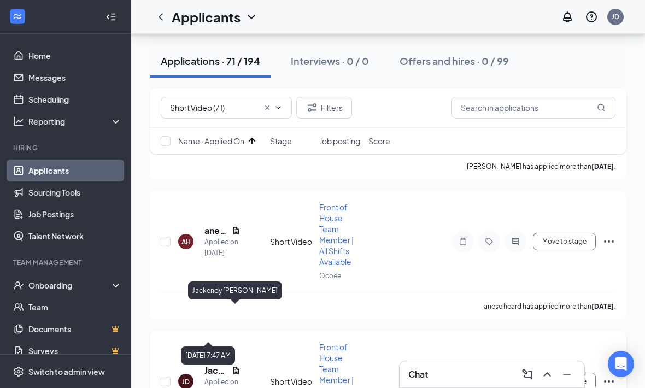
click at [212, 364] on h5 "Jackendy Denis" at bounding box center [215, 370] width 23 height 12
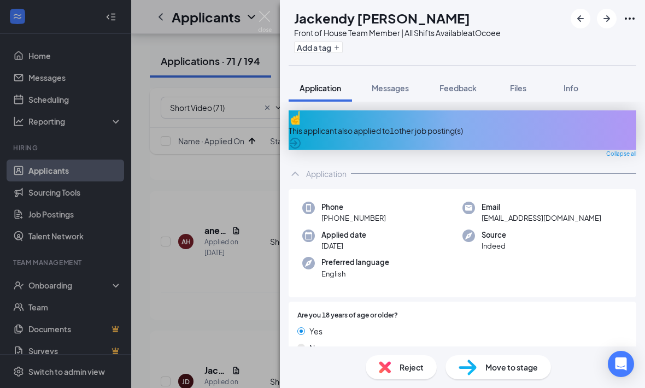
click at [305, 163] on div "Application" at bounding box center [461, 174] width 347 height 22
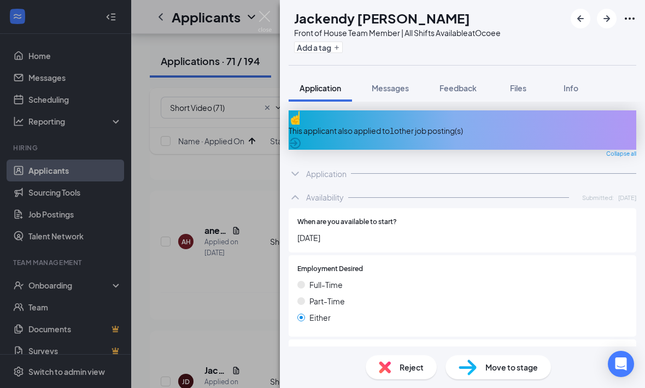
click at [300, 191] on icon "ChevronUp" at bounding box center [294, 197] width 13 height 13
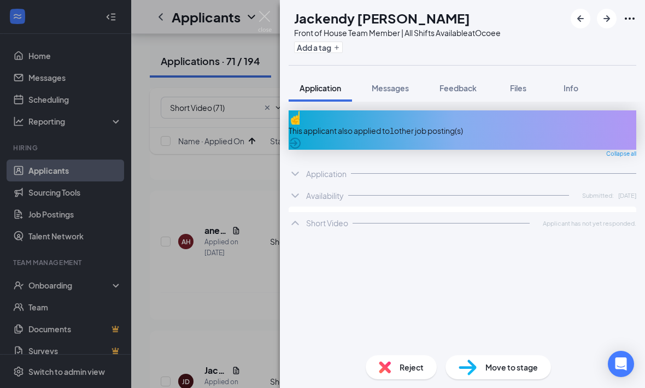
click at [240, 206] on div "JD Jackendy Denis Front of House Team Member | All Shifts Available at Ocoee Ad…" at bounding box center [322, 194] width 645 height 388
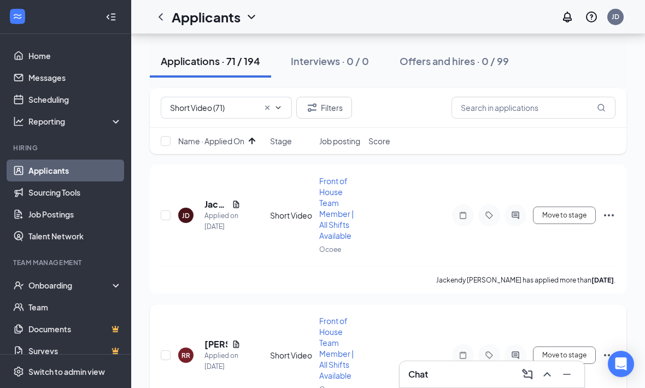
scroll to position [7580, 0]
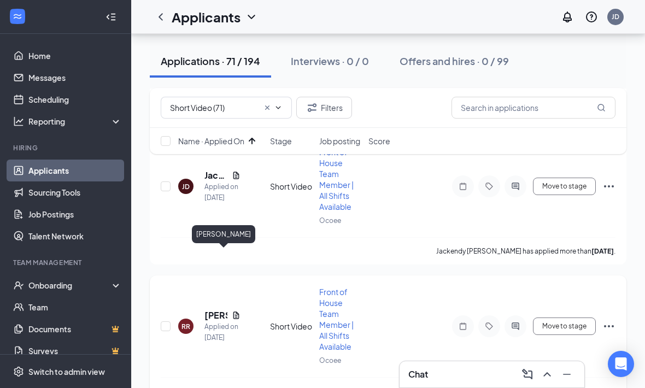
click at [214, 309] on h5 "Ruben Rivera" at bounding box center [215, 315] width 23 height 12
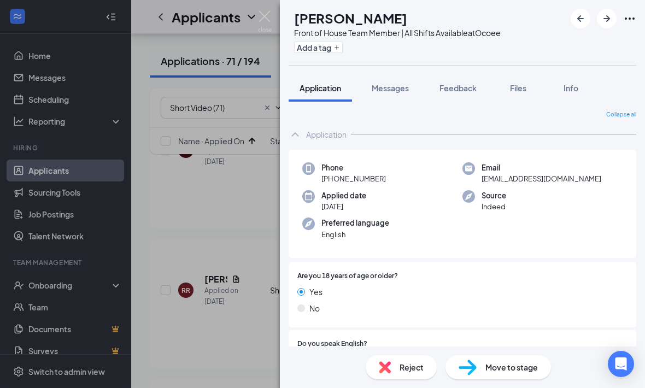
click at [320, 128] on div "Application" at bounding box center [461, 134] width 347 height 22
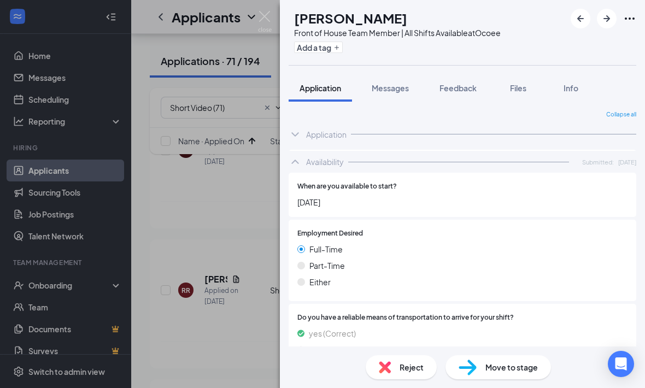
click at [299, 168] on div "Availability Submitted: Aug 23" at bounding box center [461, 162] width 347 height 22
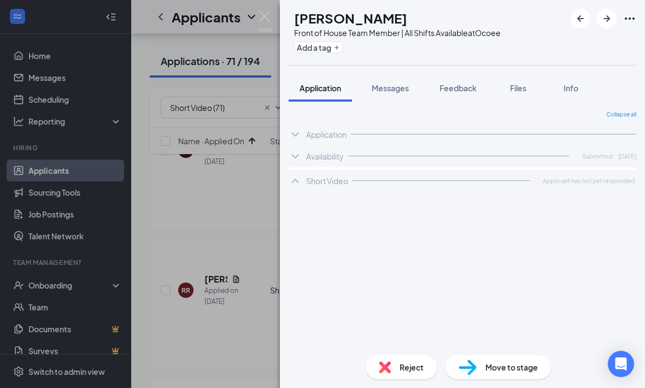
click at [247, 179] on div "RR Ruben Rivera Front of House Team Member | All Shifts Available at Ocoee Add …" at bounding box center [322, 194] width 645 height 388
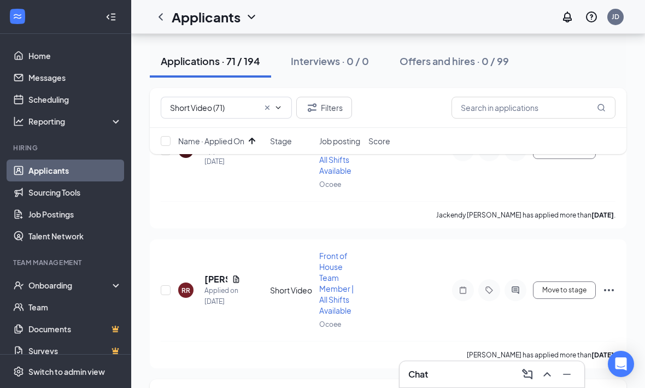
scroll to position [7677, 0]
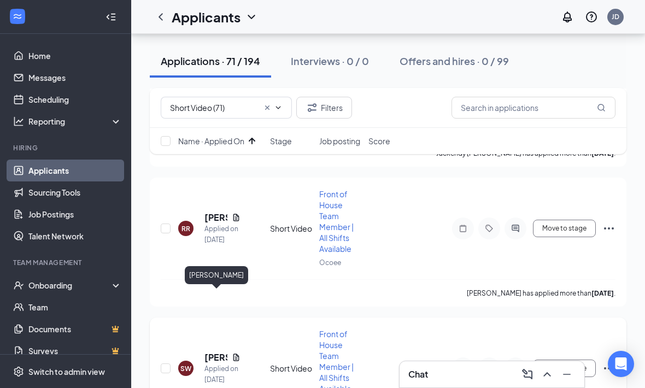
click at [214, 328] on div "SW Shelley Wilkerson Applied on Aug 23 Short Video Front of House Team Member |…" at bounding box center [388, 373] width 454 height 91
drag, startPoint x: 208, startPoint y: 300, endPoint x: 208, endPoint y: 268, distance: 32.2
click at [208, 351] on h5 "Shelley Wilkerson" at bounding box center [215, 357] width 23 height 12
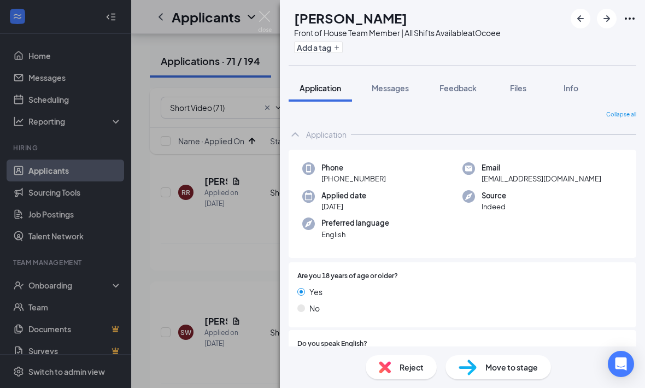
click at [301, 128] on icon "ChevronUp" at bounding box center [294, 134] width 13 height 13
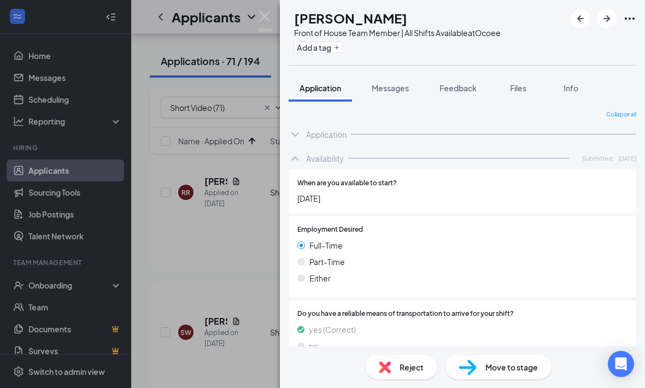
click at [296, 163] on icon "ChevronUp" at bounding box center [294, 158] width 13 height 13
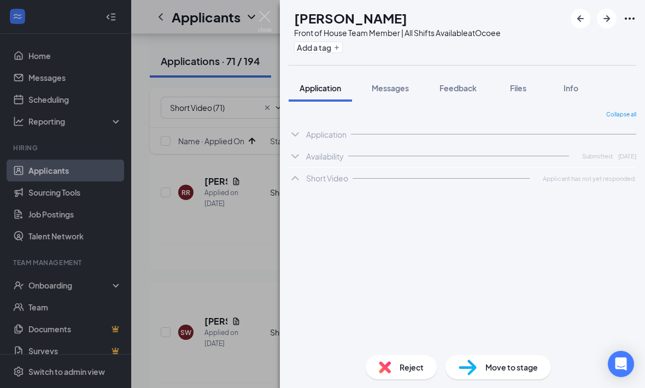
click at [209, 212] on div "SW Shelley Wilkerson Front of House Team Member | All Shifts Available at Ocoee…" at bounding box center [322, 194] width 645 height 388
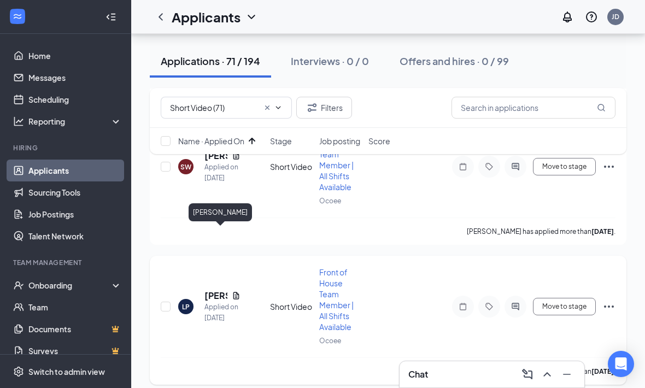
click at [217, 289] on h5 "[PERSON_NAME]" at bounding box center [215, 295] width 23 height 12
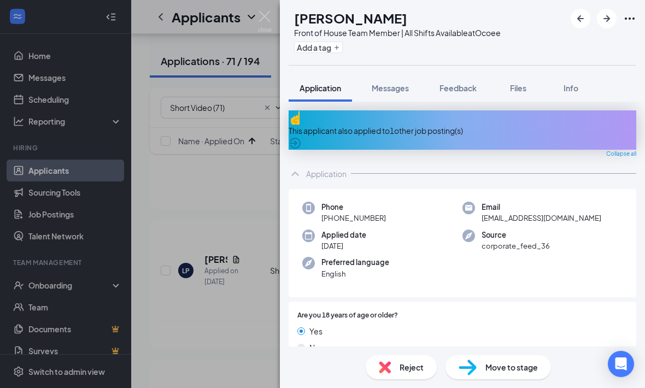
click at [293, 167] on icon "ChevronUp" at bounding box center [294, 173] width 13 height 13
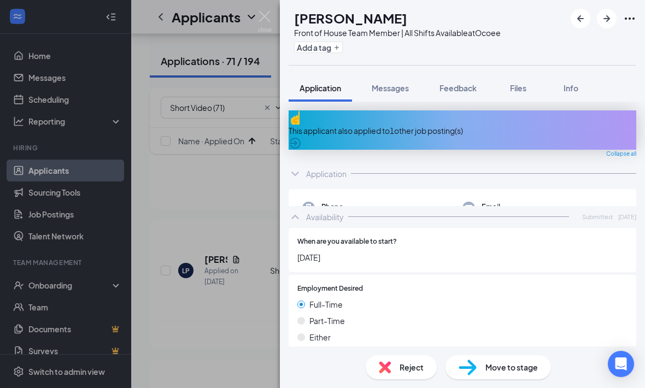
click at [300, 210] on icon "ChevronUp" at bounding box center [294, 216] width 13 height 13
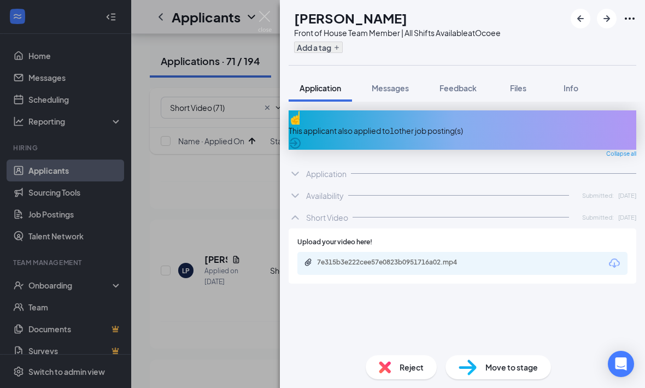
click at [331, 48] on button "Add a tag" at bounding box center [318, 47] width 49 height 11
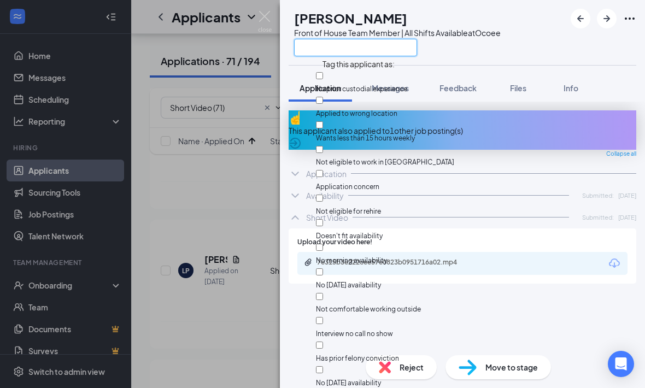
click at [339, 50] on input "text" at bounding box center [355, 47] width 123 height 17
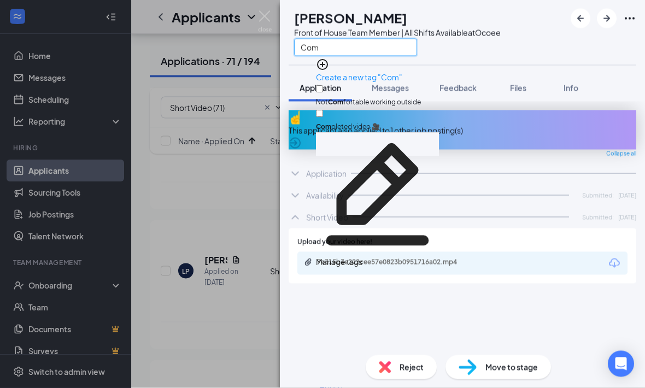
type input "Com"
click at [323, 110] on input "Com pleted video 🎥" at bounding box center [319, 113] width 7 height 7
checkbox input "true"
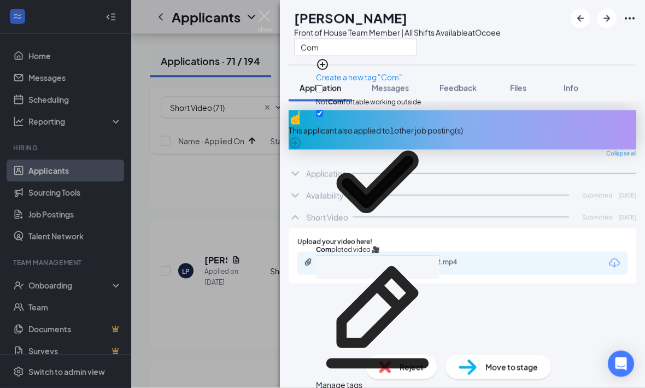
click at [310, 295] on div "This applicant also applied to 1 other job posting(s) Collapse all Application …" at bounding box center [461, 228] width 347 height 236
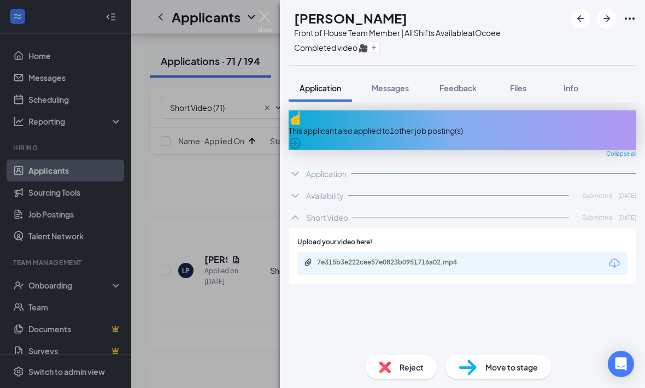
click at [228, 298] on div "LP Latiesha Prince Front of House Team Member | All Shifts Available at Ocoee C…" at bounding box center [322, 194] width 645 height 388
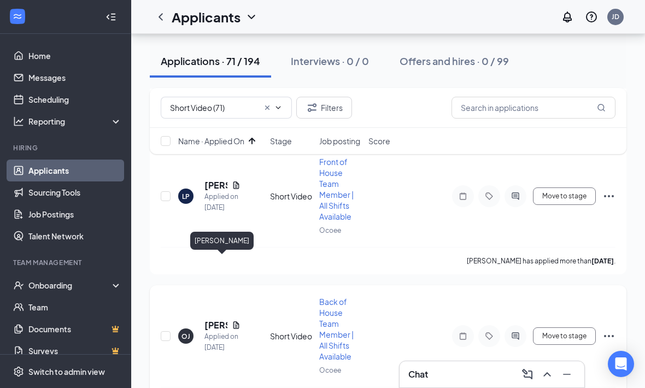
click at [214, 319] on h5 "Olivea Joseph" at bounding box center [215, 325] width 23 height 12
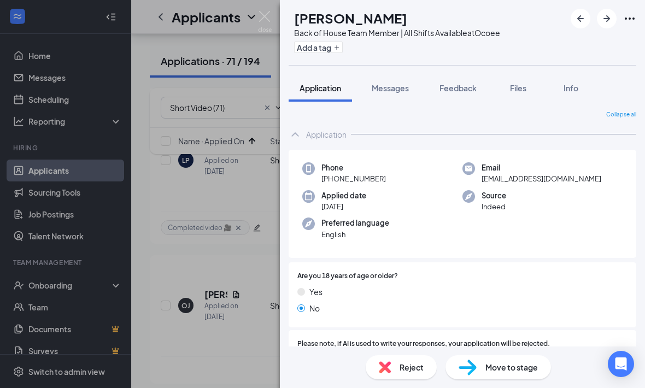
click at [303, 136] on div "Application" at bounding box center [461, 134] width 347 height 22
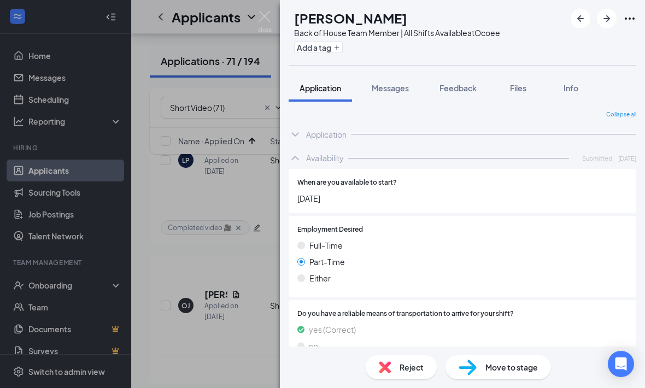
click at [306, 155] on div "Availability" at bounding box center [325, 157] width 38 height 11
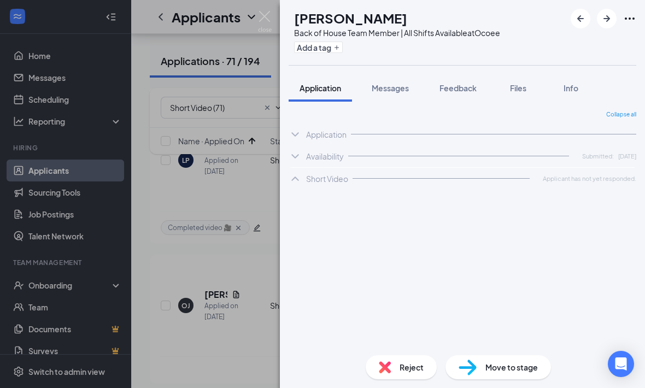
click at [174, 217] on div "OJ Olivea Joseph Back of House Team Member | All Shifts Available at Ocoee Add …" at bounding box center [322, 194] width 645 height 388
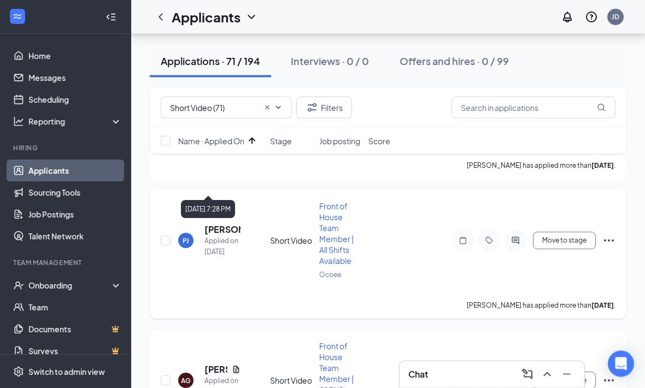
scroll to position [8230, 0]
click at [217, 163] on div "Short Video (71) Filters Name · Applied On Stage Job posting Score" at bounding box center [388, 126] width 476 height 77
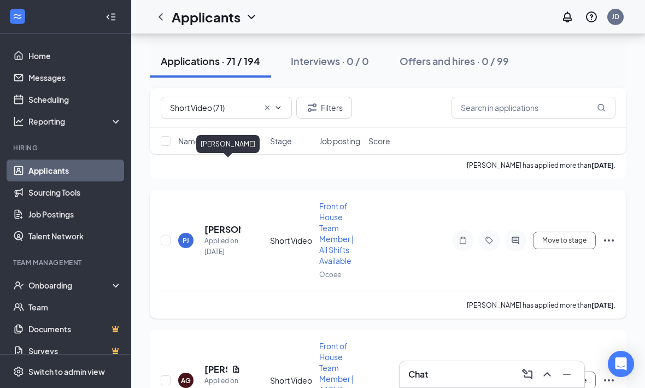
click at [216, 223] on h5 "Paola Jacques" at bounding box center [222, 229] width 36 height 12
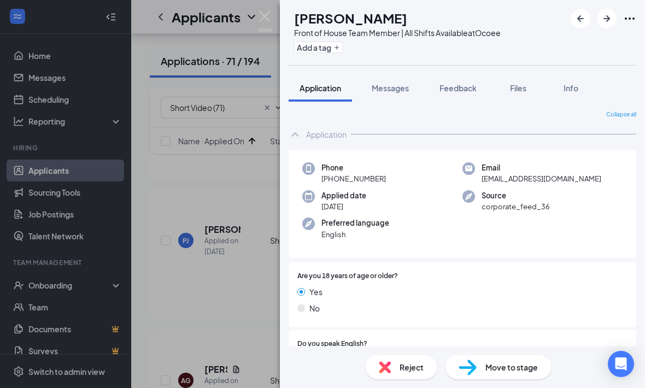
click at [297, 140] on icon "ChevronUp" at bounding box center [294, 134] width 13 height 13
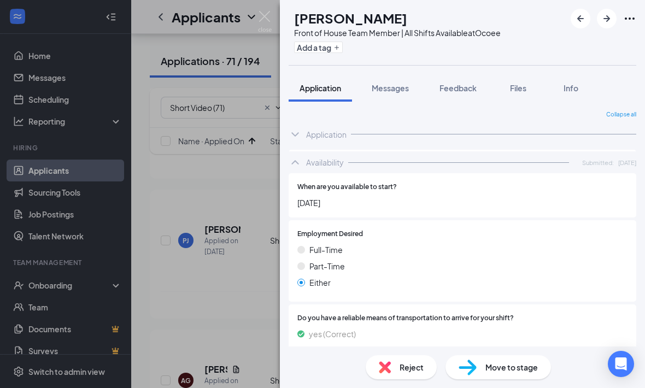
click at [297, 163] on icon "ChevronUp" at bounding box center [294, 162] width 13 height 13
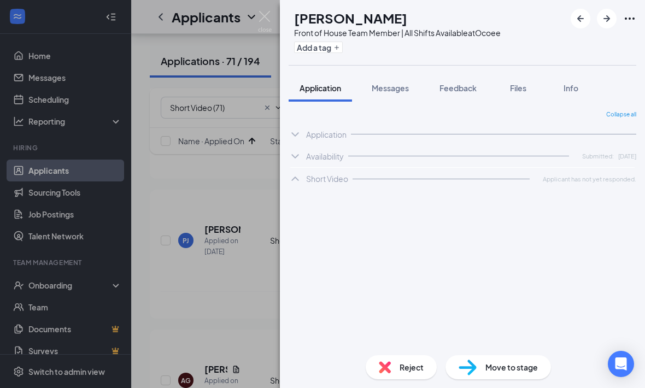
click at [180, 196] on div "PJ Paola Jacques Front of House Team Member | All Shifts Available at Ocoee Add…" at bounding box center [322, 194] width 645 height 388
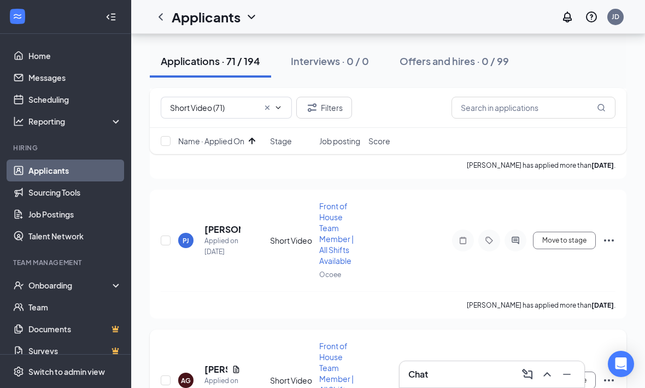
scroll to position [8248, 0]
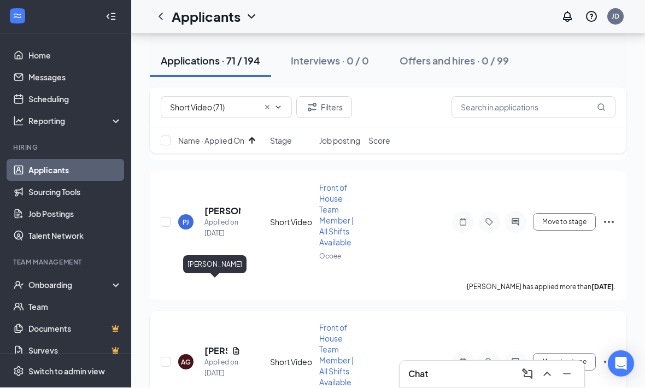
click at [211, 345] on h5 "Alexander Gilmore" at bounding box center [215, 351] width 23 height 12
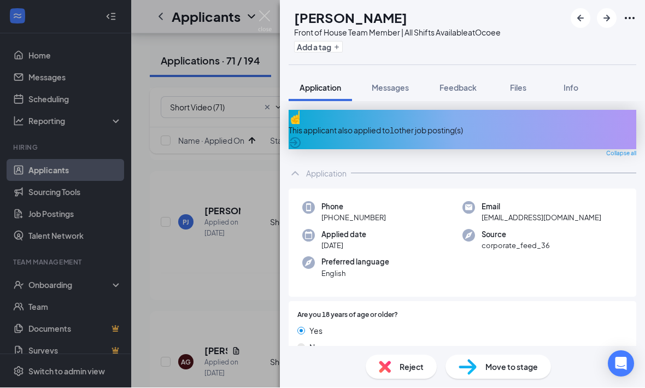
click at [291, 169] on icon "ChevronUp" at bounding box center [294, 173] width 13 height 13
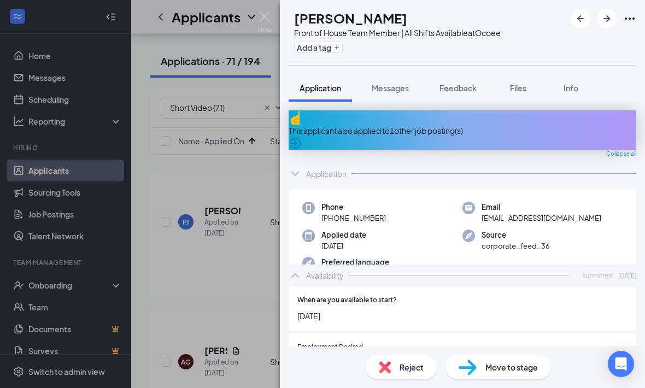
click at [296, 170] on icon "ChevronDown" at bounding box center [294, 173] width 13 height 13
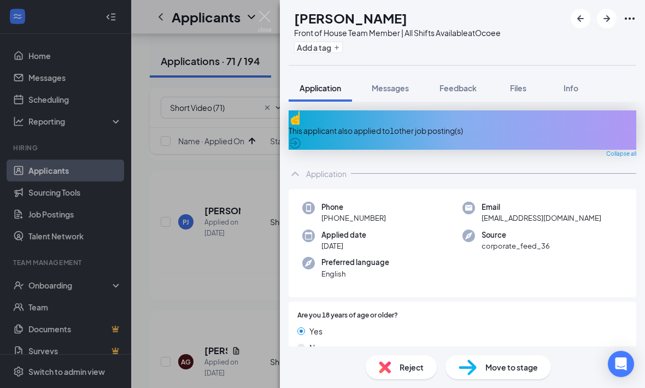
click at [296, 170] on icon "ChevronUp" at bounding box center [294, 173] width 13 height 13
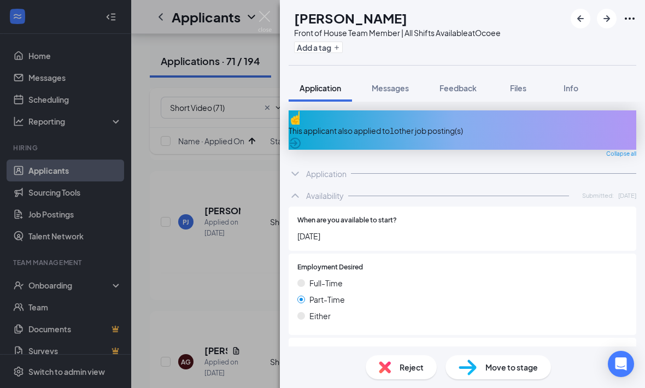
click at [300, 189] on icon "ChevronUp" at bounding box center [294, 195] width 13 height 13
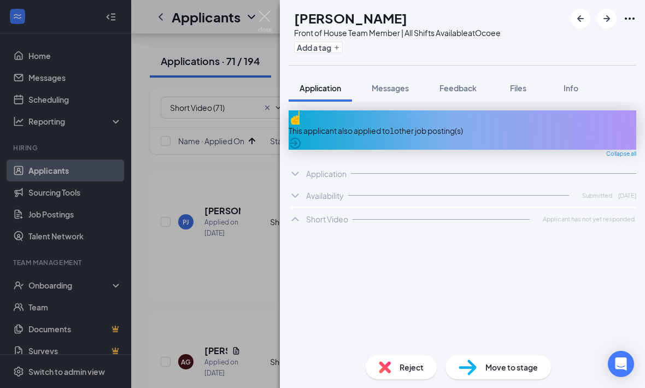
click at [234, 194] on div "AG Alexander Gilmore Front of House Team Member | All Shifts Available at Ocoee…" at bounding box center [322, 194] width 645 height 388
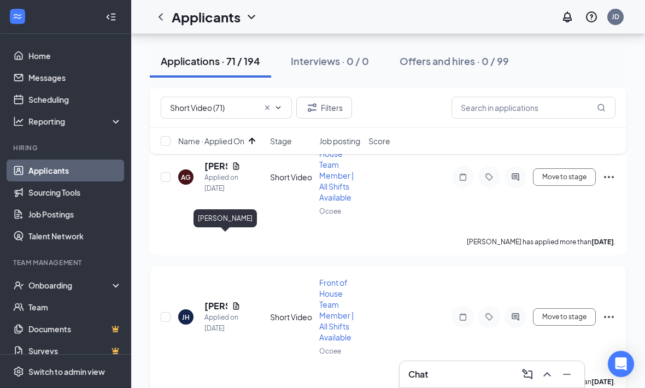
click at [212, 300] on h5 "Jalia Hassell" at bounding box center [215, 306] width 23 height 12
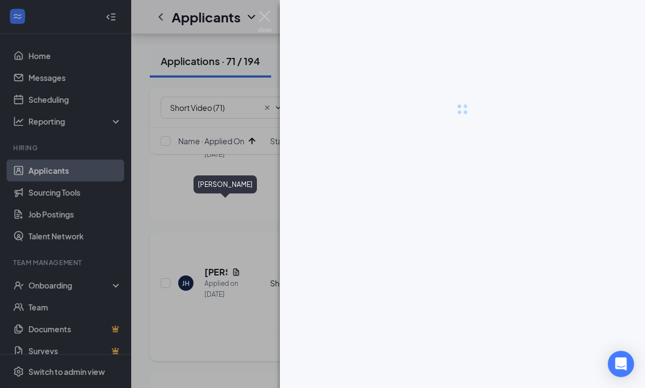
scroll to position [8469, 0]
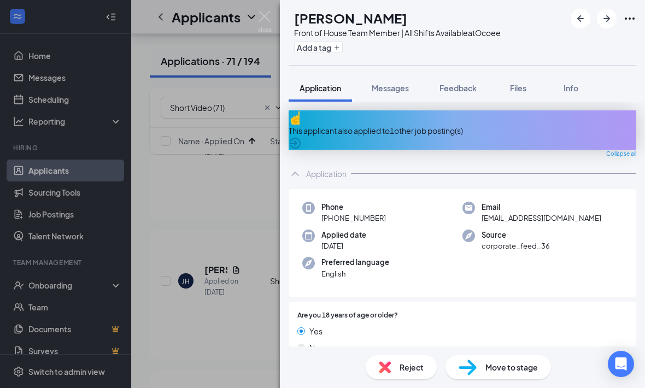
click at [304, 171] on div "Application" at bounding box center [461, 174] width 347 height 22
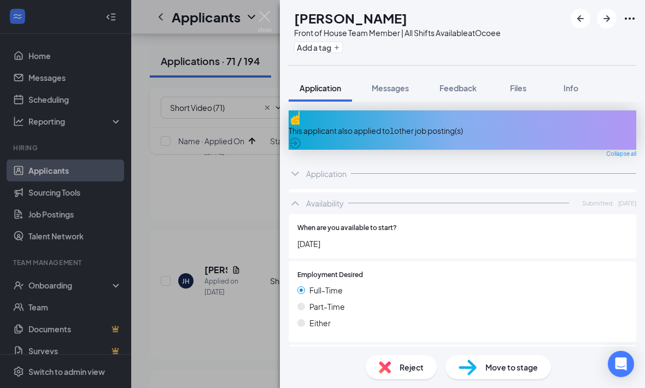
click at [305, 194] on div "Availability Submitted: Aug 23" at bounding box center [461, 203] width 347 height 22
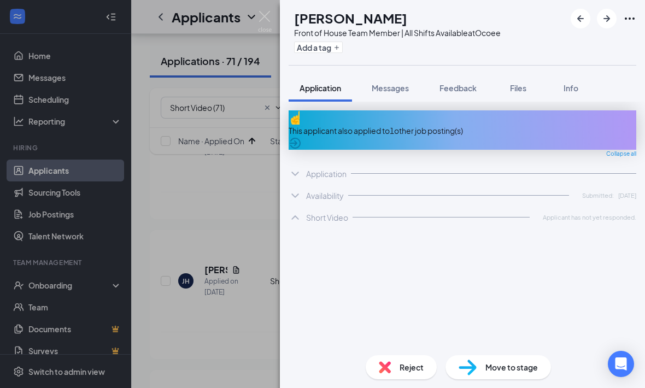
click at [247, 197] on div "JH Jalia Hassell Front of House Team Member | All Shifts Available at Ocoee Add…" at bounding box center [322, 194] width 645 height 388
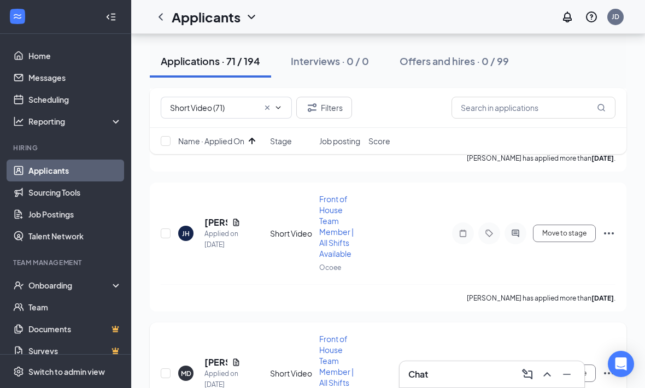
scroll to position [8525, 0]
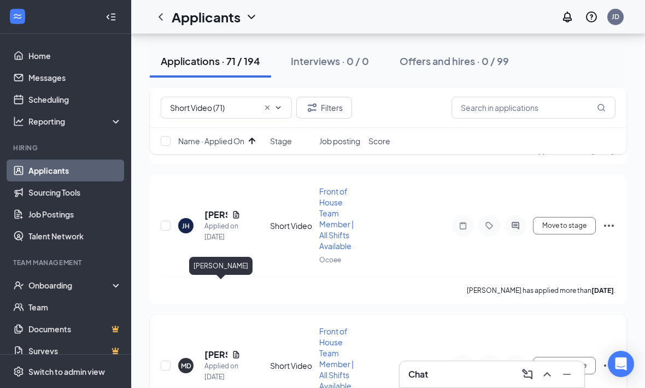
click at [218, 348] on h5 "[PERSON_NAME]" at bounding box center [215, 354] width 23 height 12
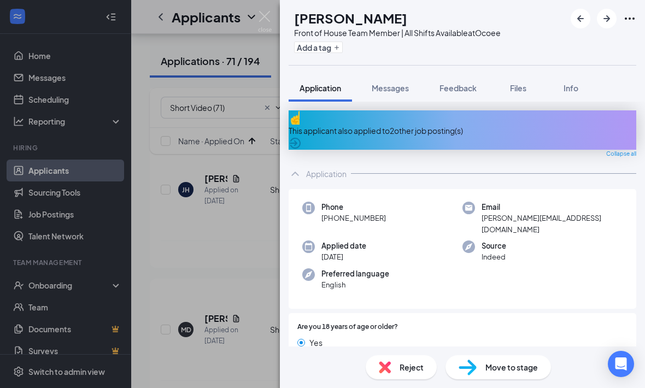
click at [298, 169] on icon "ChevronUp" at bounding box center [294, 173] width 13 height 13
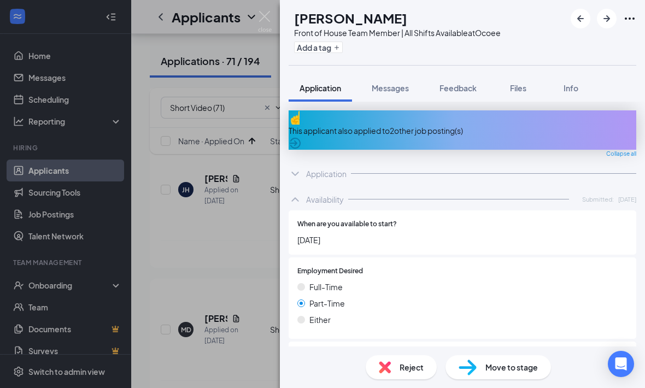
click at [296, 193] on icon "ChevronUp" at bounding box center [294, 199] width 13 height 13
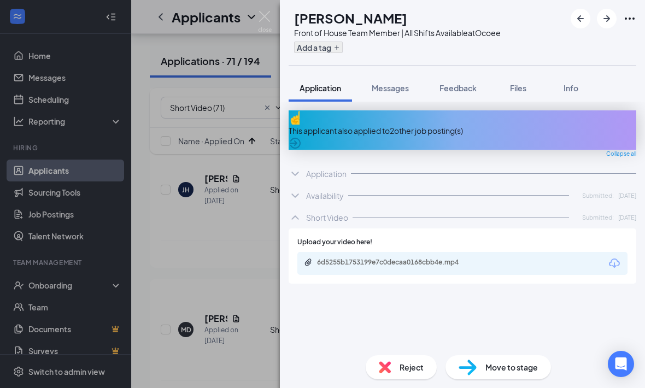
click at [340, 42] on button "Add a tag" at bounding box center [318, 47] width 49 height 11
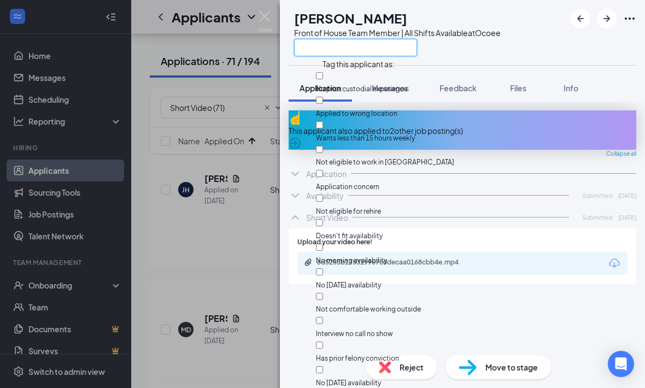
click at [333, 46] on input "text" at bounding box center [355, 47] width 123 height 17
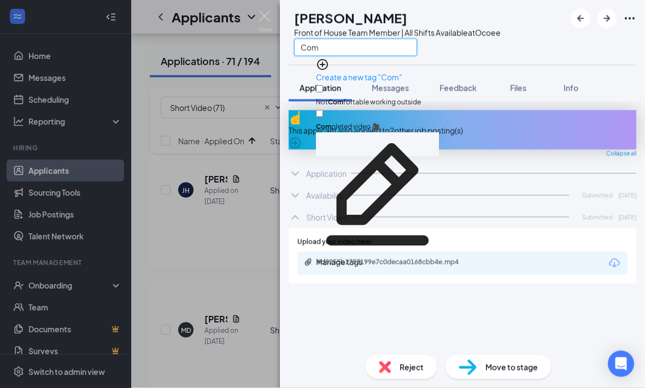
type input "Com"
click at [323, 110] on input "Com pleted video 🎥" at bounding box center [319, 113] width 7 height 7
checkbox input "true"
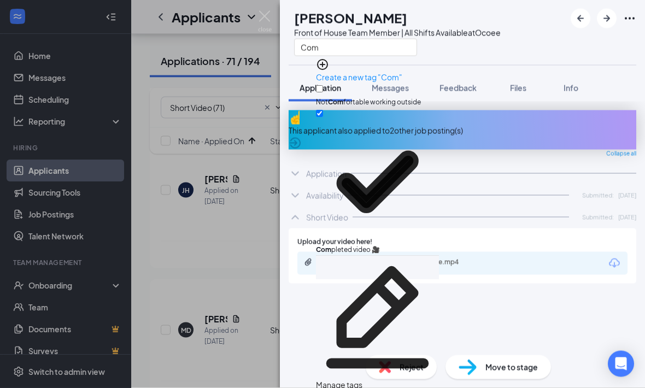
click at [239, 166] on div "MD Morgan Davies Front of House Team Member | All Shifts Available at Ocoee Com…" at bounding box center [322, 194] width 645 height 388
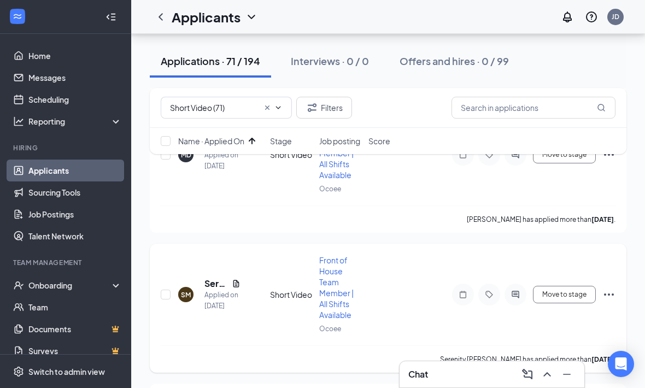
scroll to position [8739, 0]
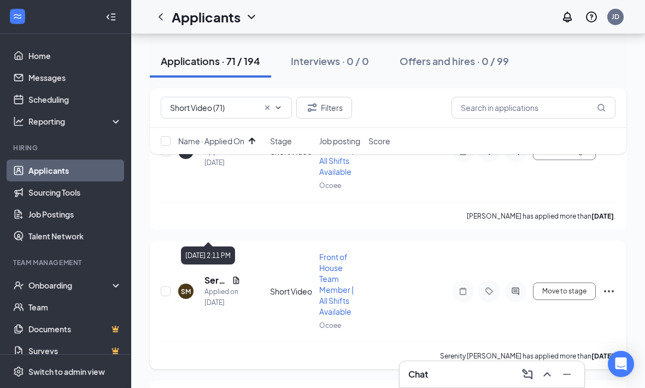
click at [210, 274] on h5 "Serenity Mckenzie" at bounding box center [215, 280] width 23 height 12
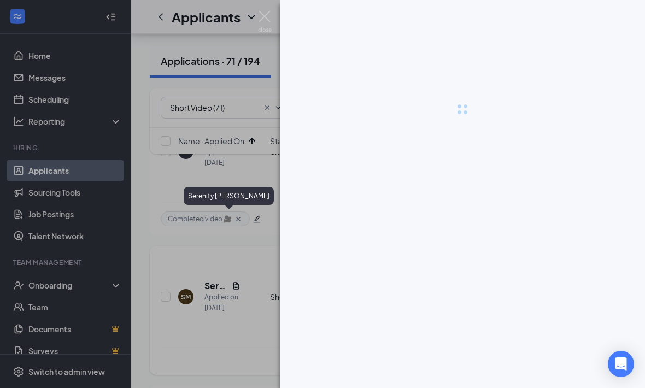
scroll to position [8775, 0]
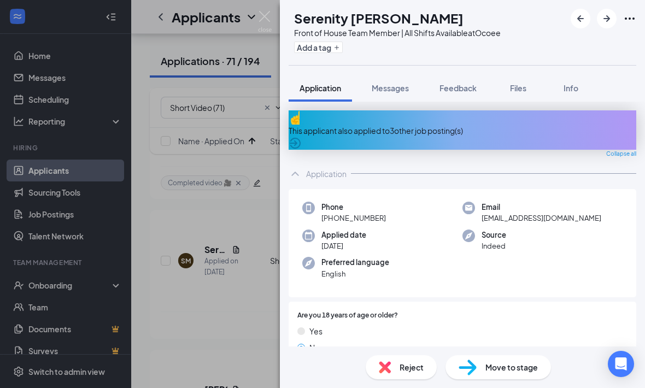
click at [299, 167] on icon "ChevronUp" at bounding box center [294, 173] width 13 height 13
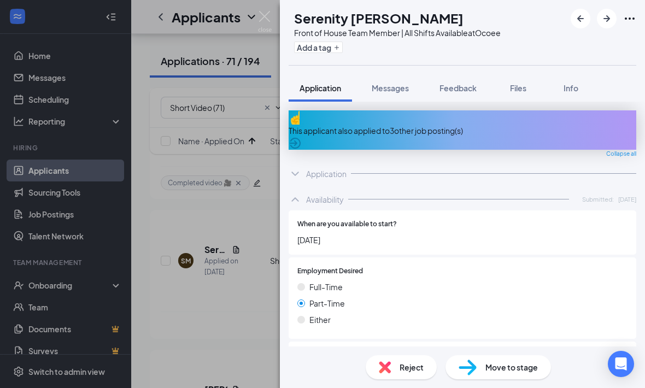
click at [302, 197] on div "Availability Submitted: Aug 24" at bounding box center [461, 199] width 347 height 22
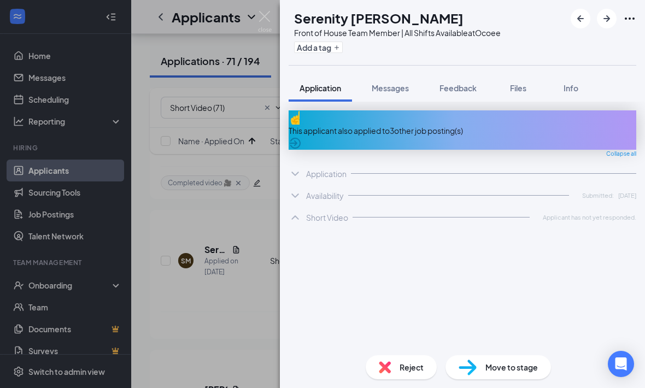
click at [246, 170] on div "SM Serenity Mckenzie Front of House Team Member | All Shifts Available at Ocoee…" at bounding box center [322, 194] width 645 height 388
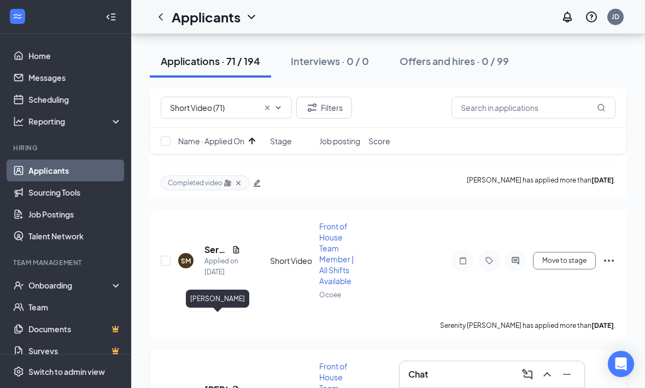
click at [211, 383] on h5 "[PERSON_NAME]" at bounding box center [215, 389] width 23 height 12
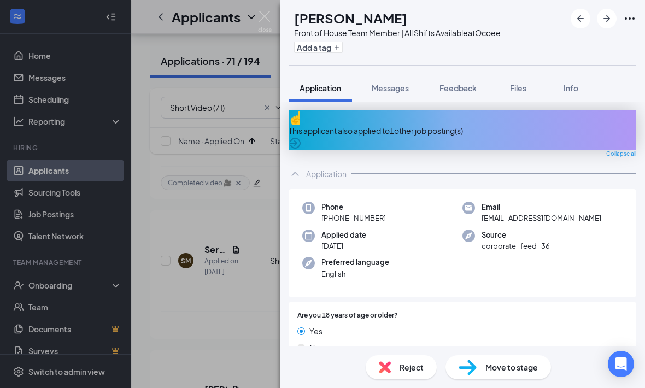
click at [302, 171] on div "Application" at bounding box center [461, 174] width 347 height 22
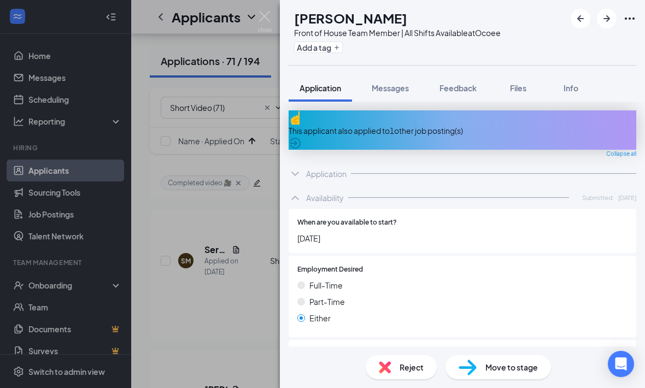
click at [299, 191] on icon "ChevronUp" at bounding box center [294, 197] width 13 height 13
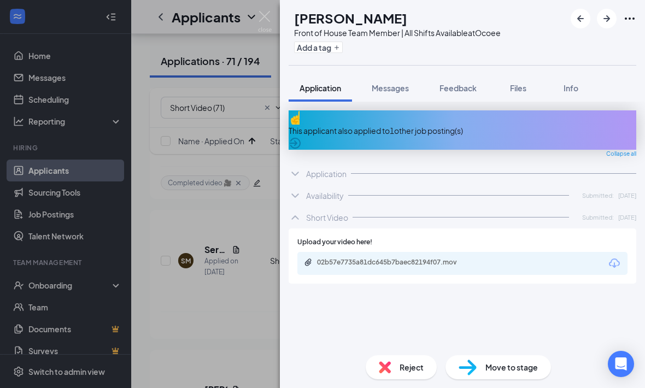
click at [357, 53] on div "Add a tag" at bounding box center [397, 47] width 206 height 18
click at [342, 52] on button "Add a tag" at bounding box center [318, 47] width 49 height 11
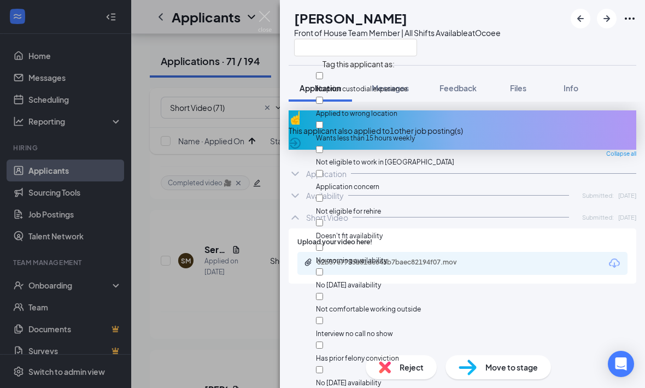
click at [342, 60] on span "Tag this applicant as:" at bounding box center [358, 61] width 85 height 19
click at [341, 52] on input "text" at bounding box center [355, 47] width 123 height 17
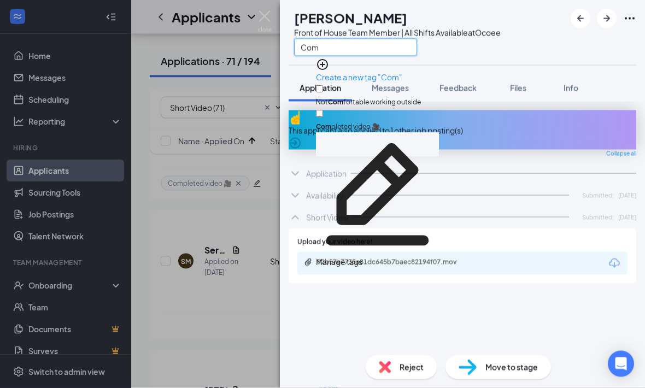
type input "Com"
click at [323, 110] on input "Com pleted video 🎥" at bounding box center [319, 113] width 7 height 7
checkbox input "true"
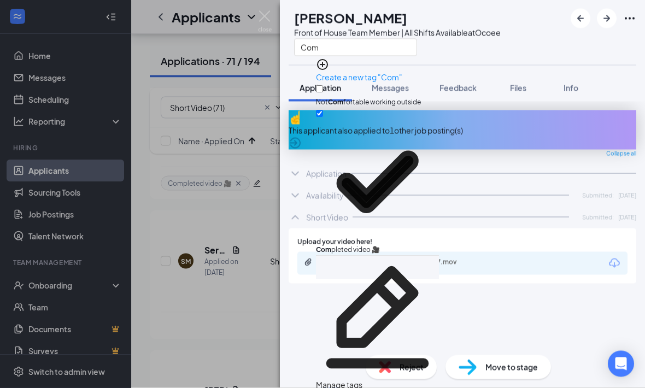
click at [334, 310] on div "This applicant also applied to 1 other job posting(s) Collapse all Application …" at bounding box center [461, 228] width 347 height 236
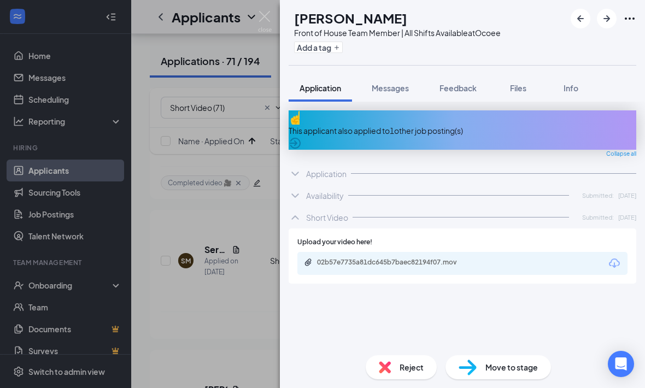
click at [244, 289] on div "KC Kimora Cameron Front of House Team Member | All Shifts Available at Ocoee Ad…" at bounding box center [322, 194] width 645 height 388
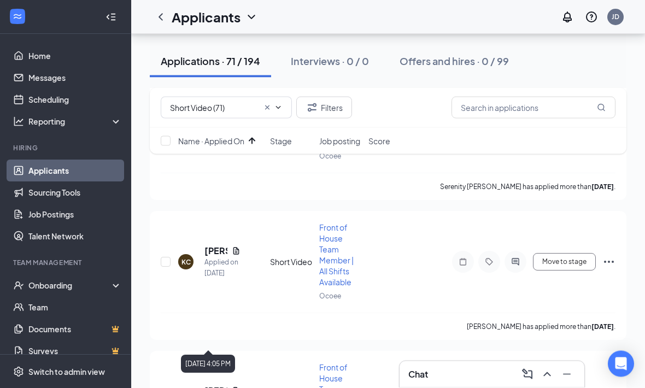
scroll to position [8916, 0]
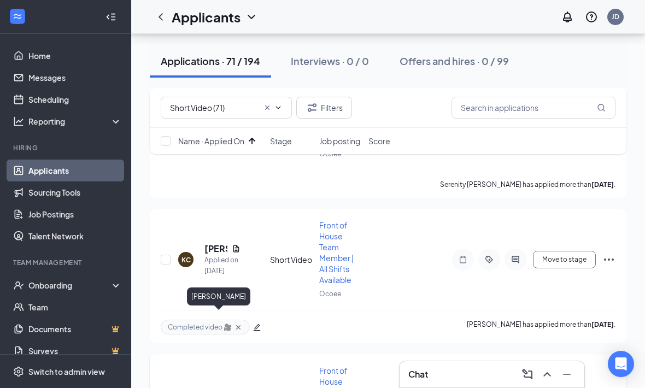
click at [214, 387] on h5 "Trenyce Morales" at bounding box center [215, 394] width 23 height 12
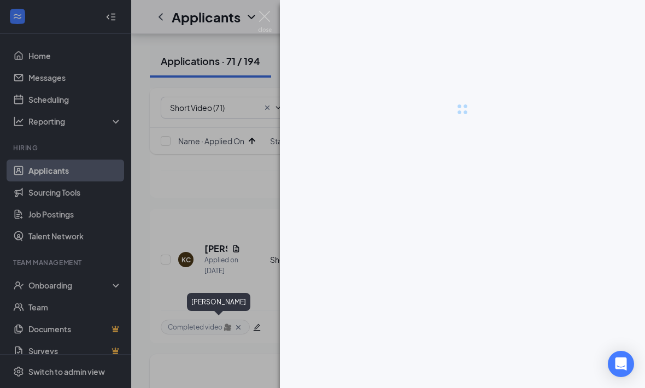
scroll to position [8952, 0]
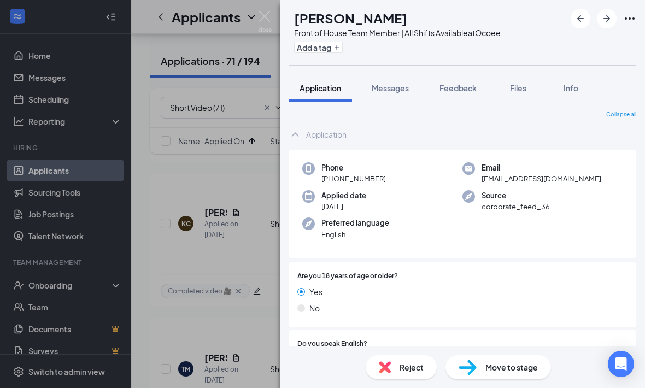
click at [300, 140] on icon "ChevronUp" at bounding box center [294, 134] width 13 height 13
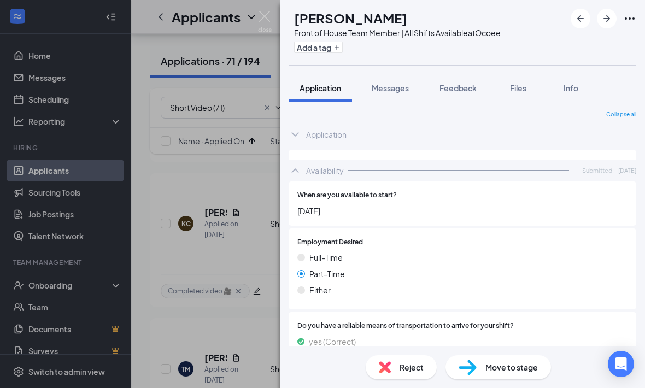
click at [295, 164] on icon "ChevronUp" at bounding box center [294, 170] width 13 height 13
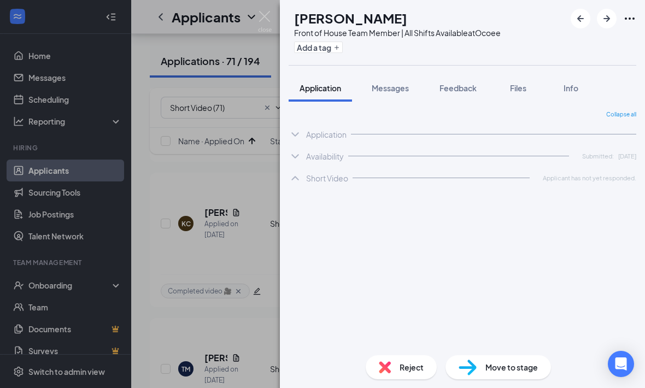
click at [238, 202] on div "TM Trenyce Morales Front of House Team Member | All Shifts Available at Ocoee A…" at bounding box center [322, 194] width 645 height 388
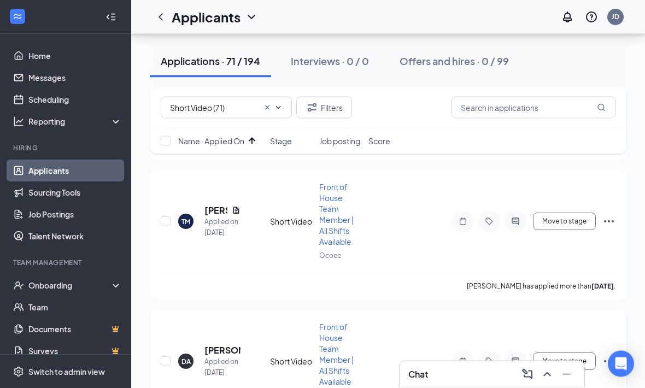
scroll to position [9099, 0]
click at [208, 356] on div "Applied on [DATE]" at bounding box center [222, 367] width 36 height 22
click at [212, 356] on div "Applied on [DATE]" at bounding box center [222, 367] width 36 height 22
click at [217, 356] on div "Applied on [DATE]" at bounding box center [222, 367] width 36 height 22
drag, startPoint x: 218, startPoint y: 276, endPoint x: 218, endPoint y: 244, distance: 32.2
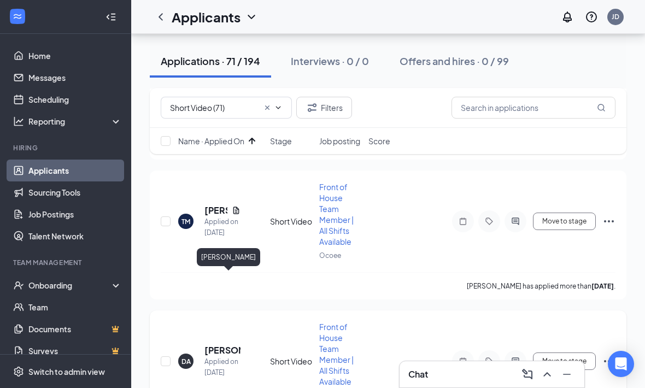
click at [218, 344] on h5 "[PERSON_NAME]" at bounding box center [222, 350] width 36 height 12
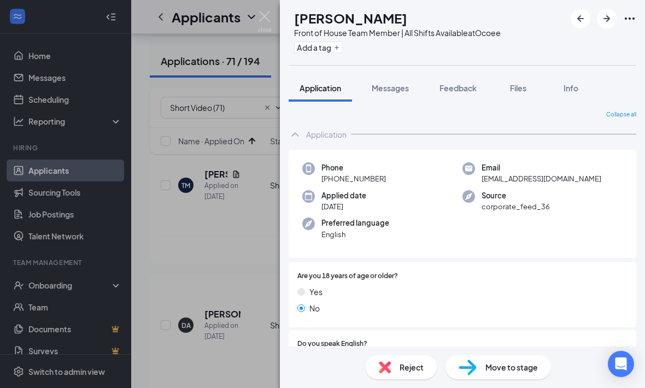
click at [308, 132] on div "Application" at bounding box center [326, 134] width 40 height 11
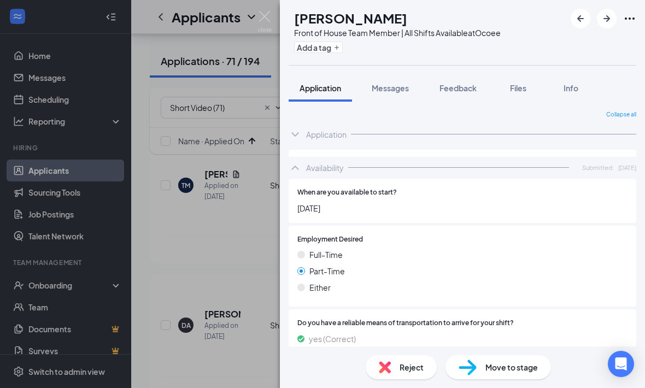
click at [300, 164] on icon "ChevronUp" at bounding box center [294, 167] width 13 height 13
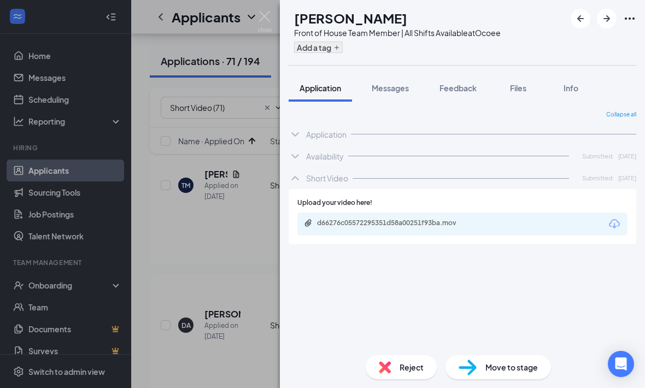
click at [342, 44] on button "Add a tag" at bounding box center [318, 47] width 49 height 11
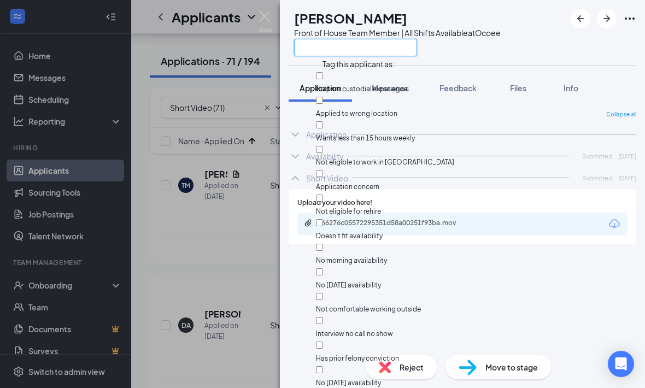
click at [343, 45] on input "text" at bounding box center [355, 47] width 123 height 17
click at [343, 47] on input "text" at bounding box center [355, 47] width 123 height 17
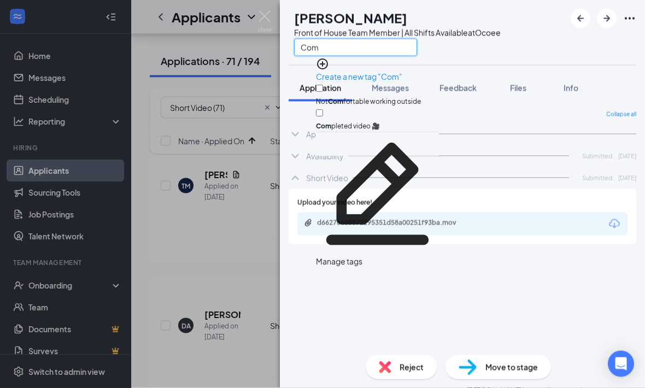
type input "Com"
click at [323, 110] on input "Com pleted video 🎥" at bounding box center [319, 113] width 7 height 7
checkbox input "true"
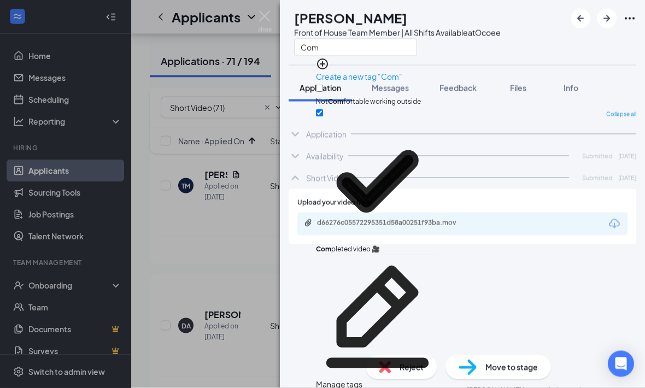
click at [339, 271] on div "Collapse all Application Phone +1 (407) 446-1943 Email hockeydc36@gmail.com App…" at bounding box center [461, 228] width 347 height 236
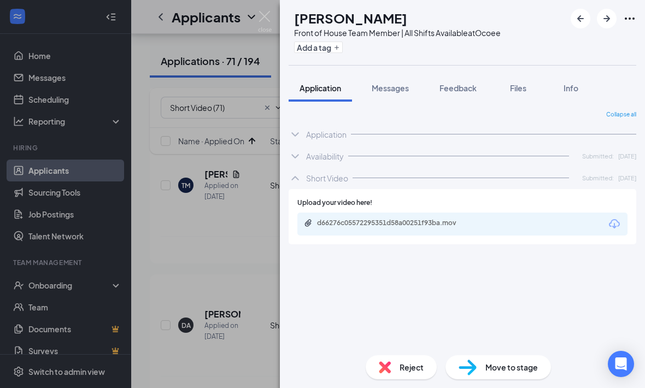
click at [182, 255] on div "DA dylan alcabes Front of House Team Member | All Shifts Available at Ocoee Add…" at bounding box center [322, 194] width 645 height 388
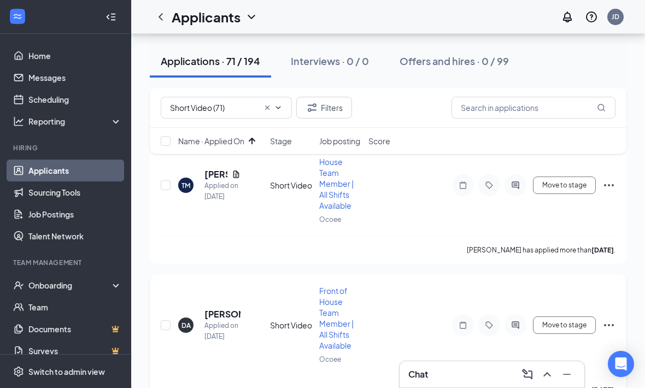
click at [216, 274] on div "DA dylan alcabes Applied on Aug 24 Short Video Front of House Team Member | All…" at bounding box center [388, 338] width 476 height 129
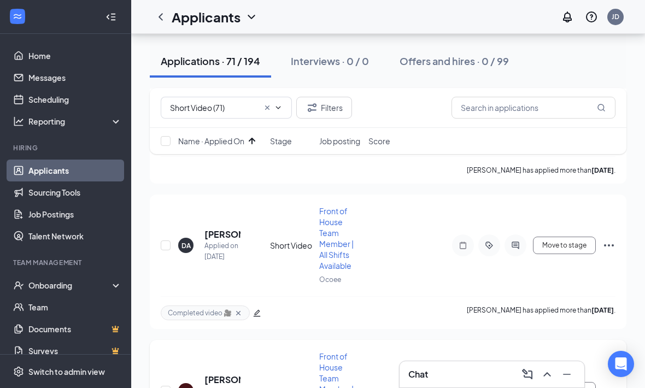
click at [216, 374] on h5 "[PERSON_NAME]" at bounding box center [222, 380] width 36 height 12
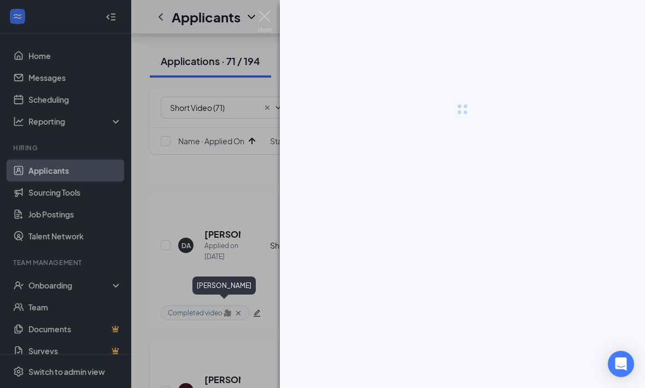
scroll to position [9251, 0]
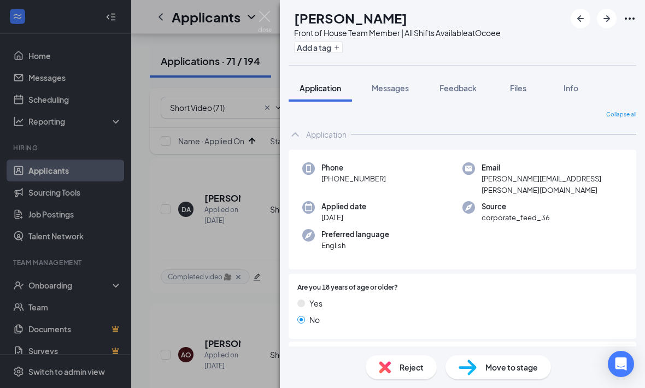
click at [302, 144] on div "Application" at bounding box center [461, 134] width 347 height 22
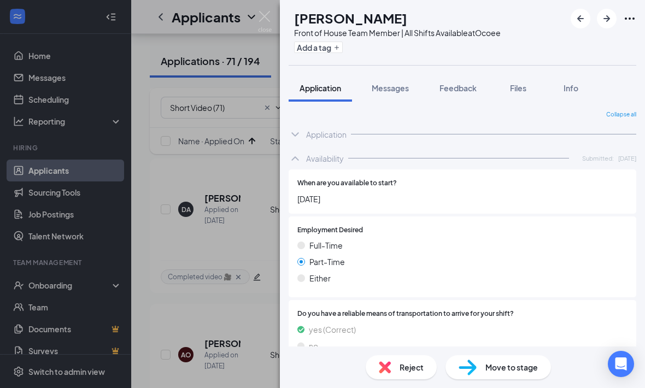
click at [297, 147] on div "Availability Submitted: Aug 24" at bounding box center [461, 158] width 347 height 22
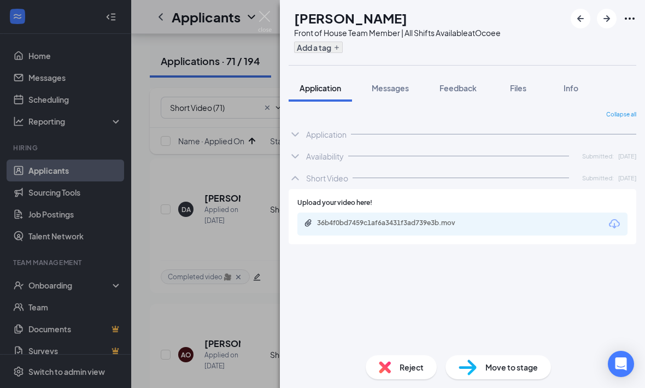
click at [339, 47] on button "Add a tag" at bounding box center [318, 47] width 49 height 11
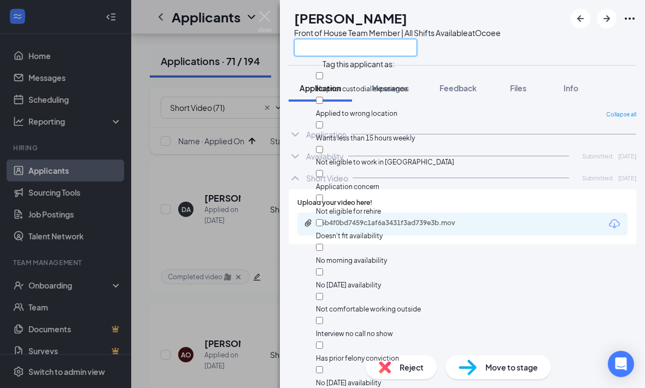
click at [332, 48] on input "text" at bounding box center [355, 47] width 123 height 17
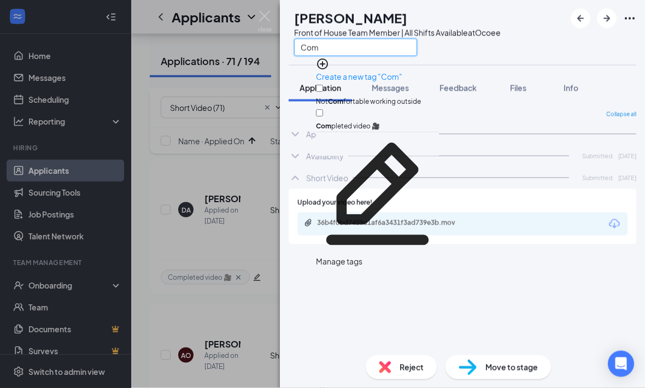
type input "Com"
click at [323, 110] on input "Com pleted video 🎥" at bounding box center [319, 113] width 7 height 7
checkbox input "true"
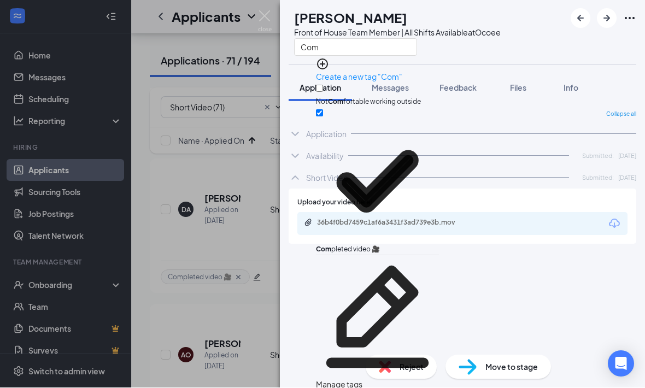
click at [318, 286] on div "Collapse all Application Phone +1 (407) 473-2935 Email aileen.b.oceguera@gmail.…" at bounding box center [461, 228] width 347 height 236
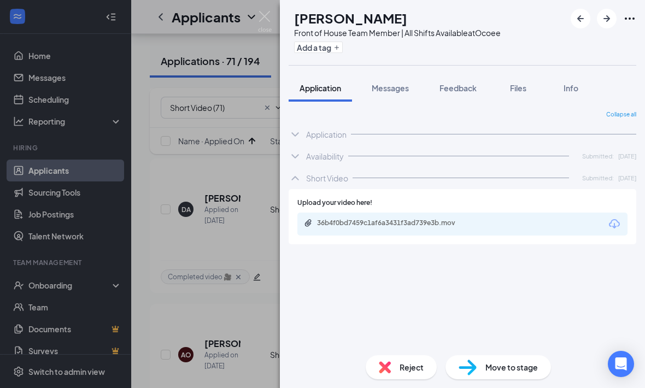
click at [209, 292] on div "AO Aileen Oceguera Front of House Team Member | All Shifts Available at Ocoee A…" at bounding box center [322, 194] width 645 height 388
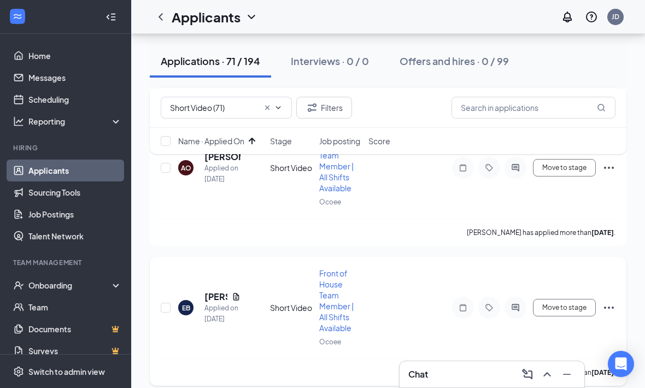
click at [215, 291] on h5 "ethan barreto" at bounding box center [215, 297] width 23 height 12
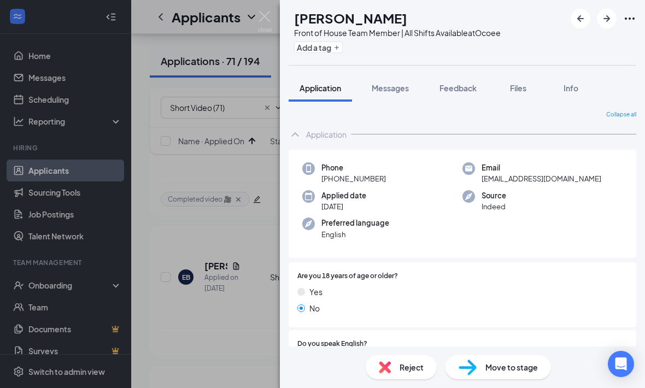
click at [297, 136] on icon "ChevronUp" at bounding box center [294, 134] width 13 height 13
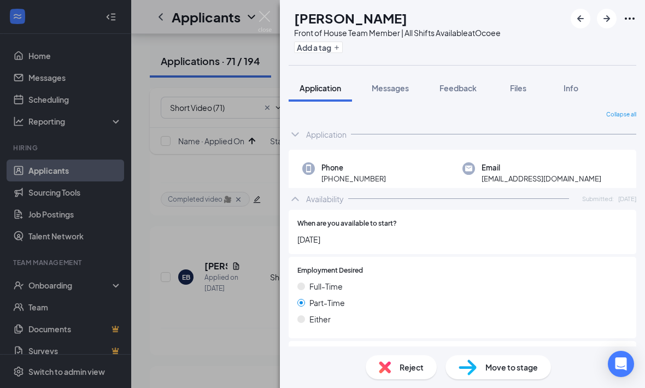
click at [295, 188] on div "Availability Submitted: Aug 24" at bounding box center [461, 199] width 347 height 22
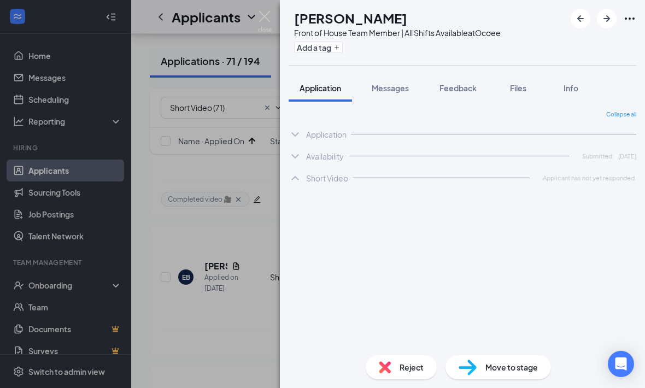
click at [239, 175] on div "EB ethan barreto Front of House Team Member | All Shifts Available at Ocoee Add…" at bounding box center [322, 194] width 645 height 388
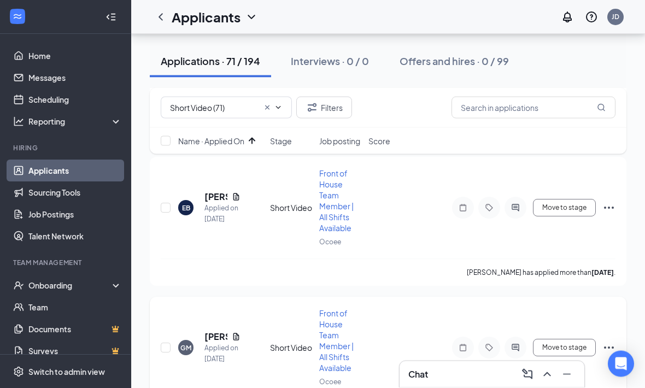
scroll to position [9543, 0]
click at [215, 330] on h5 "[PERSON_NAME]" at bounding box center [215, 336] width 23 height 12
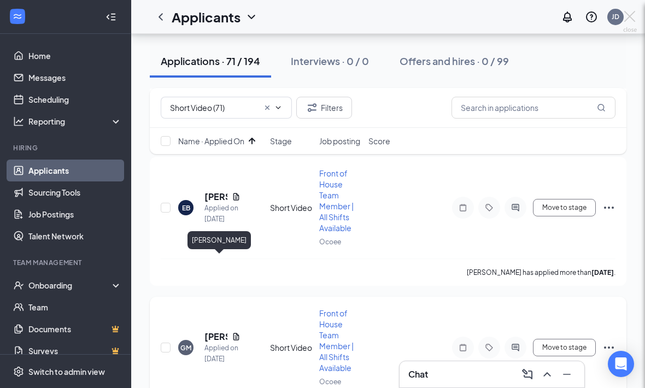
scroll to position [9579, 0]
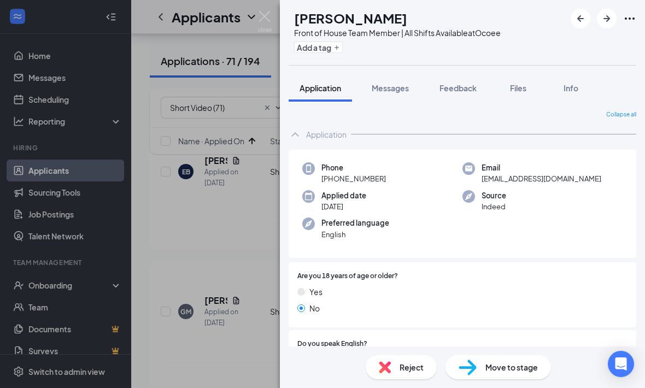
click at [311, 123] on div "Application" at bounding box center [461, 134] width 347 height 22
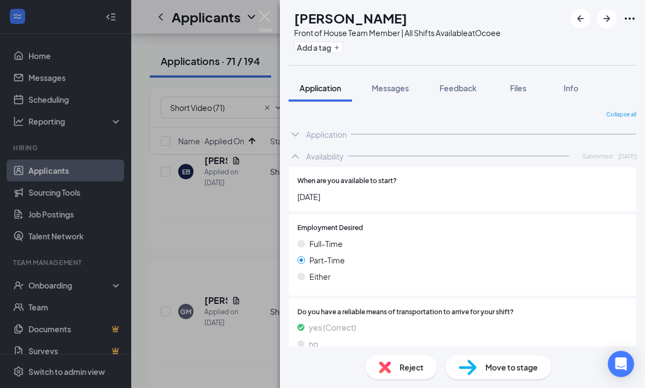
click at [295, 176] on div "When are you available to start? August 30, 2025" at bounding box center [461, 189] width 347 height 44
click at [308, 146] on div "Availability Submitted: Aug 25" at bounding box center [461, 156] width 347 height 22
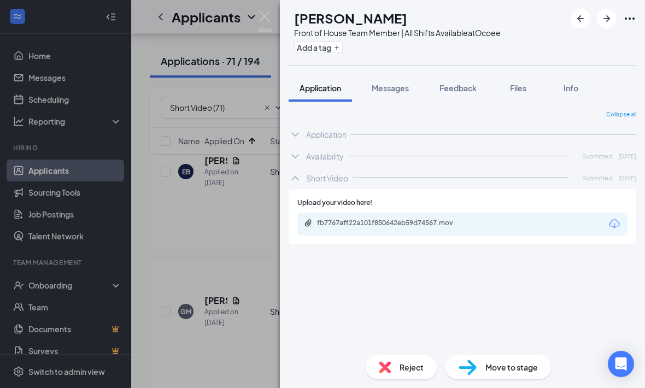
click at [356, 35] on div "Front of House Team Member | All Shifts Available at Ocoee" at bounding box center [397, 32] width 206 height 11
click at [342, 46] on button "Add a tag" at bounding box center [318, 47] width 49 height 11
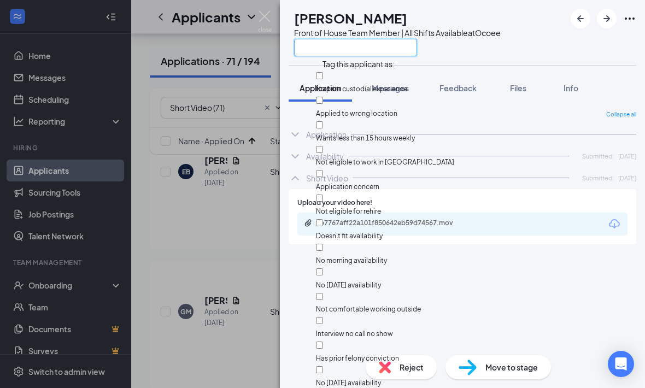
click at [348, 46] on input "text" at bounding box center [355, 47] width 123 height 17
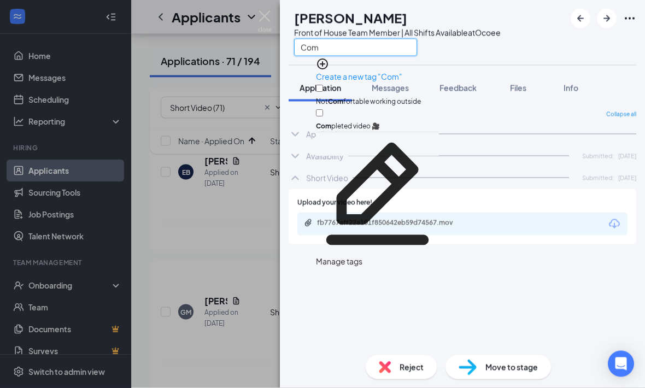
type input "Com"
click at [323, 110] on input "Com pleted video 🎥" at bounding box center [319, 113] width 7 height 7
checkbox input "true"
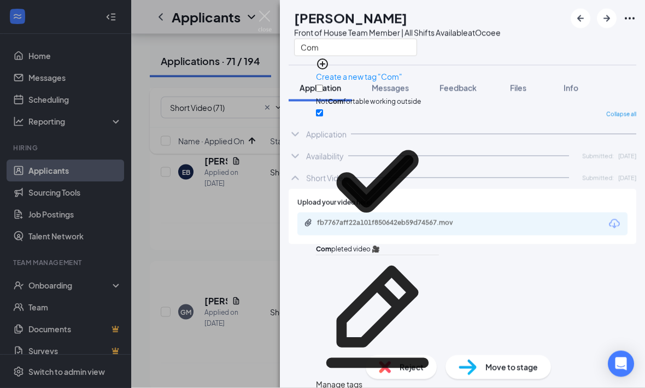
click at [217, 166] on div "GM Giselle Martinez Front of House Team Member | All Shifts Available at Ocoee …" at bounding box center [322, 194] width 645 height 388
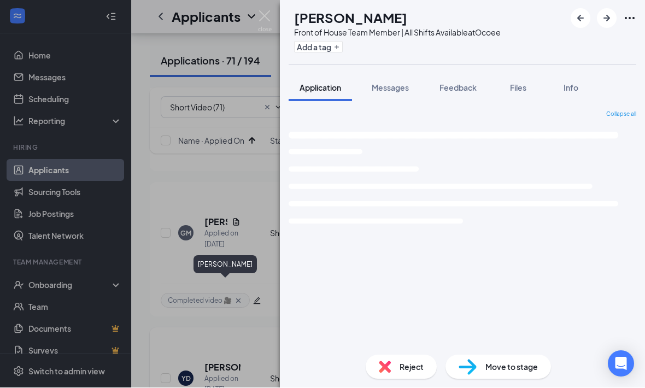
scroll to position [9658, 0]
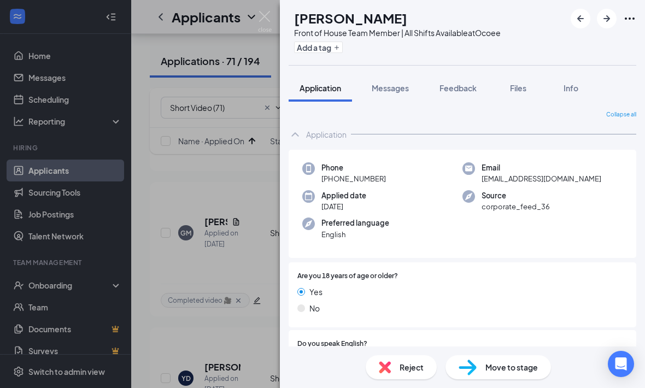
click at [297, 126] on div "Application" at bounding box center [461, 134] width 347 height 22
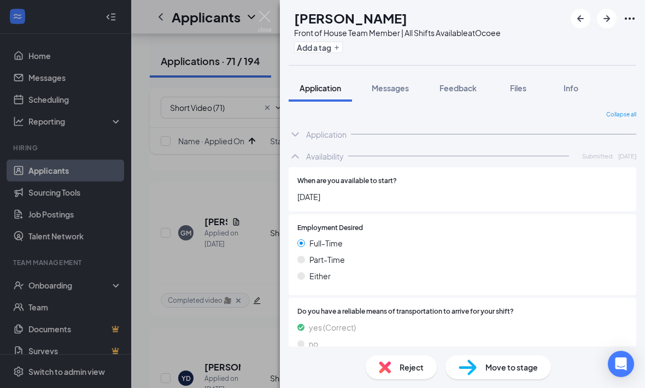
click at [300, 156] on icon "ChevronUp" at bounding box center [294, 156] width 13 height 13
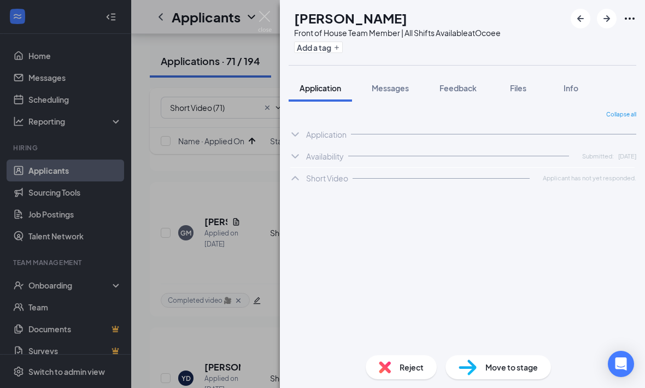
click at [230, 165] on div "YD Yamilia Delgado Front of House Team Member | All Shifts Available at Ocoee A…" at bounding box center [322, 194] width 645 height 388
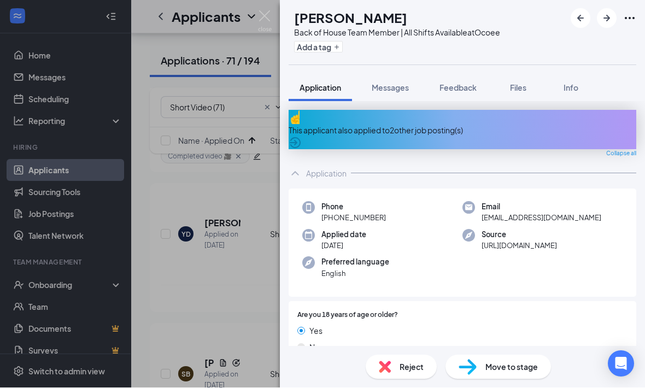
click at [327, 168] on div "Application" at bounding box center [326, 173] width 40 height 11
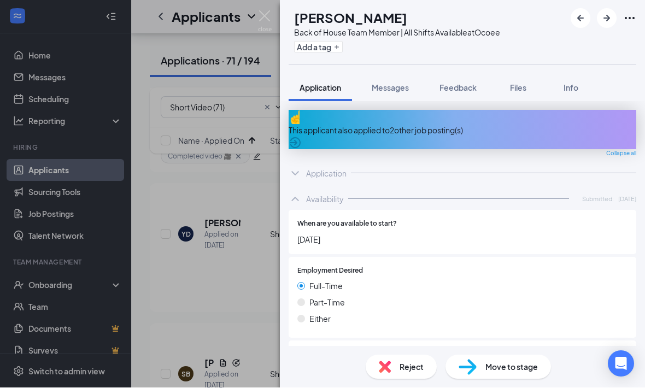
click at [305, 196] on div "Availability Submitted: Aug 26" at bounding box center [461, 199] width 347 height 22
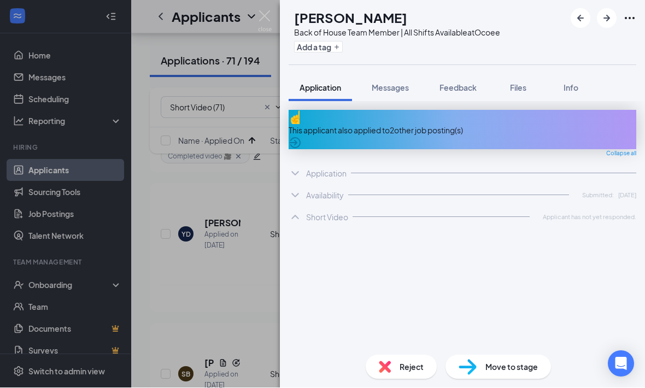
click at [216, 250] on div "SB Shakoi Boulai Back of House Team Member | All Shifts Available at Ocoee Add …" at bounding box center [322, 194] width 645 height 388
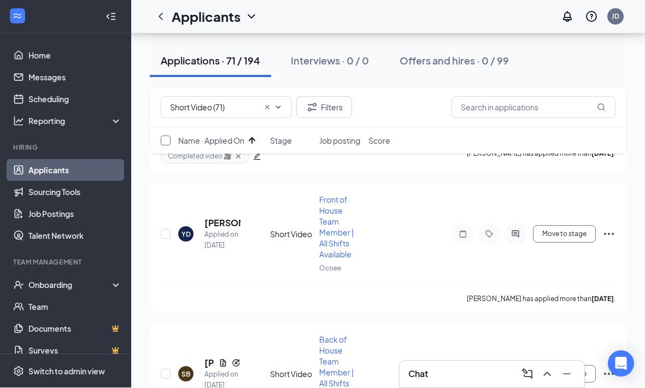
click at [163, 142] on input "checkbox" at bounding box center [166, 141] width 10 height 10
checkbox input "false"
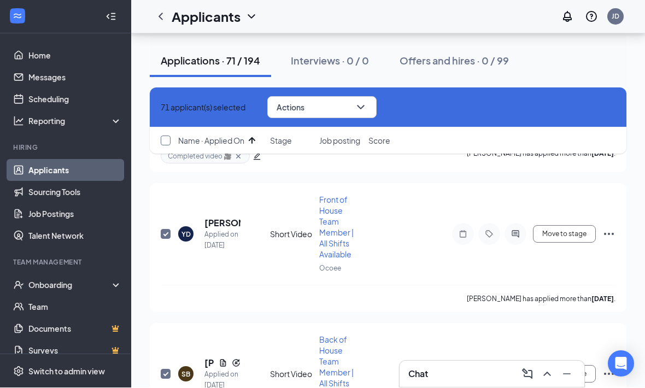
checkbox input "true"
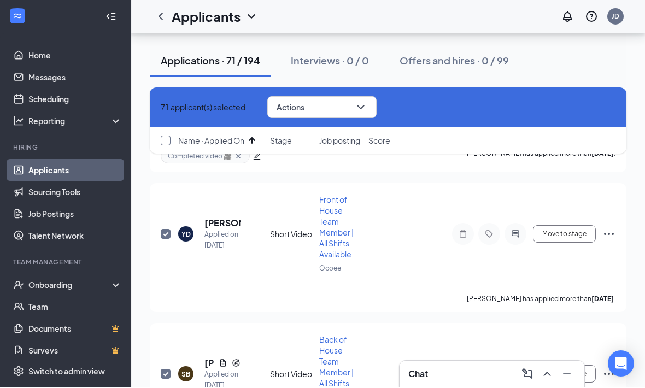
checkbox input "true"
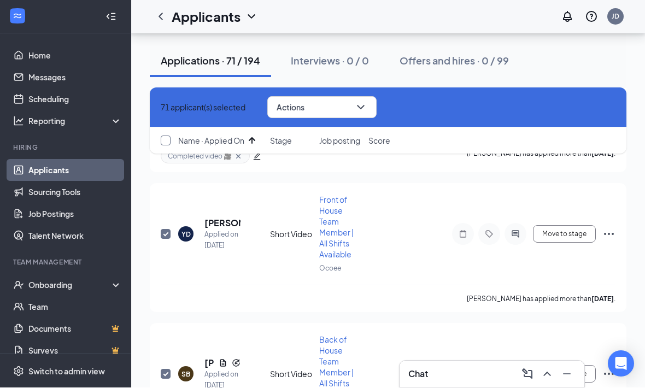
checkbox input "true"
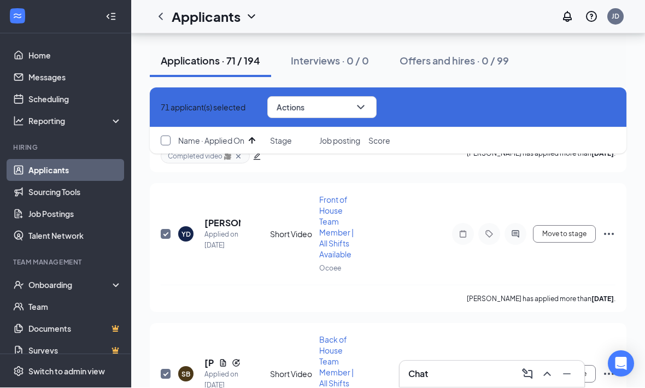
checkbox input "true"
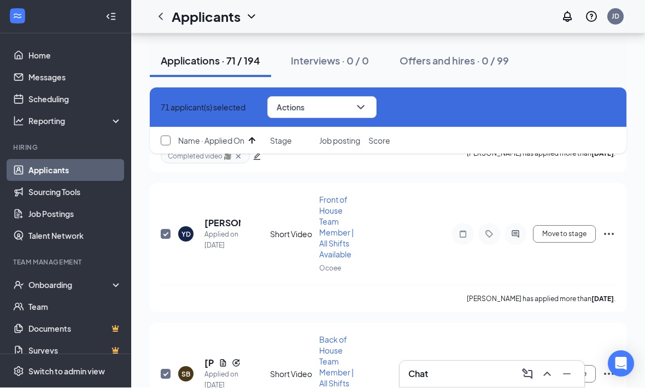
checkbox input "true"
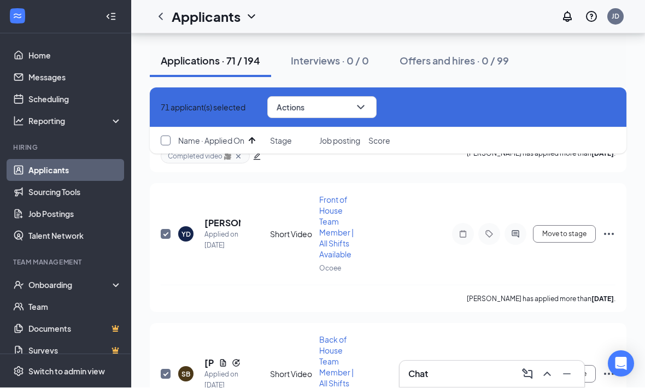
checkbox input "true"
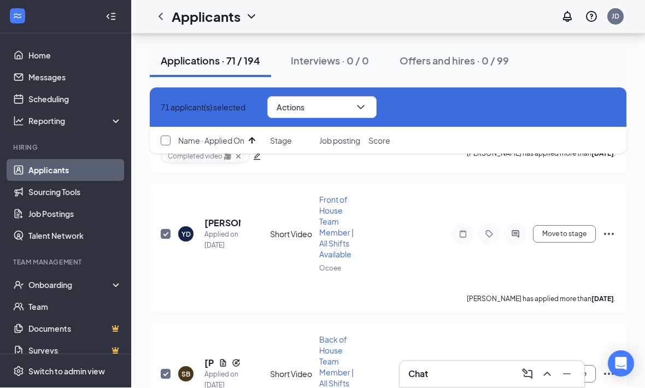
checkbox input "true"
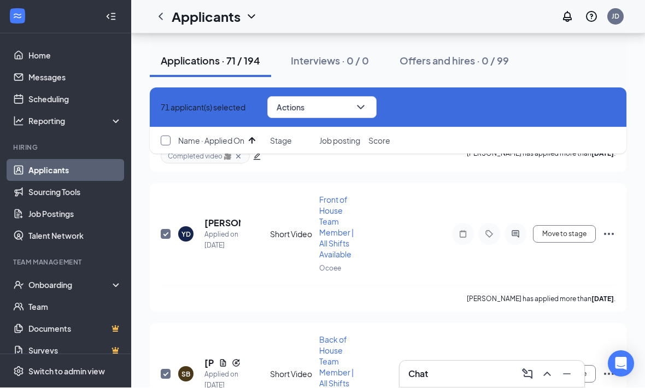
checkbox input "true"
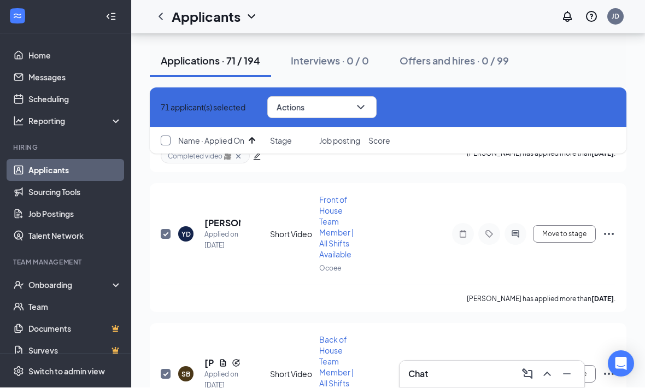
checkbox input "true"
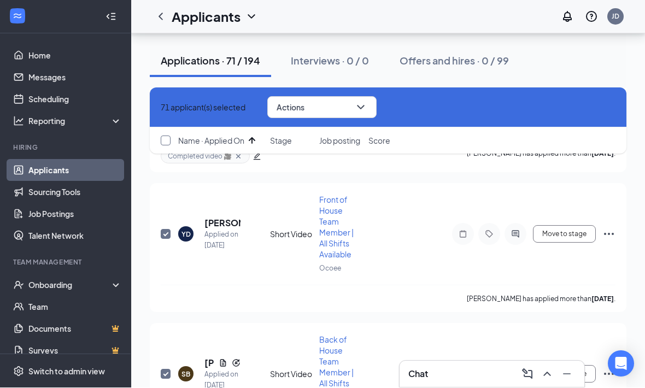
checkbox input "true"
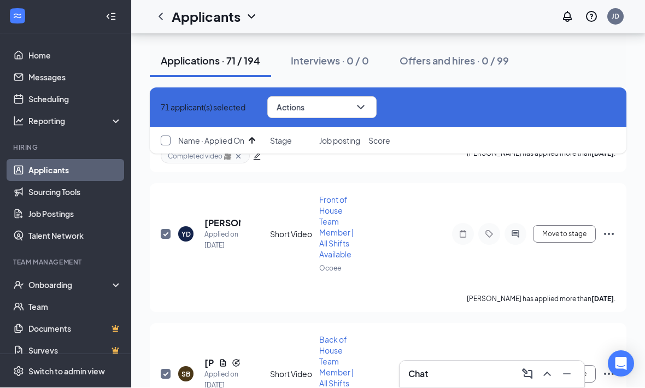
checkbox input "true"
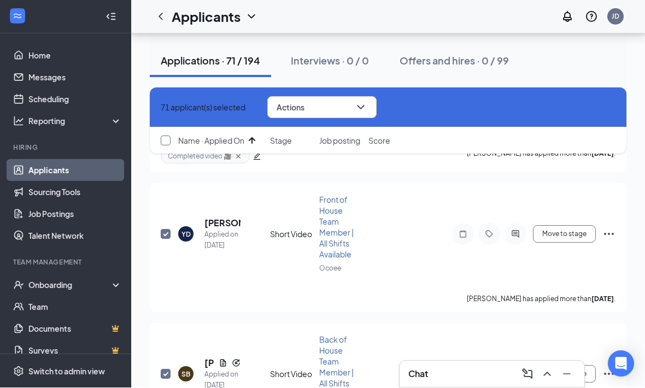
checkbox input "true"
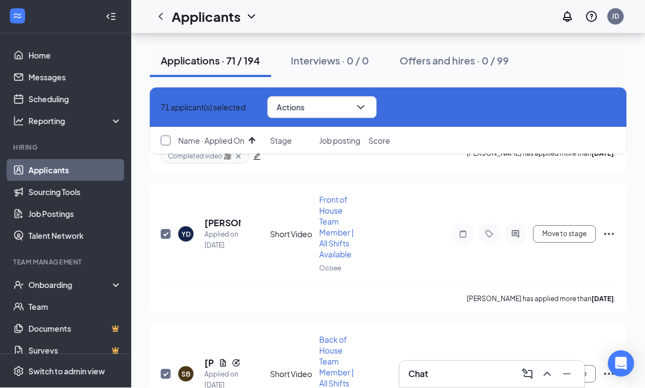
checkbox input "true"
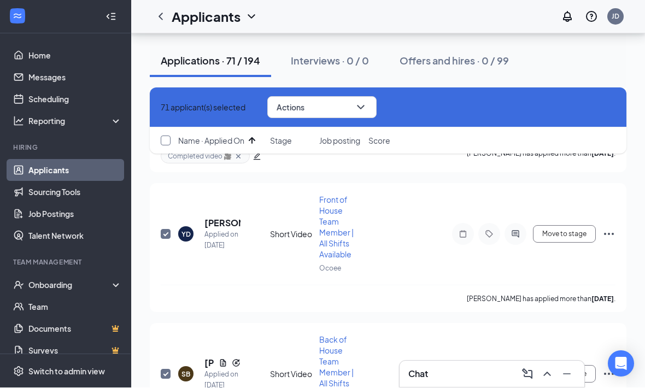
checkbox input "true"
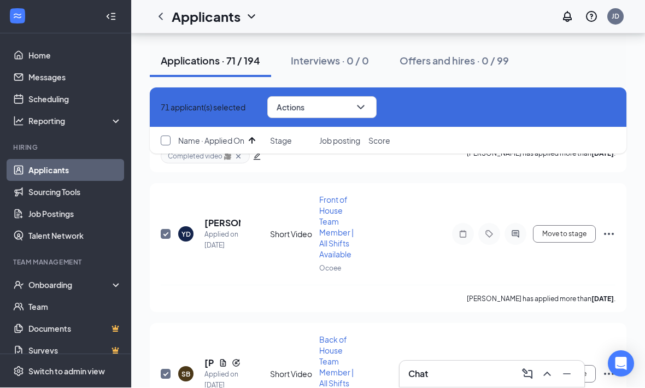
checkbox input "true"
click at [168, 100] on div "71 applicant(s) selected Actions" at bounding box center [388, 108] width 454 height 22
click at [161, 108] on icon "Cross" at bounding box center [161, 108] width 0 height 0
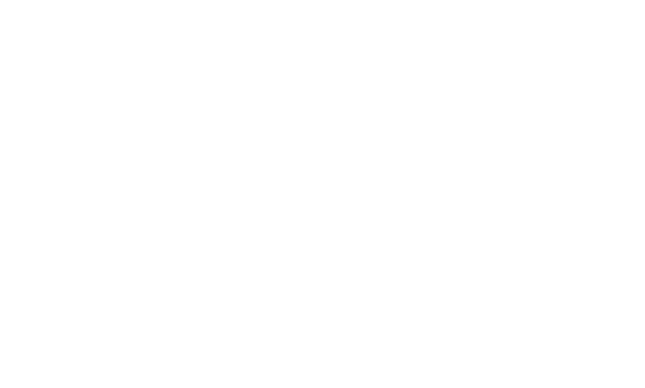
scroll to position [4051, 0]
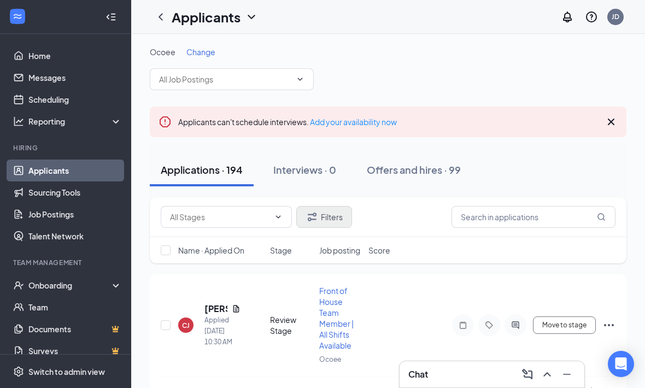
click at [327, 224] on button "Filters" at bounding box center [324, 217] width 56 height 22
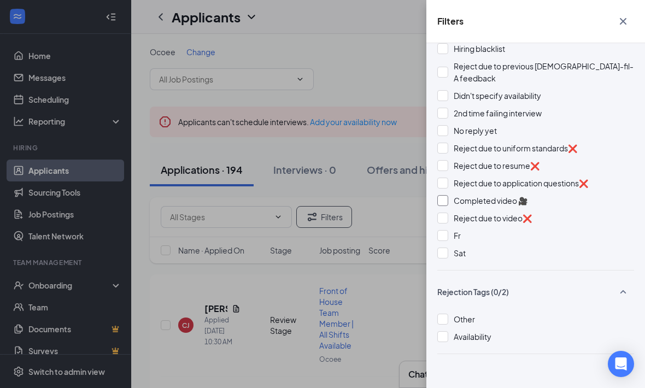
scroll to position [978, 0]
click at [444, 196] on div at bounding box center [442, 201] width 11 height 11
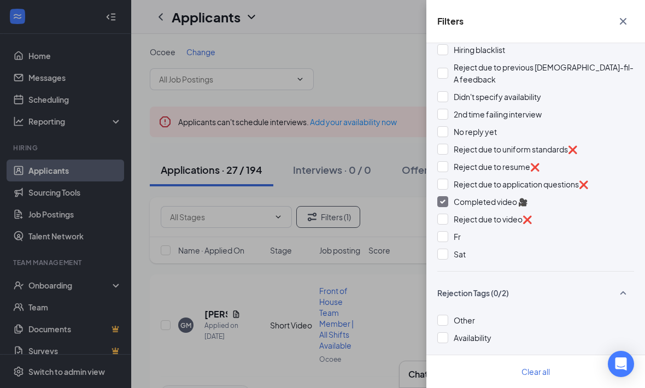
click at [394, 66] on div "Filters Applicant Status (0/5) Unread message Hasn't messaged back Stuck in sta…" at bounding box center [322, 194] width 645 height 388
click at [362, 69] on div "Filters Applicant Status (0/5) Unread message Hasn't messaged back Stuck in sta…" at bounding box center [322, 194] width 645 height 388
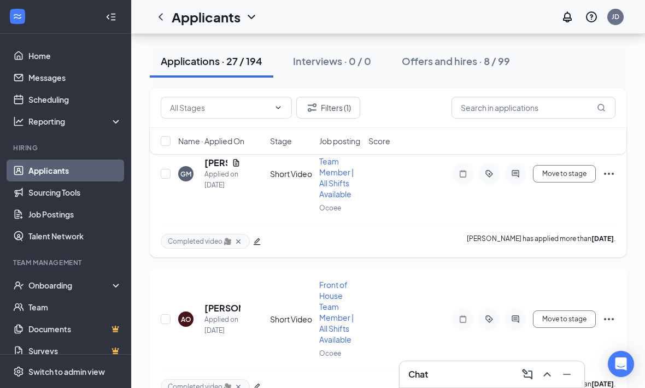
scroll to position [152, 0]
drag, startPoint x: 60, startPoint y: 56, endPoint x: 60, endPoint y: 28, distance: 27.9
click at [60, 56] on link "Home" at bounding box center [74, 56] width 93 height 22
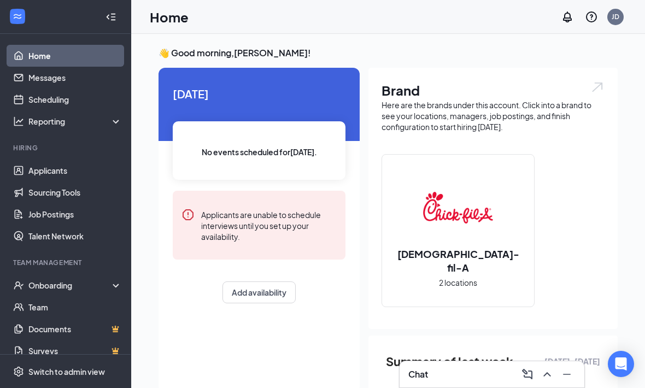
click at [404, 22] on div "Home JD" at bounding box center [387, 17] width 513 height 34
click at [506, 370] on div "Chat" at bounding box center [491, 373] width 167 height 17
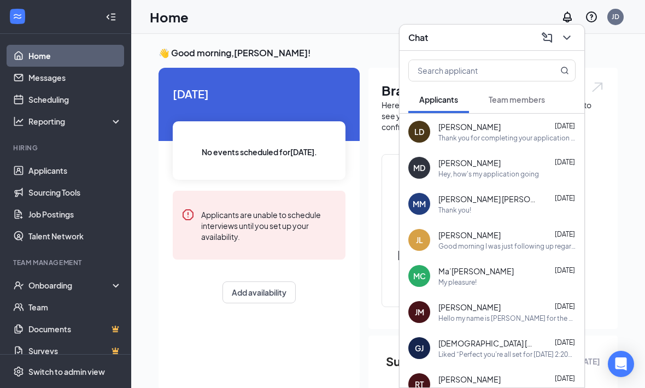
click at [568, 39] on icon "ChevronDown" at bounding box center [566, 37] width 13 height 13
